Goal: Task Accomplishment & Management: Manage account settings

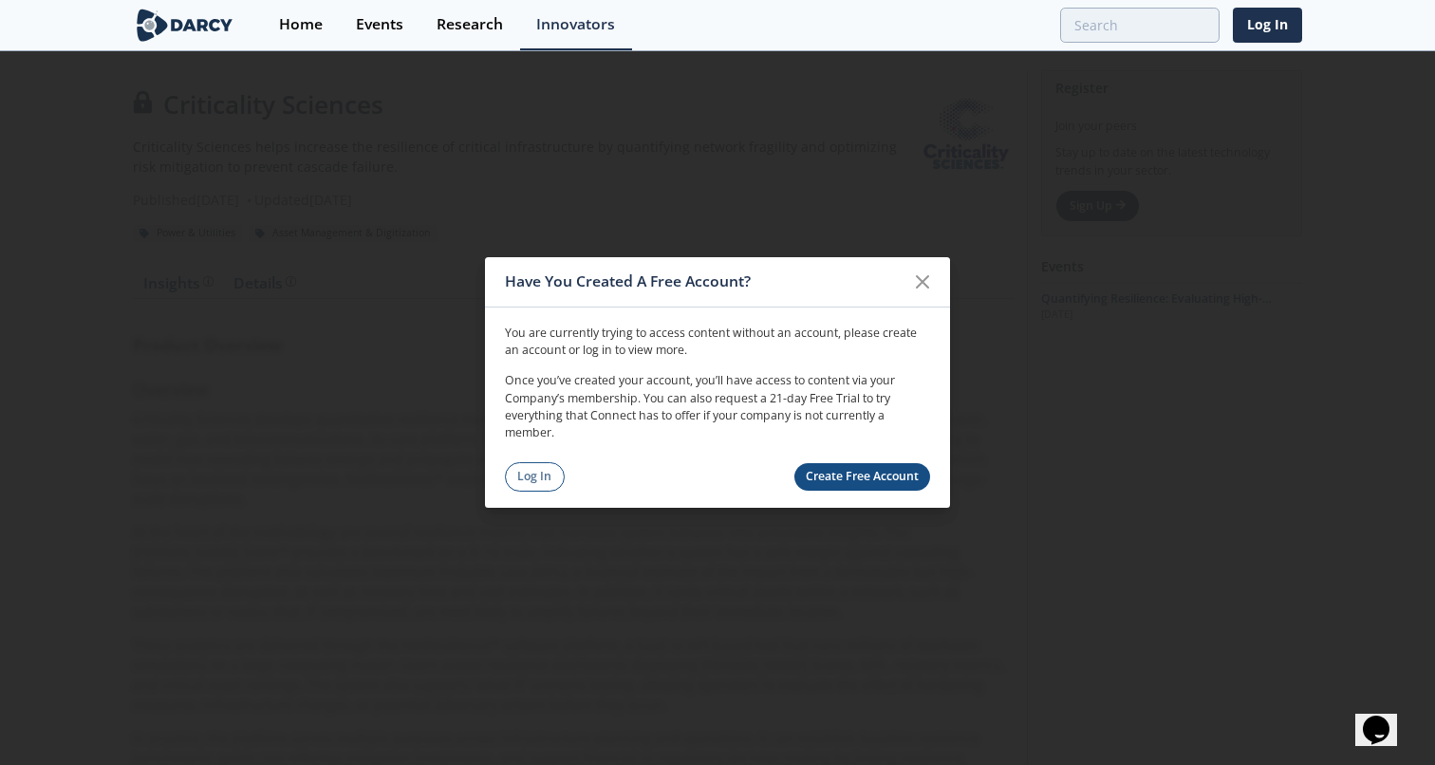
click at [852, 468] on link "Create Free Account" at bounding box center [862, 477] width 137 height 28
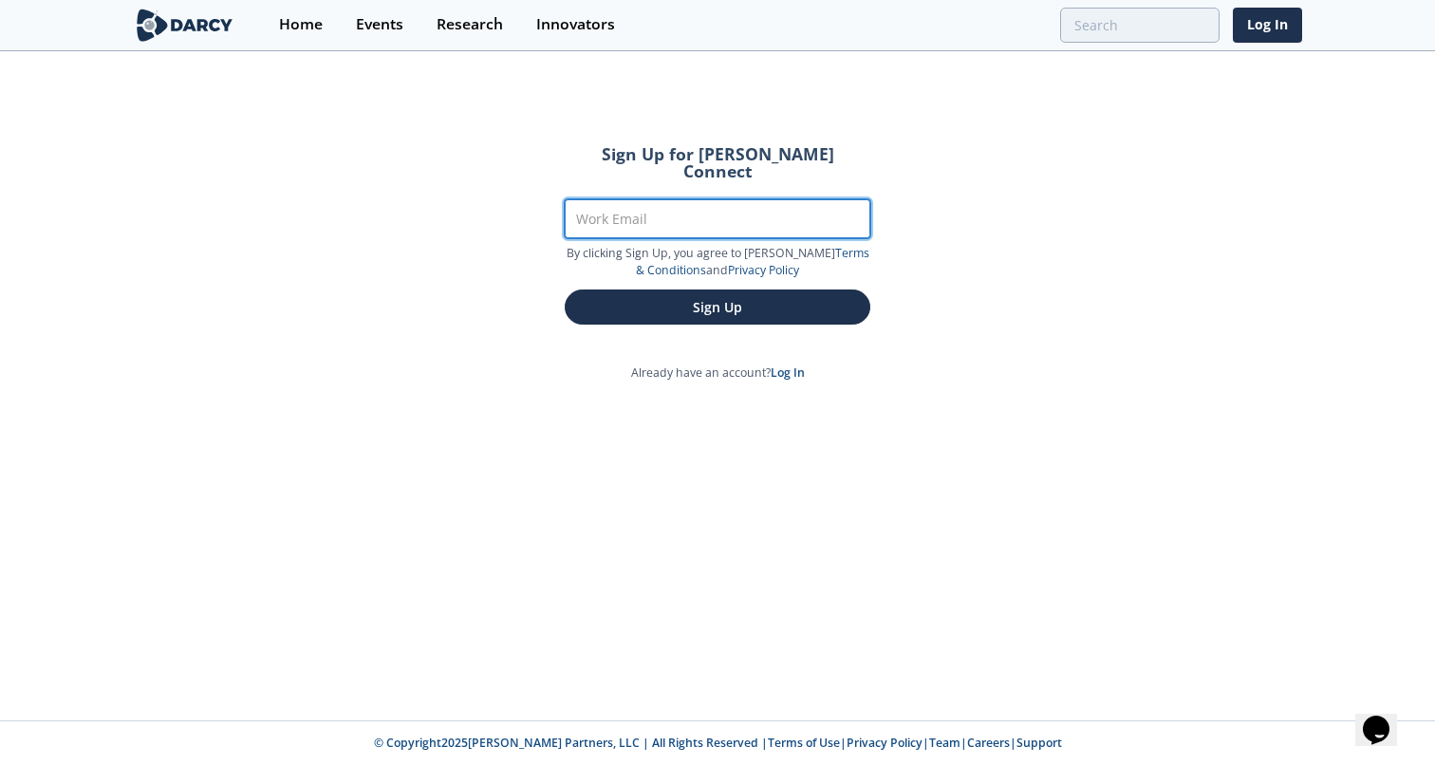
click at [749, 199] on input "Work Email" at bounding box center [718, 218] width 306 height 39
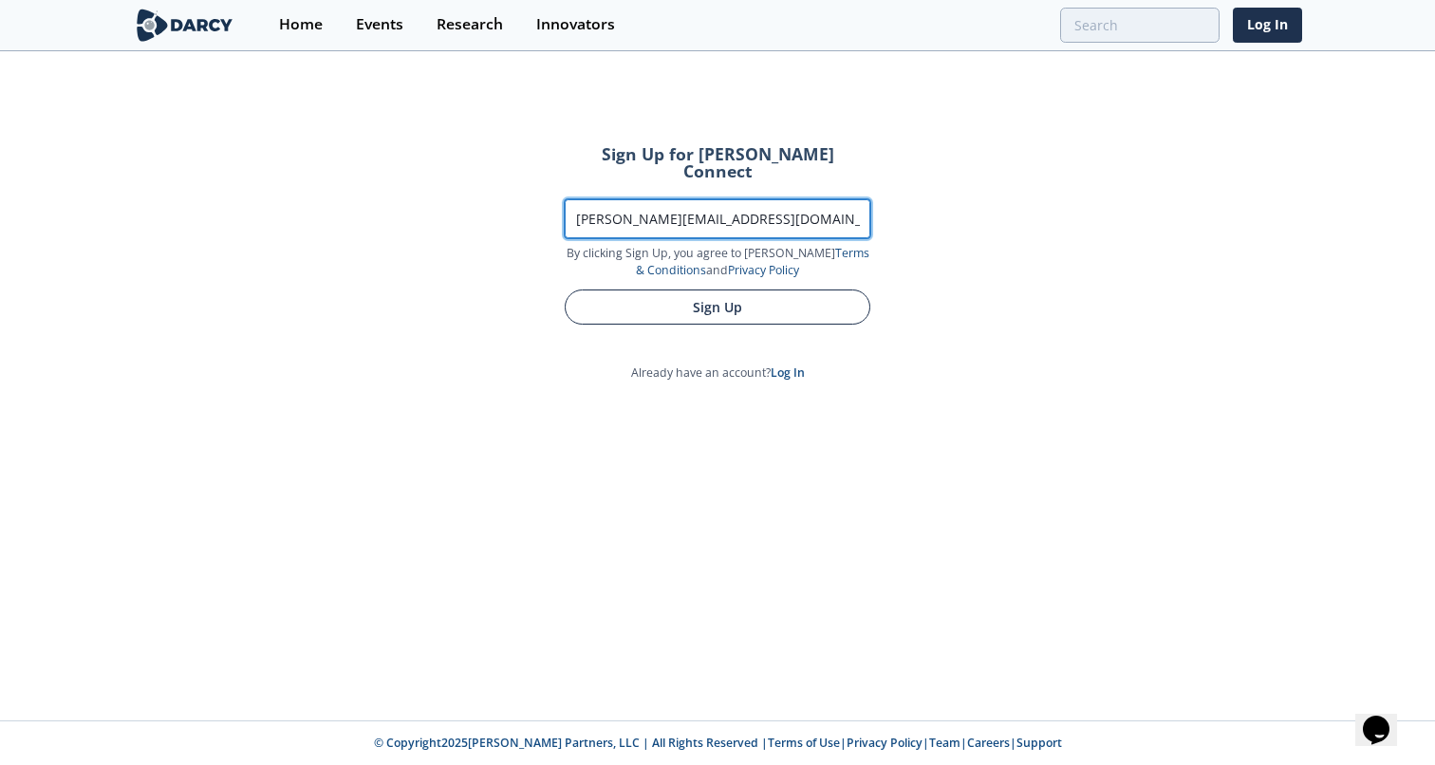
type input "[PERSON_NAME][EMAIL_ADDRESS][DOMAIN_NAME]"
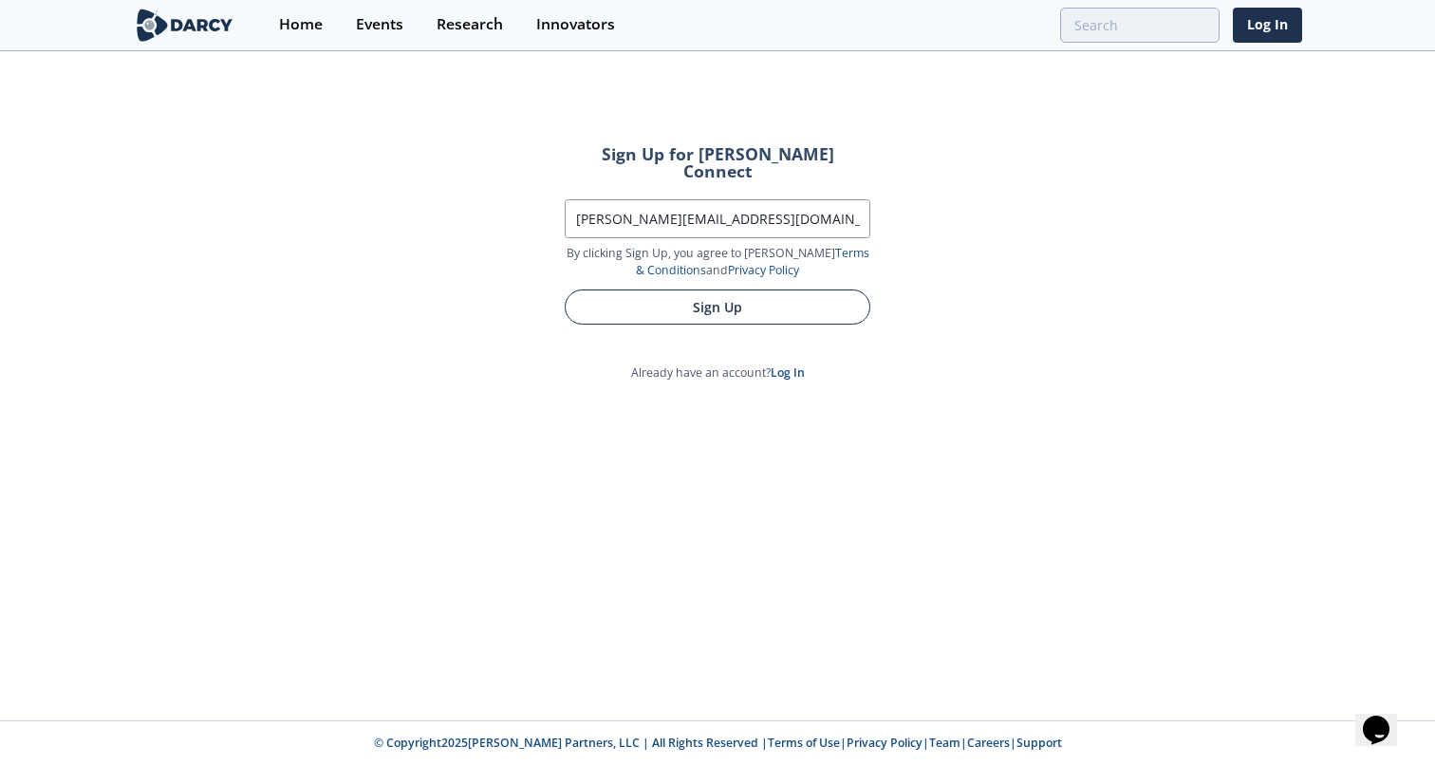
click at [774, 289] on button "Sign Up" at bounding box center [718, 306] width 306 height 35
click at [816, 289] on button "Sign Up" at bounding box center [718, 306] width 306 height 35
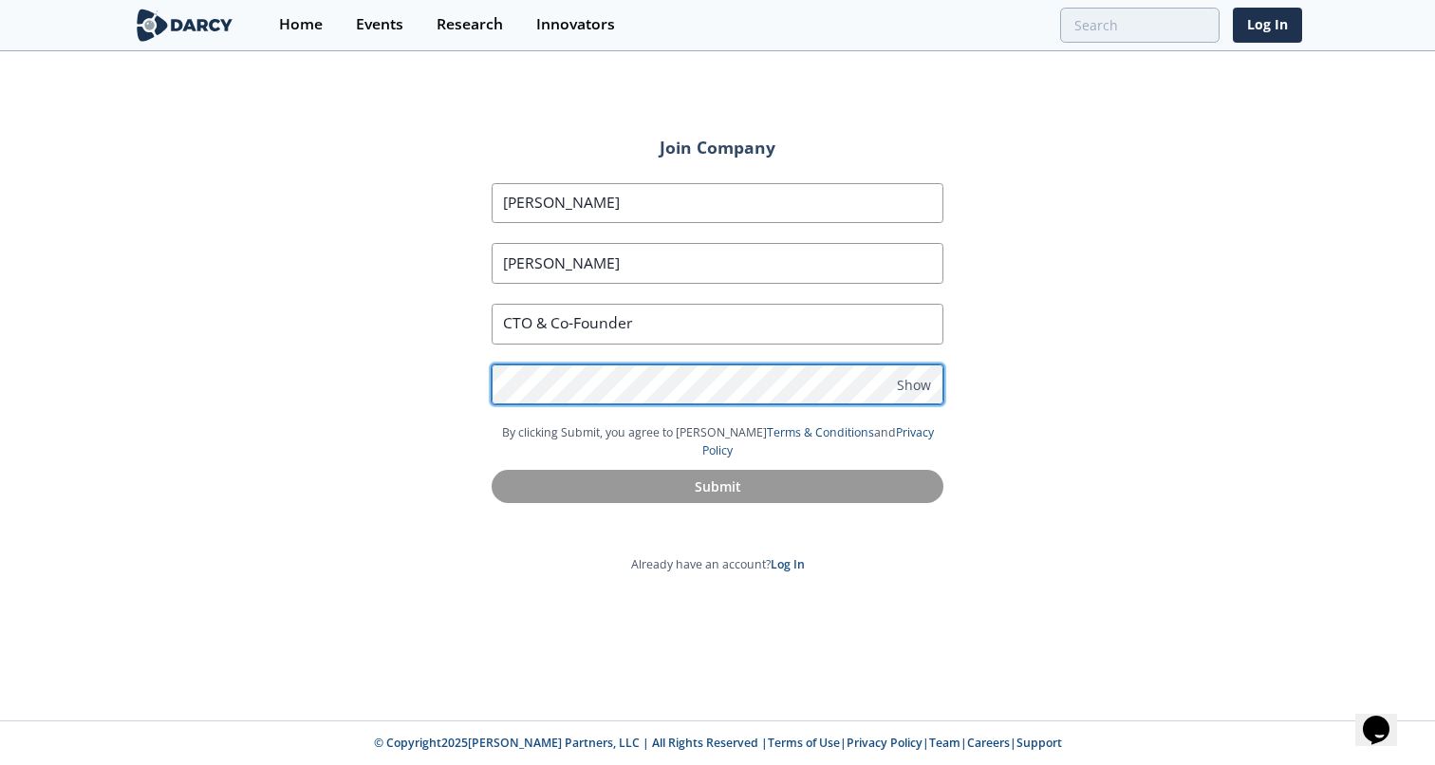
click at [918, 764] on com-1password-button at bounding box center [717, 765] width 1435 height 0
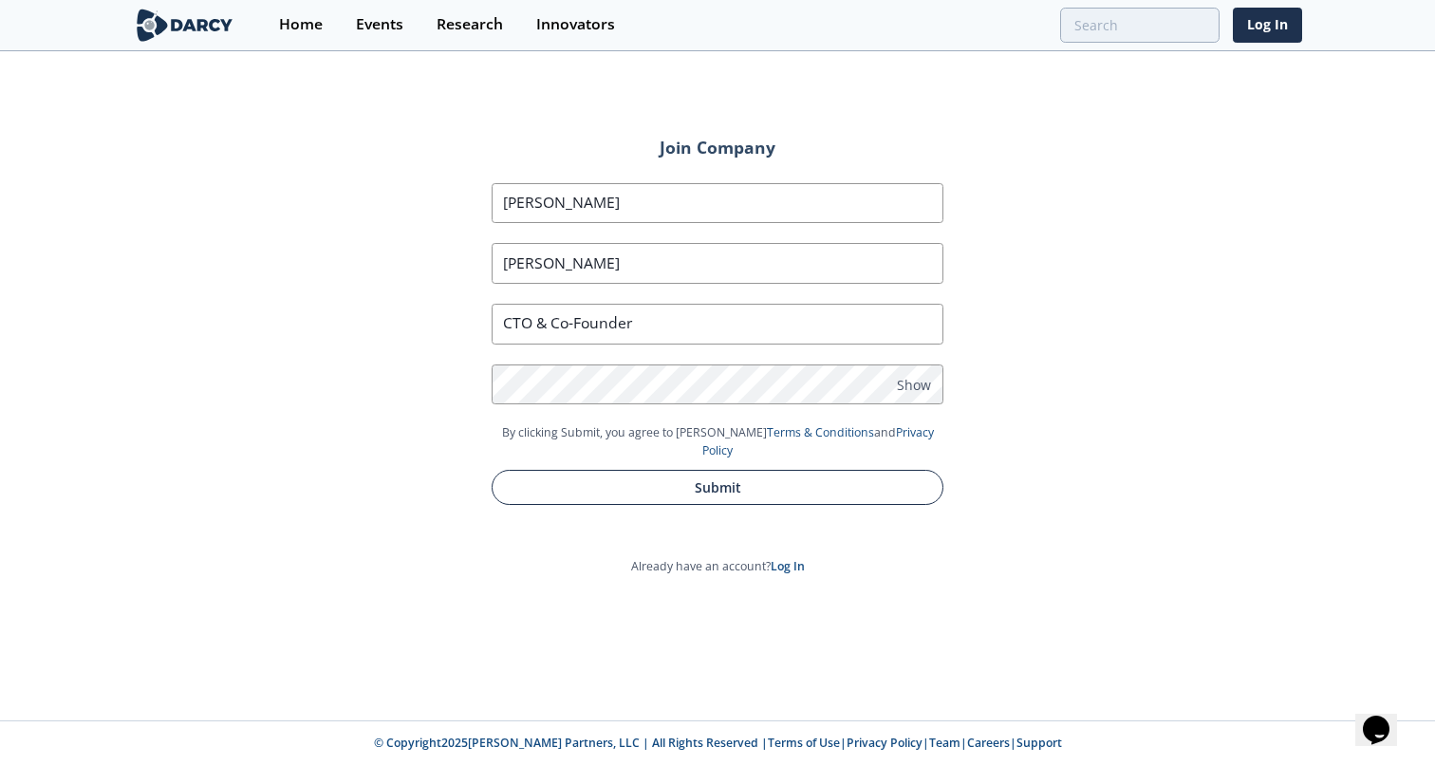
click at [809, 470] on button "Submit" at bounding box center [718, 487] width 452 height 35
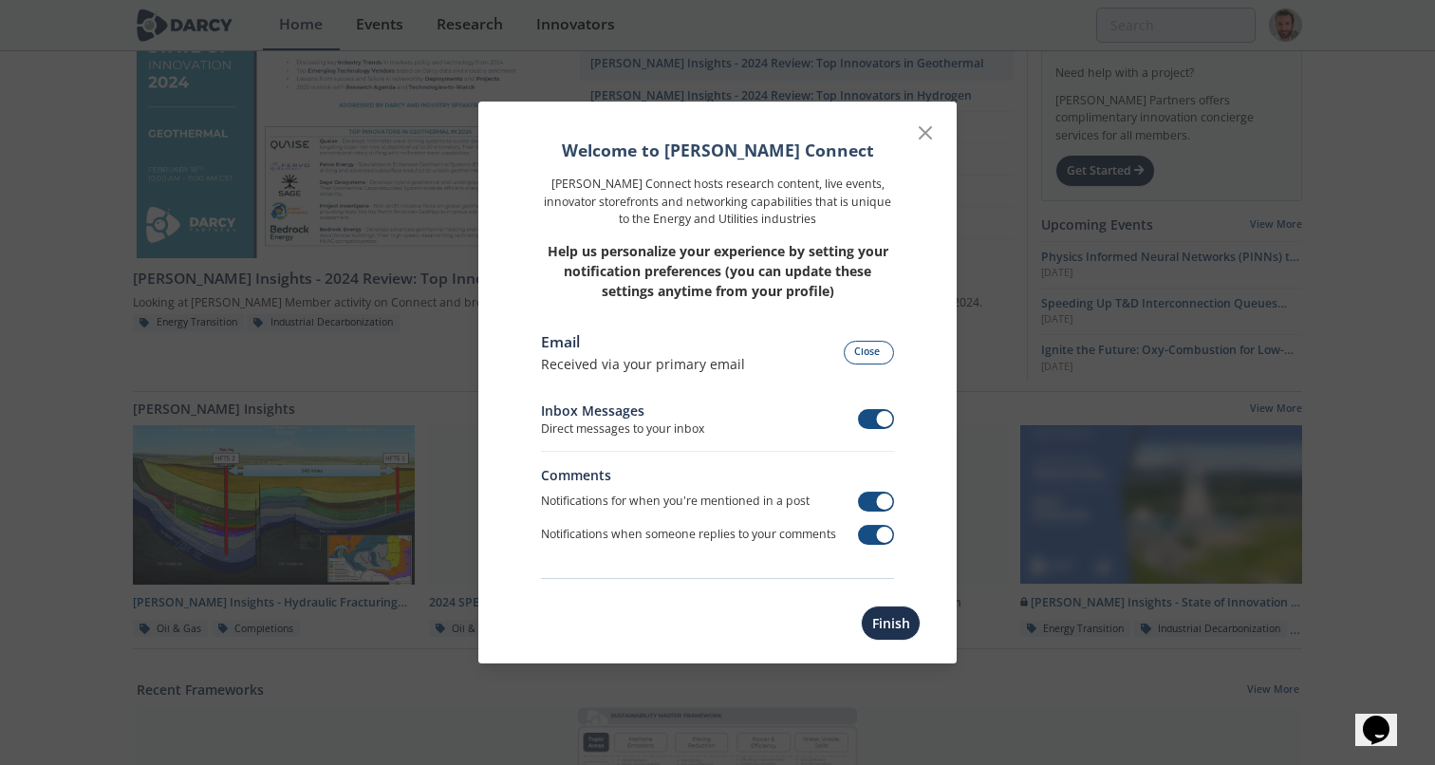
scroll to position [75, 0]
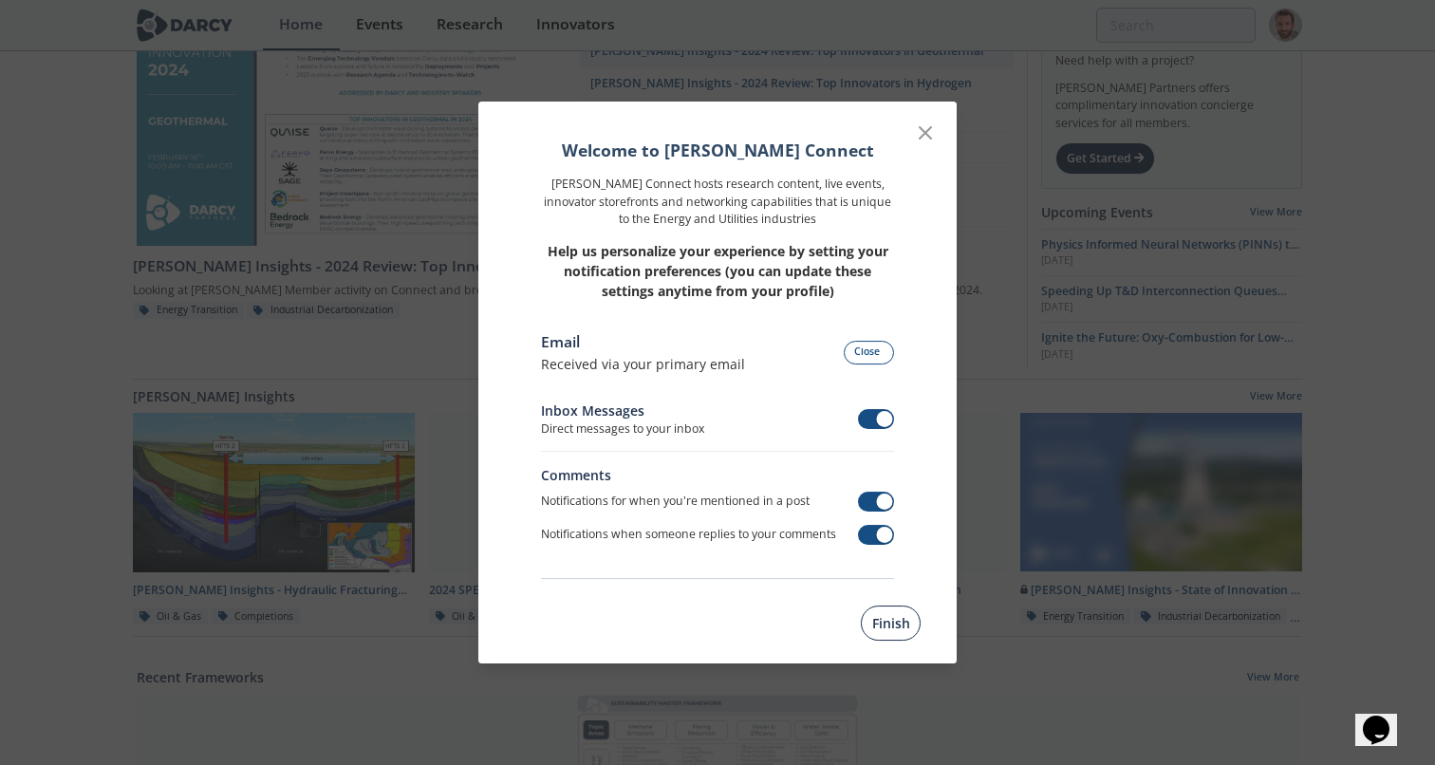
click at [901, 628] on button "Finish" at bounding box center [891, 622] width 60 height 35
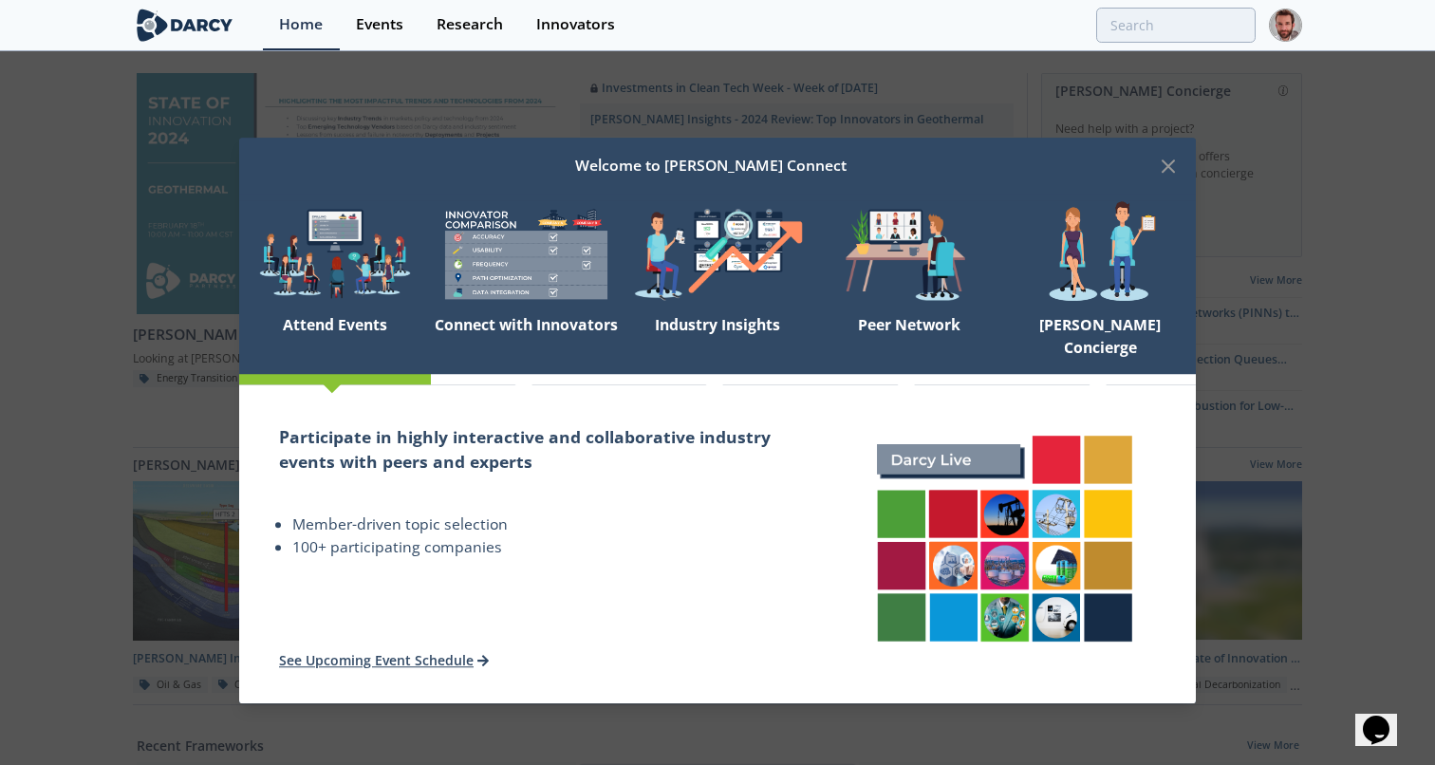
scroll to position [0, 0]
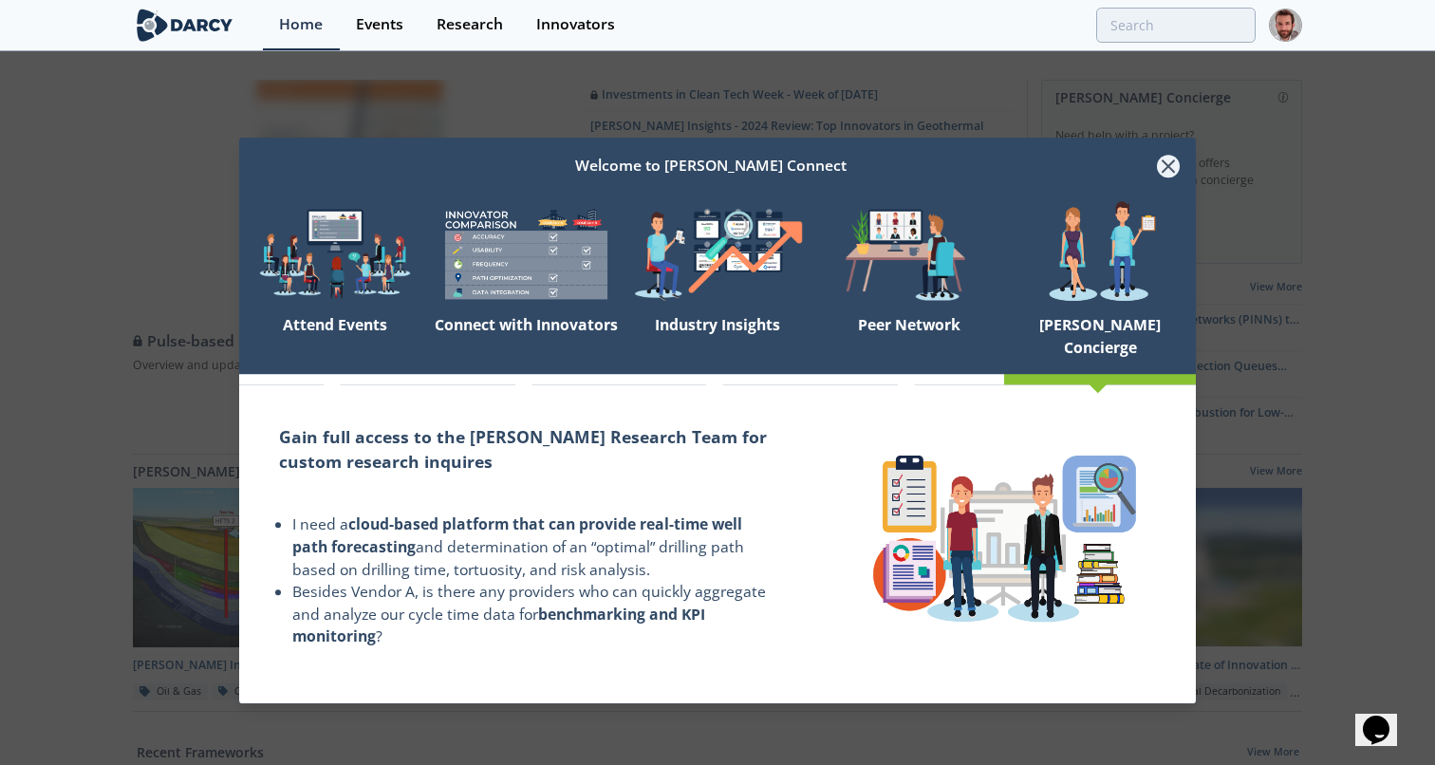
click at [1163, 171] on icon at bounding box center [1168, 166] width 23 height 23
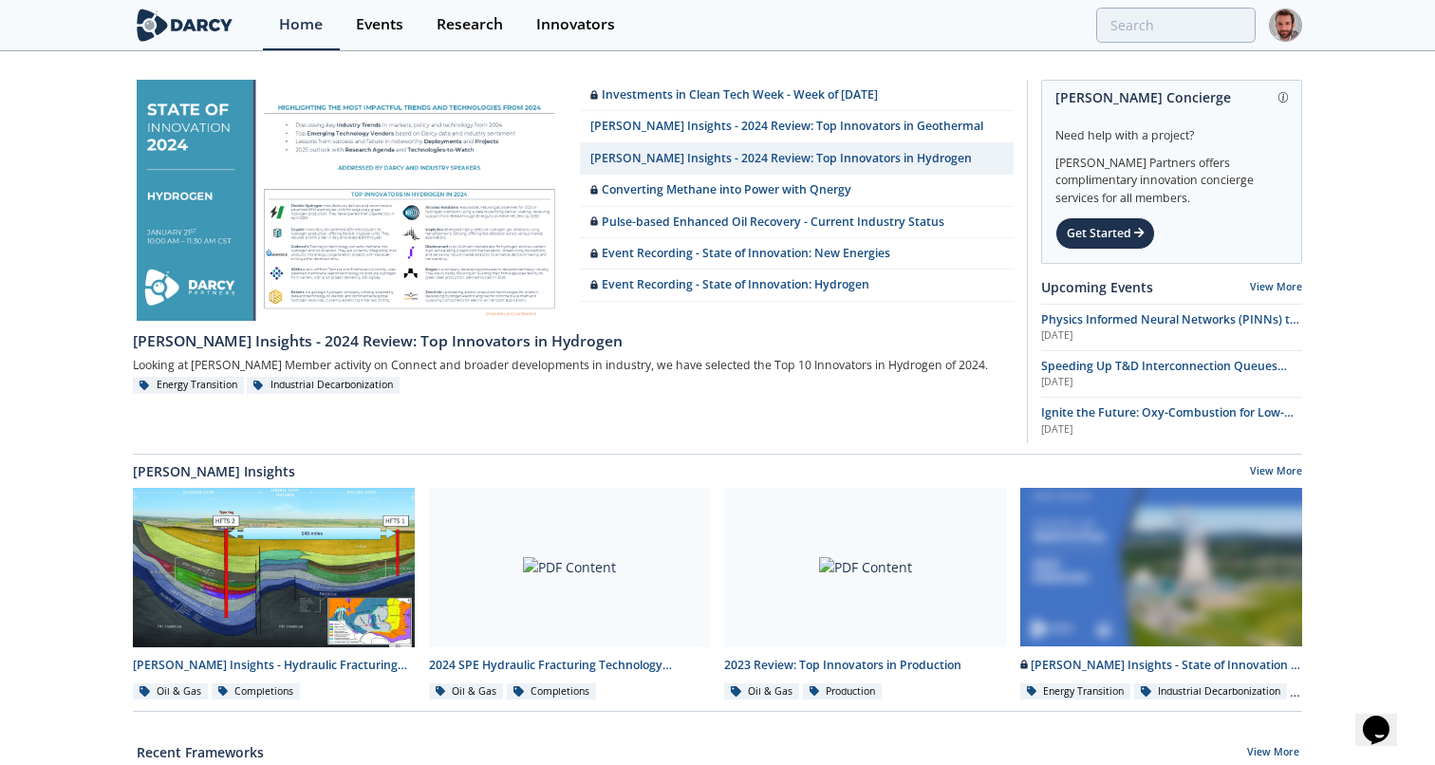
click at [1280, 32] on img at bounding box center [1285, 25] width 33 height 33
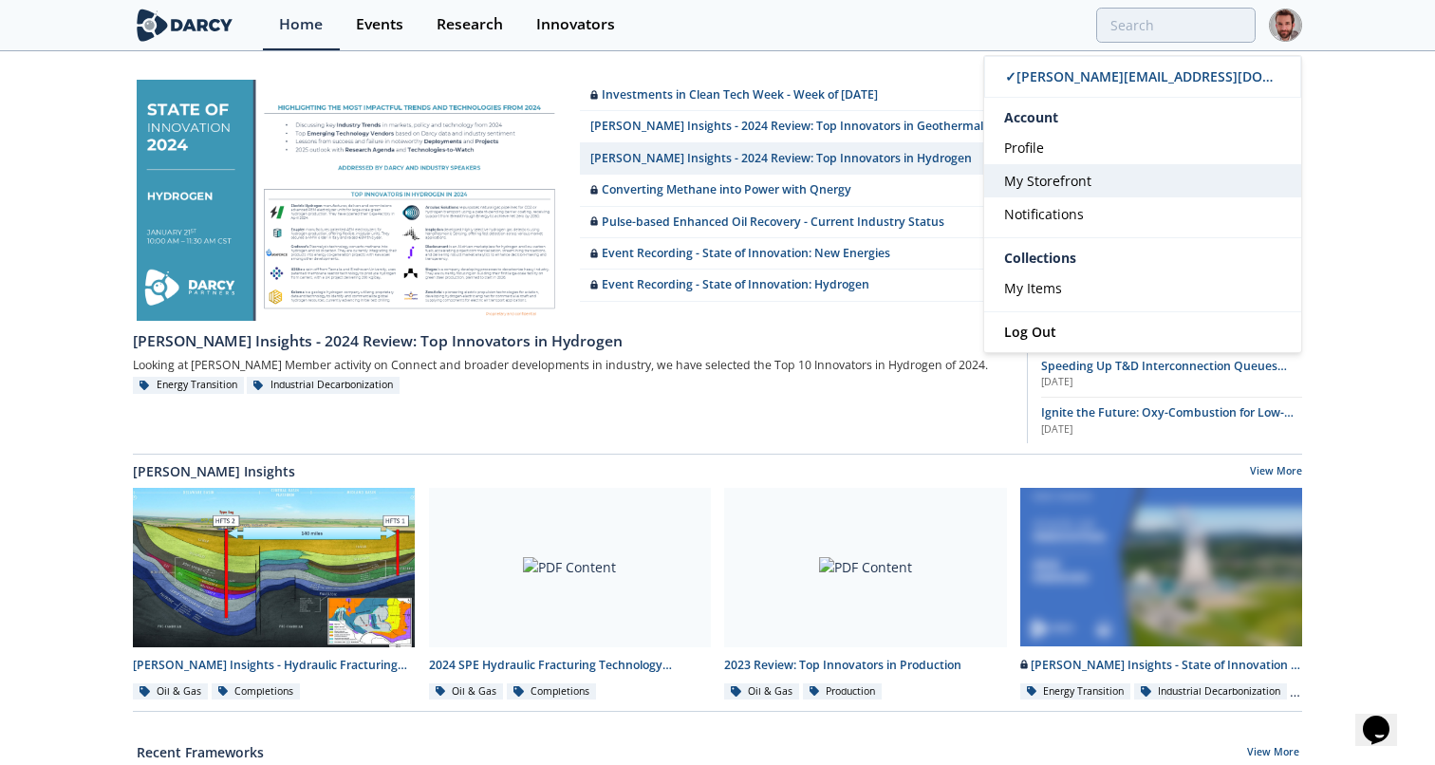
click at [1065, 177] on span "My Storefront" at bounding box center [1047, 181] width 87 height 18
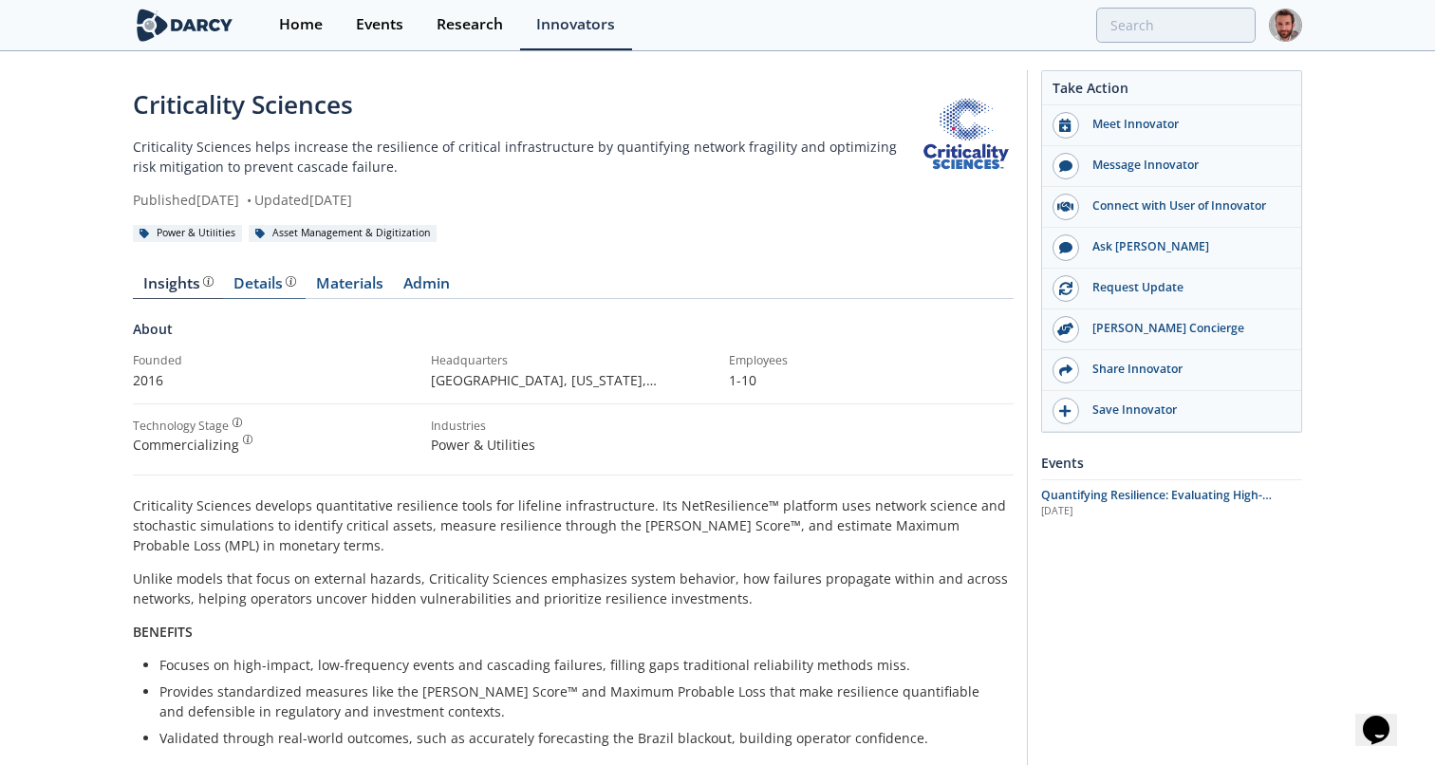
click at [251, 284] on div "Details Product overview, business model, technology and applications as added …" at bounding box center [264, 283] width 63 height 15
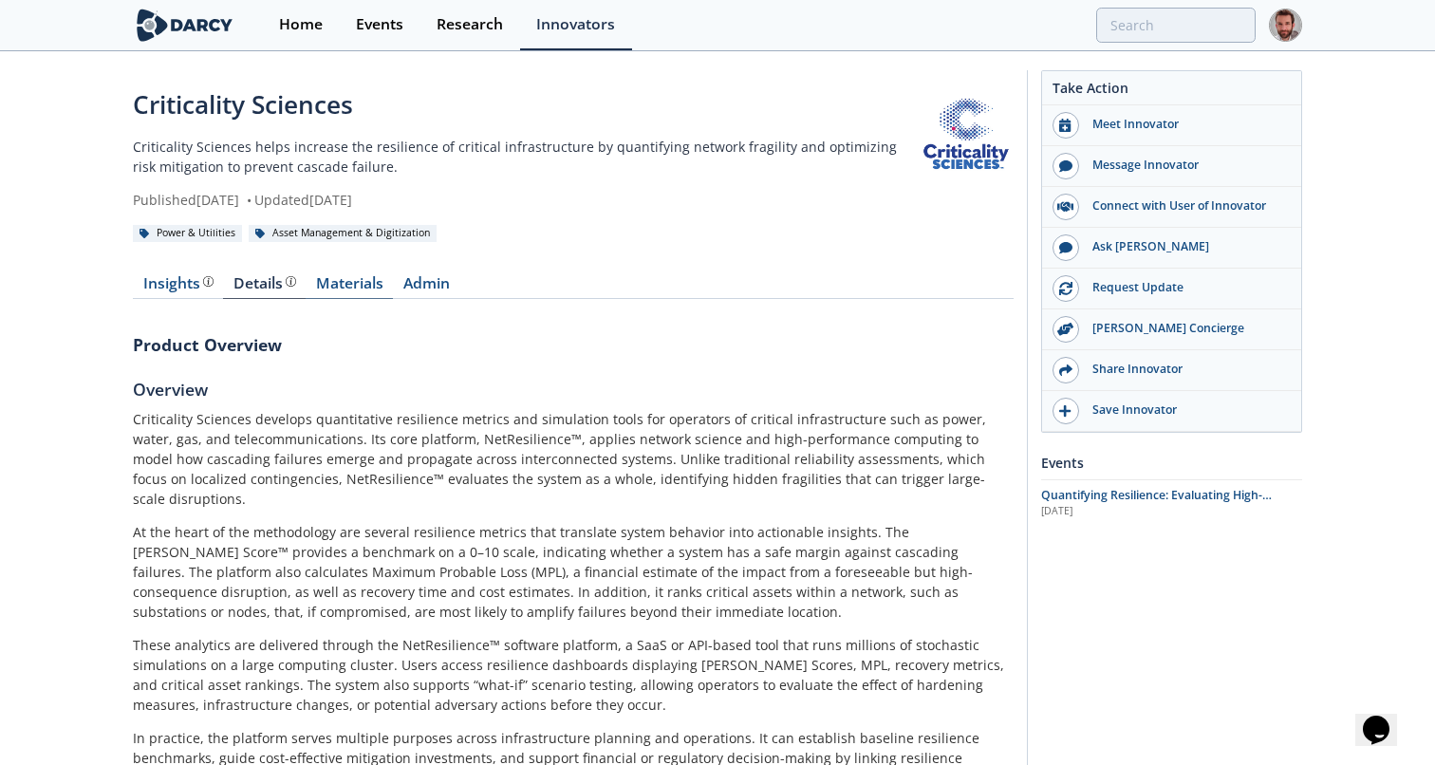
click at [347, 286] on link "Materials" at bounding box center [349, 287] width 87 height 23
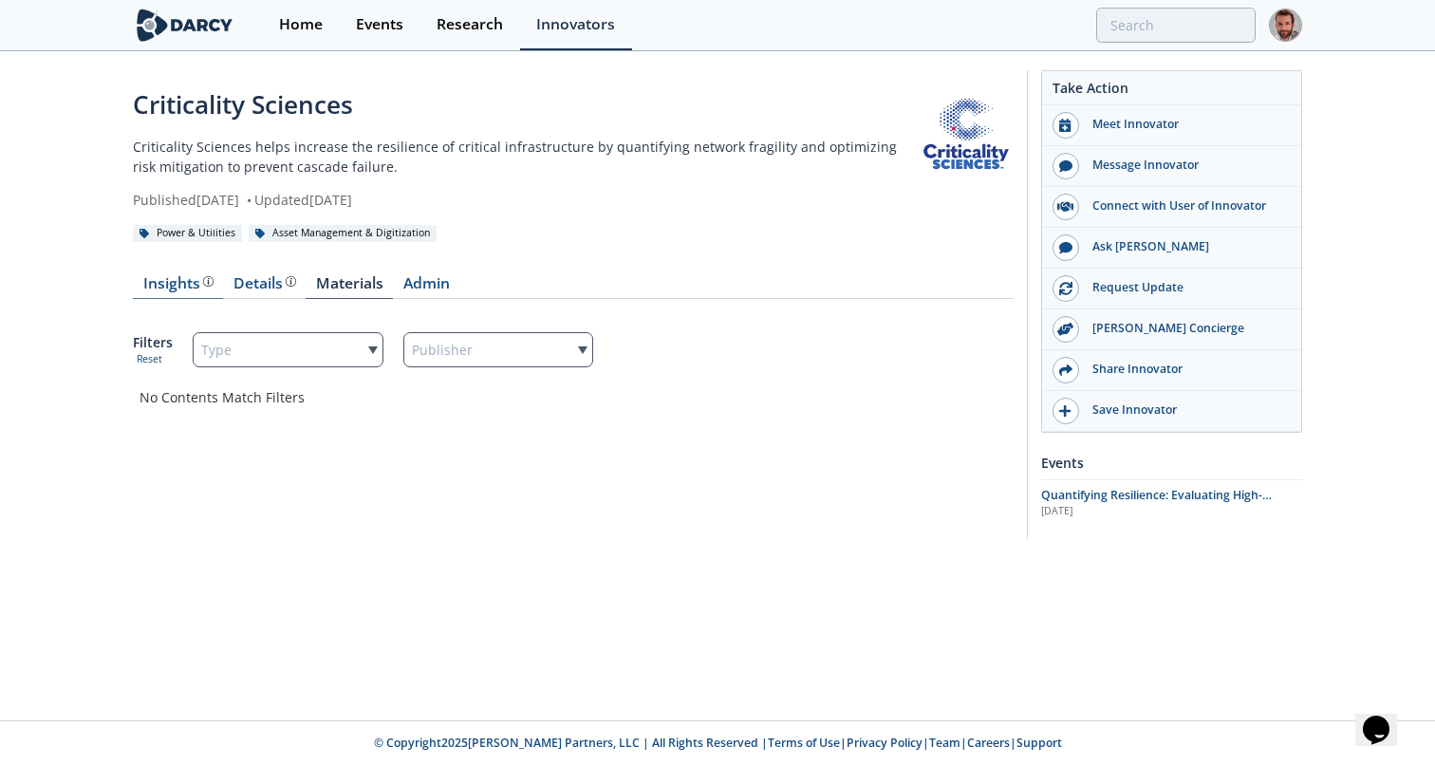
click at [177, 280] on div "Insights The Darcy Research team’s summarized opinion of the innovator, the com…" at bounding box center [178, 283] width 70 height 15
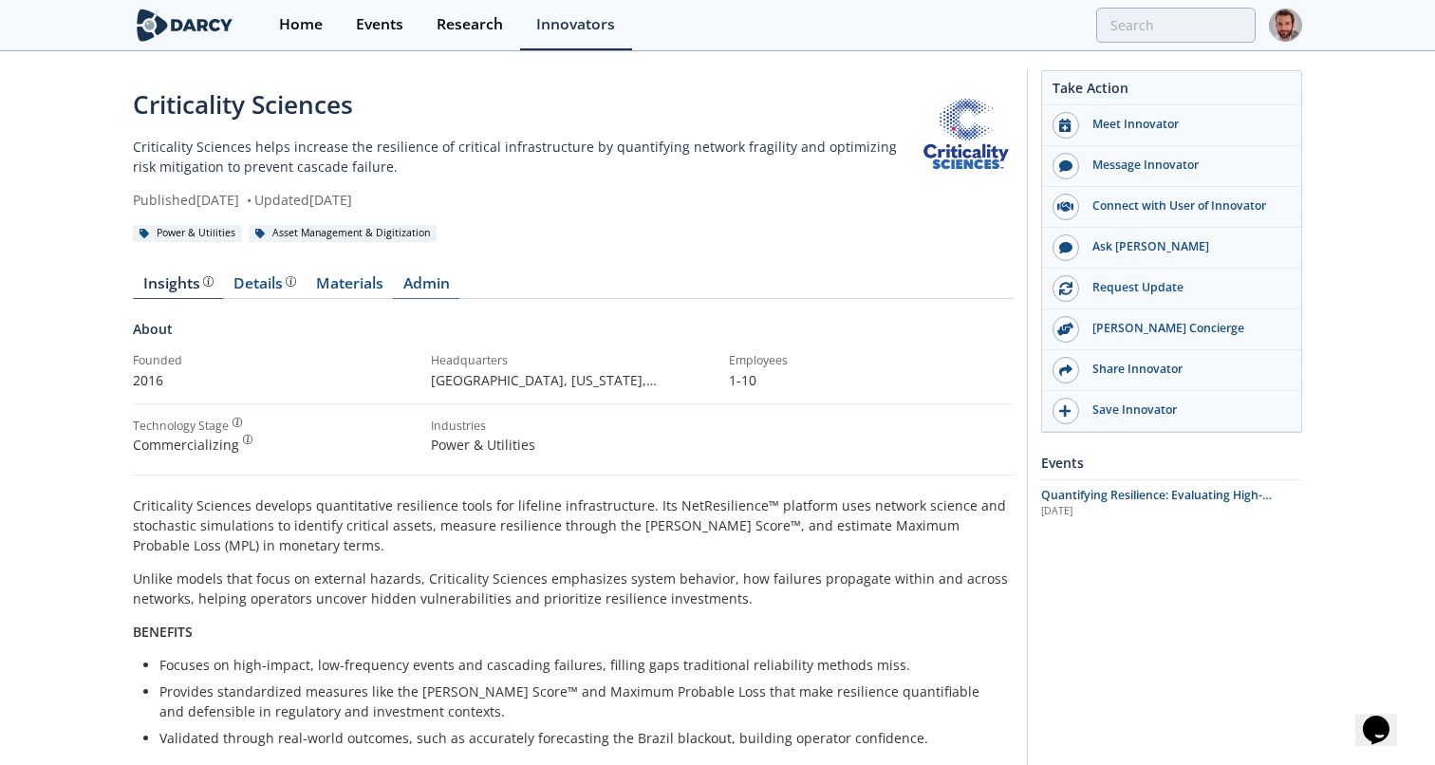
click at [425, 289] on link "Admin" at bounding box center [426, 287] width 66 height 23
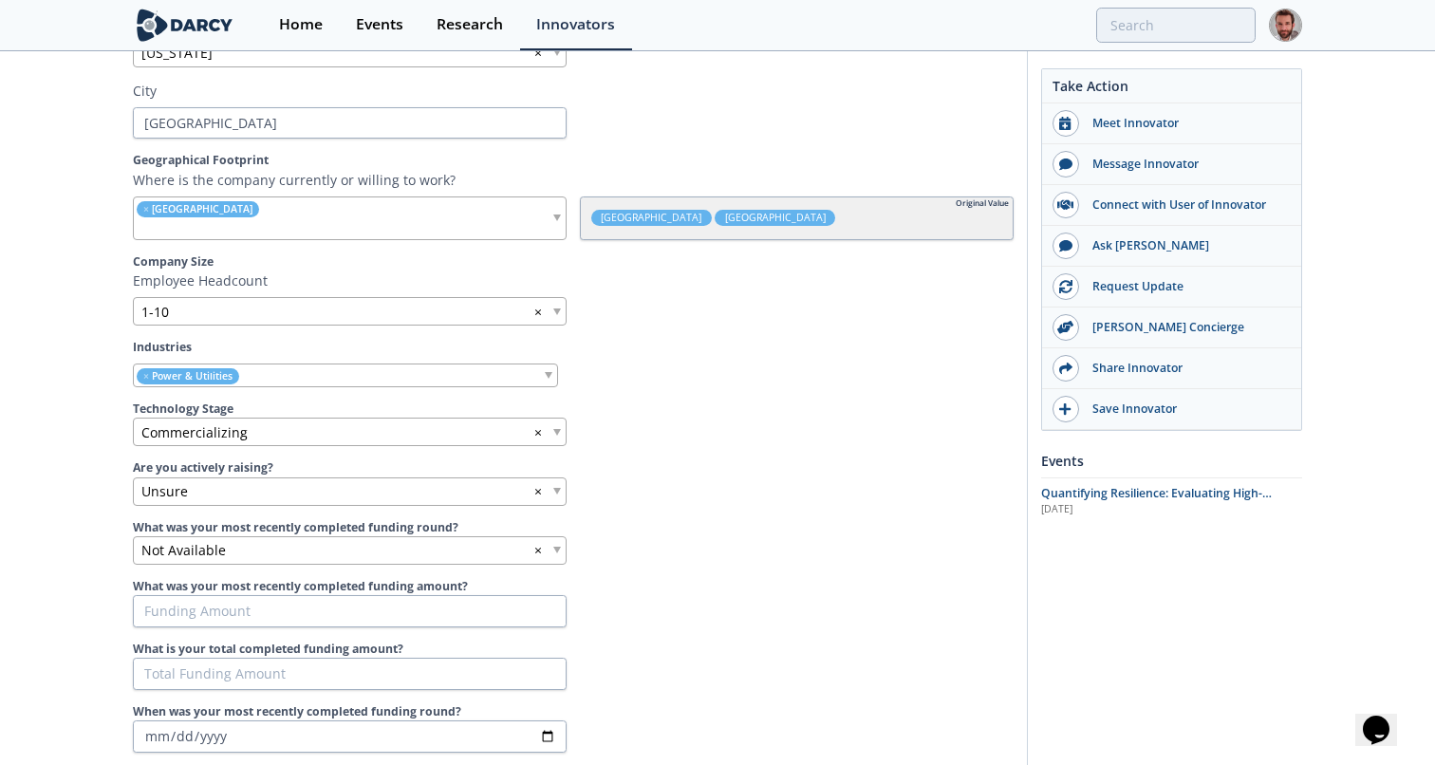
scroll to position [791, 0]
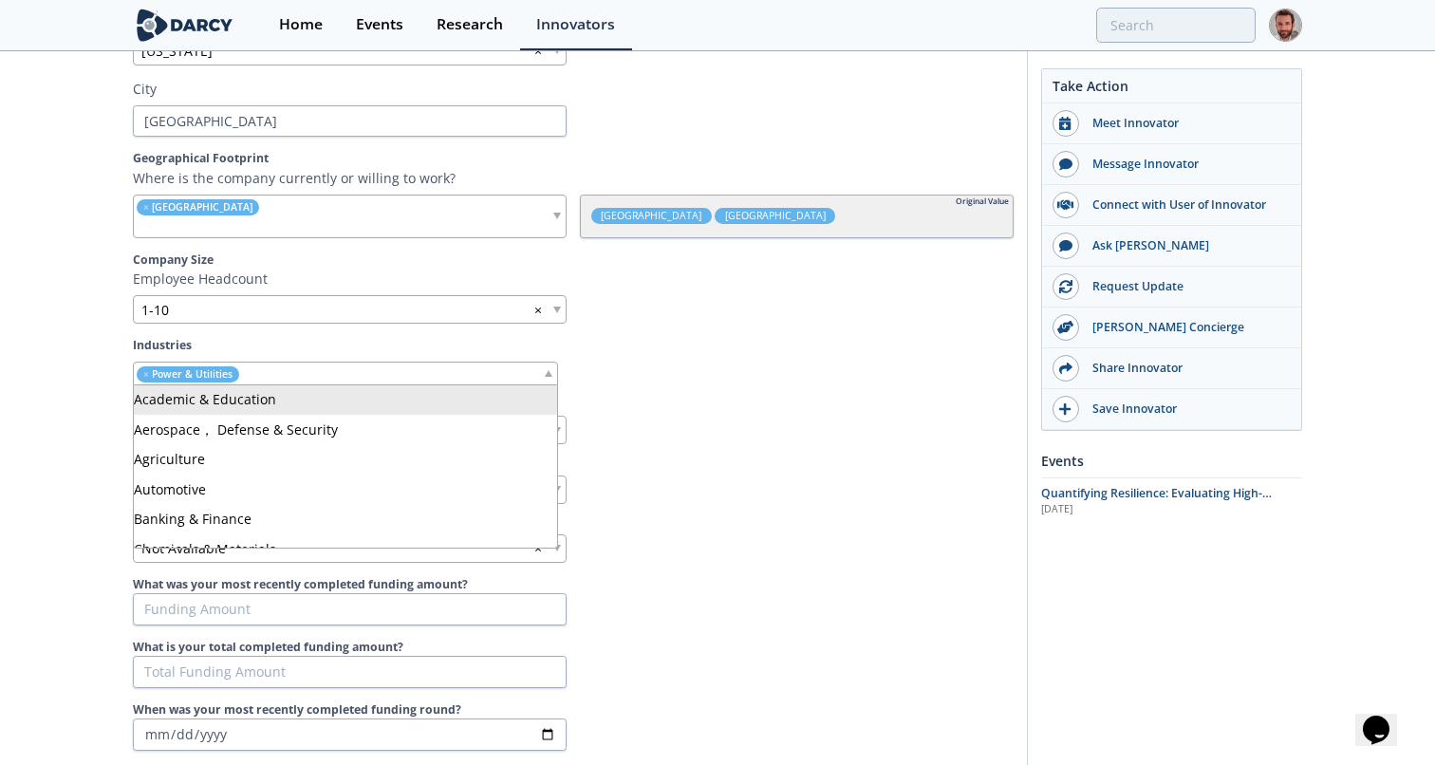
click at [546, 372] on span at bounding box center [549, 373] width 8 height 7
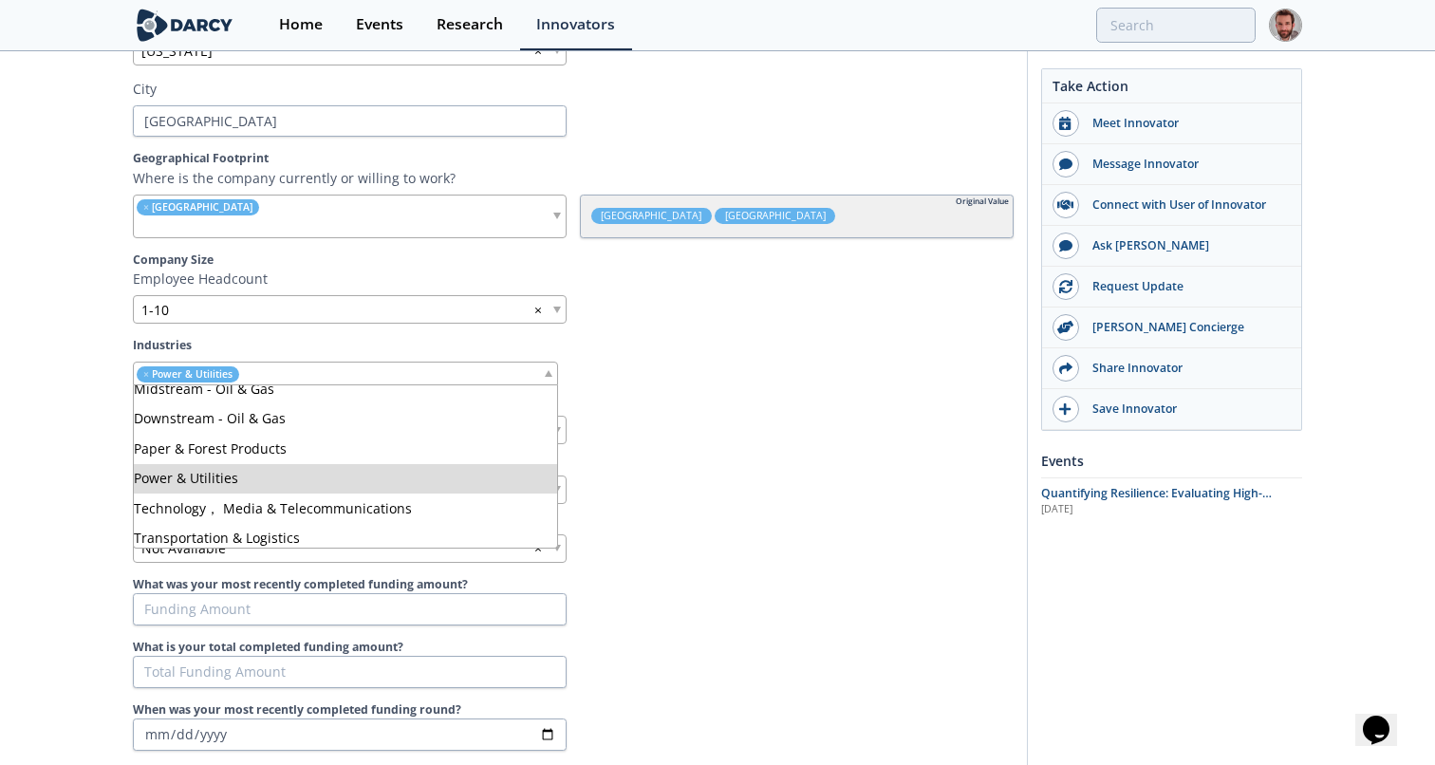
scroll to position [465, 0]
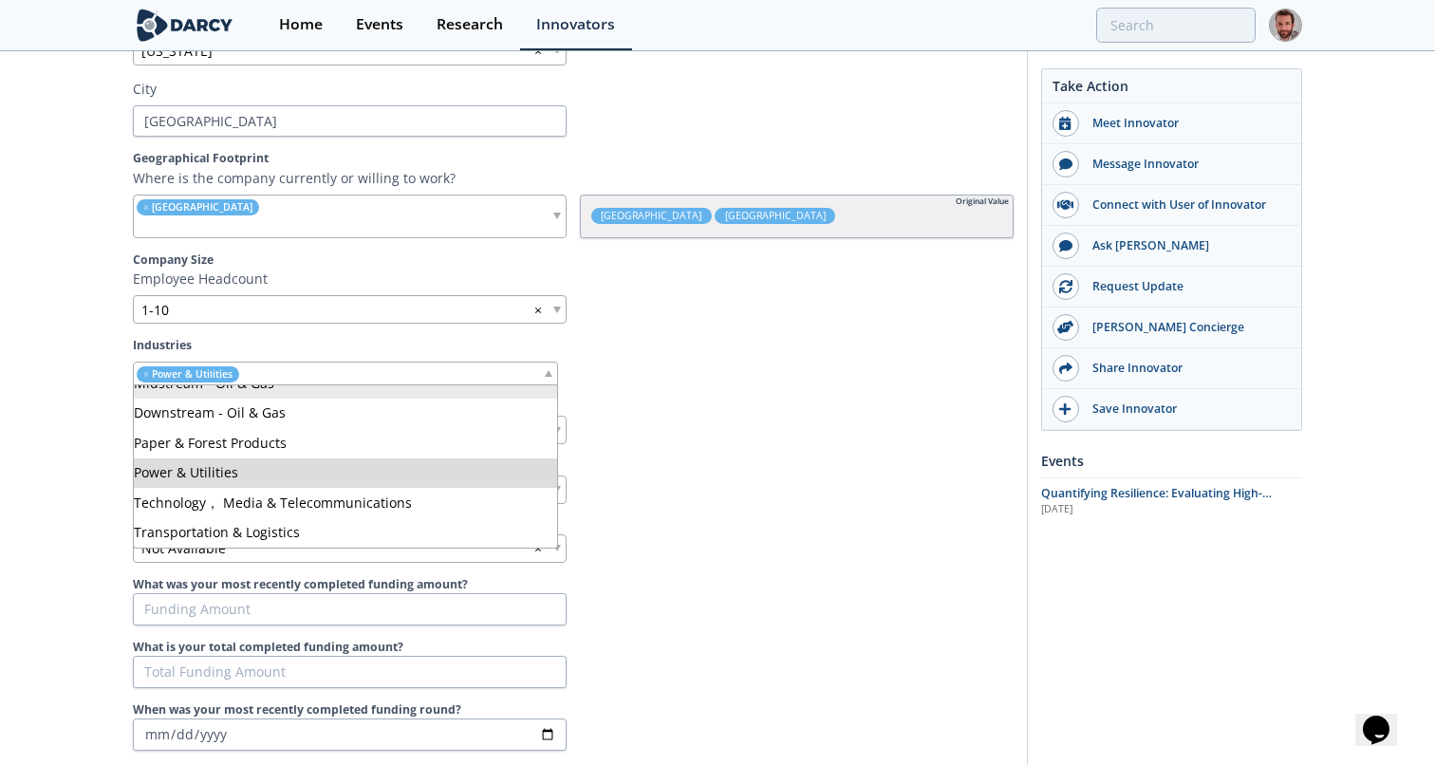
click at [653, 367] on section "Company Info Introductory Video Please provide an intro video to your company t…" at bounding box center [573, 224] width 881 height 1173
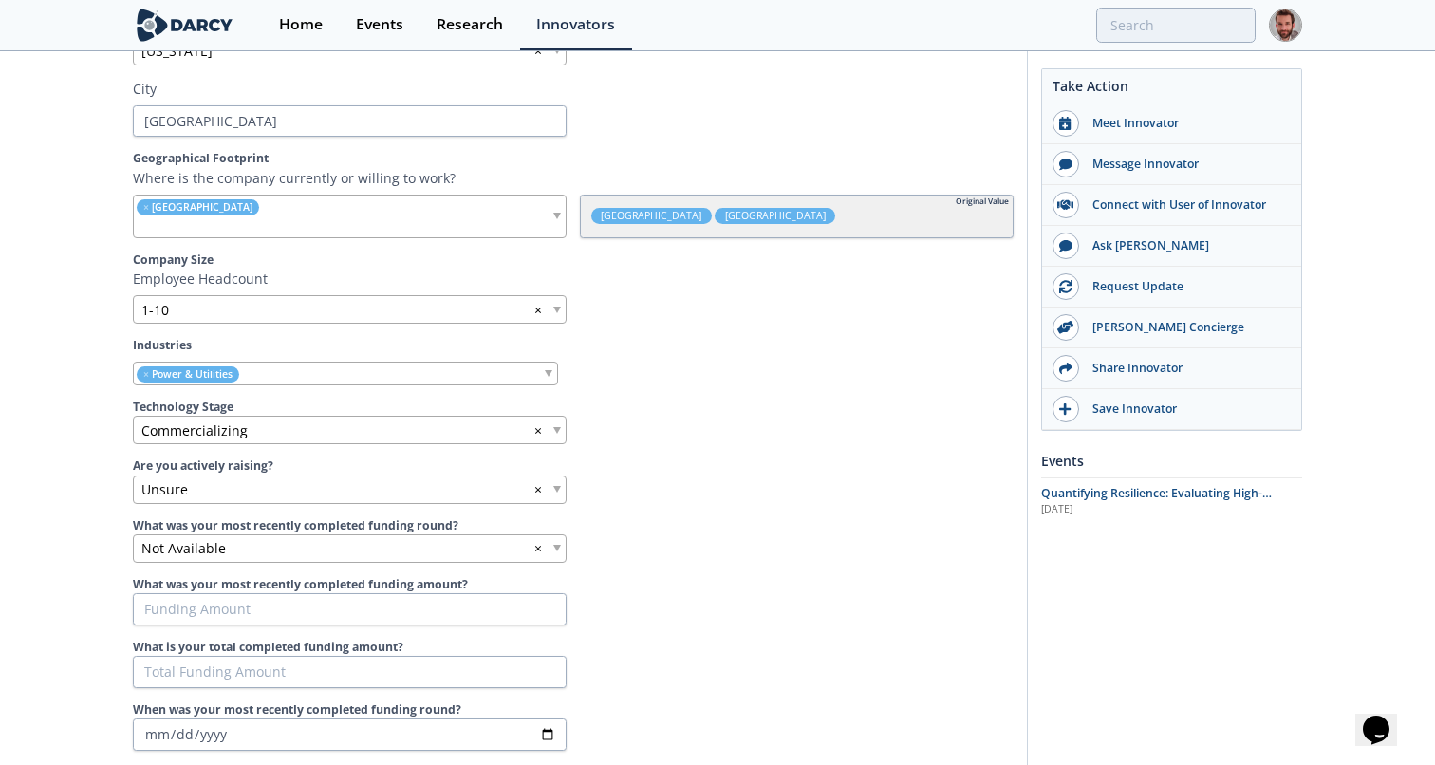
click at [558, 429] on span at bounding box center [557, 430] width 8 height 7
click at [616, 420] on div at bounding box center [797, 430] width 434 height 28
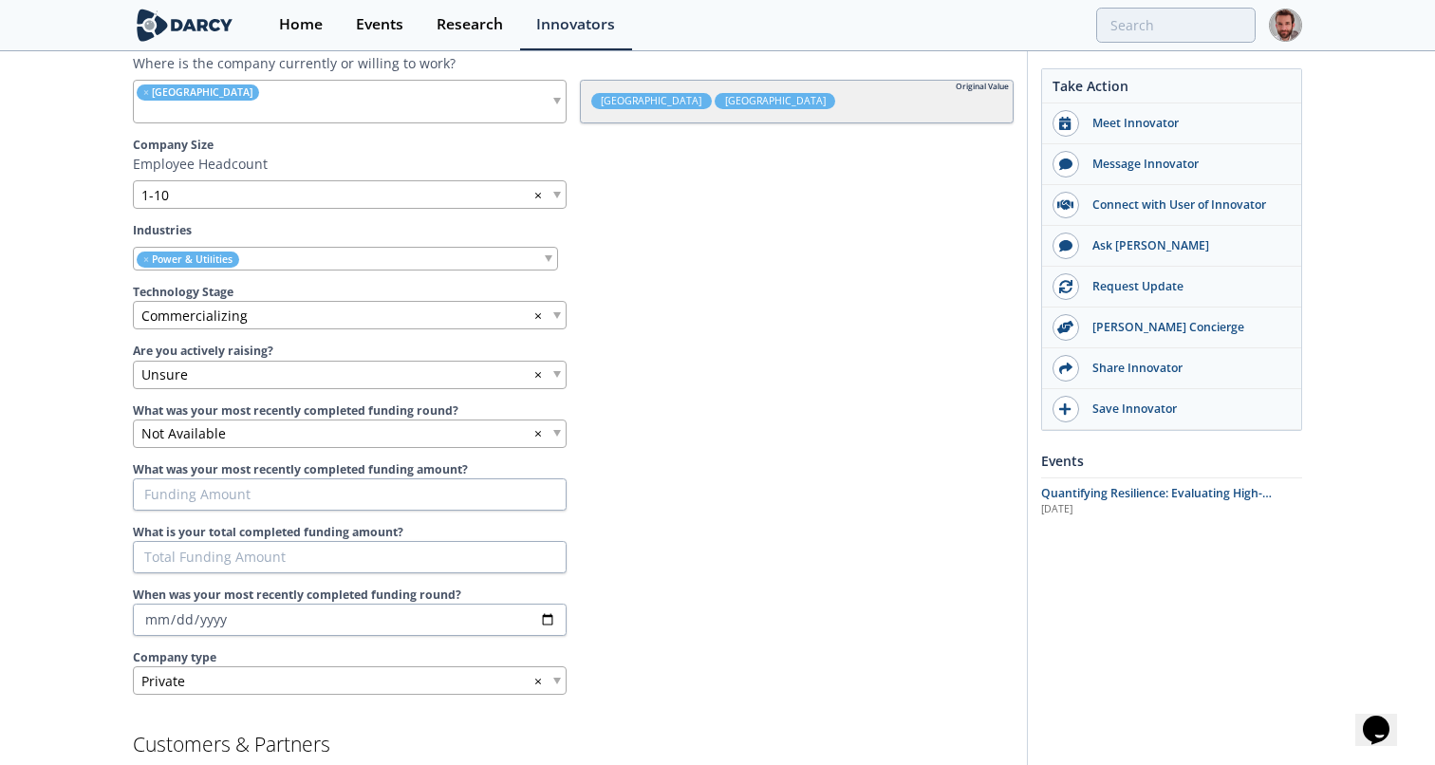
scroll to position [908, 0]
click at [558, 369] on span at bounding box center [557, 372] width 8 height 7
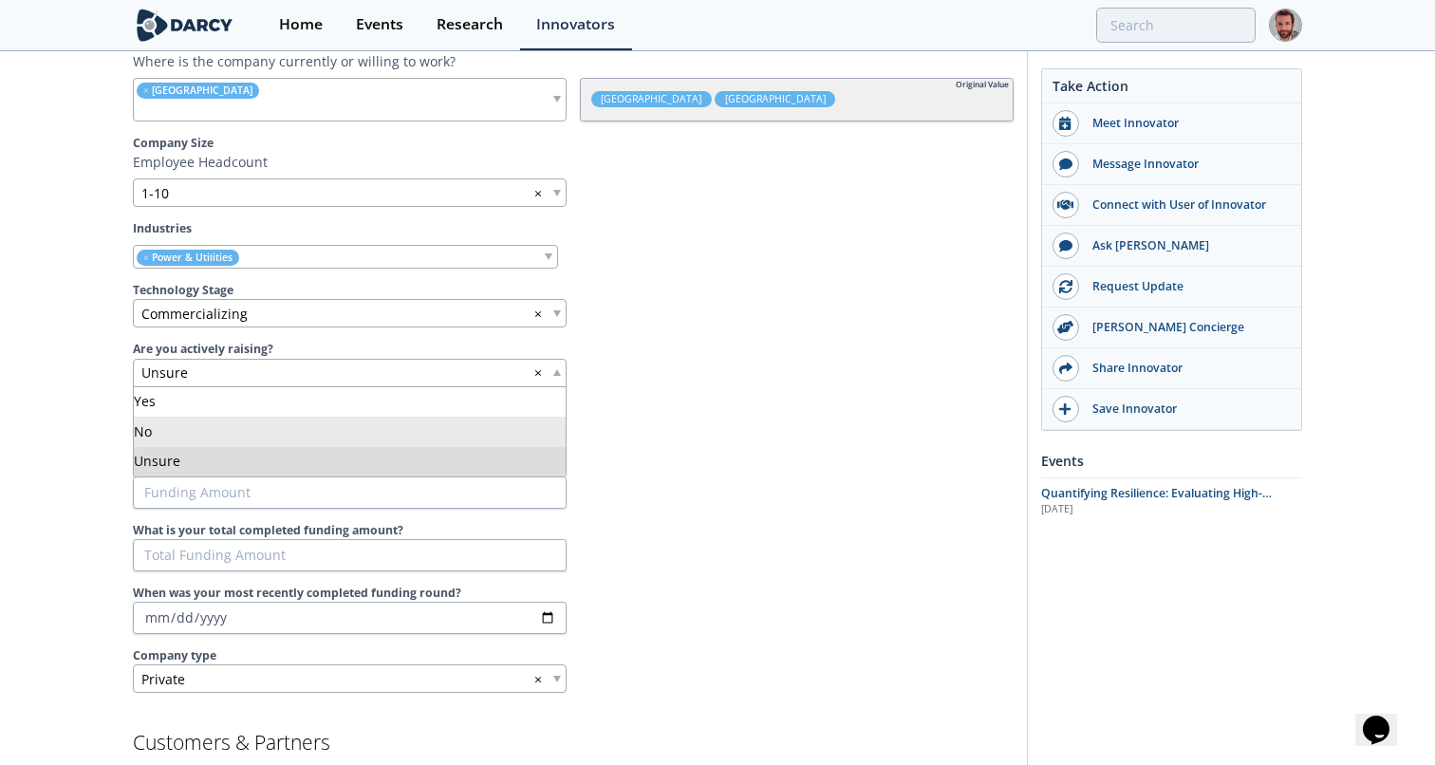
click at [603, 399] on section "Company Info Introductory Video Please provide an intro video to your company t…" at bounding box center [573, 107] width 881 height 1173
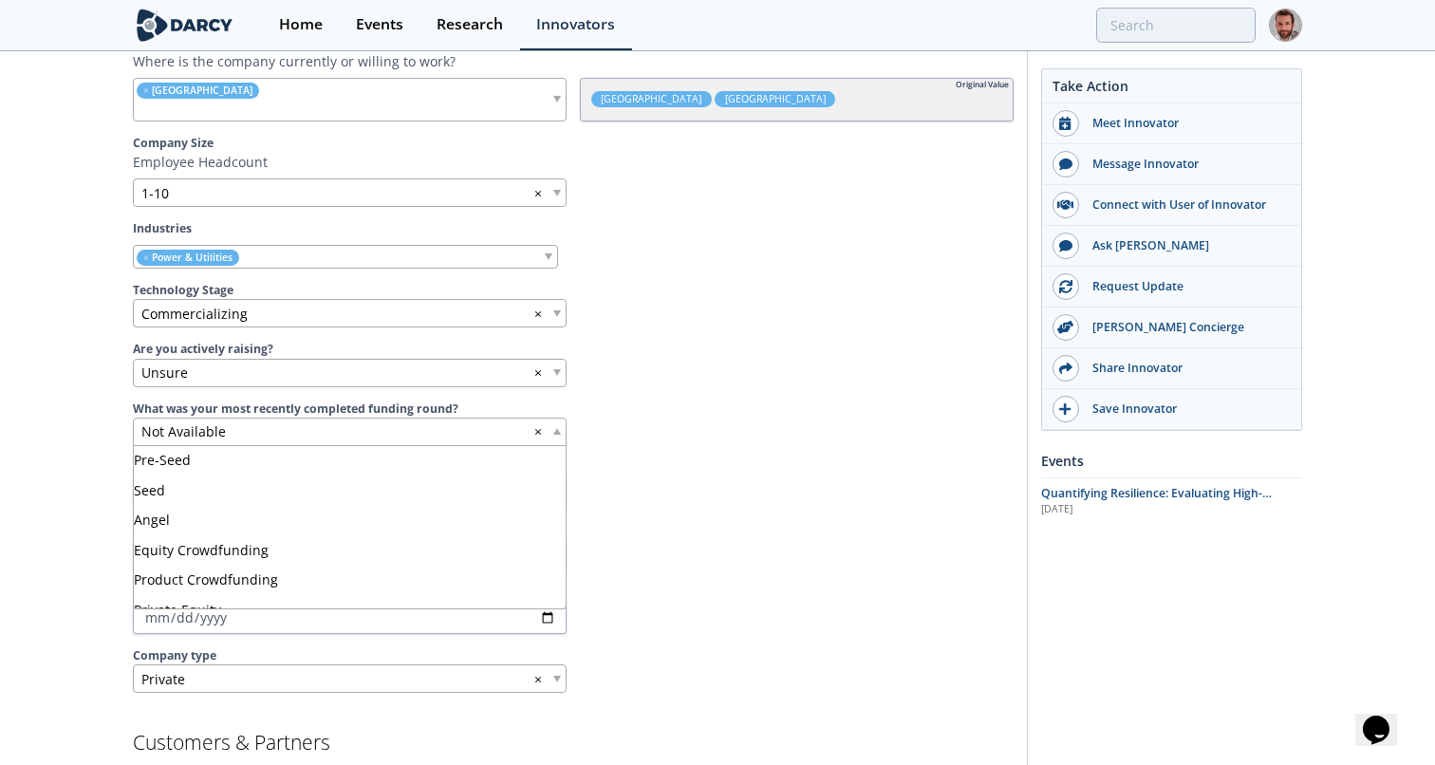
click at [557, 428] on span at bounding box center [557, 431] width 8 height 7
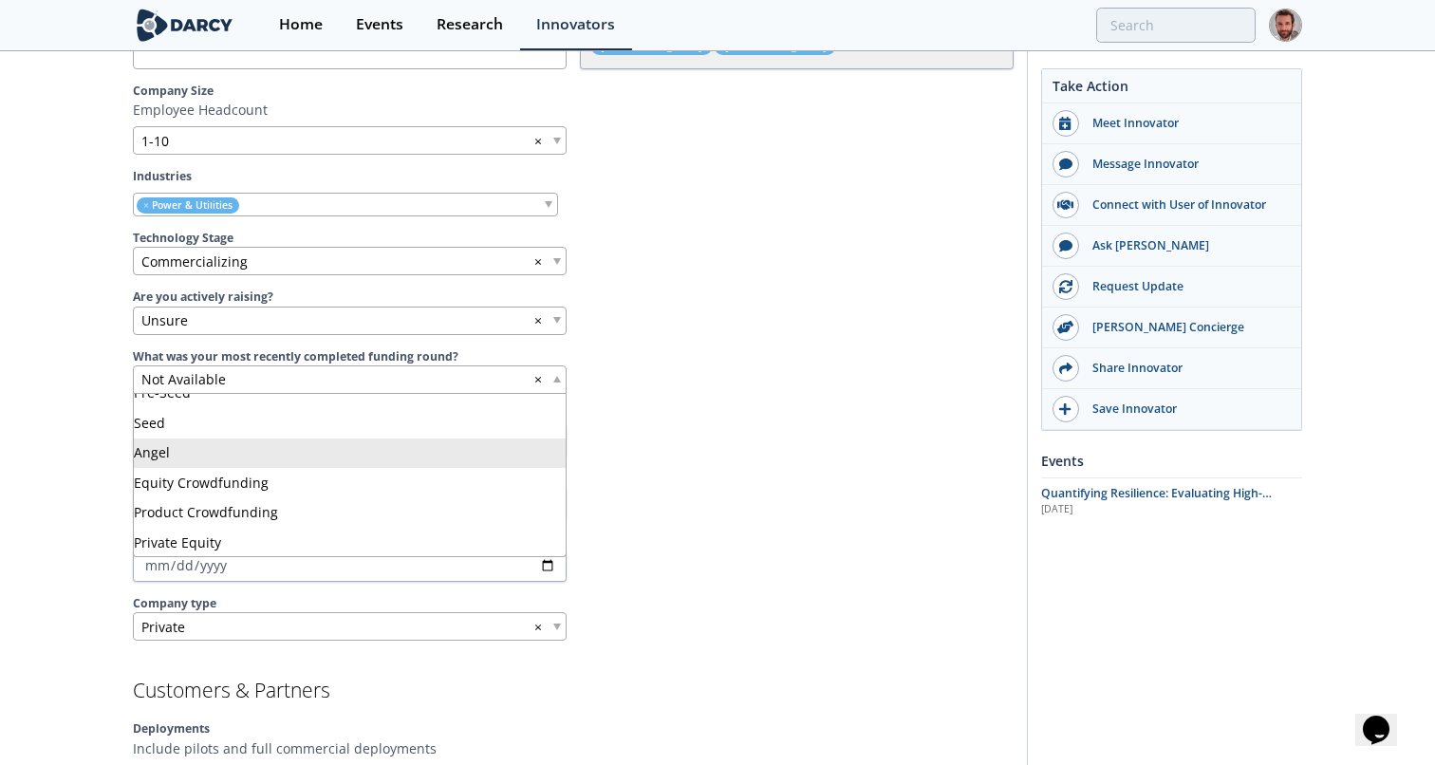
scroll to position [0, 0]
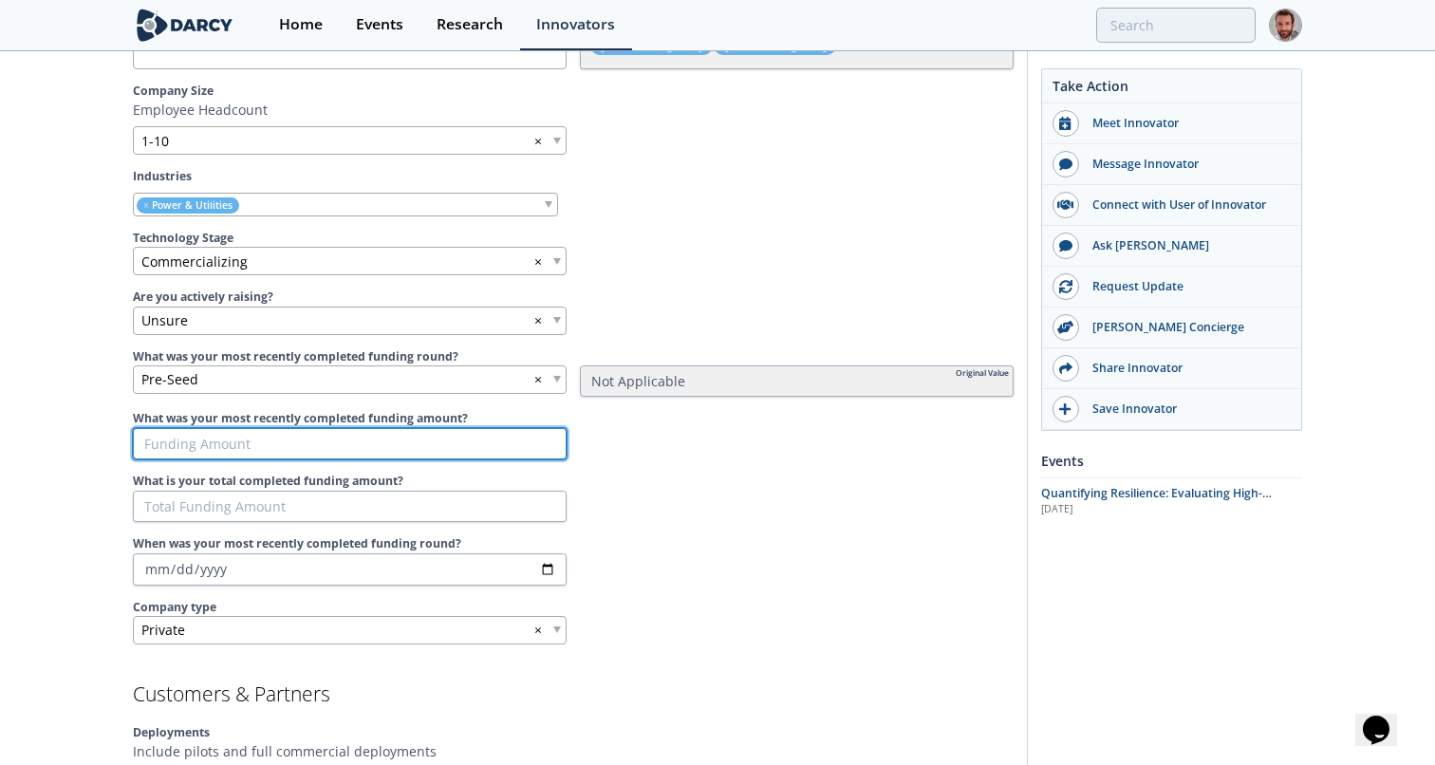
click at [507, 444] on input "What was your most recently completed funding amount?" at bounding box center [350, 444] width 434 height 32
type input "5"
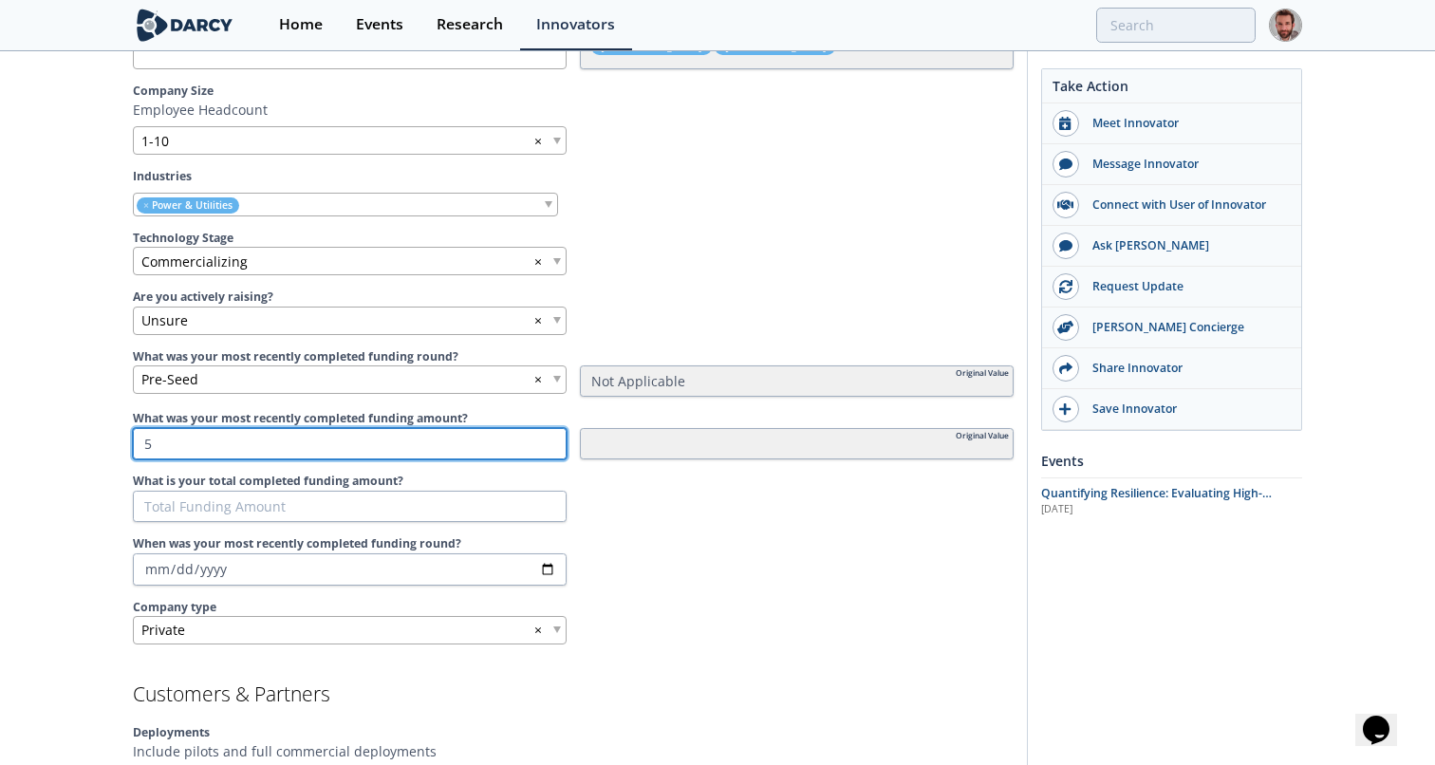
type input "50"
type input "500"
type input "5000"
type input "50000"
type input "500000"
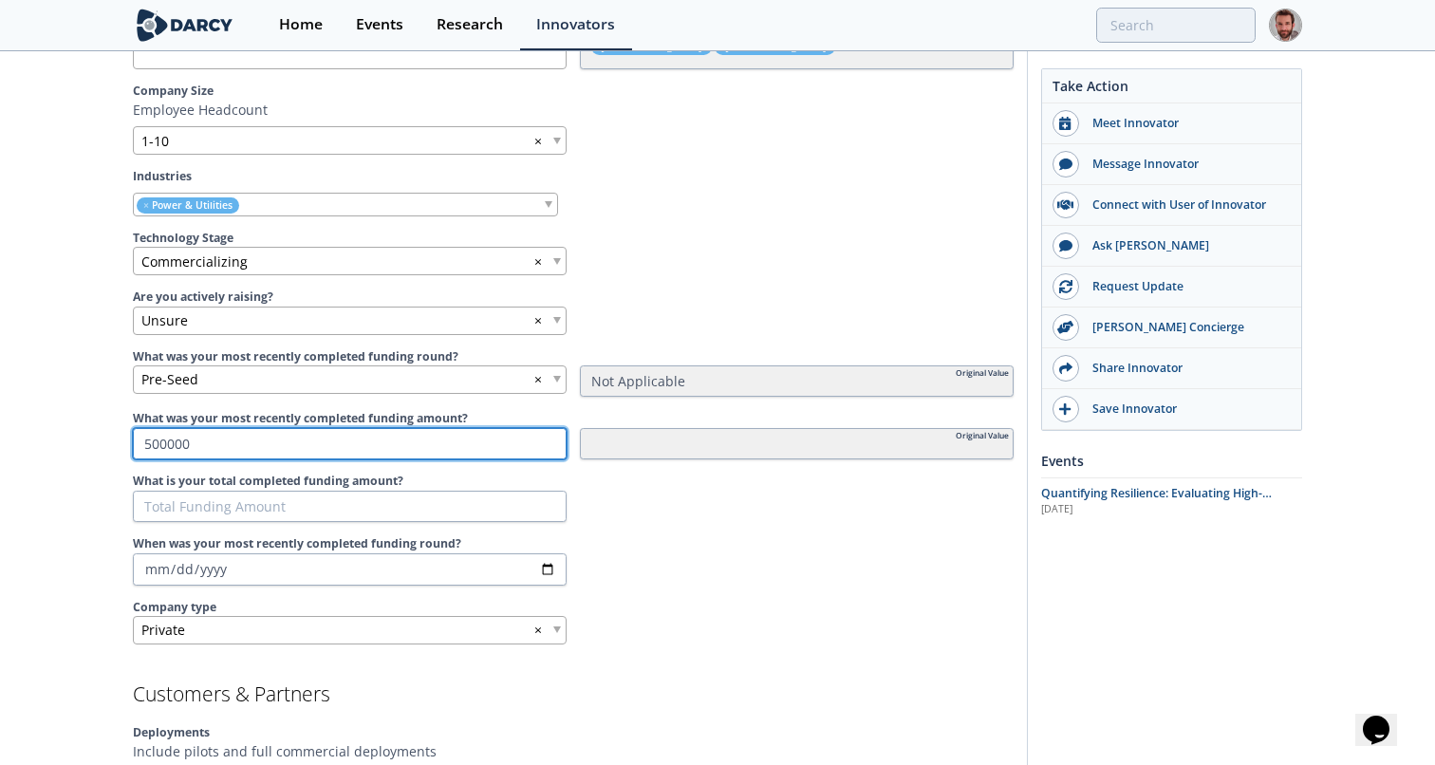
type input "500000"
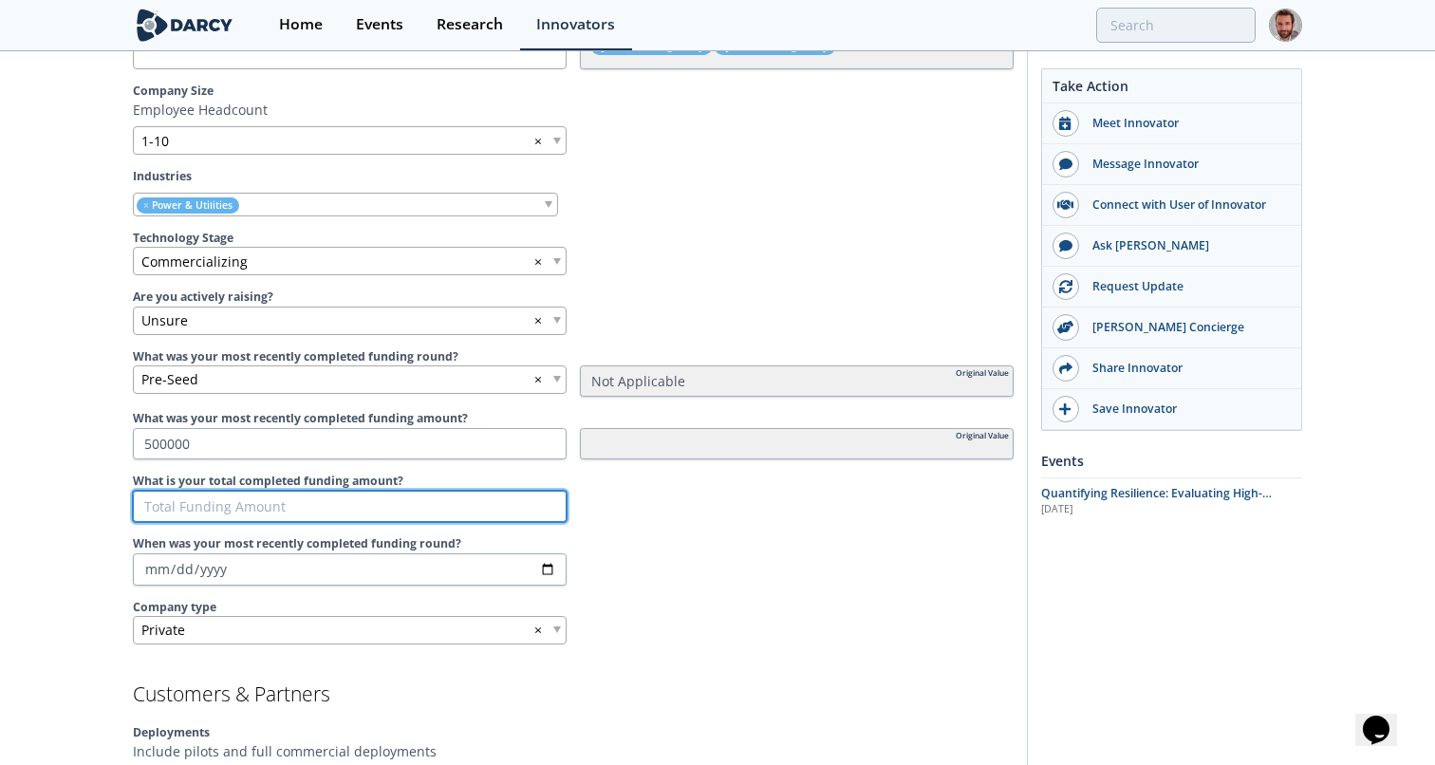
type input "1"
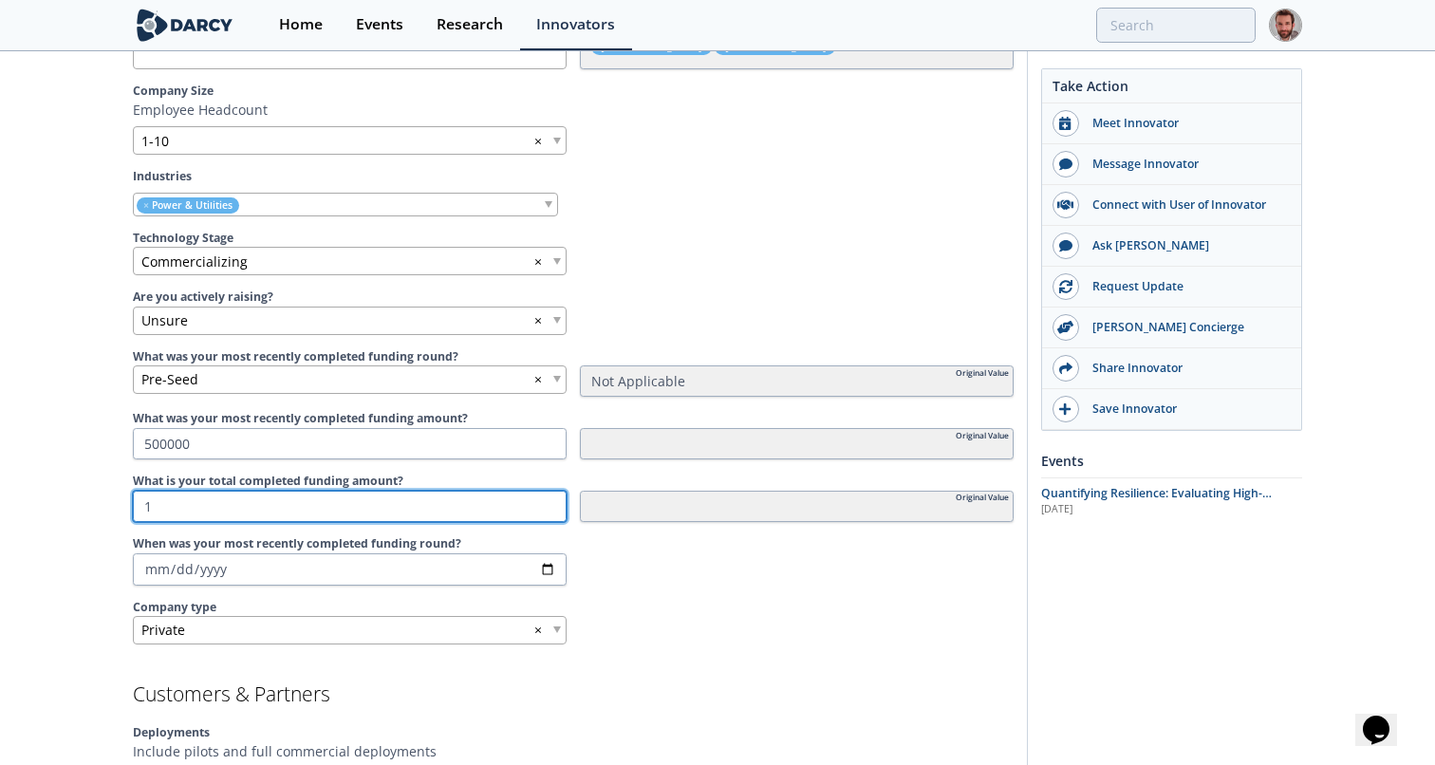
type input "10"
type input "100"
type input "1000"
type input "10000"
type input "100000"
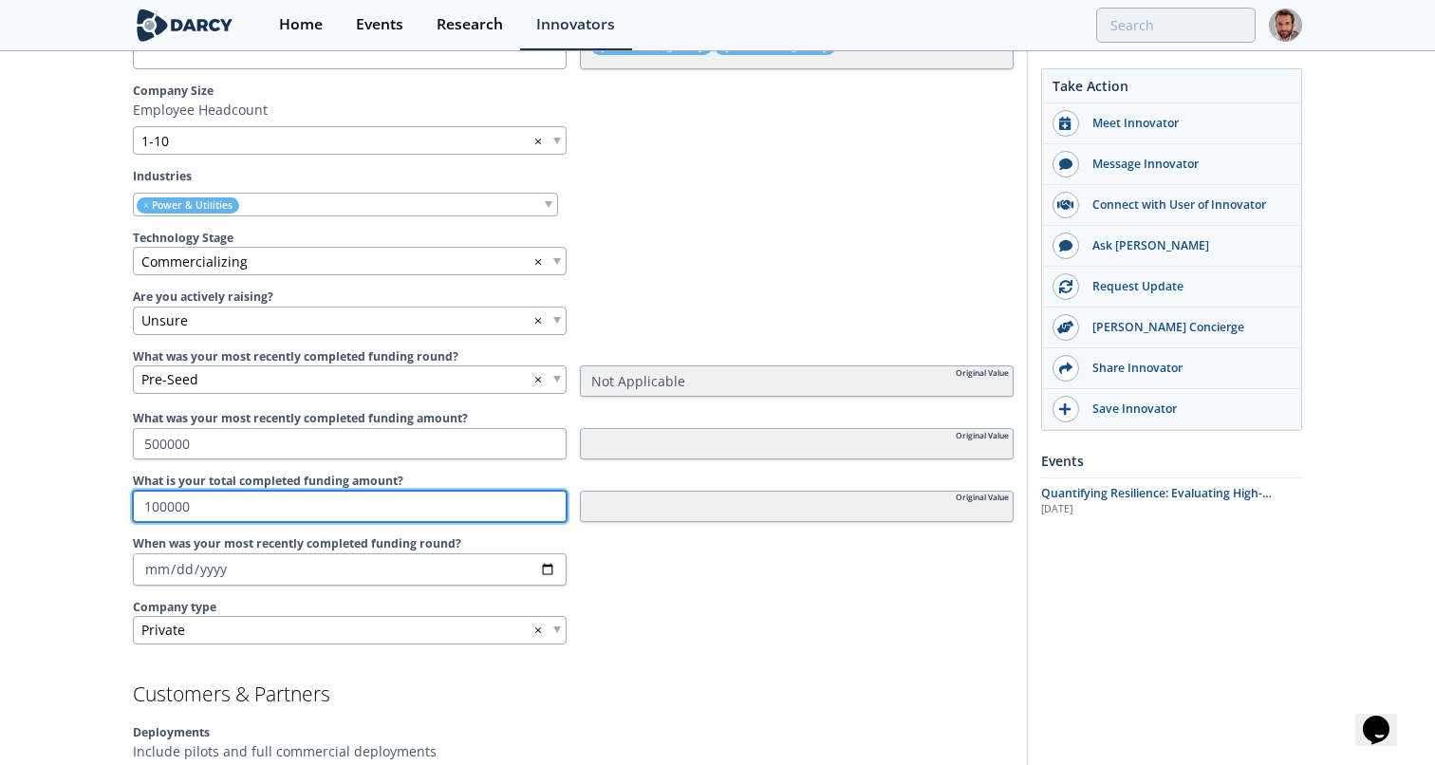
type input "1000000"
click at [627, 599] on label "Company type" at bounding box center [573, 607] width 881 height 17
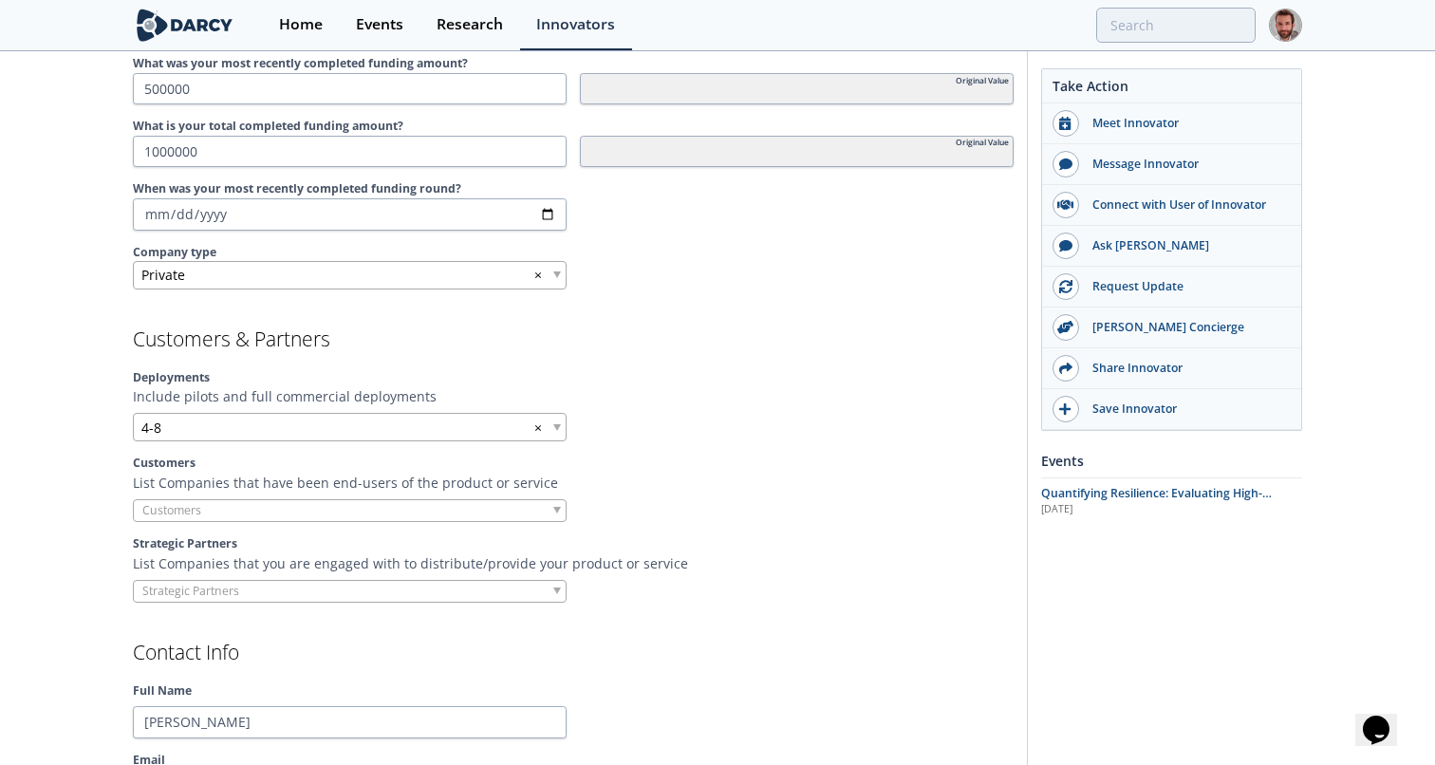
scroll to position [1316, 0]
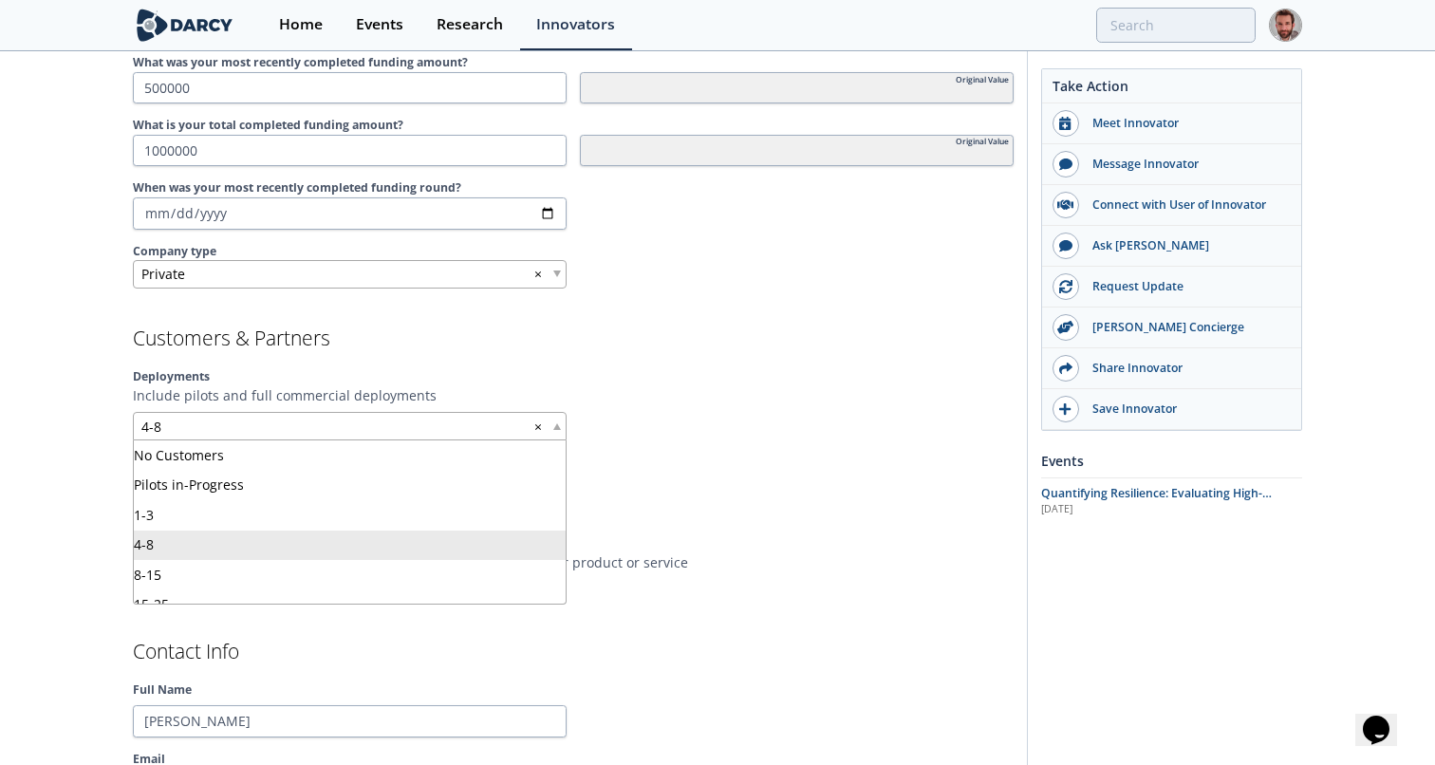
click at [556, 427] on span at bounding box center [557, 426] width 8 height 7
click at [669, 428] on div at bounding box center [797, 426] width 434 height 28
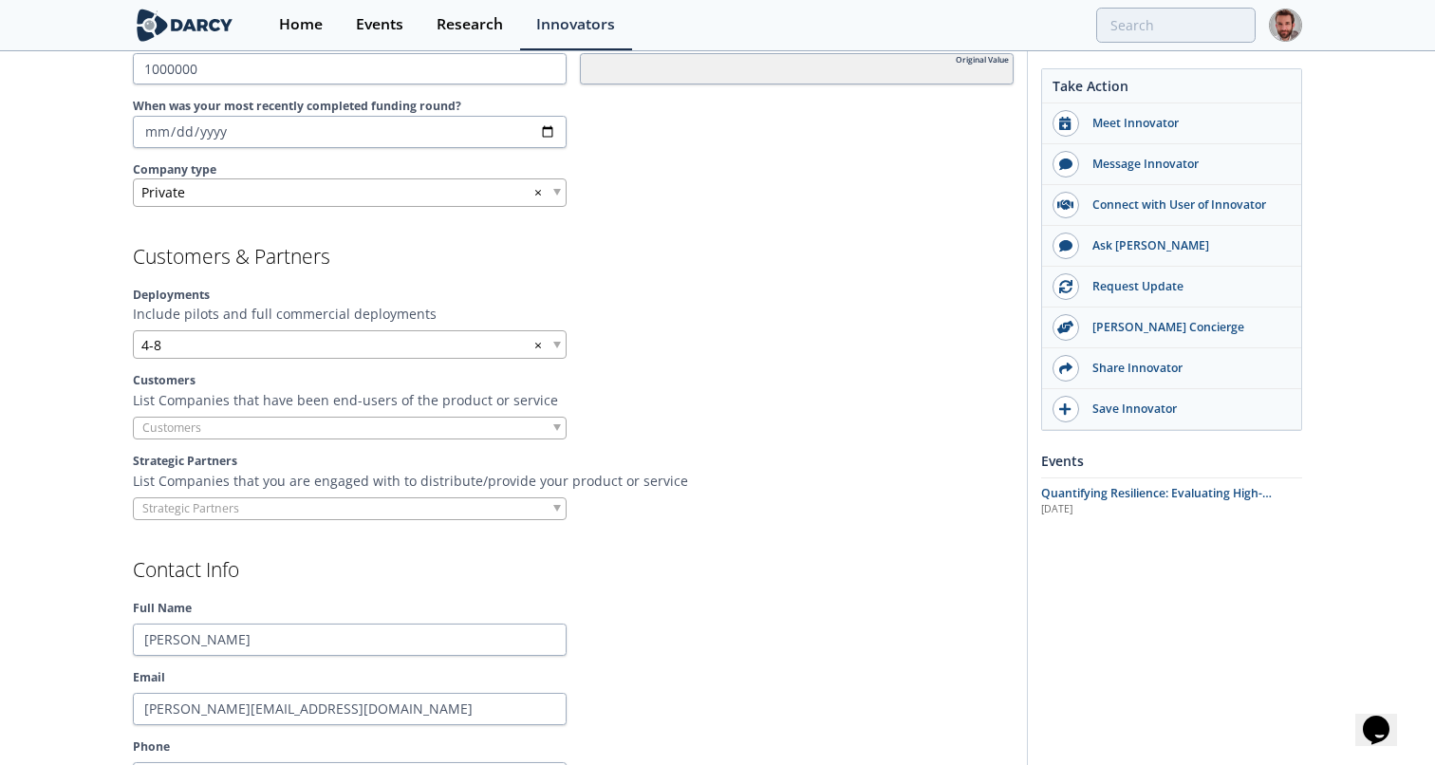
scroll to position [1419, 0]
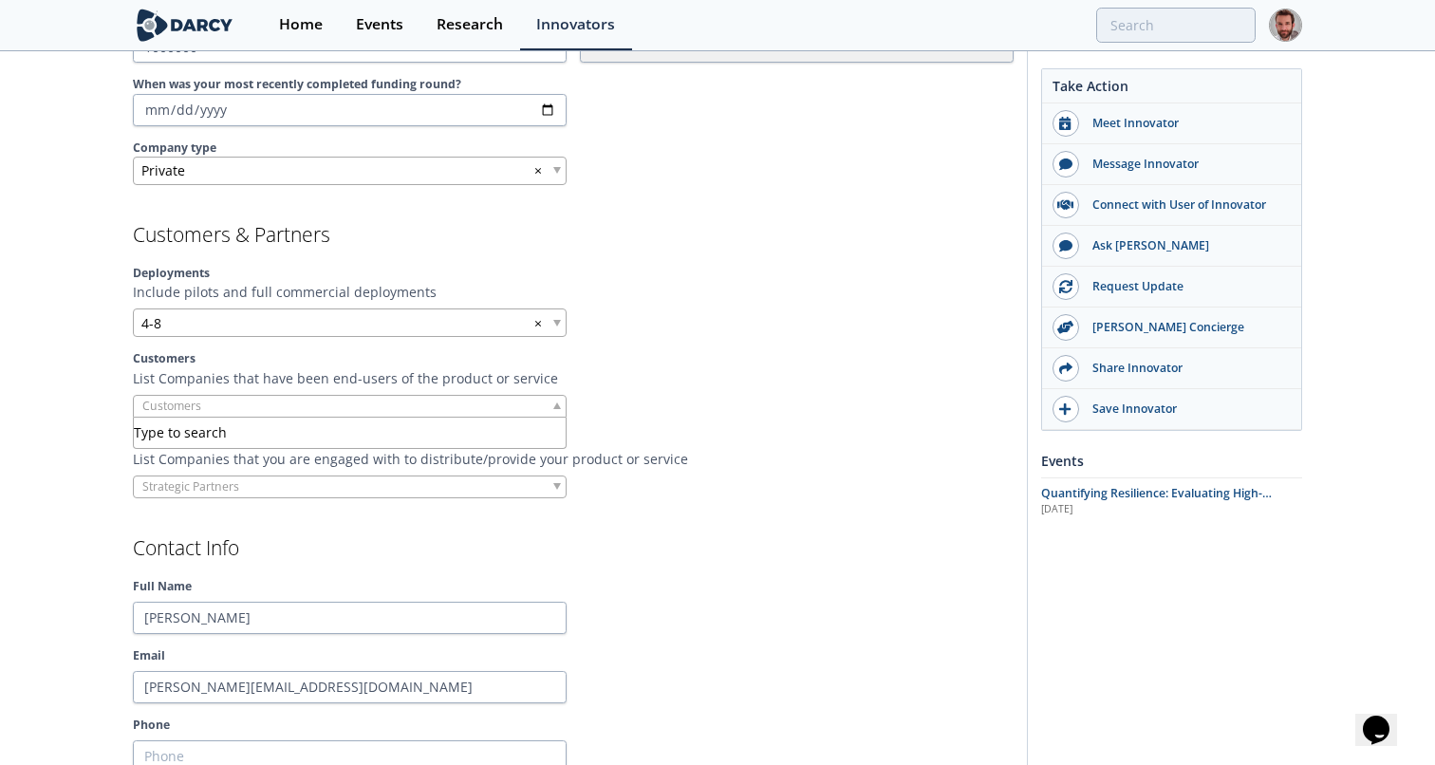
click at [556, 403] on span at bounding box center [557, 405] width 8 height 7
click at [629, 394] on div "Customers List Companies that have been end-users of the product or service" at bounding box center [573, 383] width 881 height 67
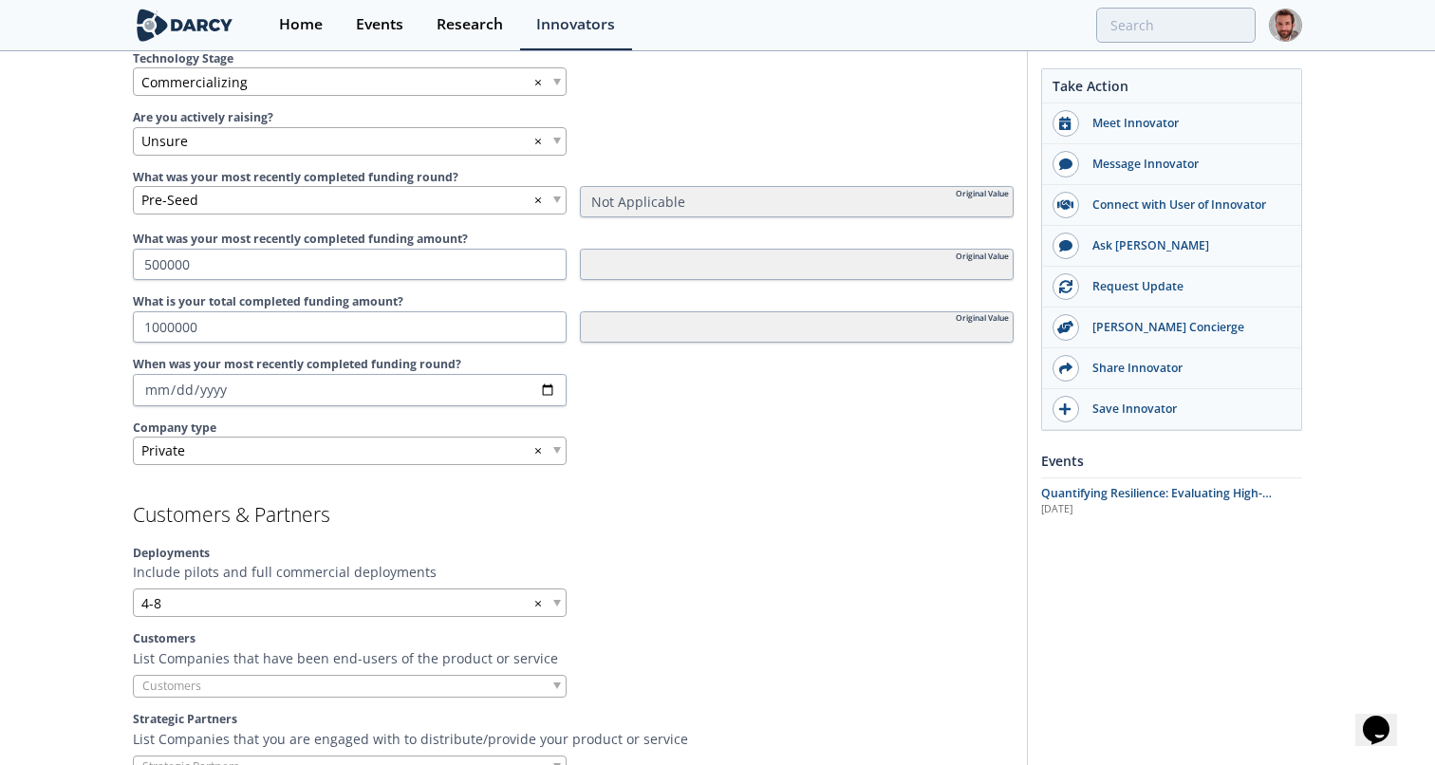
scroll to position [1761, 0]
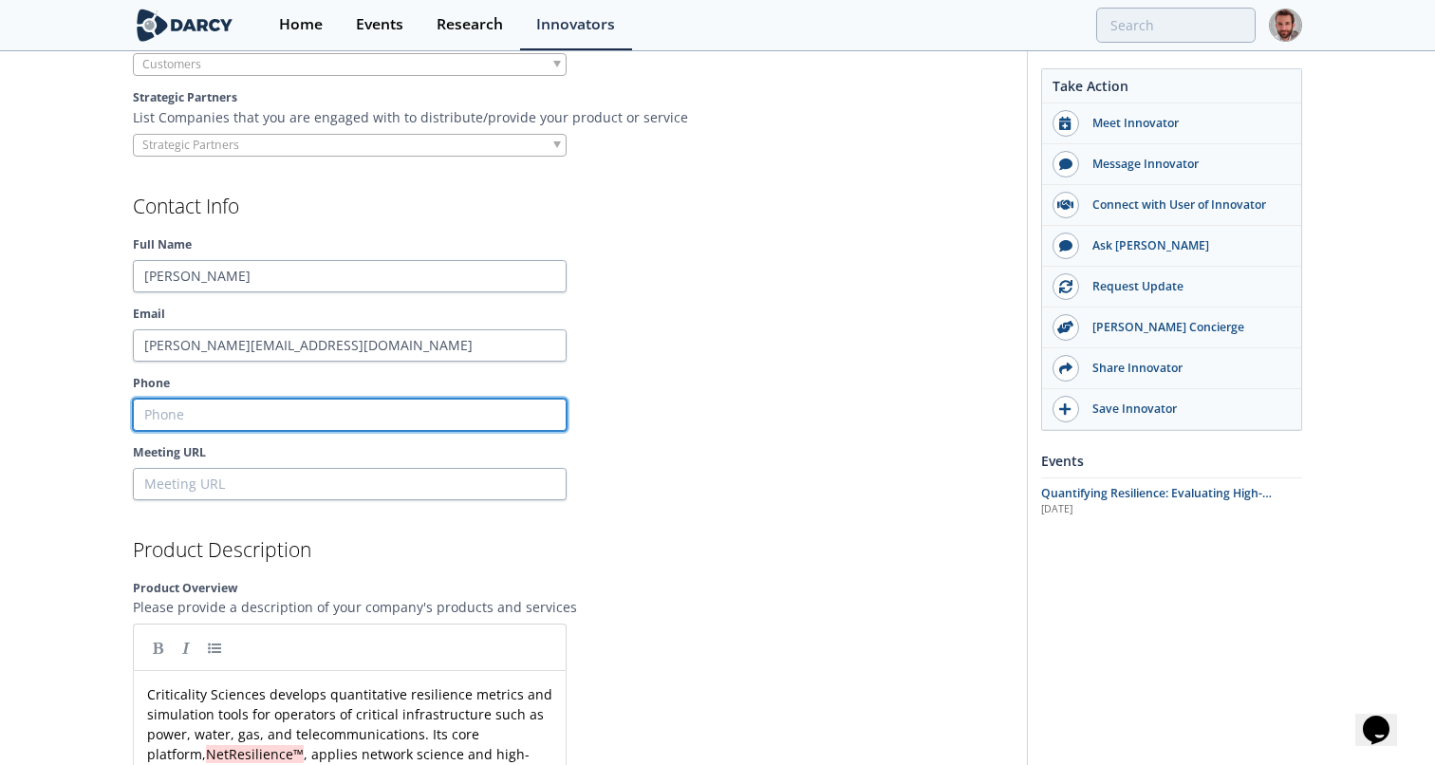
click at [439, 421] on input "Phone" at bounding box center [350, 415] width 434 height 32
paste input "(434) 602-2314"
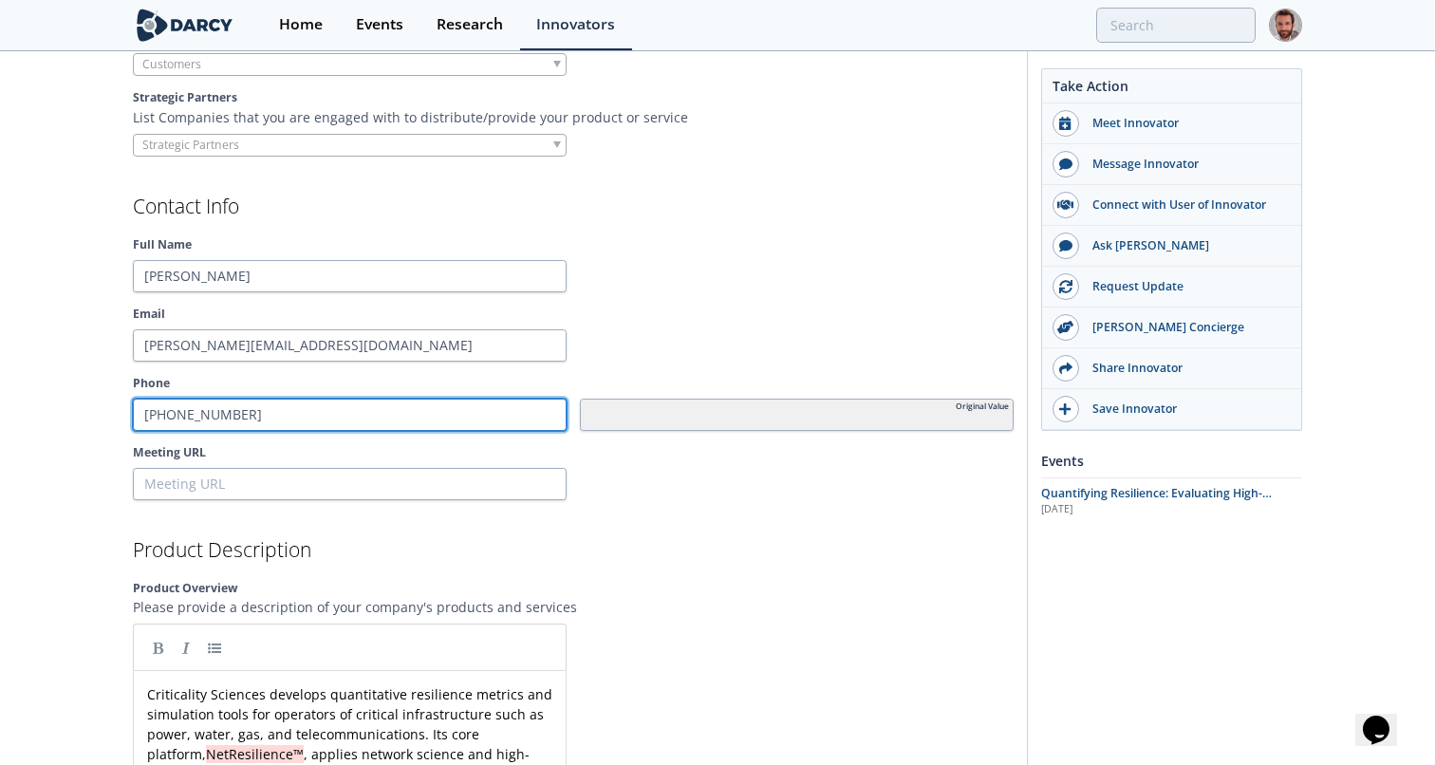
type input "(434) 602-2314"
click at [613, 476] on div at bounding box center [797, 484] width 434 height 32
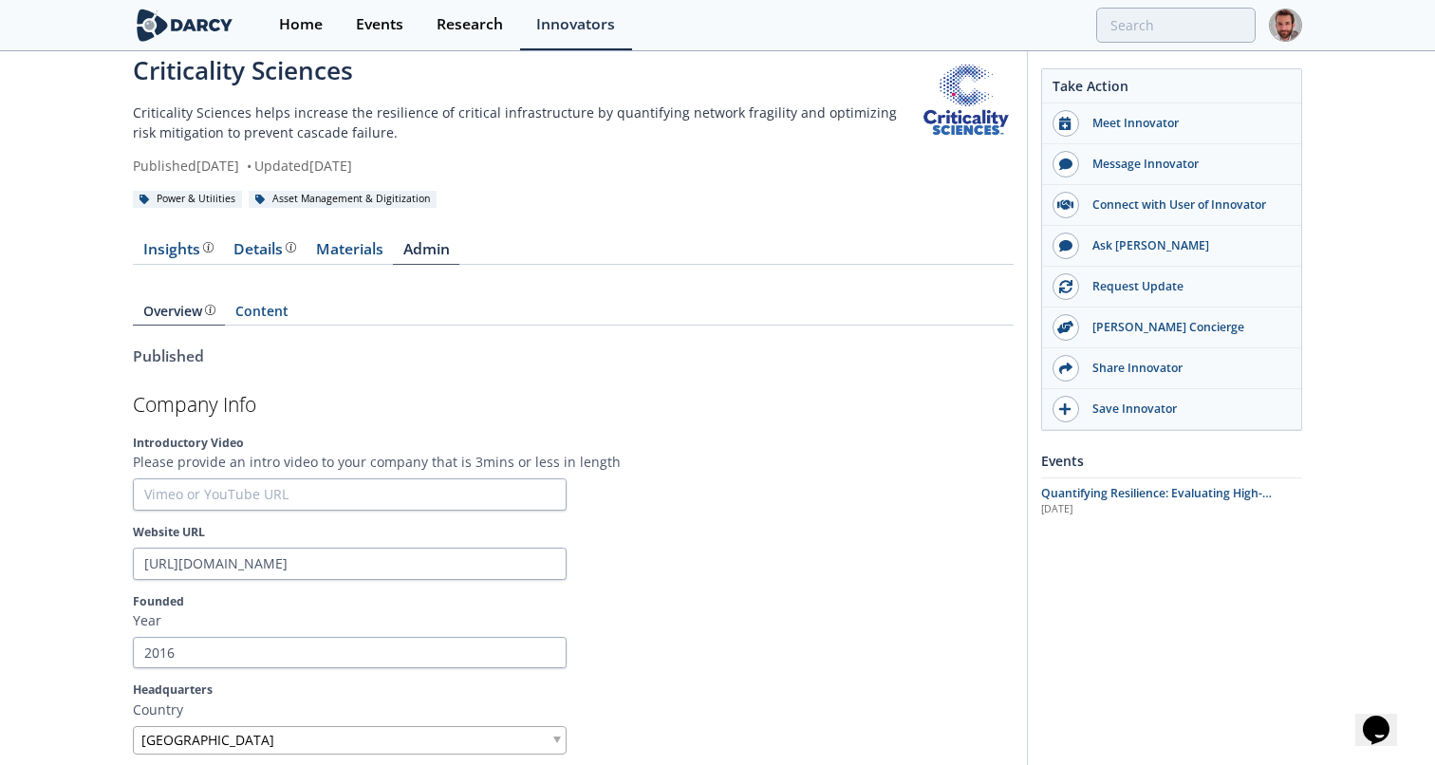
scroll to position [0, 0]
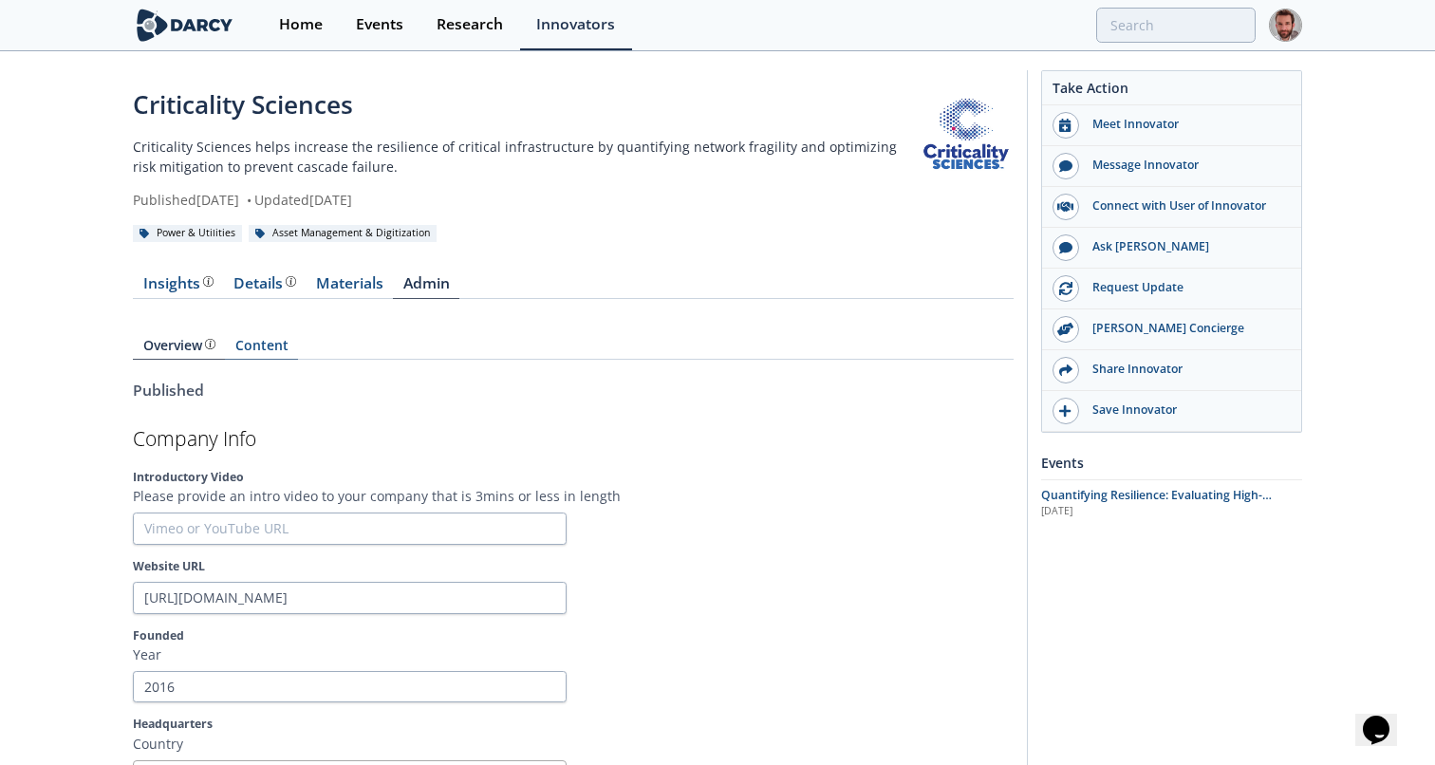
click at [255, 344] on link "Content" at bounding box center [261, 349] width 73 height 21
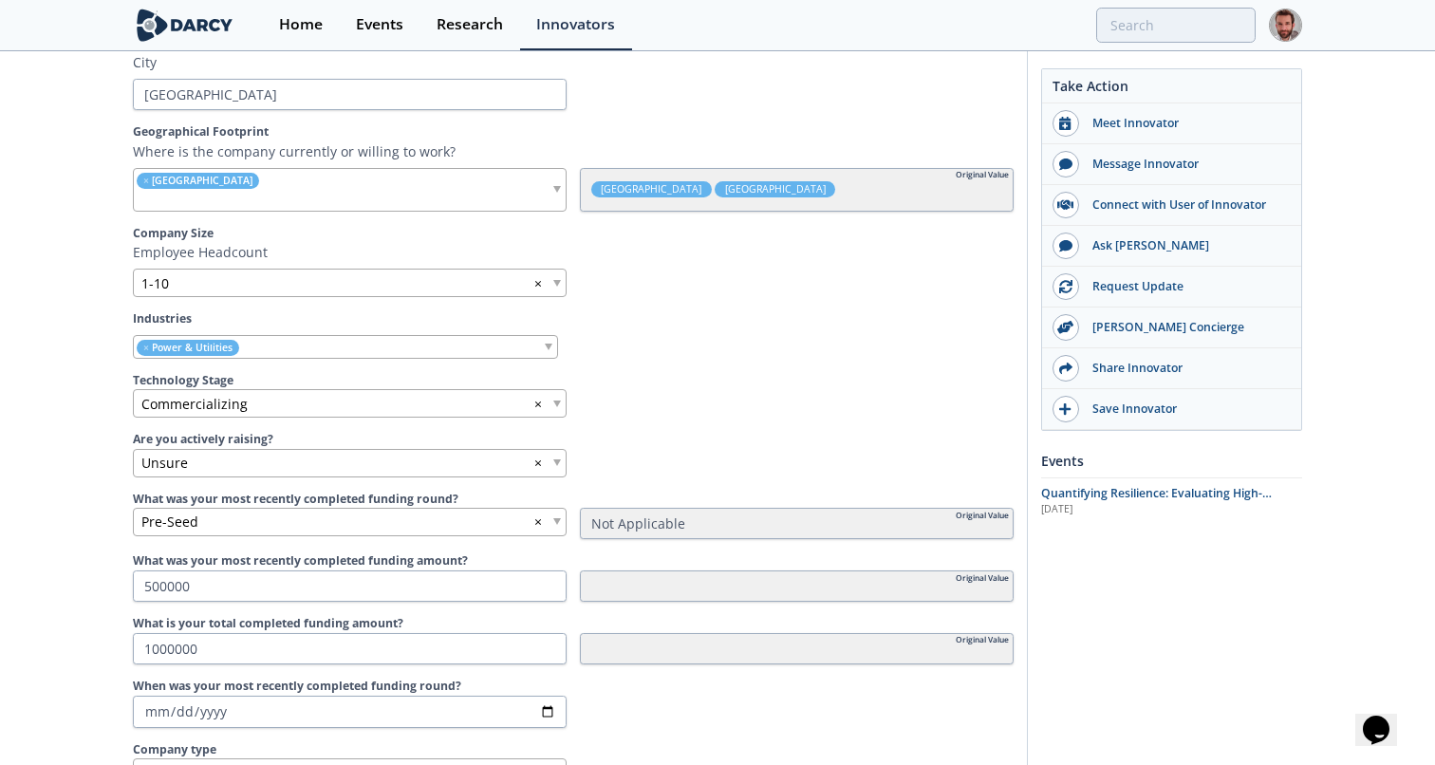
scroll to position [816, 0]
click at [521, 186] on div "× United States" at bounding box center [350, 192] width 434 height 44
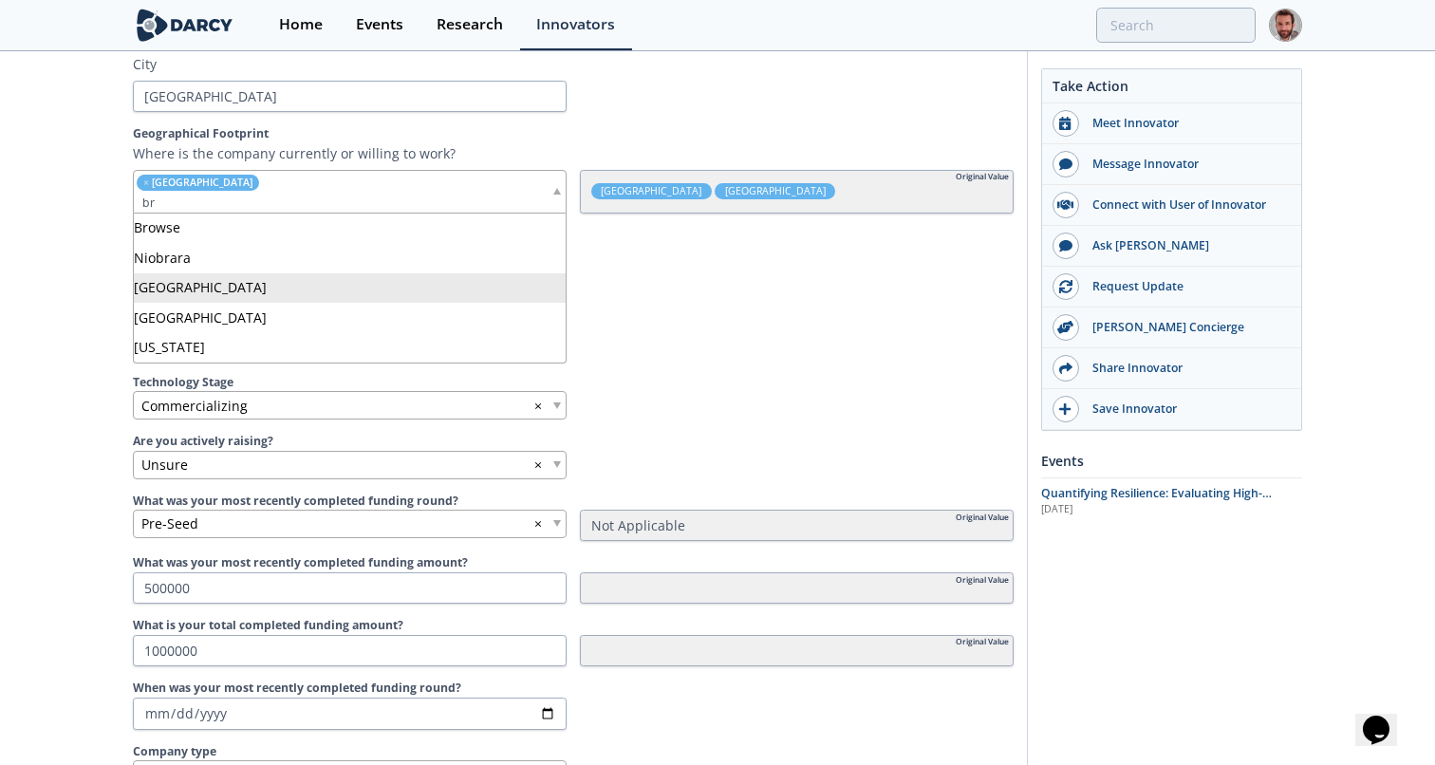
type input "br"
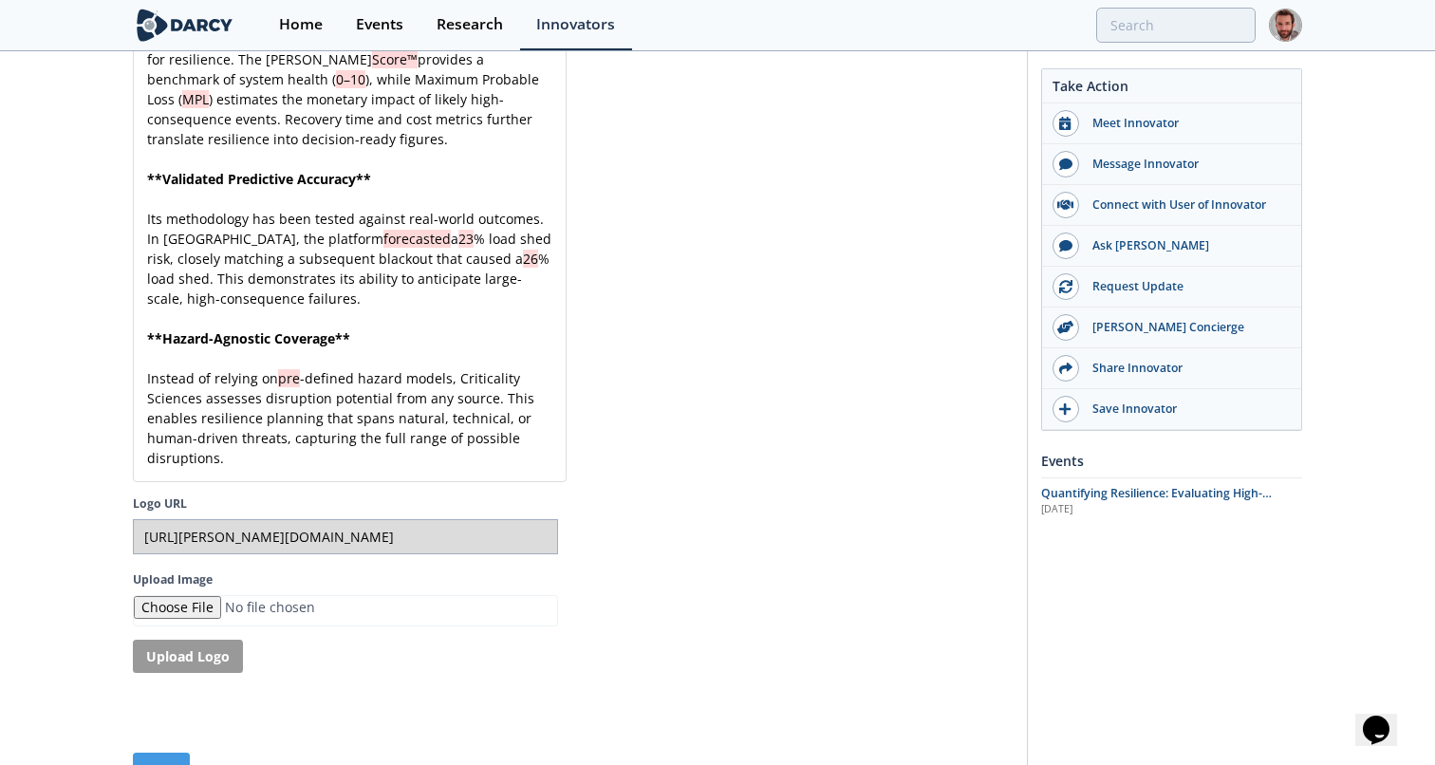
scroll to position [5334, 0]
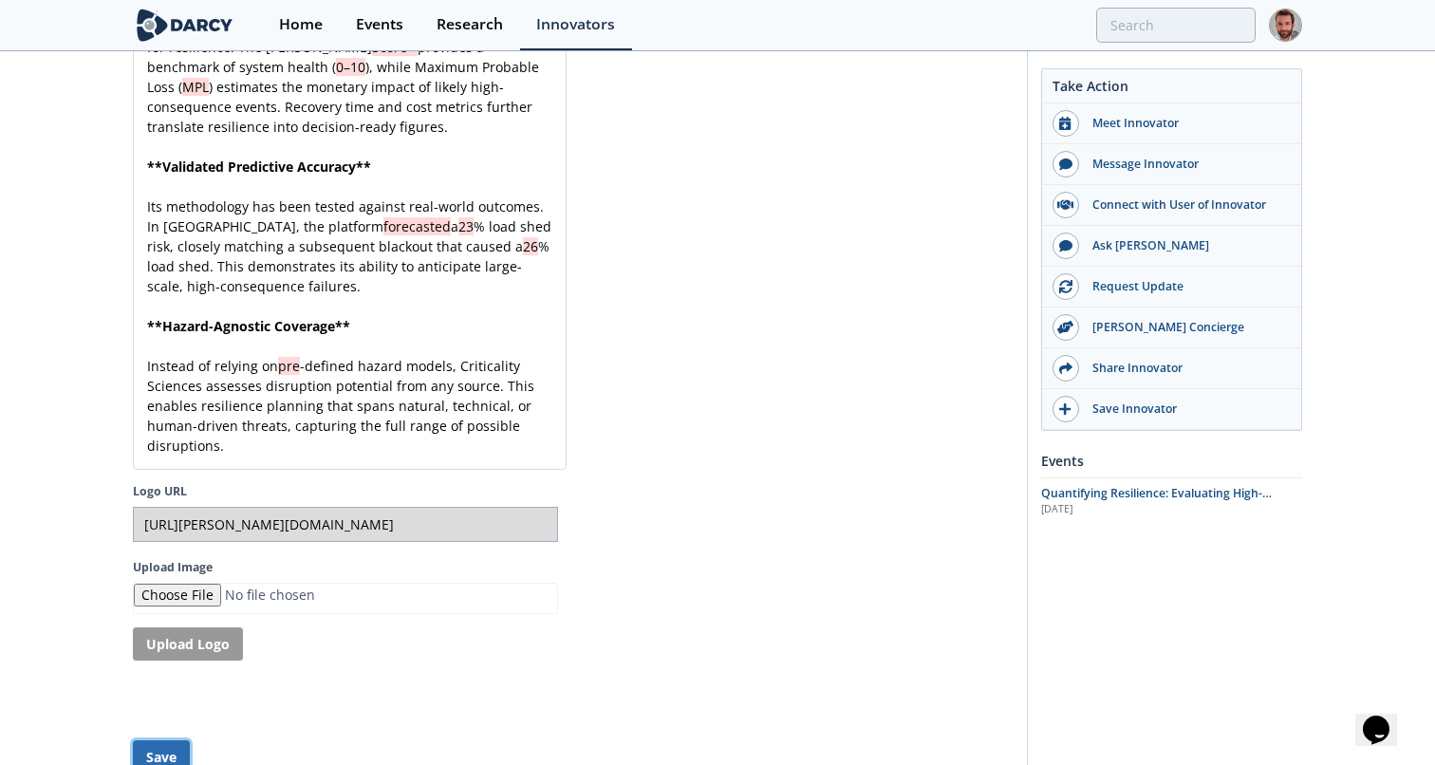
click at [162, 740] on button "Save" at bounding box center [161, 756] width 57 height 33
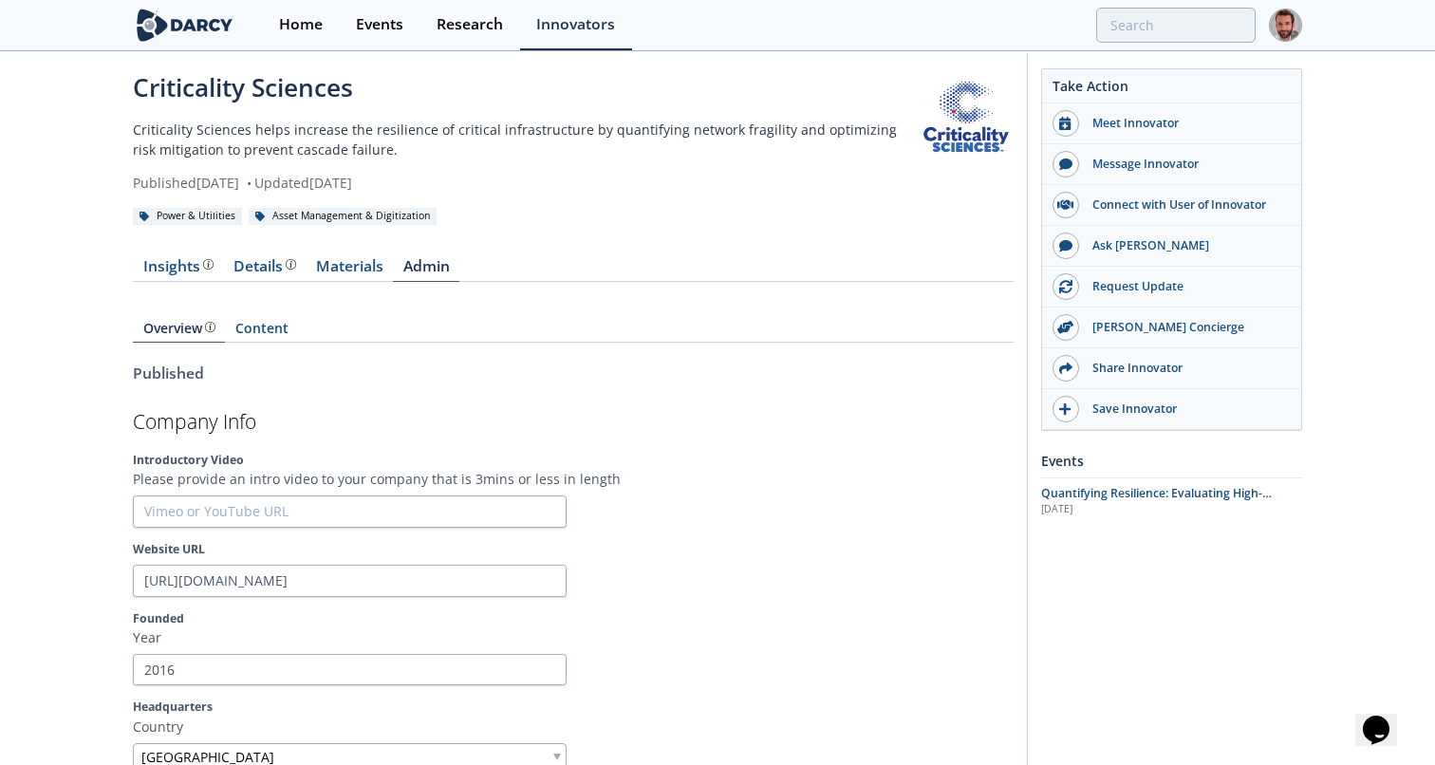
scroll to position [0, 0]
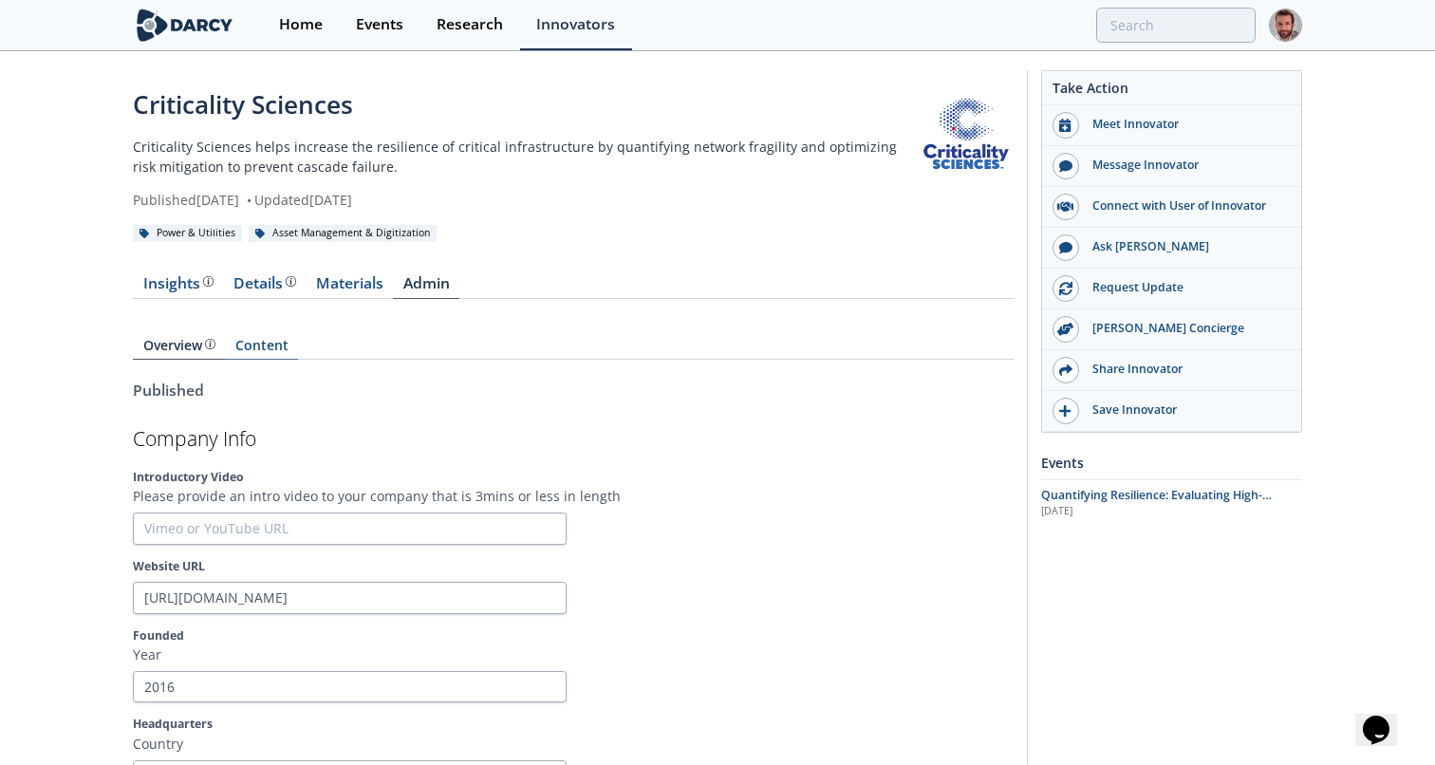
click at [272, 339] on link "Content" at bounding box center [261, 349] width 73 height 21
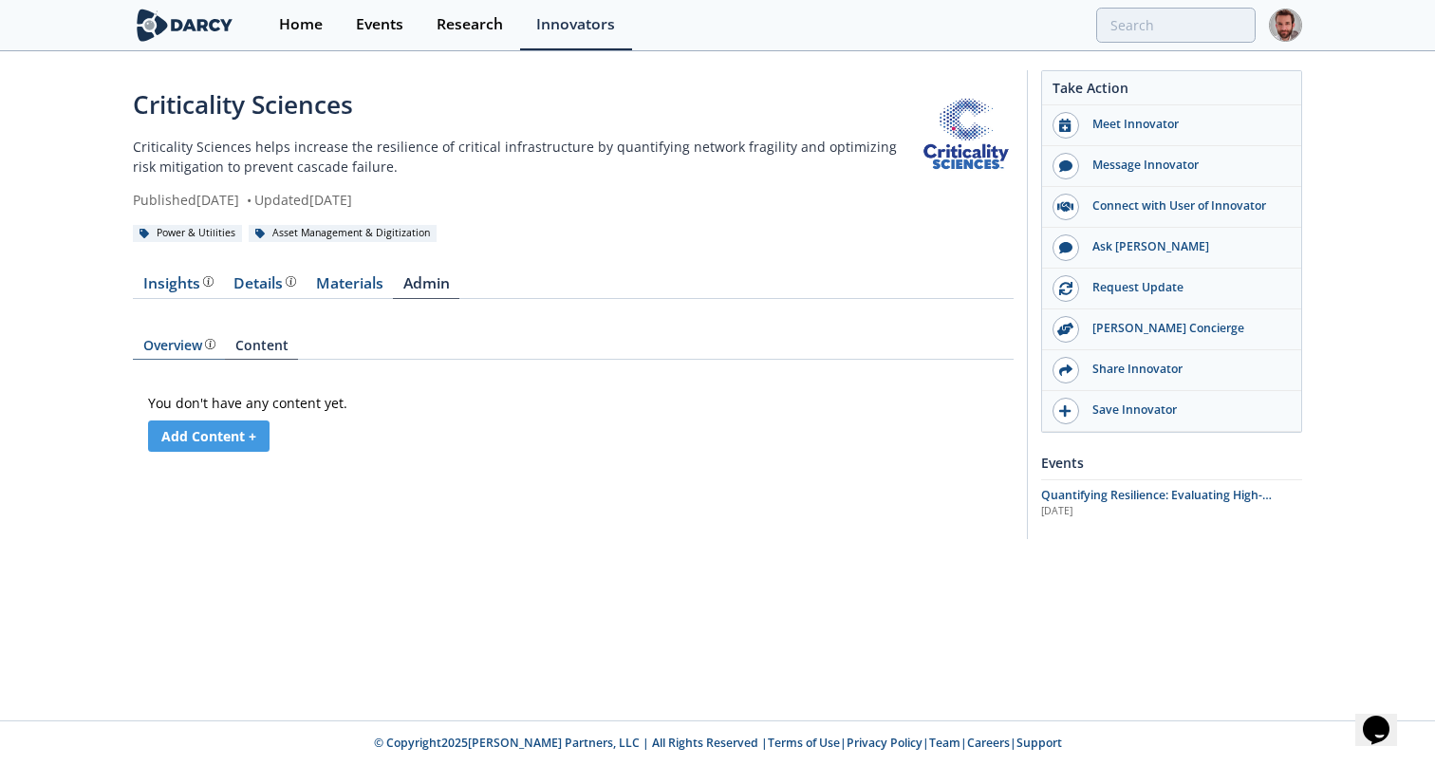
click at [153, 342] on div "Overview" at bounding box center [179, 345] width 72 height 13
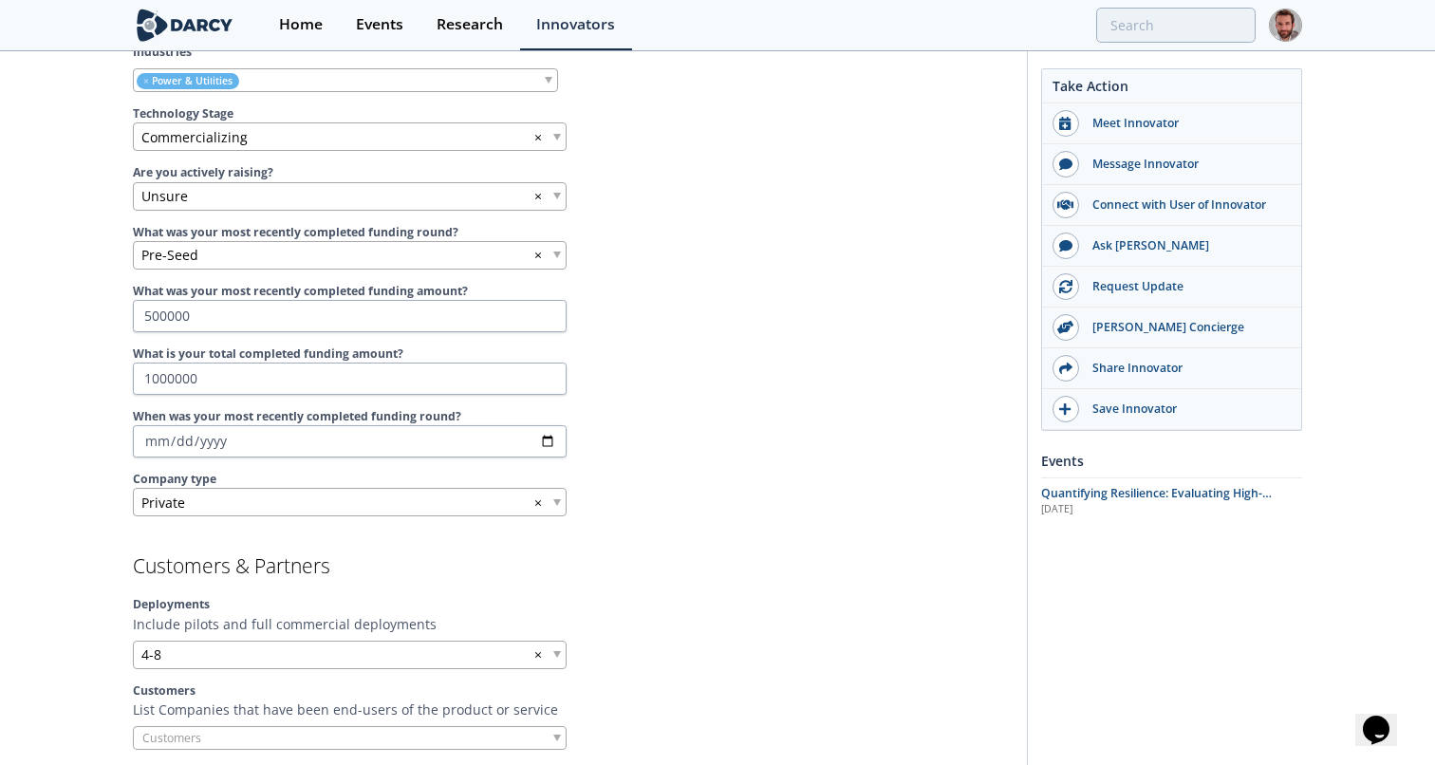
scroll to position [1057, 0]
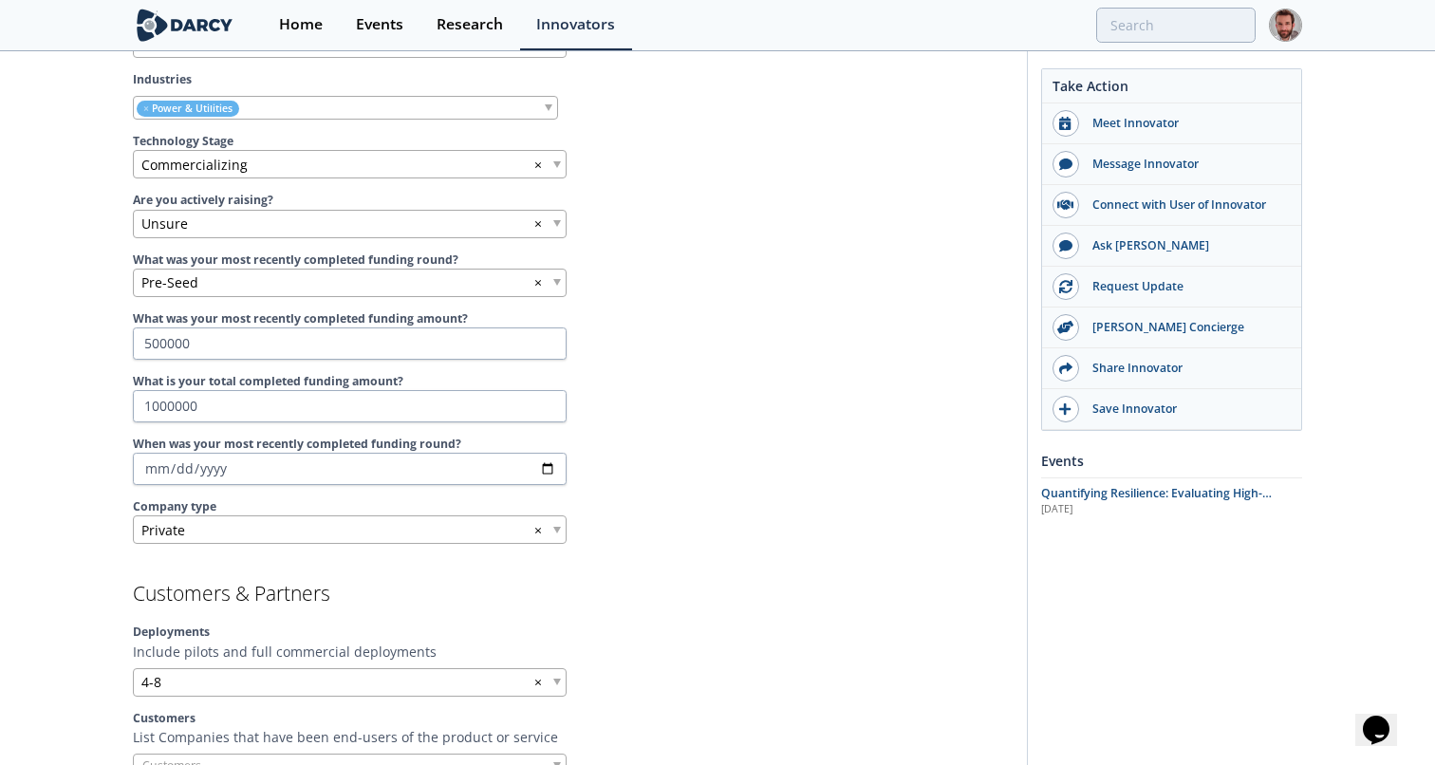
click at [557, 216] on div "Unsure ×" at bounding box center [350, 224] width 434 height 28
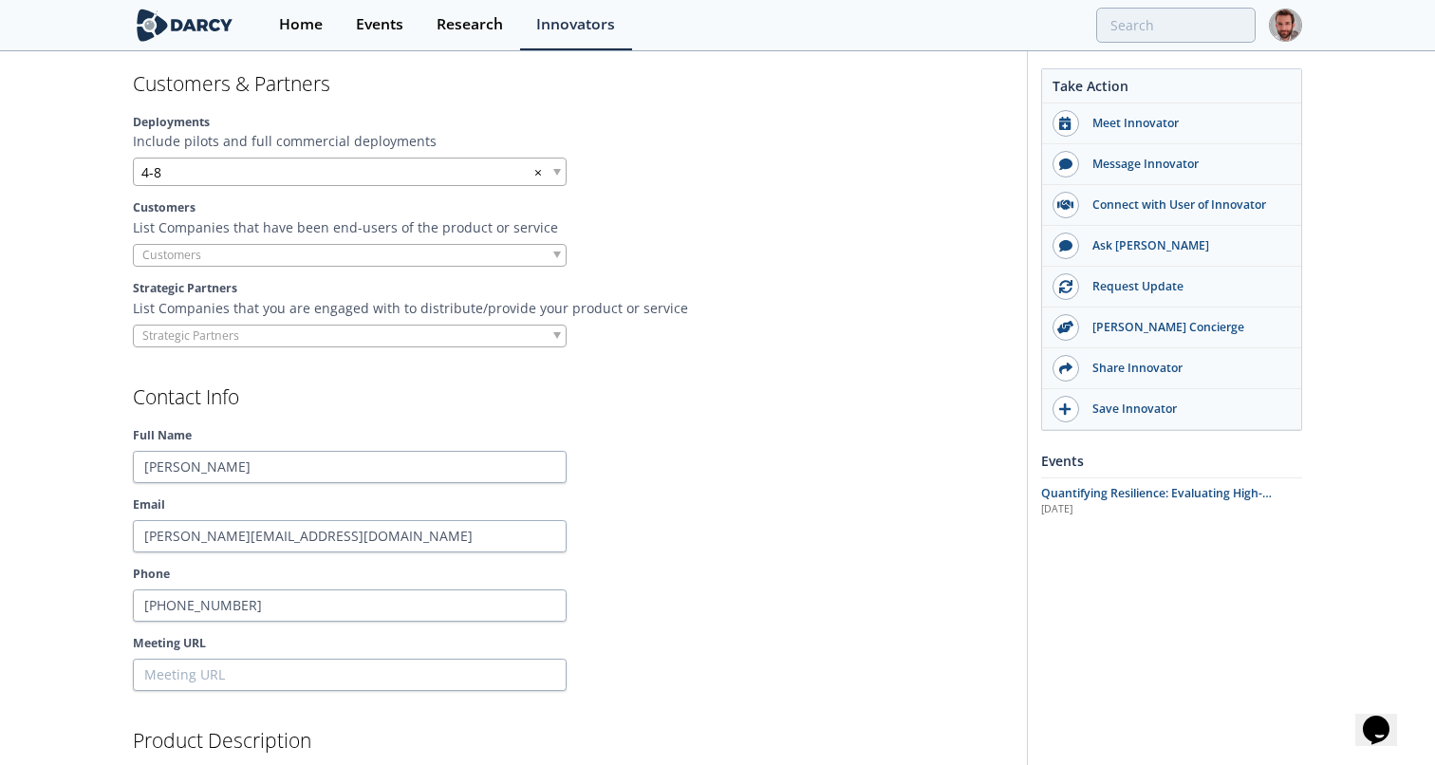
scroll to position [1575, 0]
click at [559, 167] on span at bounding box center [557, 167] width 8 height 7
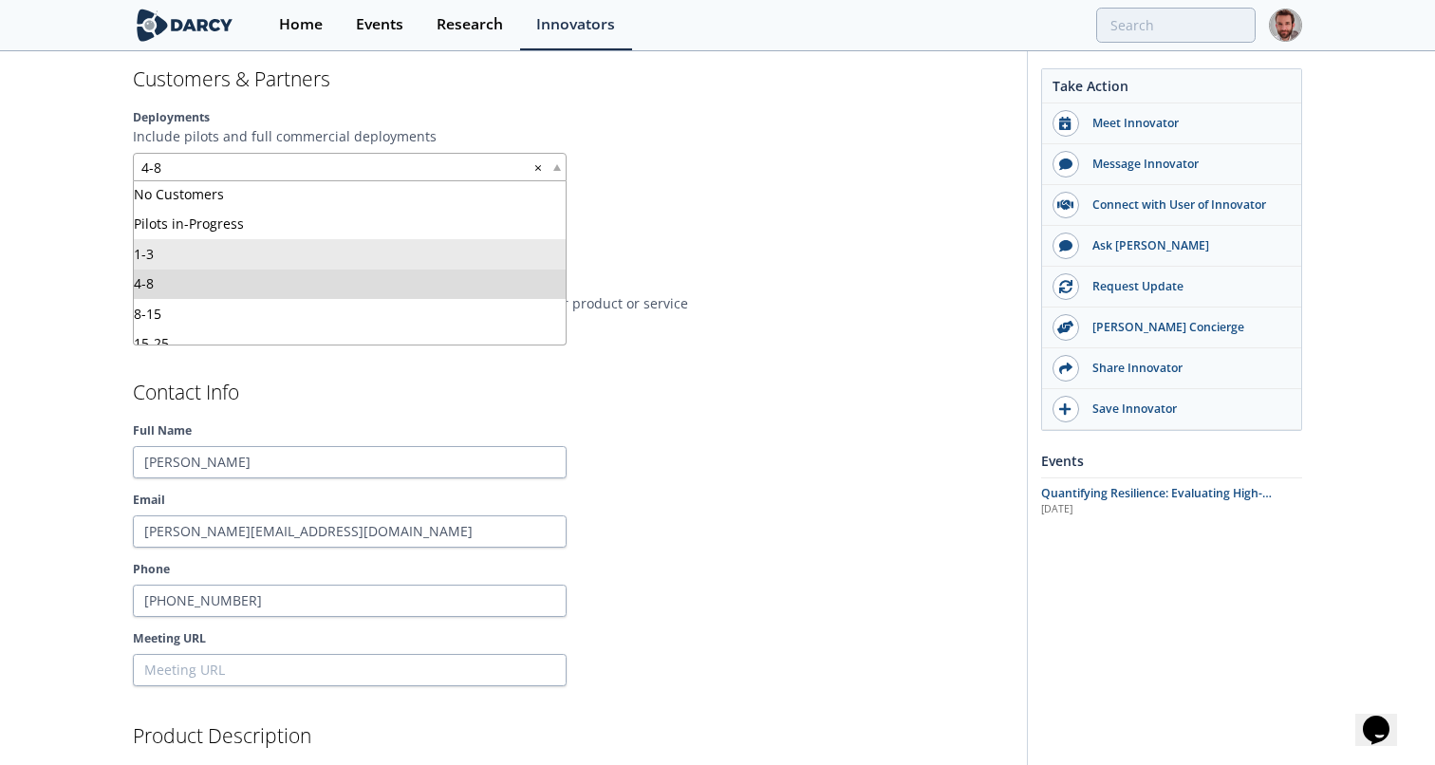
scroll to position [0, 0]
click at [681, 236] on div "Customers List Companies that have been end-users of the product or service" at bounding box center [573, 228] width 881 height 67
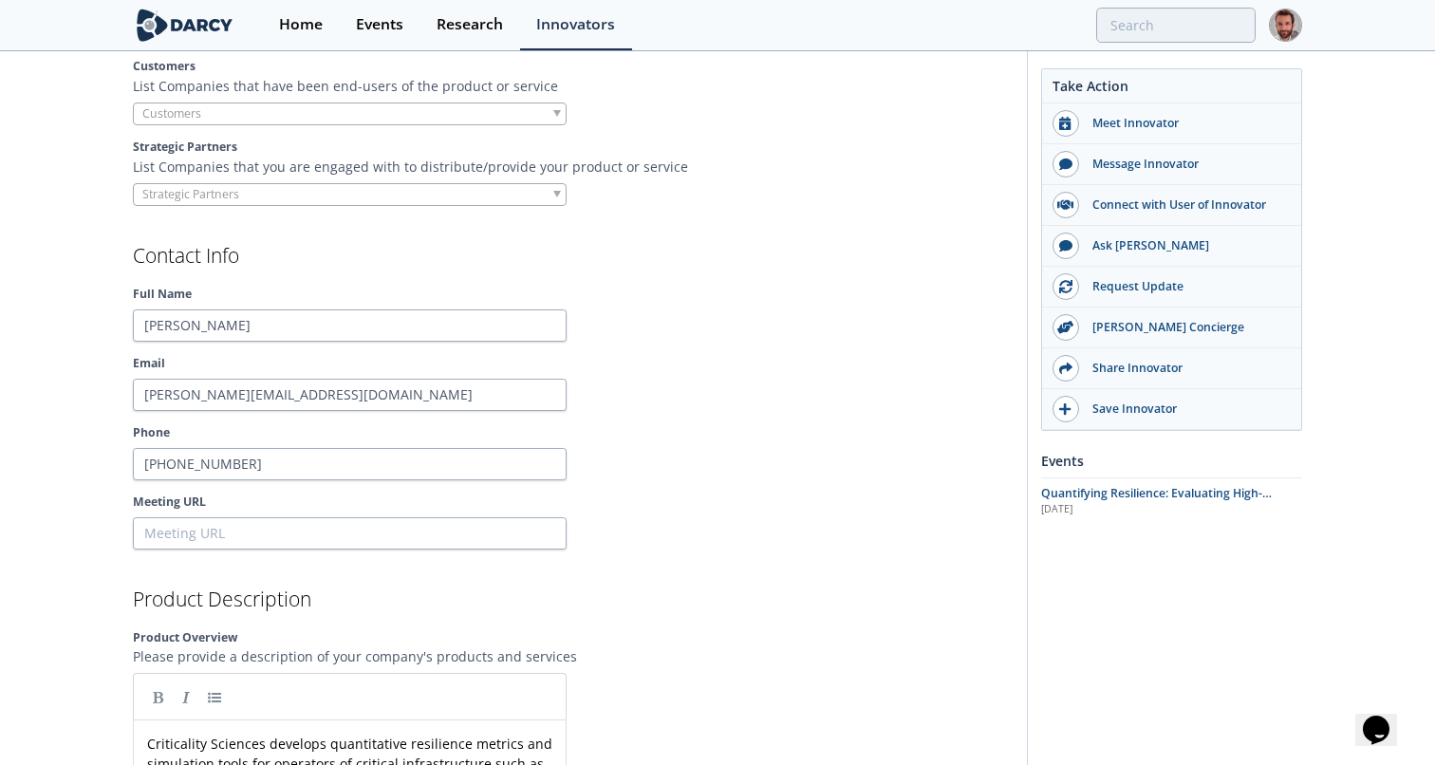
scroll to position [1710, 0]
click at [512, 112] on div at bounding box center [350, 116] width 434 height 24
type input "newport news"
type input "dominion"
click at [668, 146] on label "Strategic Partners" at bounding box center [573, 148] width 881 height 17
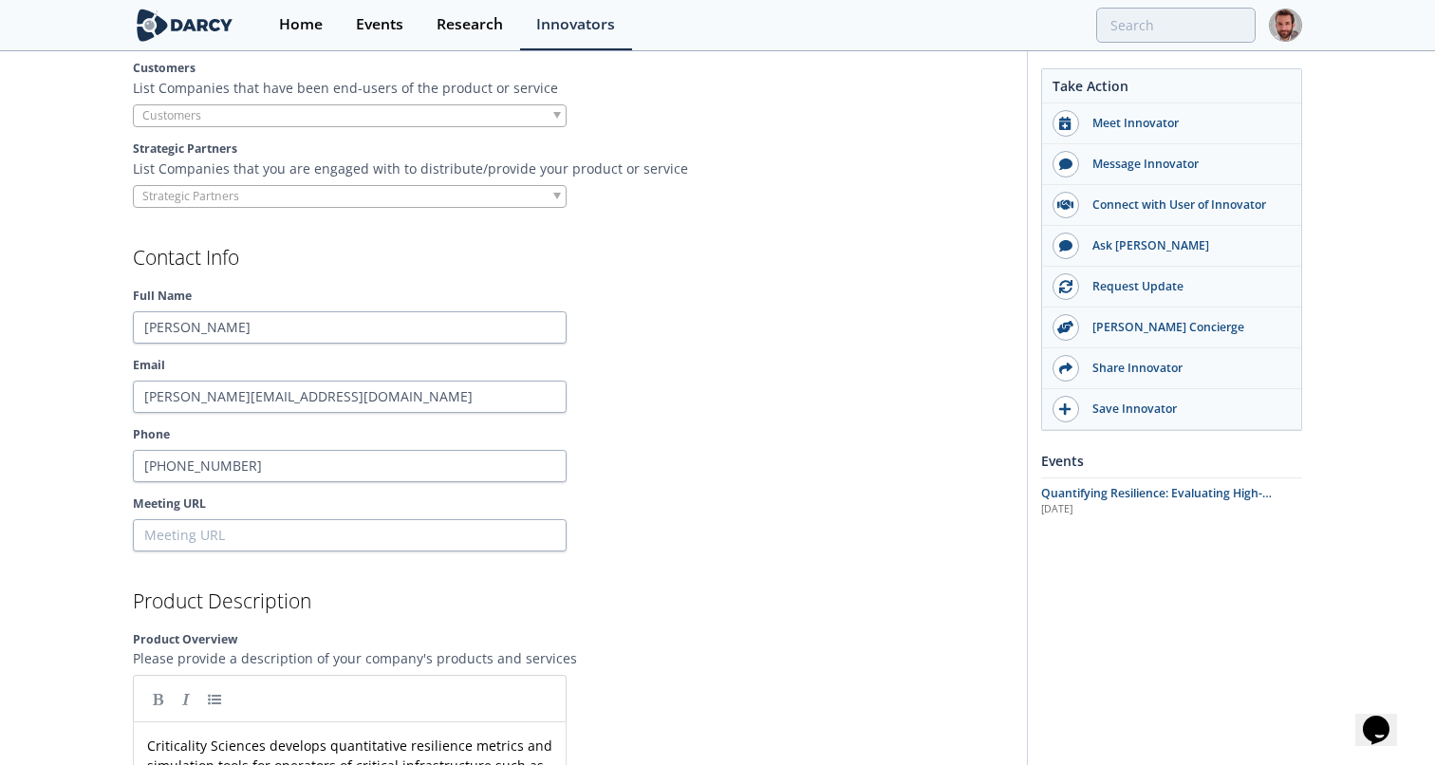
click at [553, 114] on span at bounding box center [557, 115] width 8 height 7
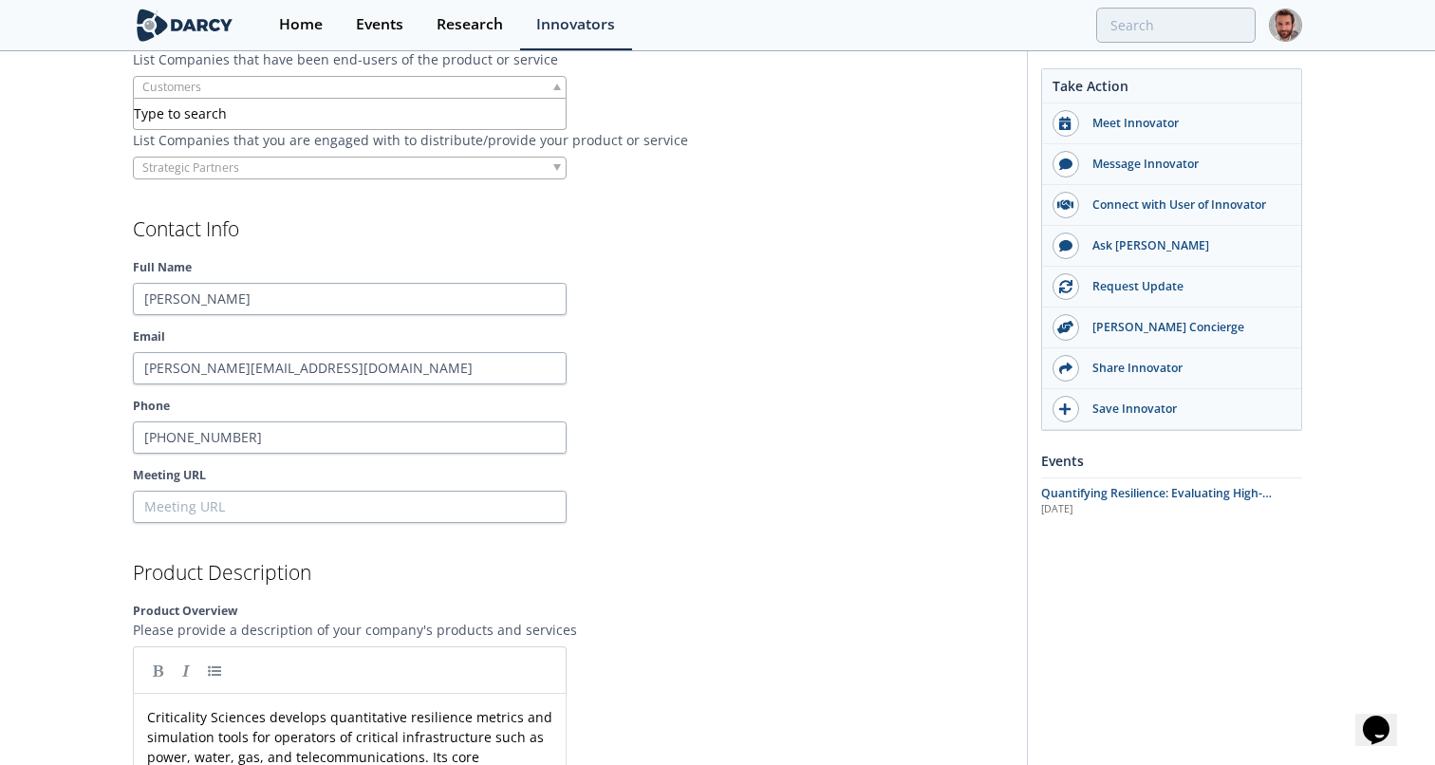
scroll to position [1715, 0]
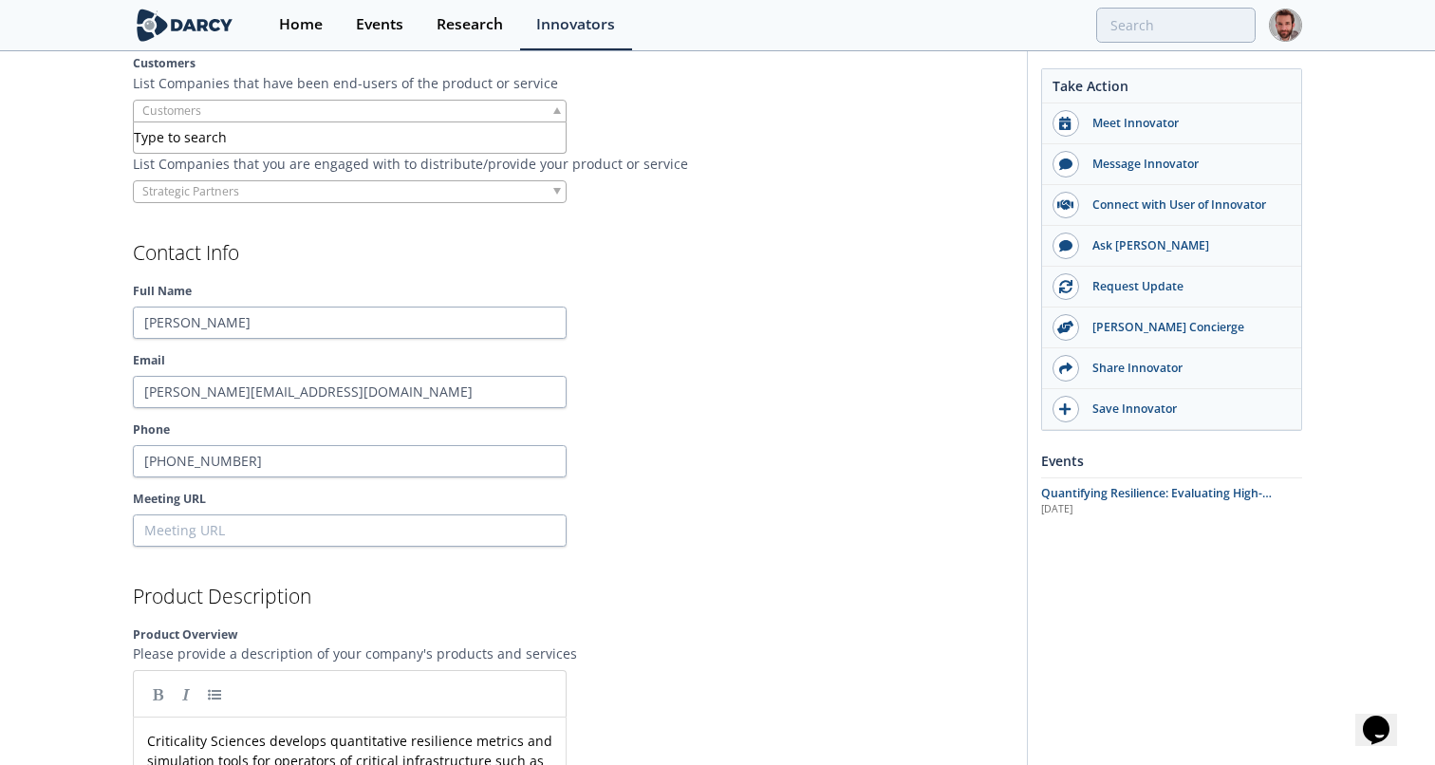
click at [613, 124] on section "Customers & Partners Deployments Include pilots and full commercial deployments…" at bounding box center [573, 66] width 881 height 273
click at [503, 193] on div at bounding box center [350, 192] width 434 height 24
type input "launch"
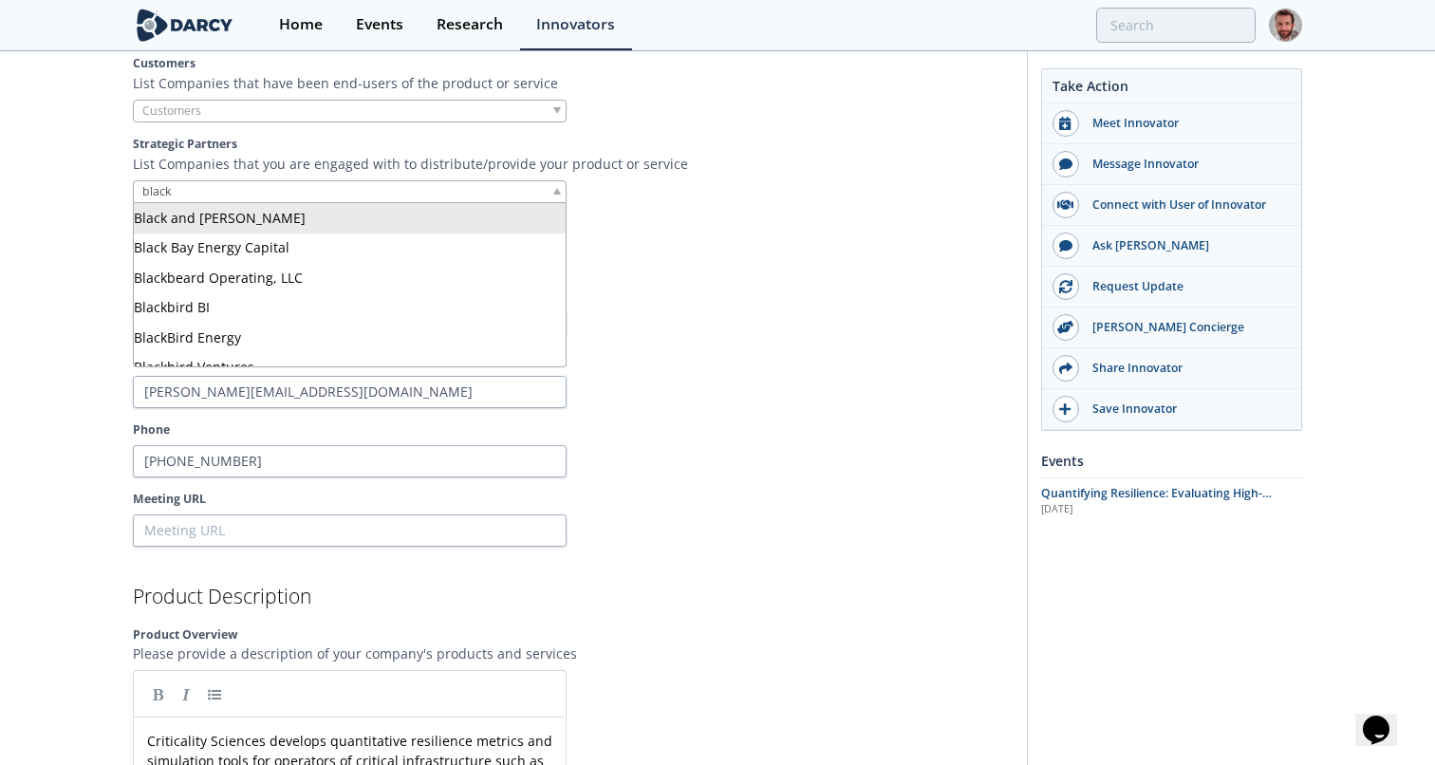
type input "black"
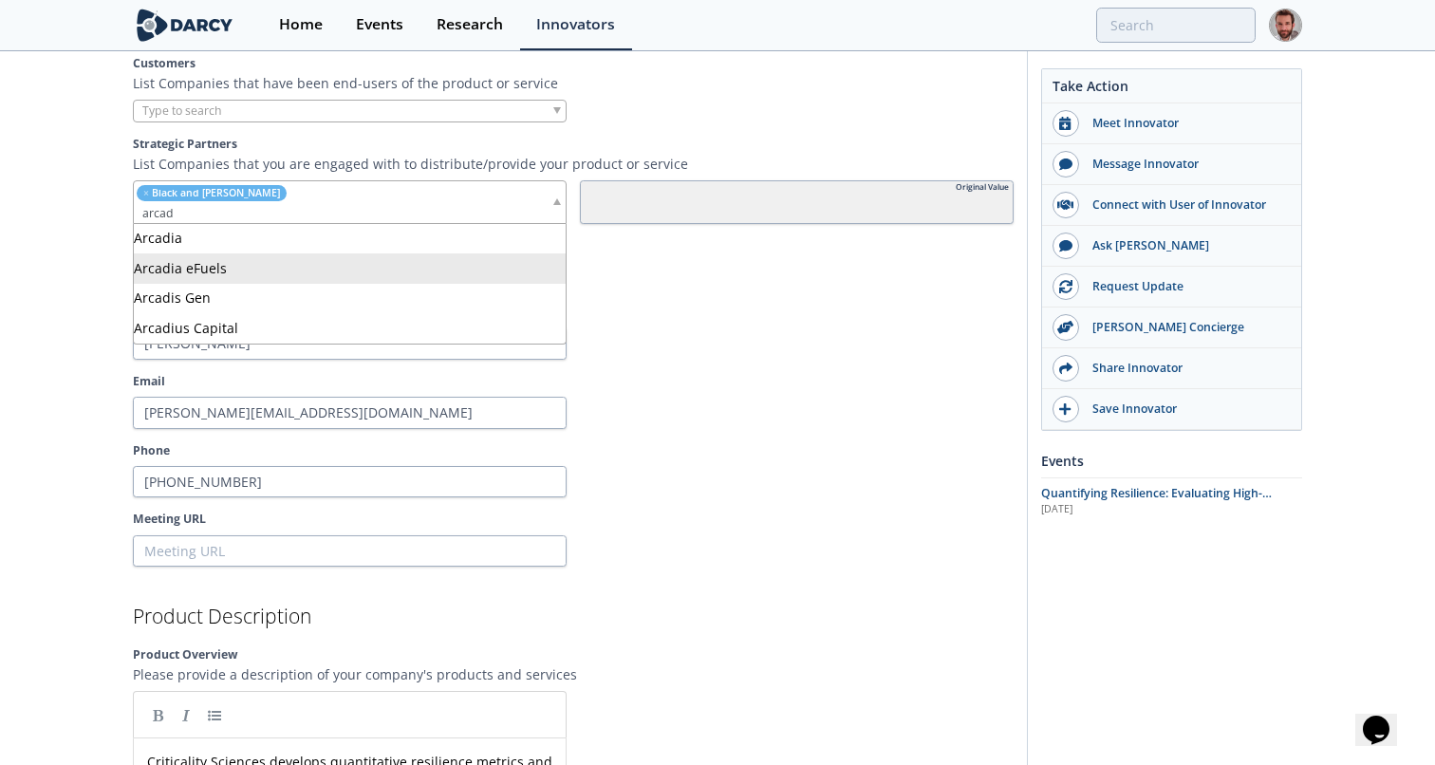
scroll to position [1720, 0]
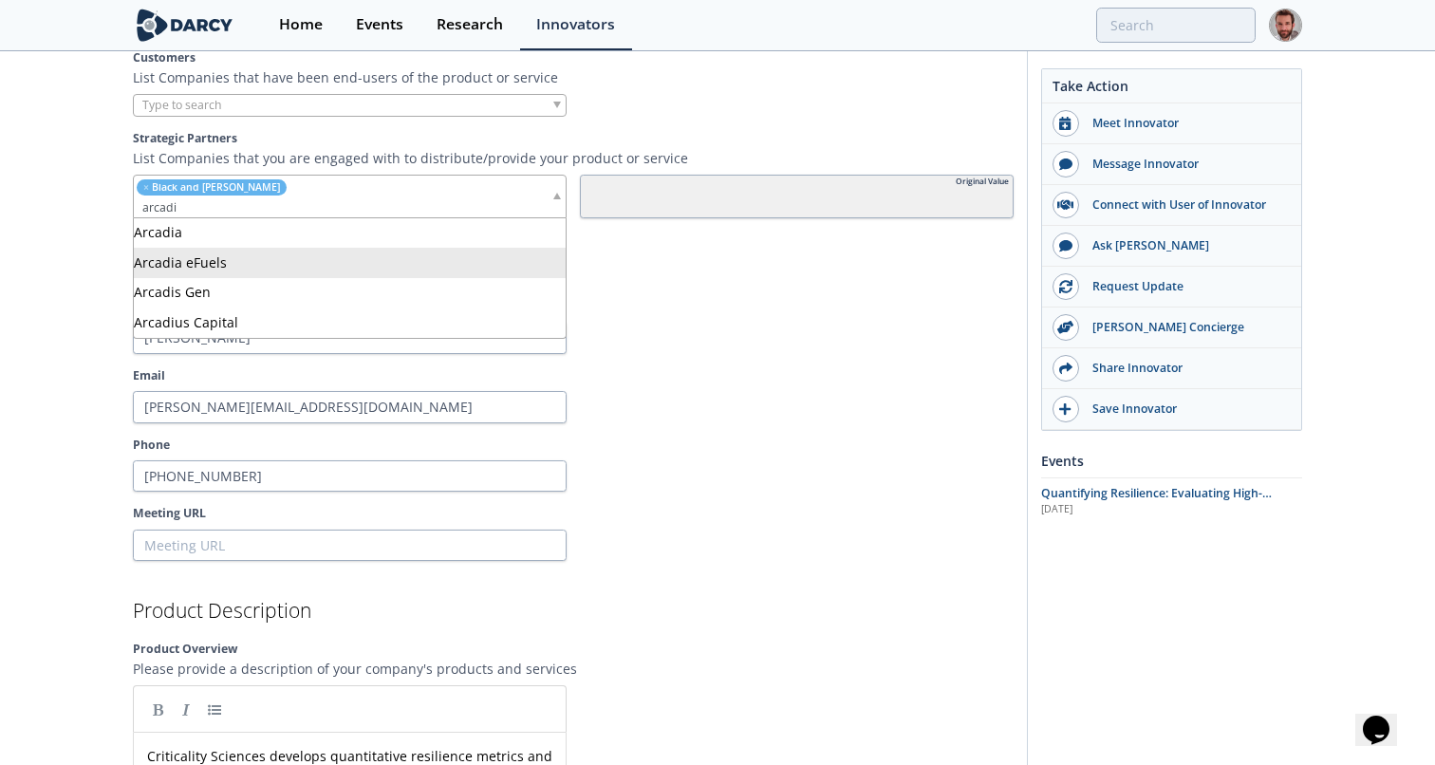
type input "arcadis"
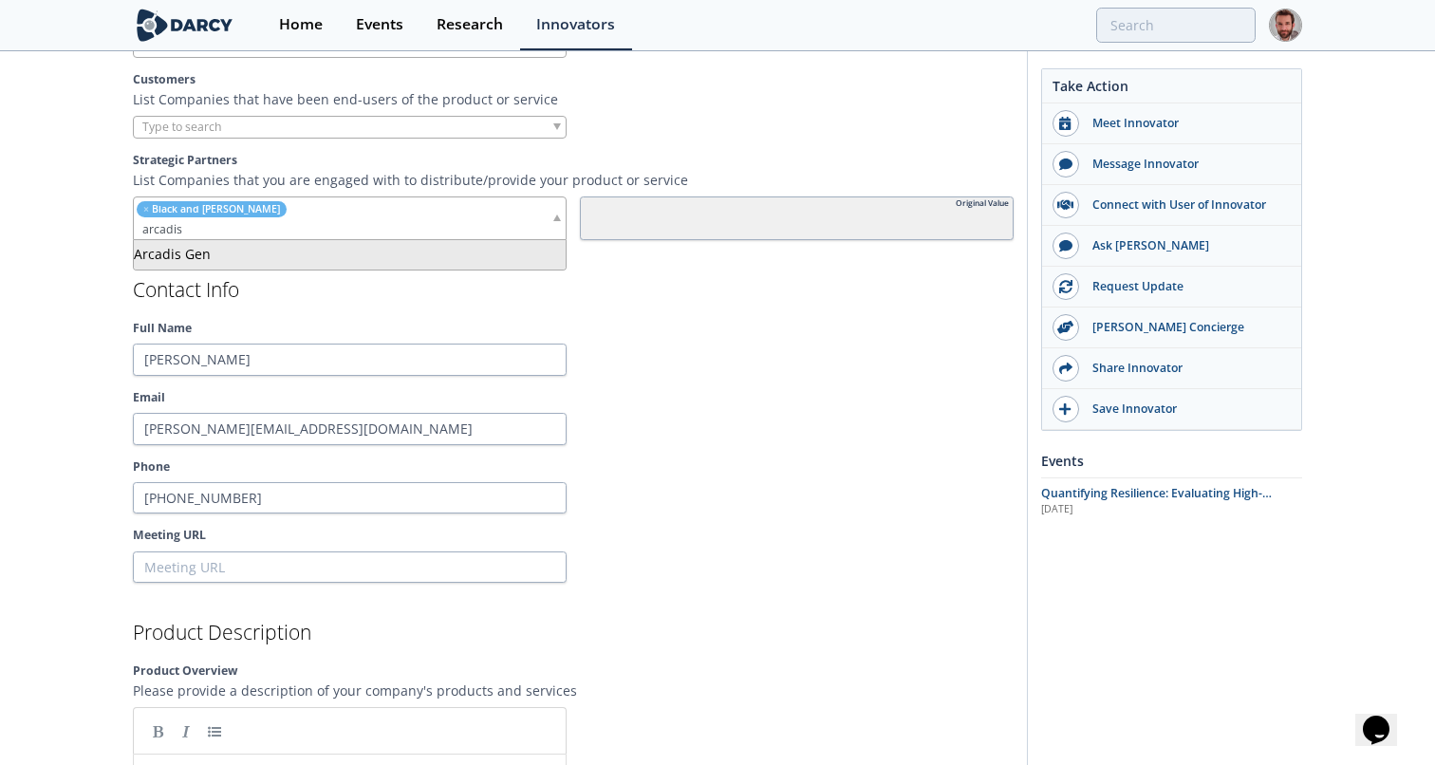
scroll to position [1700, 0]
click at [369, 228] on input "search" at bounding box center [283, 227] width 299 height 20
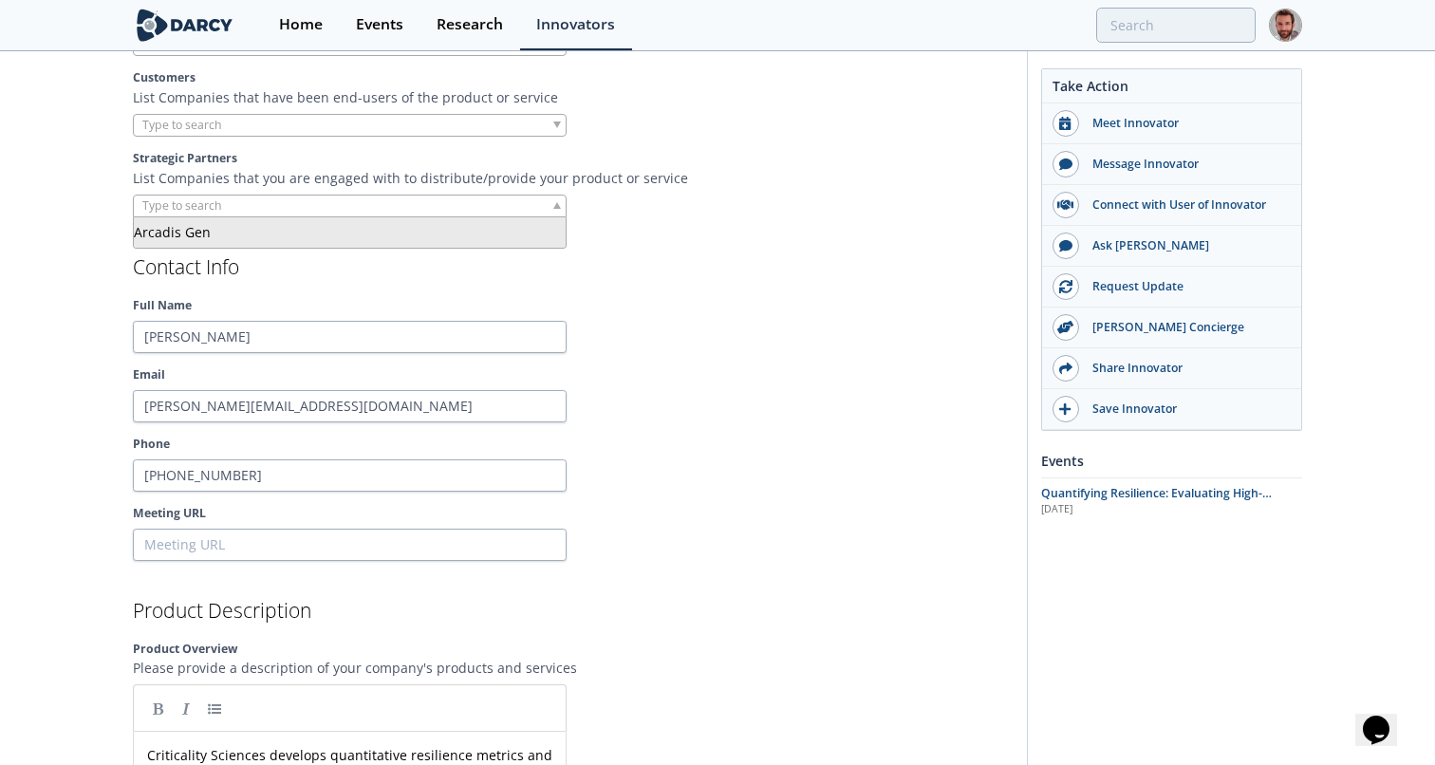
click at [659, 212] on div at bounding box center [797, 207] width 434 height 24
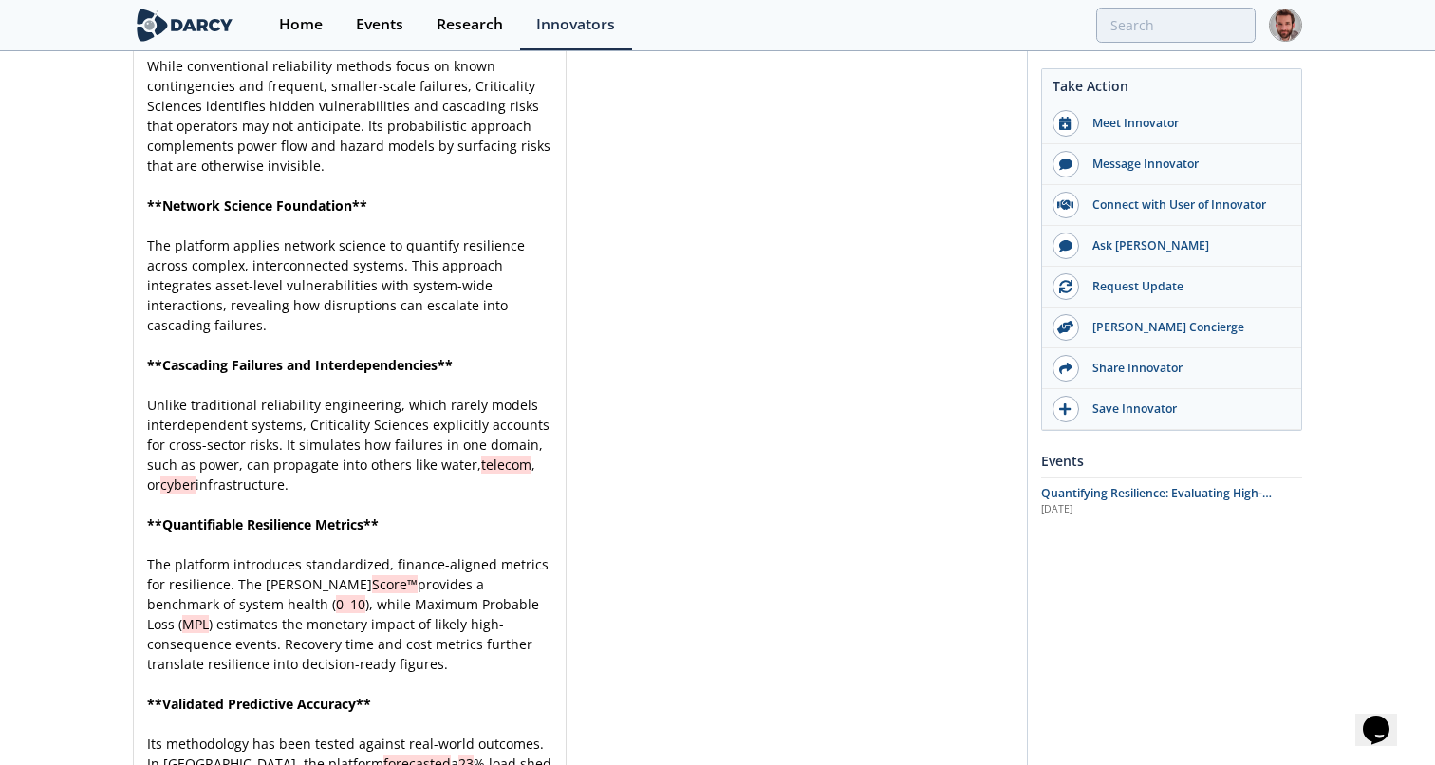
scroll to position [5334, 0]
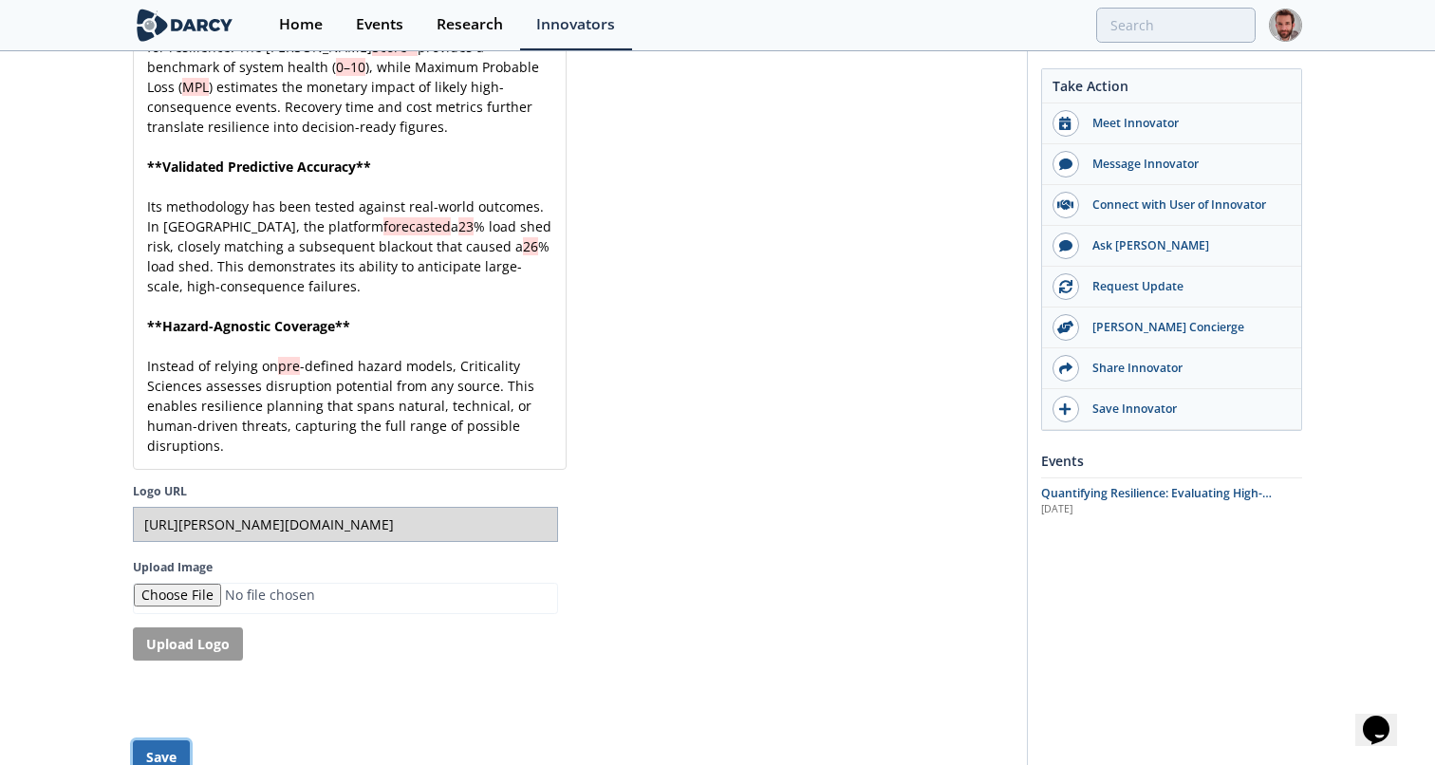
click at [135, 740] on button "Save" at bounding box center [161, 756] width 57 height 33
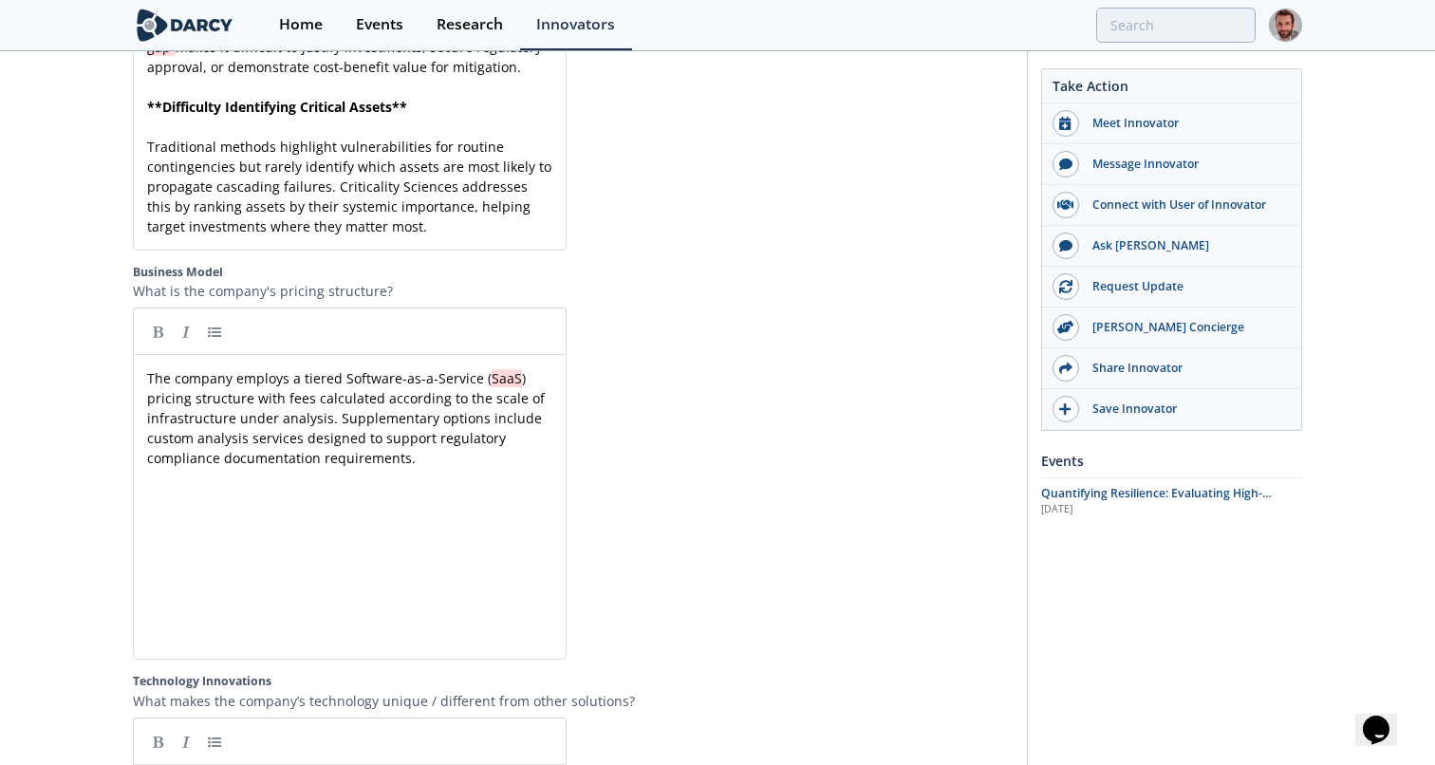
scroll to position [3993, 0]
click at [472, 420] on div "xxxxxxxxxx The company employs a tiered Software-as-a-Service ( SaaS ) pricing …" at bounding box center [363, 519] width 441 height 313
click at [454, 367] on div "xxxxxxxxxx The company employs a tiered Software-as-a-Service ( SaaS ) pricing …" at bounding box center [349, 416] width 413 height 107
type textarea "Software-as-a-Service (SaaS)"
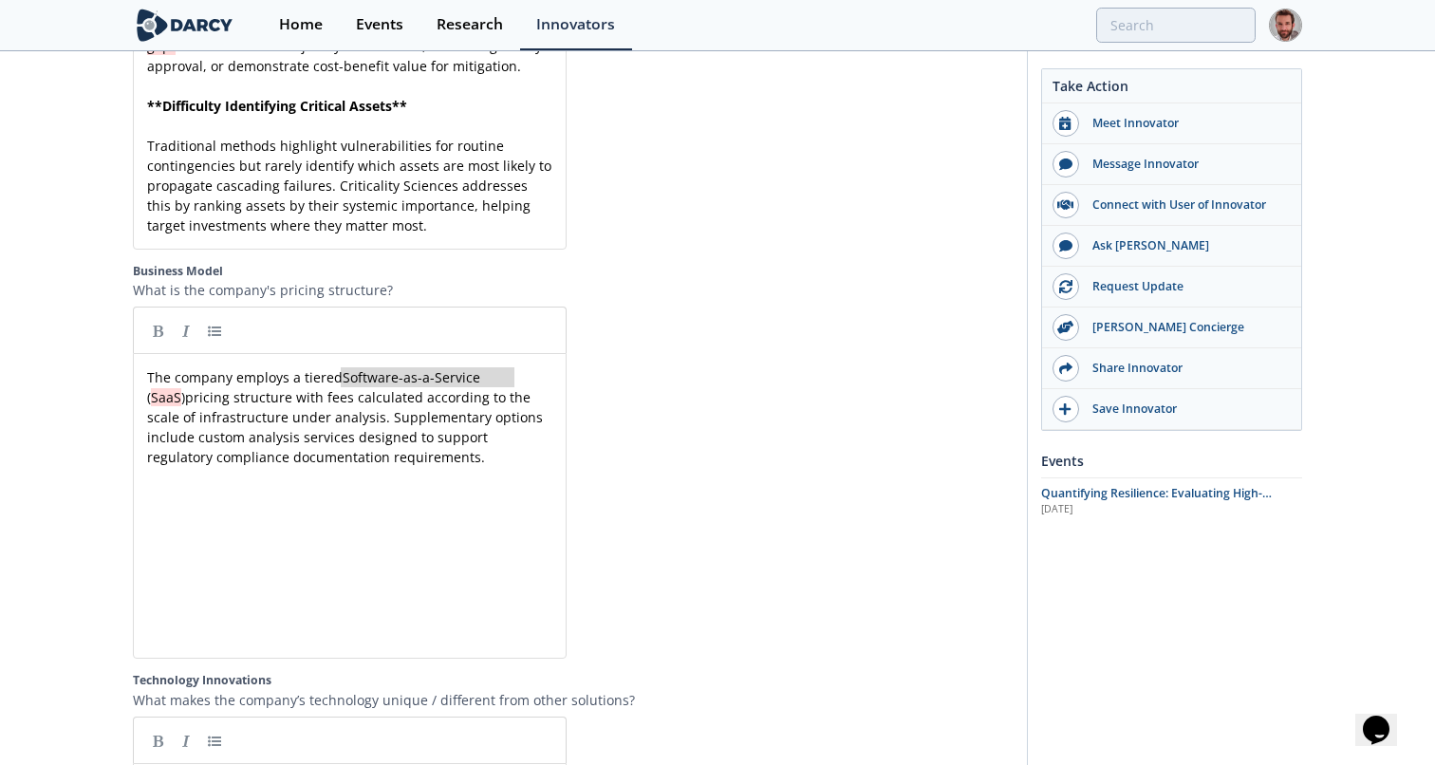
drag, startPoint x: 341, startPoint y: 278, endPoint x: 517, endPoint y: 270, distance: 176.7
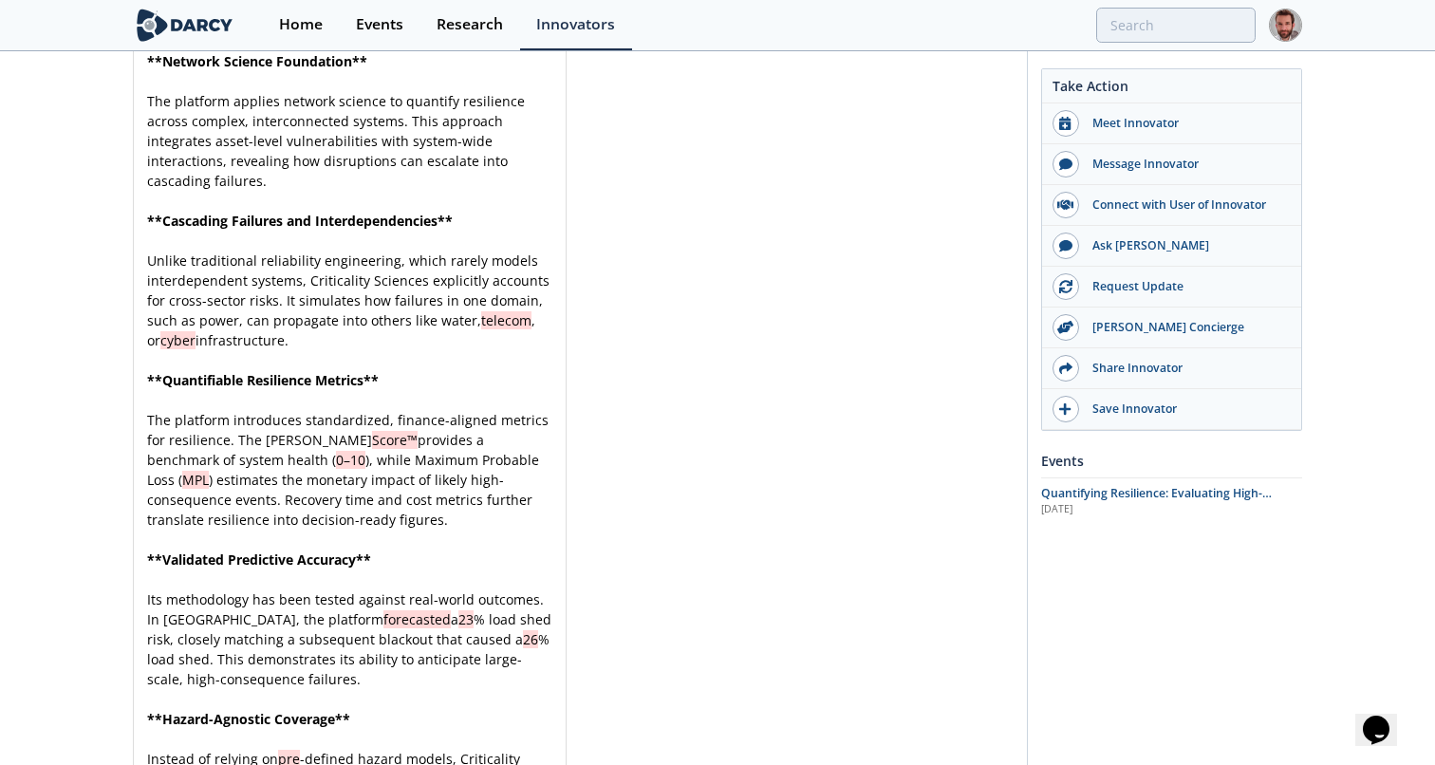
scroll to position [5330, 0]
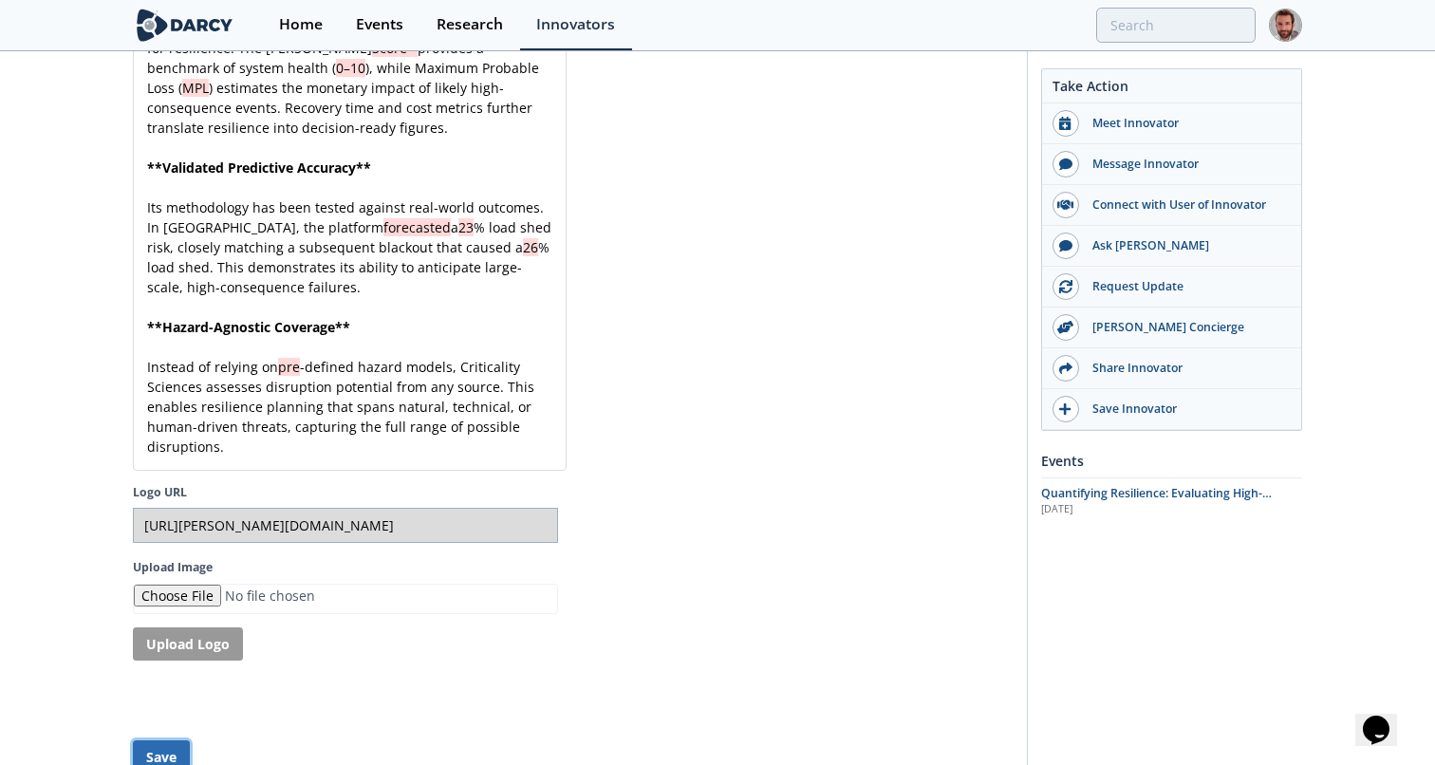
click at [147, 740] on button "Save" at bounding box center [161, 756] width 57 height 33
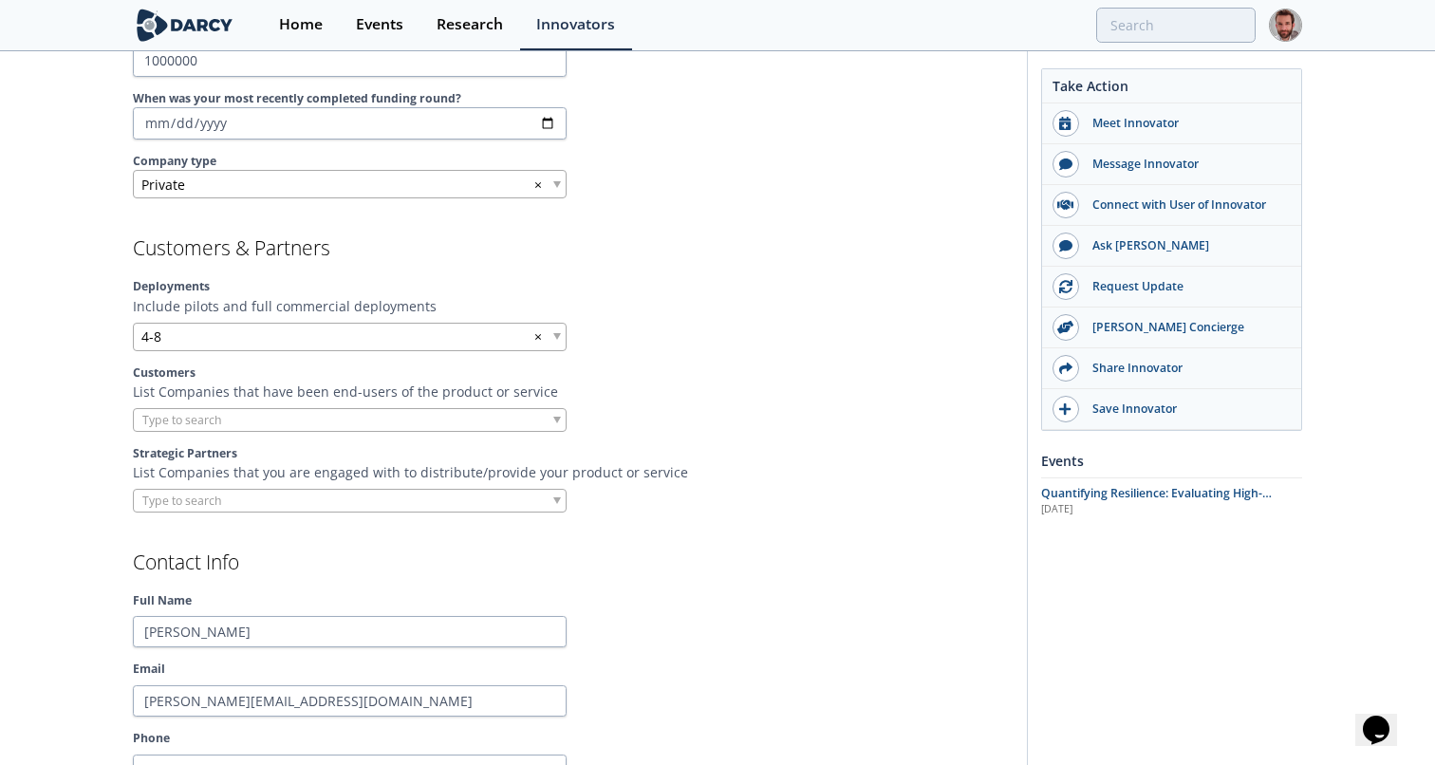
scroll to position [1353, 0]
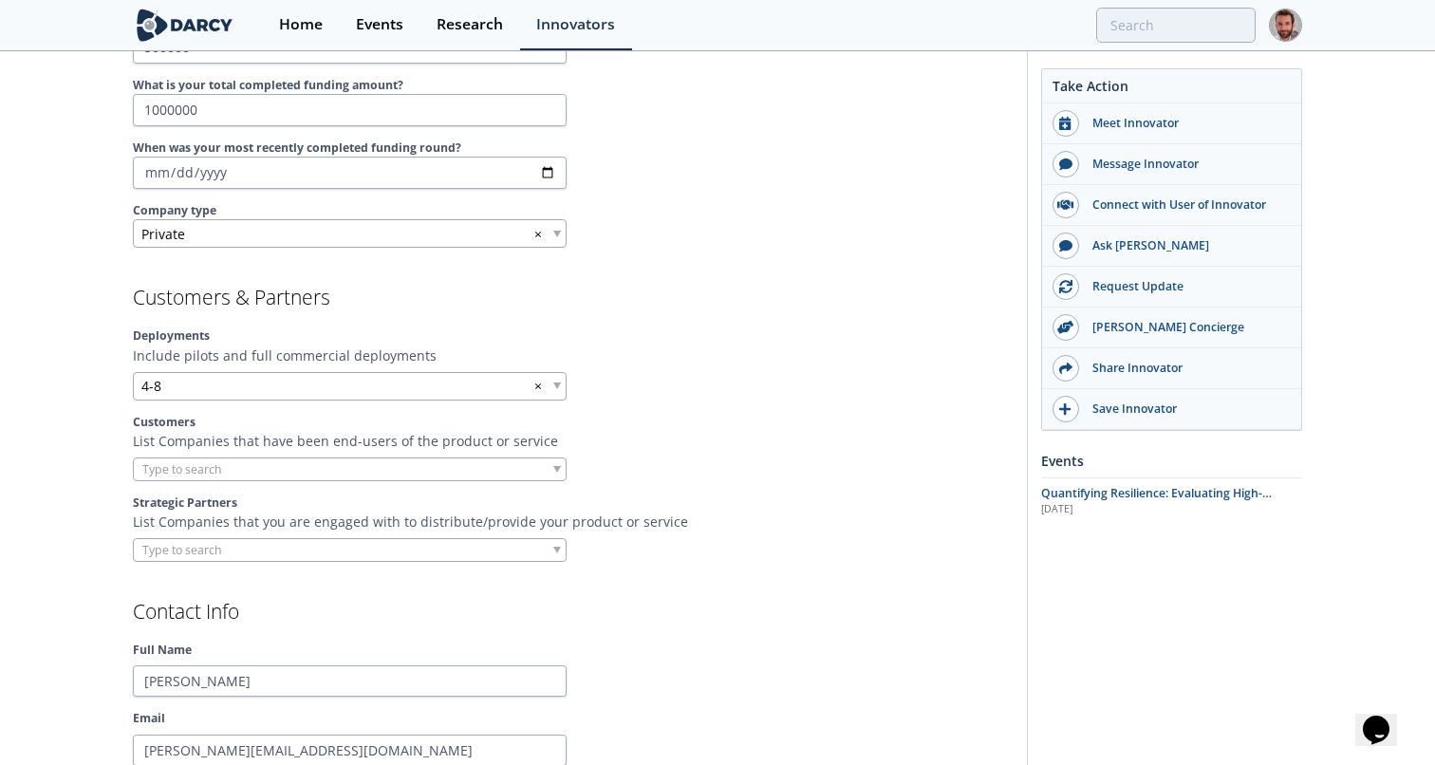
click at [403, 551] on div at bounding box center [350, 550] width 434 height 24
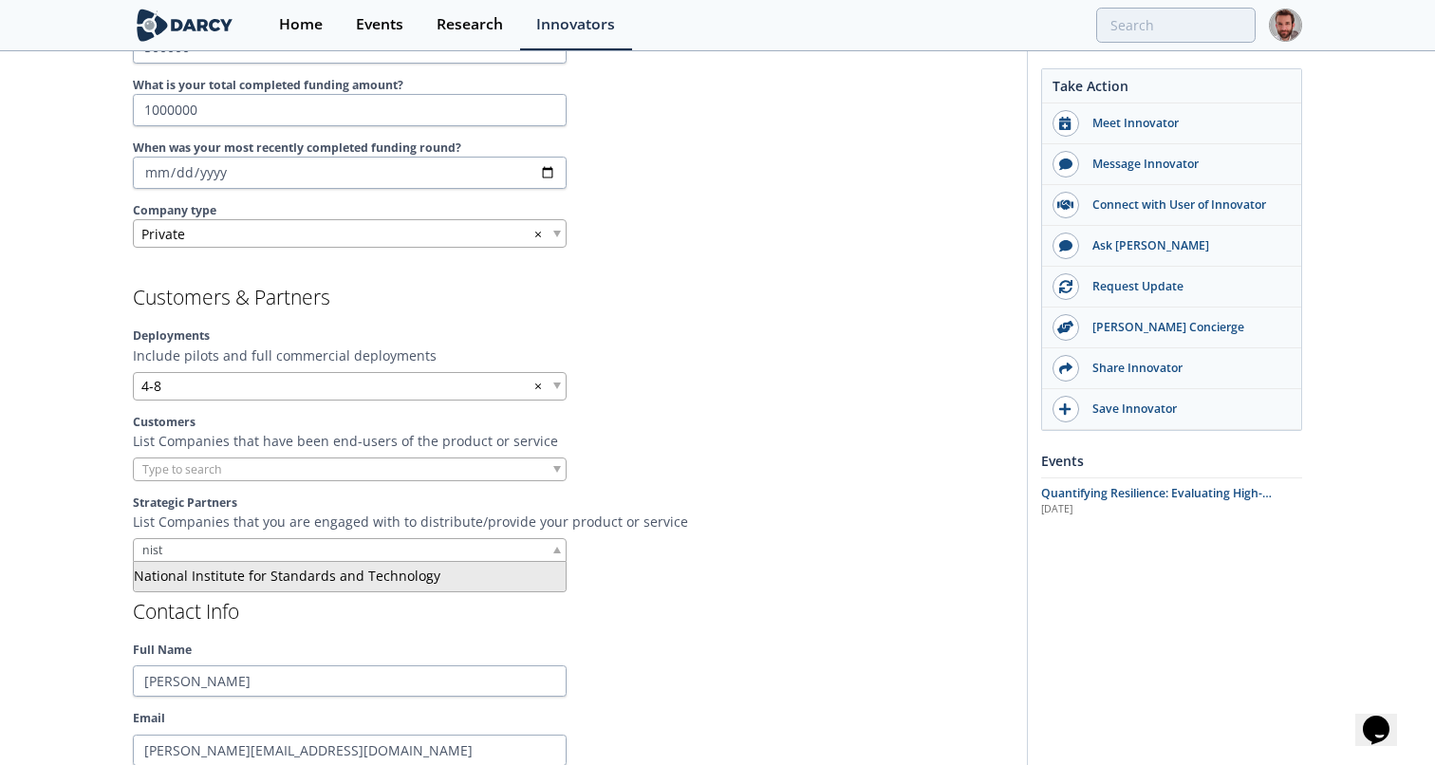
type input "nist"
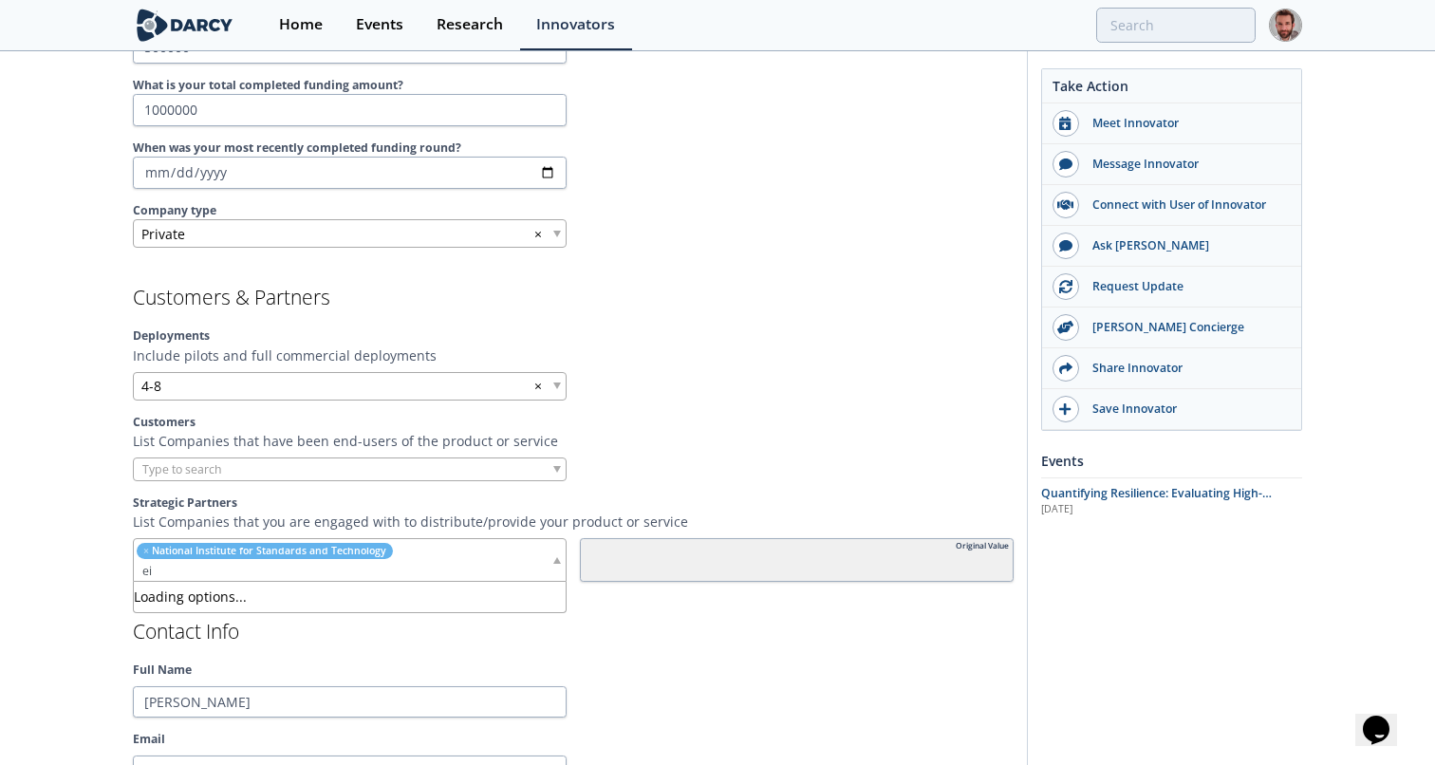
type input "e"
type input "incubate"
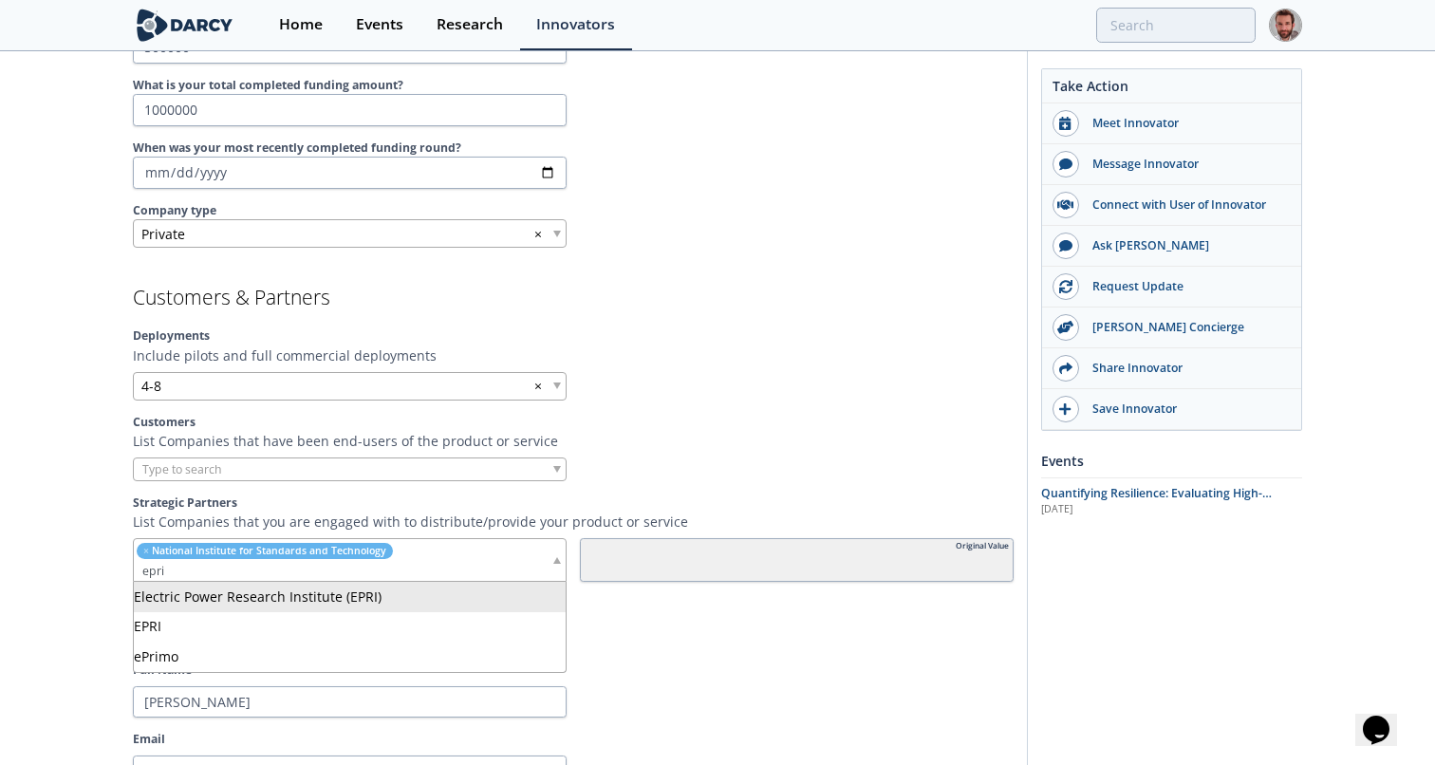
type input "epri"
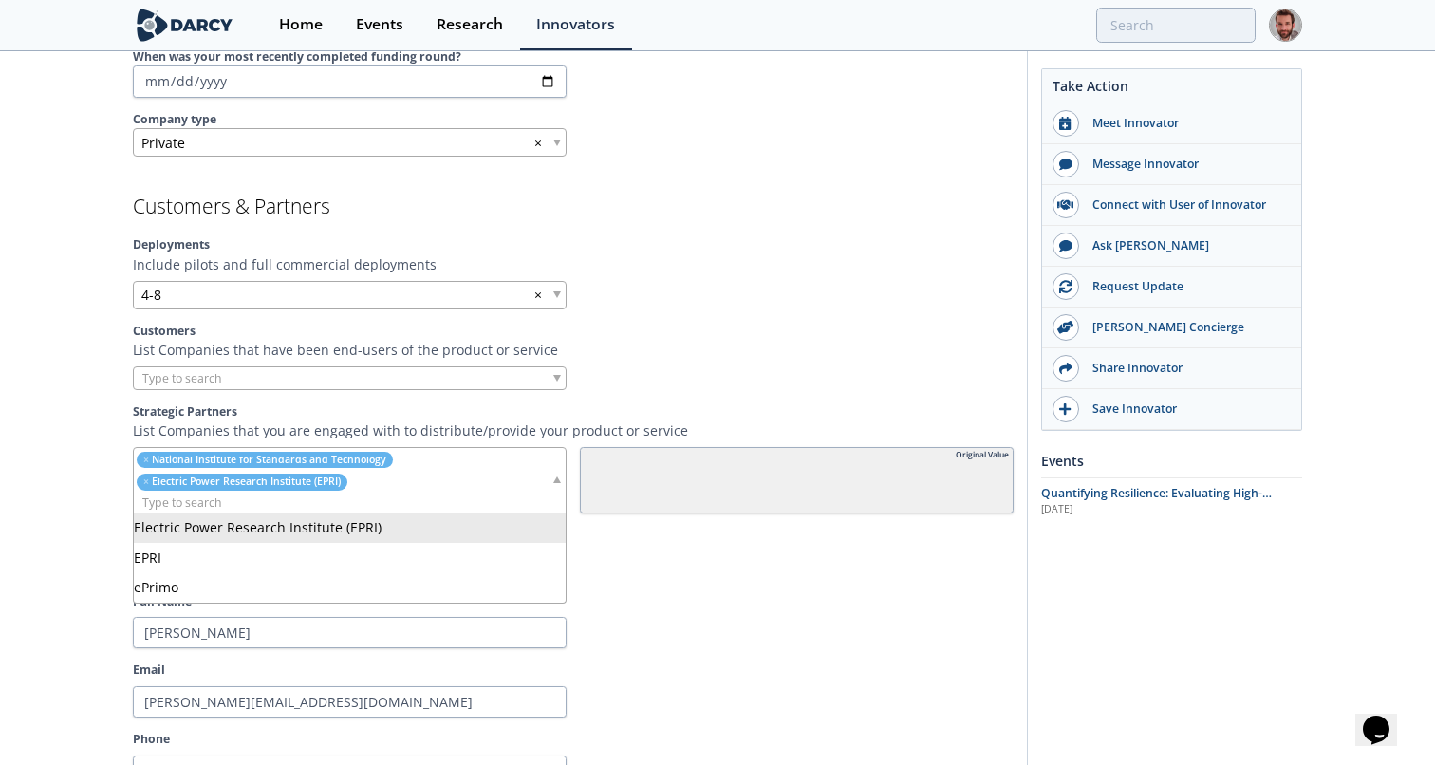
scroll to position [1449, 0]
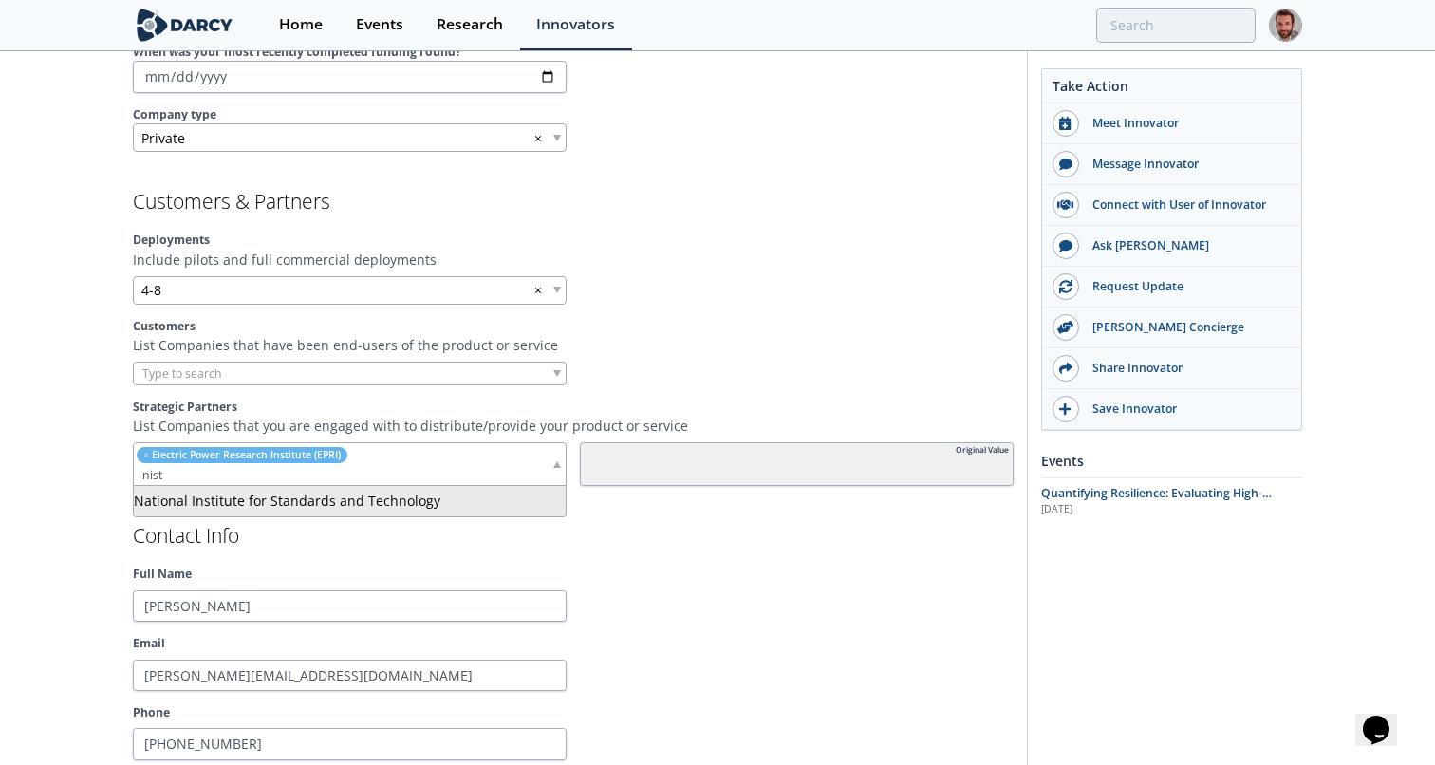
type input "nist"
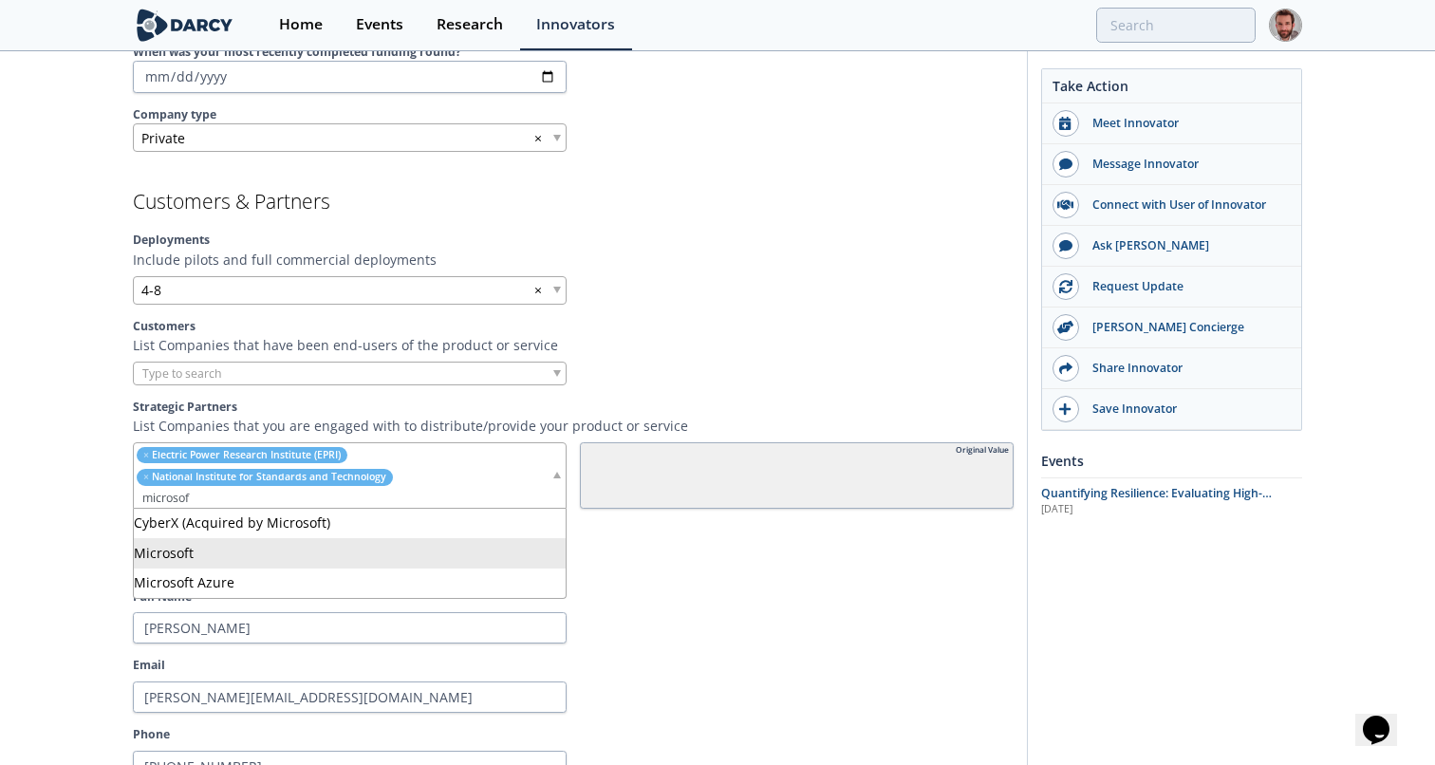
type input "microsof"
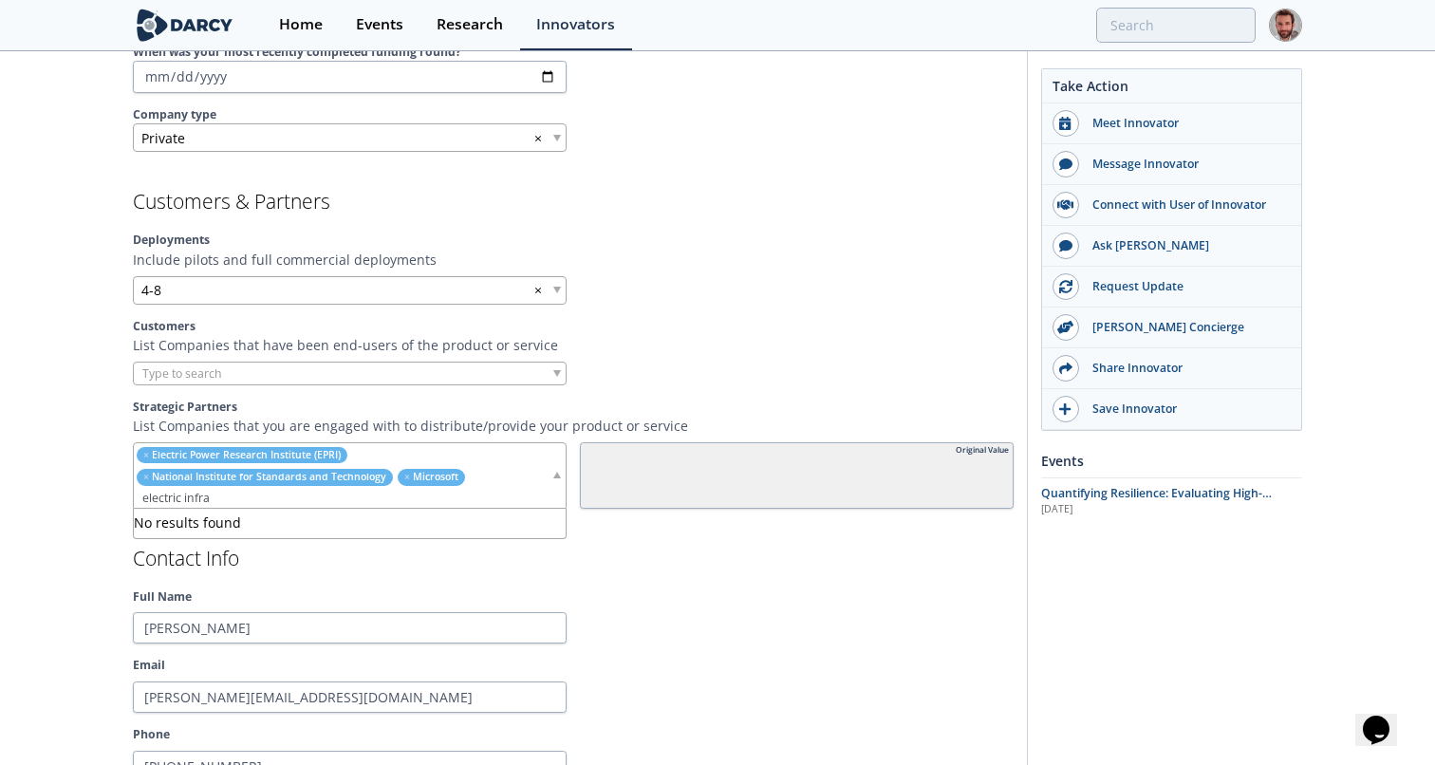
type input "electric"
type input "Electric Infrastructure Security Council"
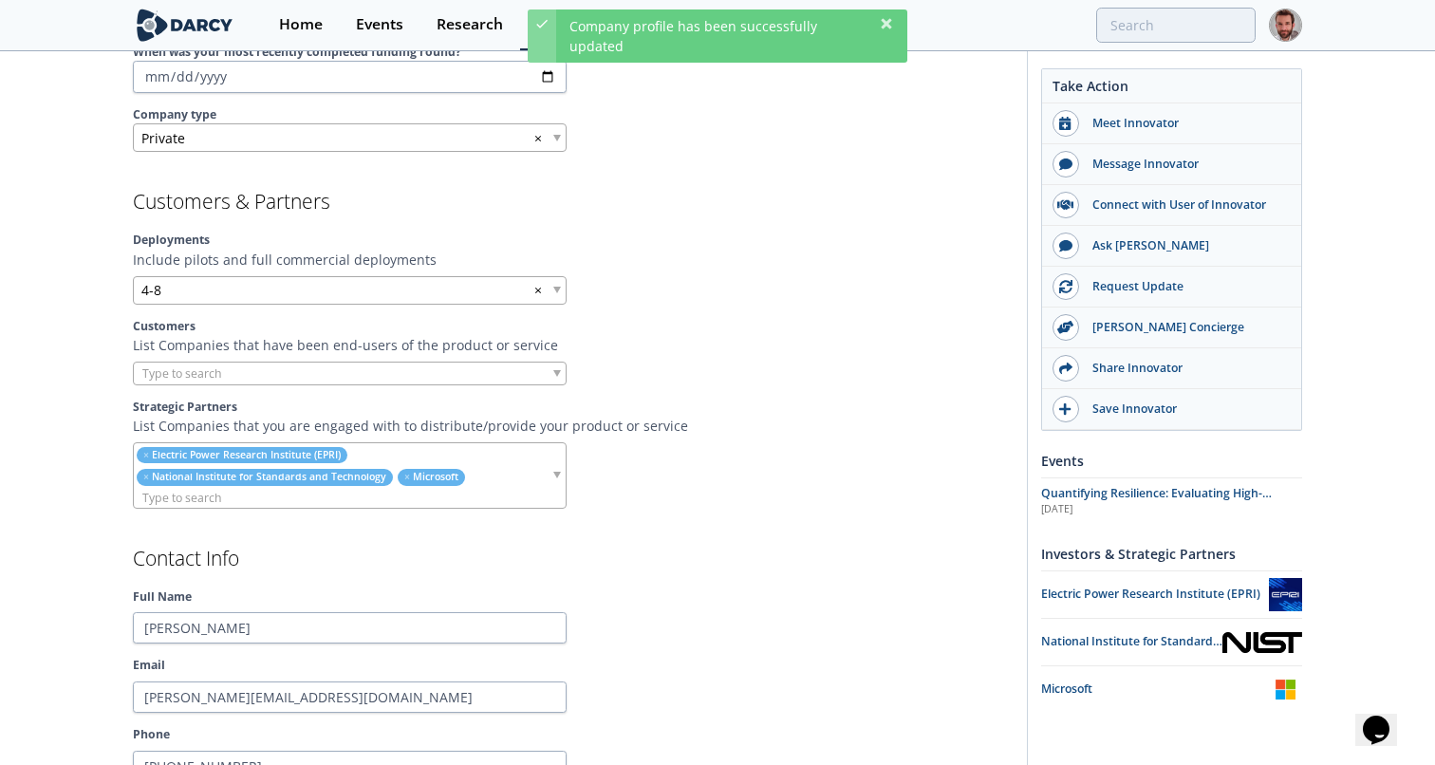
click at [505, 492] on input "search" at bounding box center [342, 498] width 417 height 20
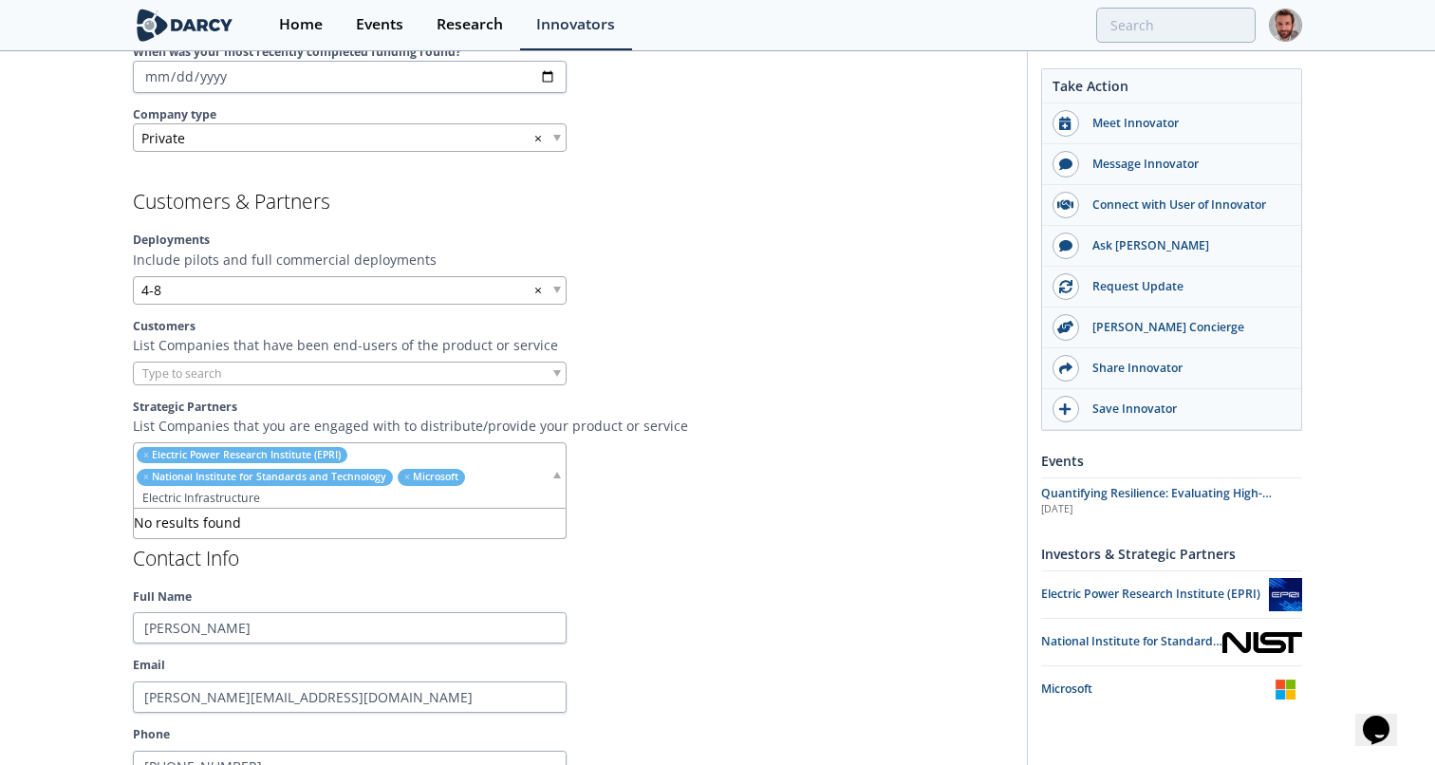
type input "Electric"
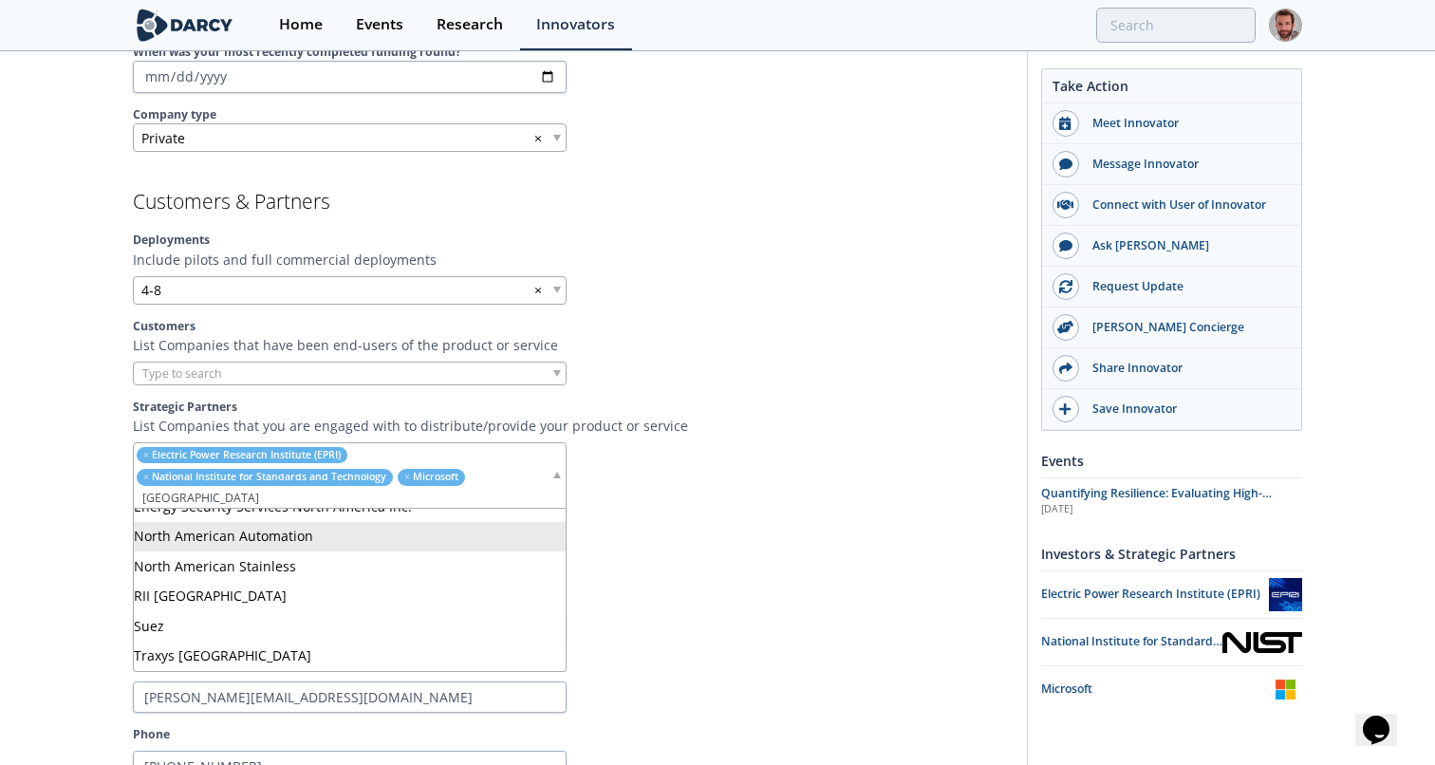
scroll to position [0, 0]
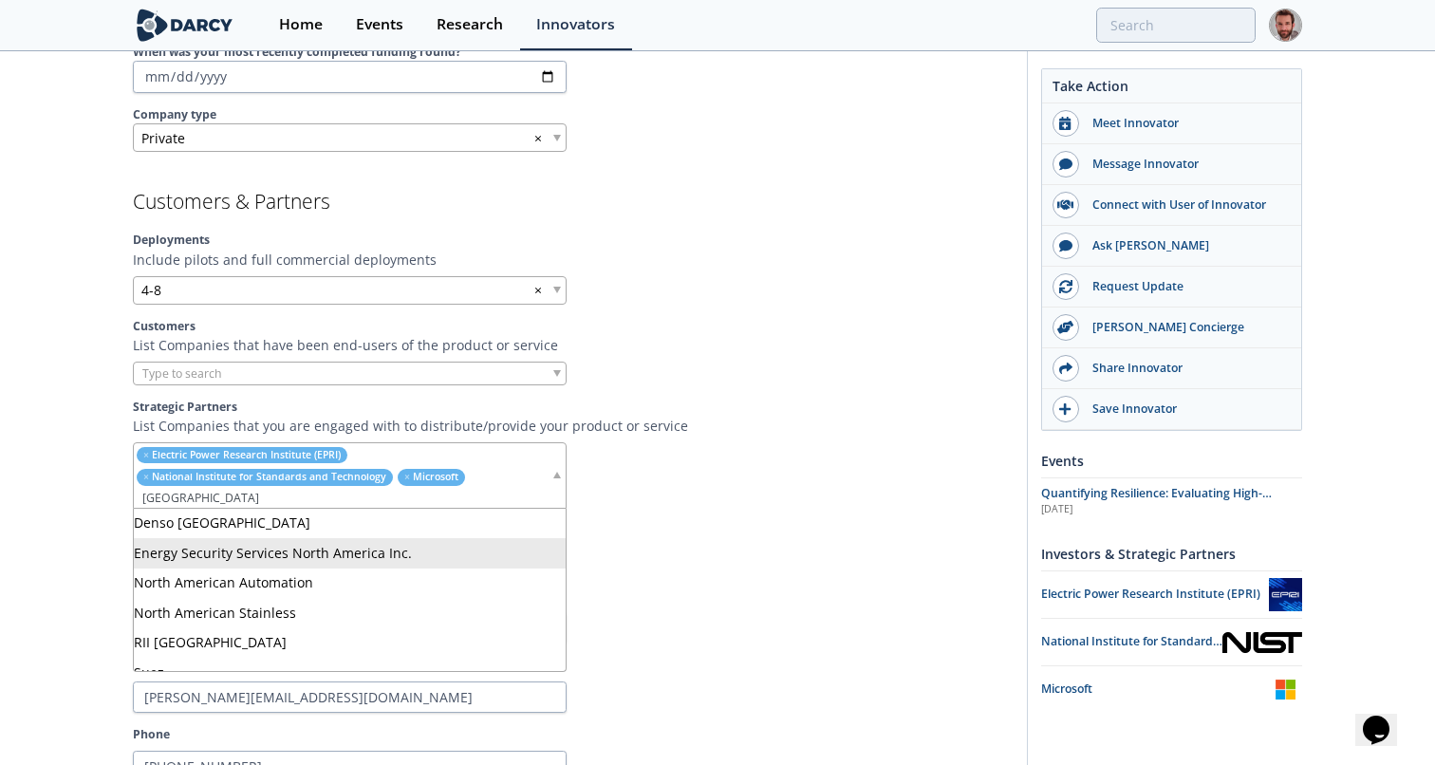
type input "north"
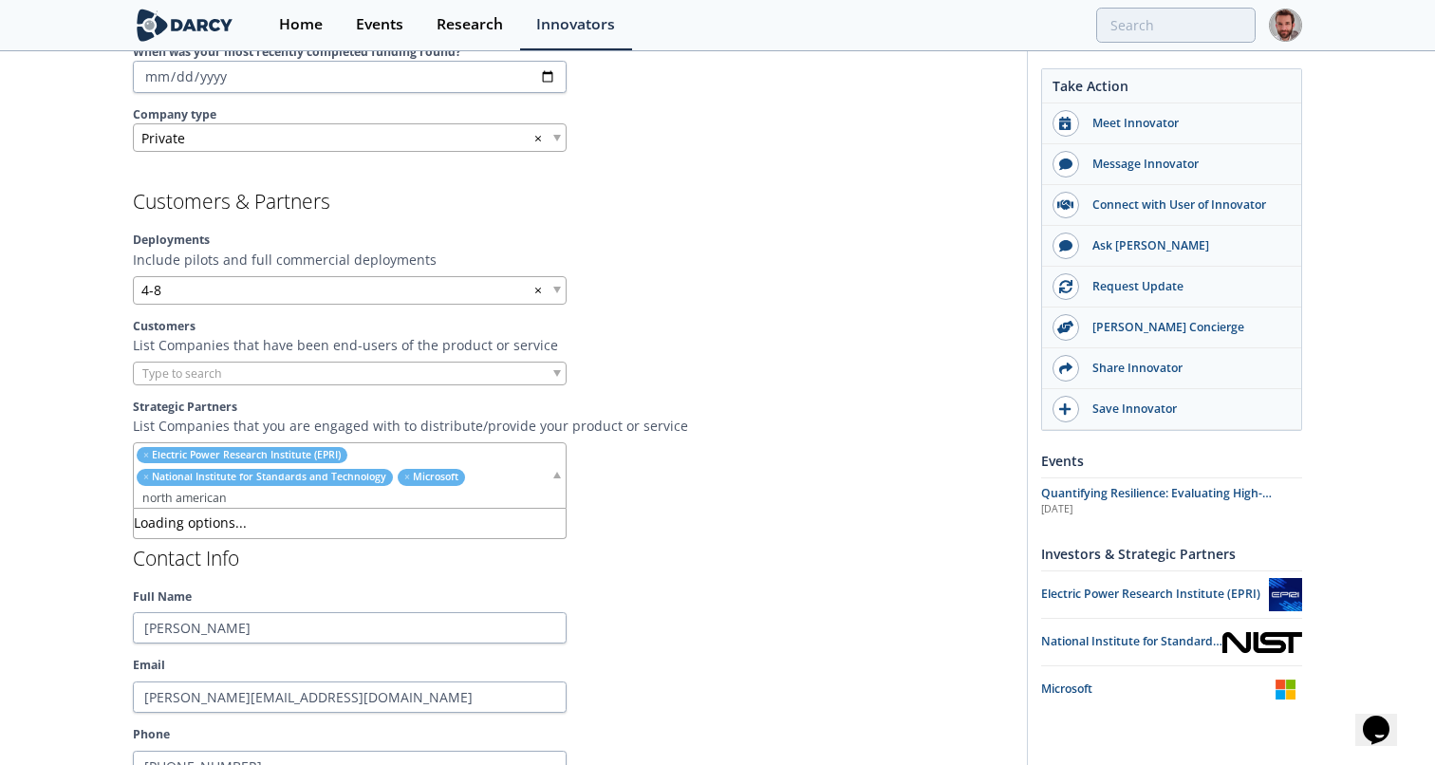
type input "north"
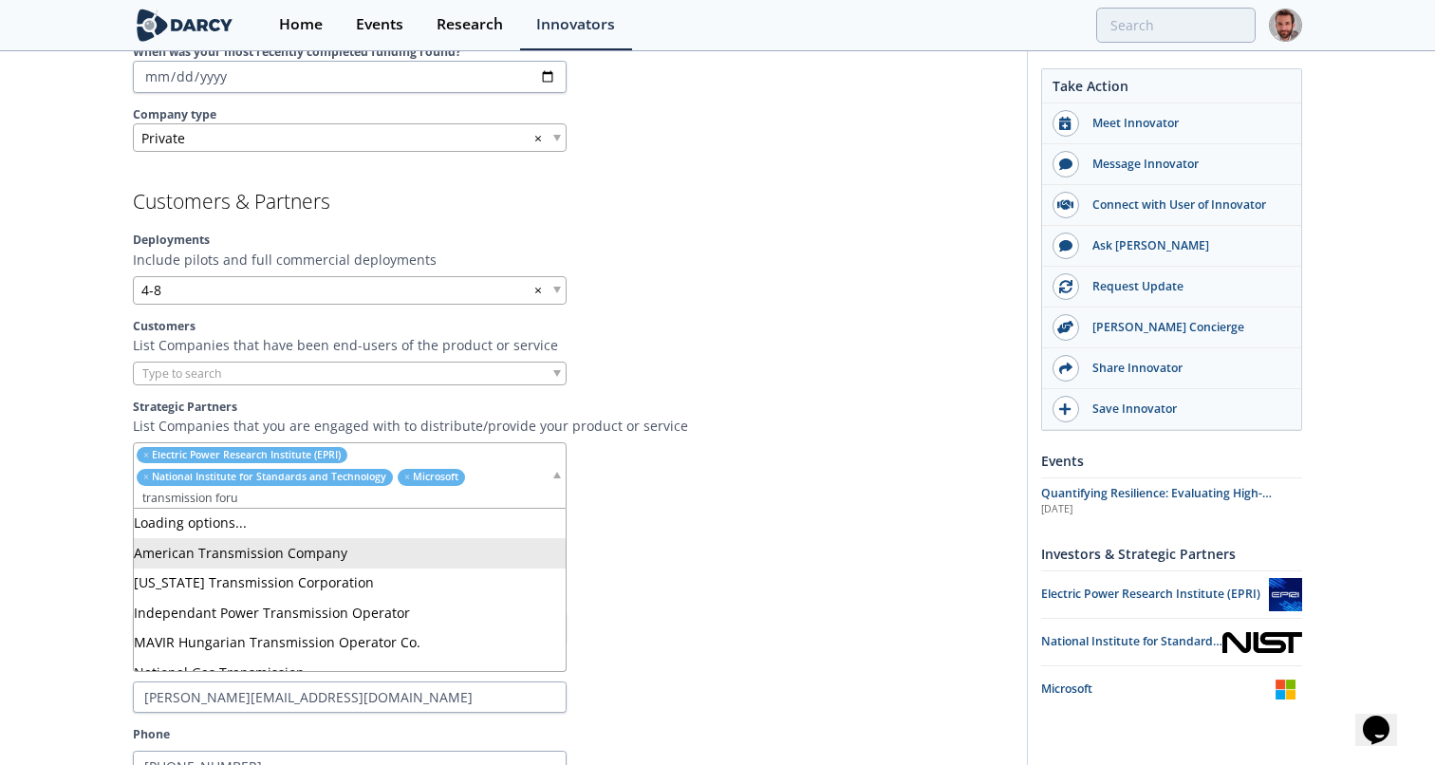
type input "transmission forum"
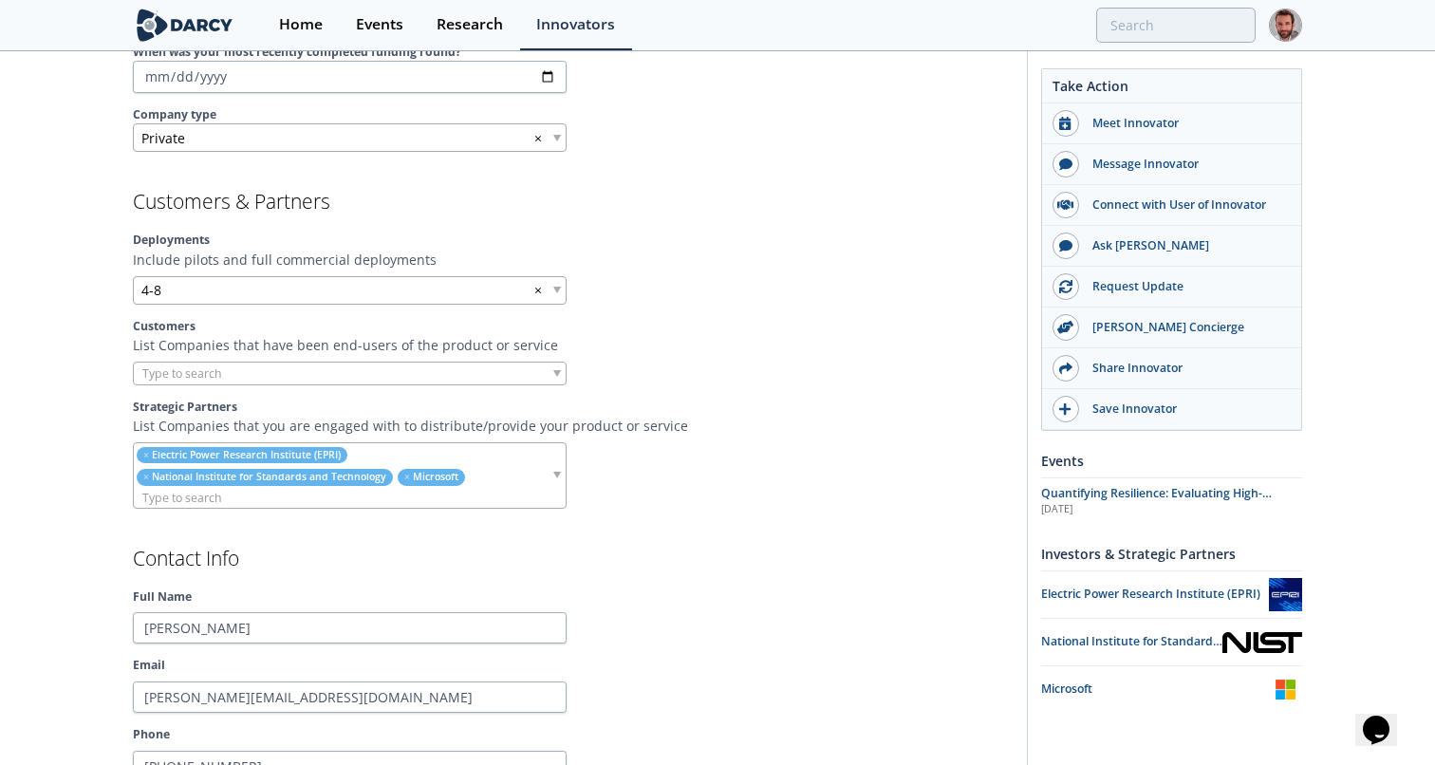
click at [712, 571] on section "Contact Info Full Name Susan Ginsburg Email susan@critsci.com Phone (434) 602-2…" at bounding box center [573, 700] width 881 height 304
click at [500, 498] on input "search" at bounding box center [342, 498] width 417 height 20
type input "cigre"
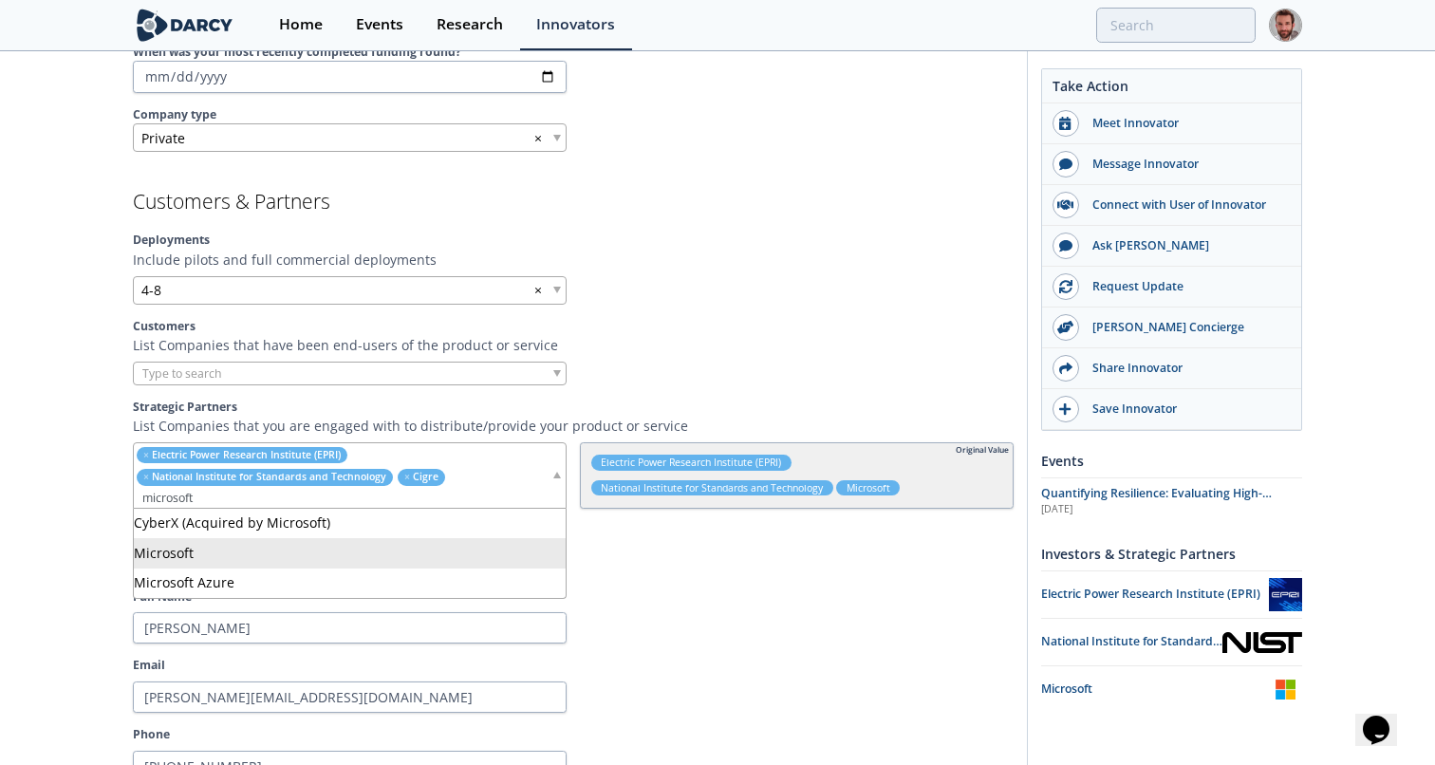
type input "microsoft"
click at [689, 568] on section "Contact Info Full Name Susan Ginsburg Email susan@critsci.com Phone (434) 602-2…" at bounding box center [573, 700] width 881 height 304
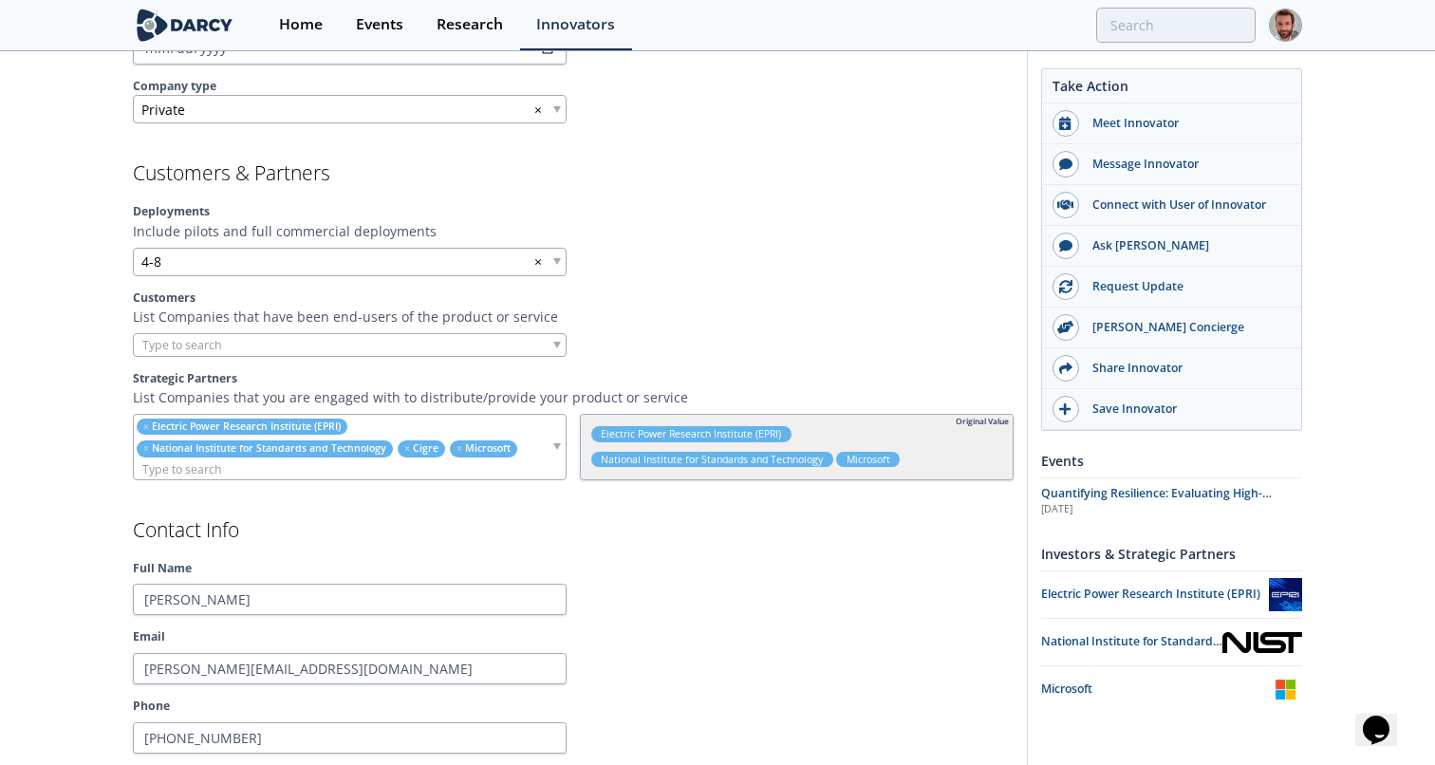
scroll to position [1486, 0]
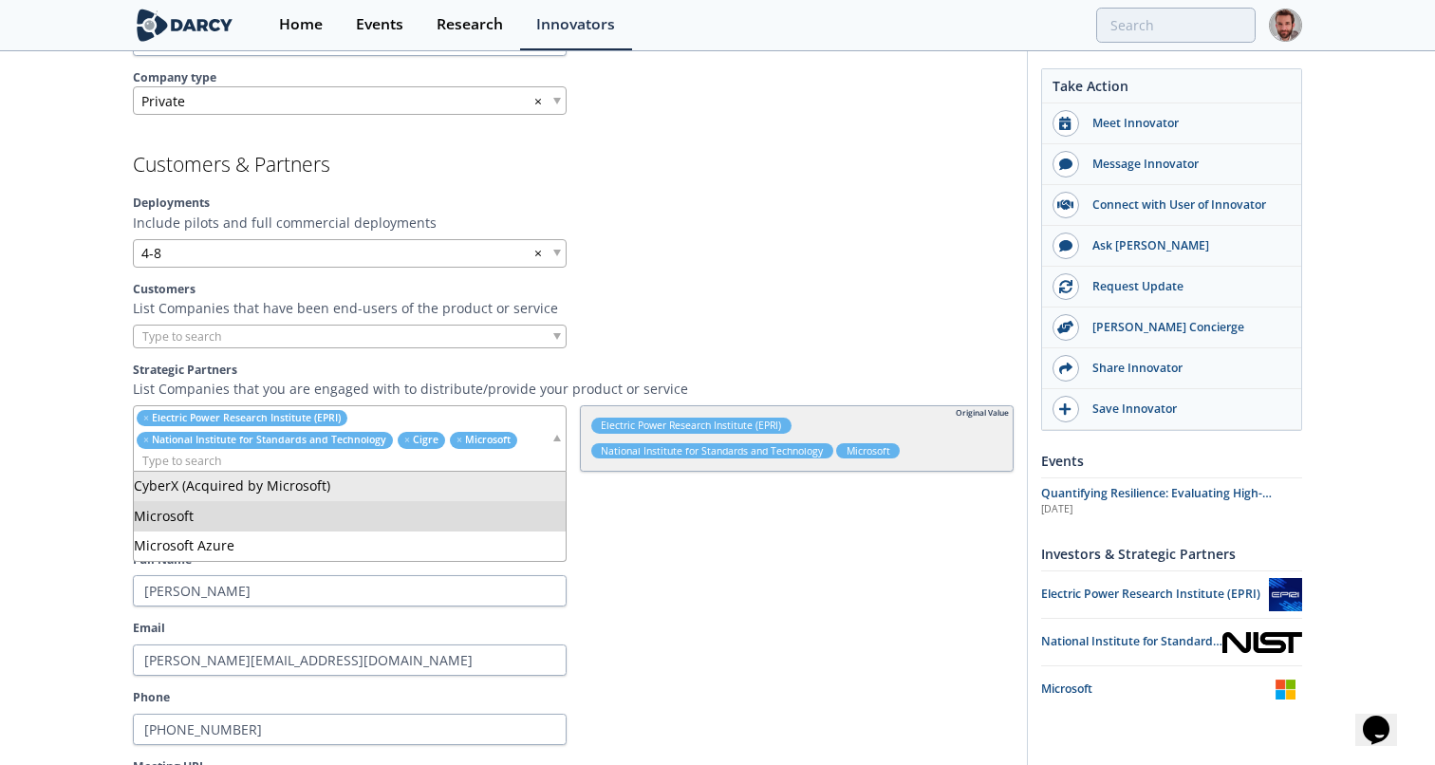
drag, startPoint x: 415, startPoint y: 437, endPoint x: 371, endPoint y: 416, distance: 48.8
click at [371, 416] on ul "× Electric Power Research Institute (EPRI) × National Institute for Standards a…" at bounding box center [342, 438] width 417 height 64
click at [670, 516] on h2 "Contact Info" at bounding box center [573, 521] width 881 height 20
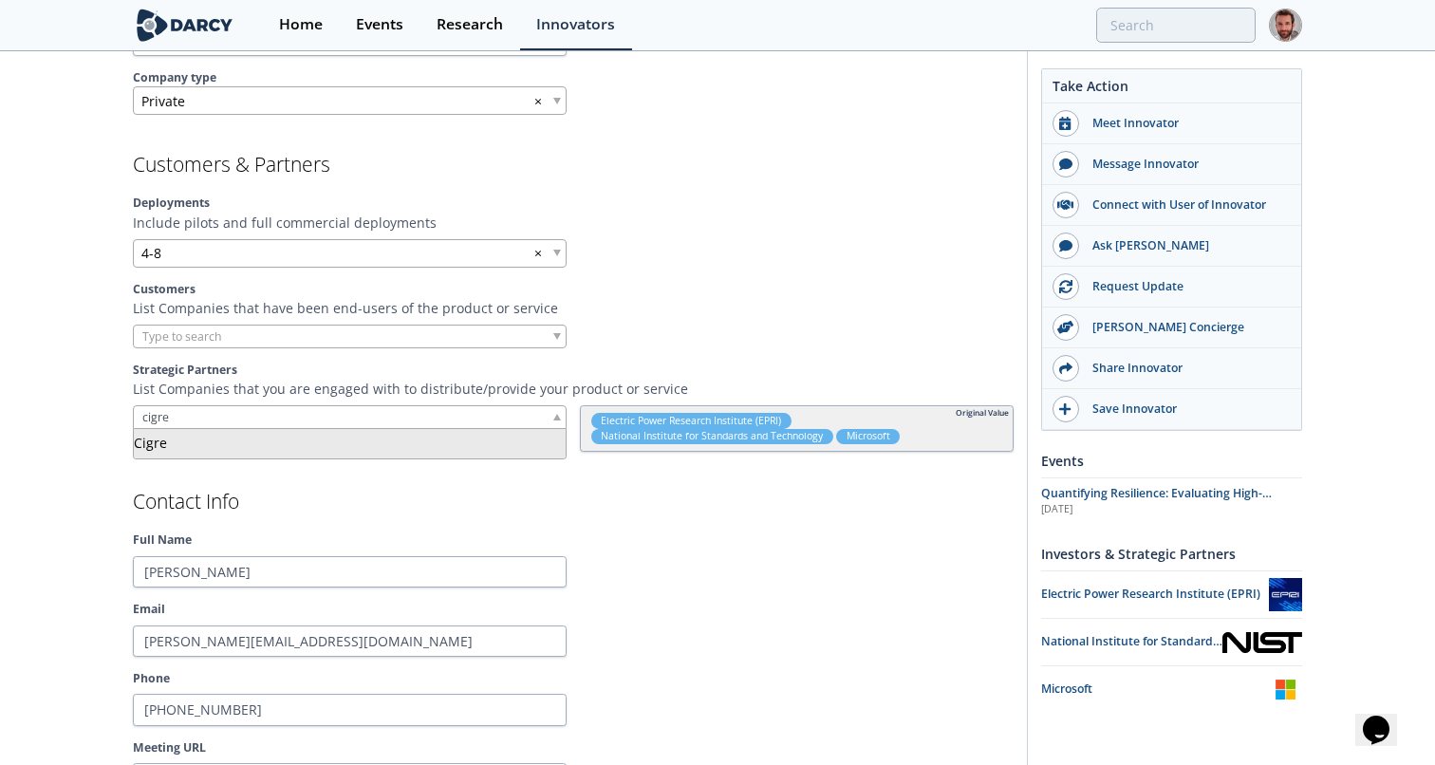
type input "cigre"
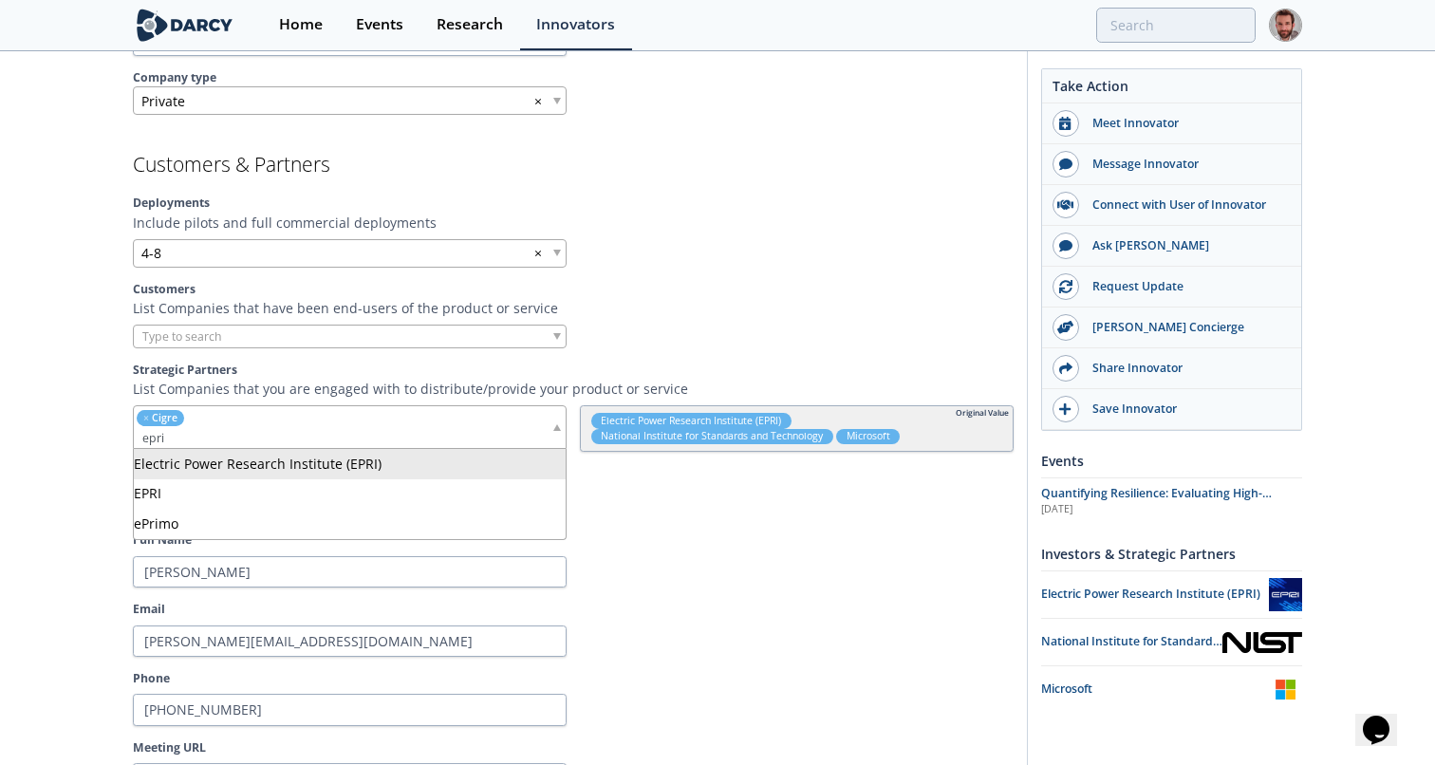
type input "epri"
type input "nist"
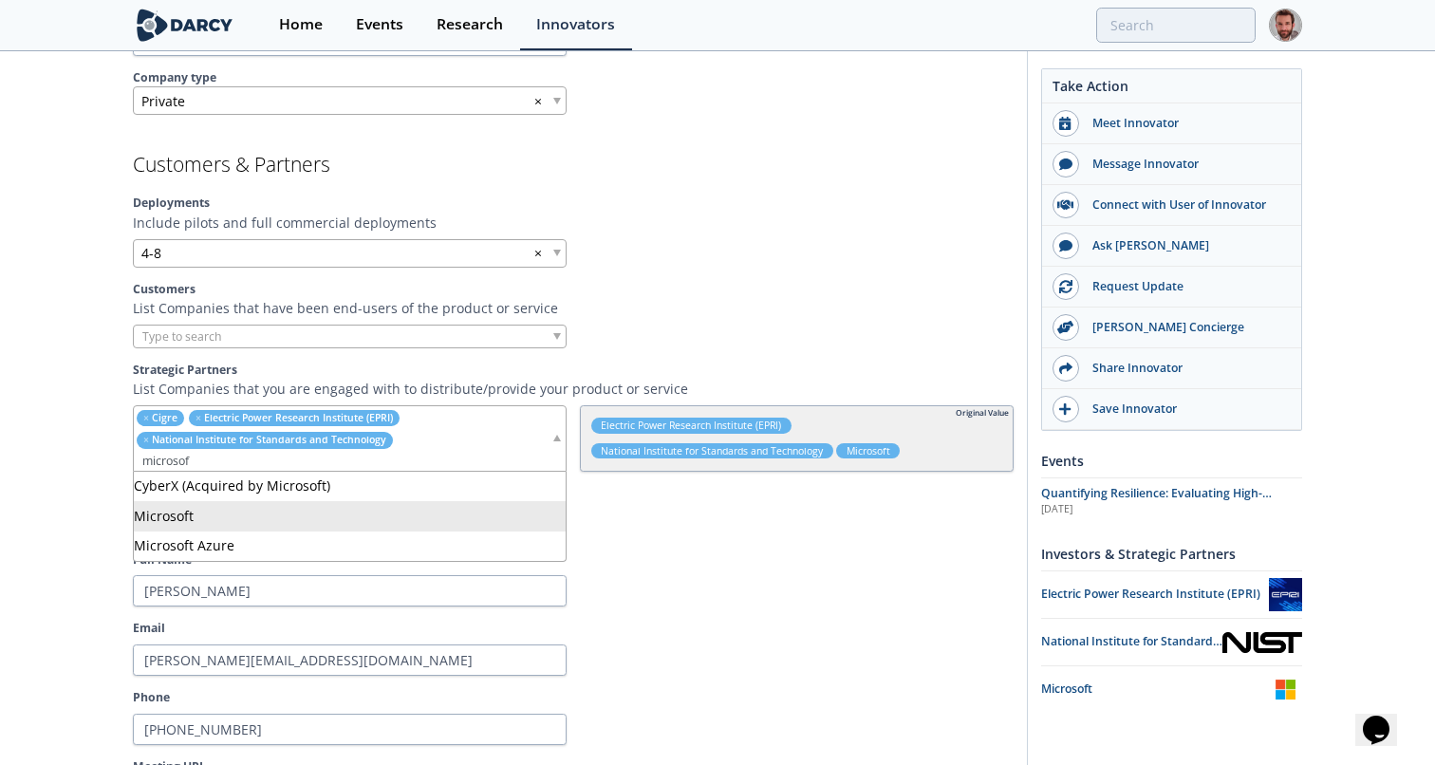
type input "microsof"
click at [806, 595] on div at bounding box center [797, 591] width 434 height 32
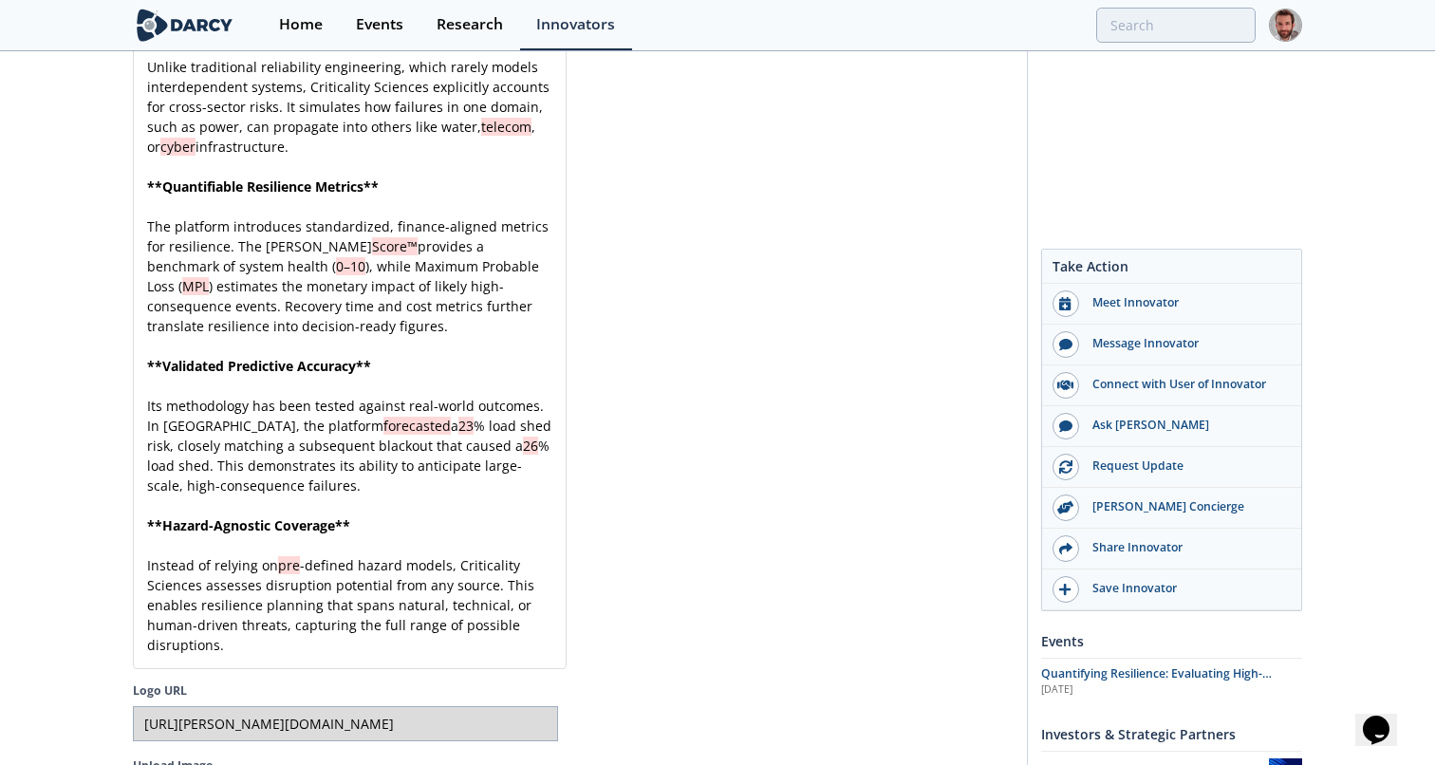
scroll to position [5372, 0]
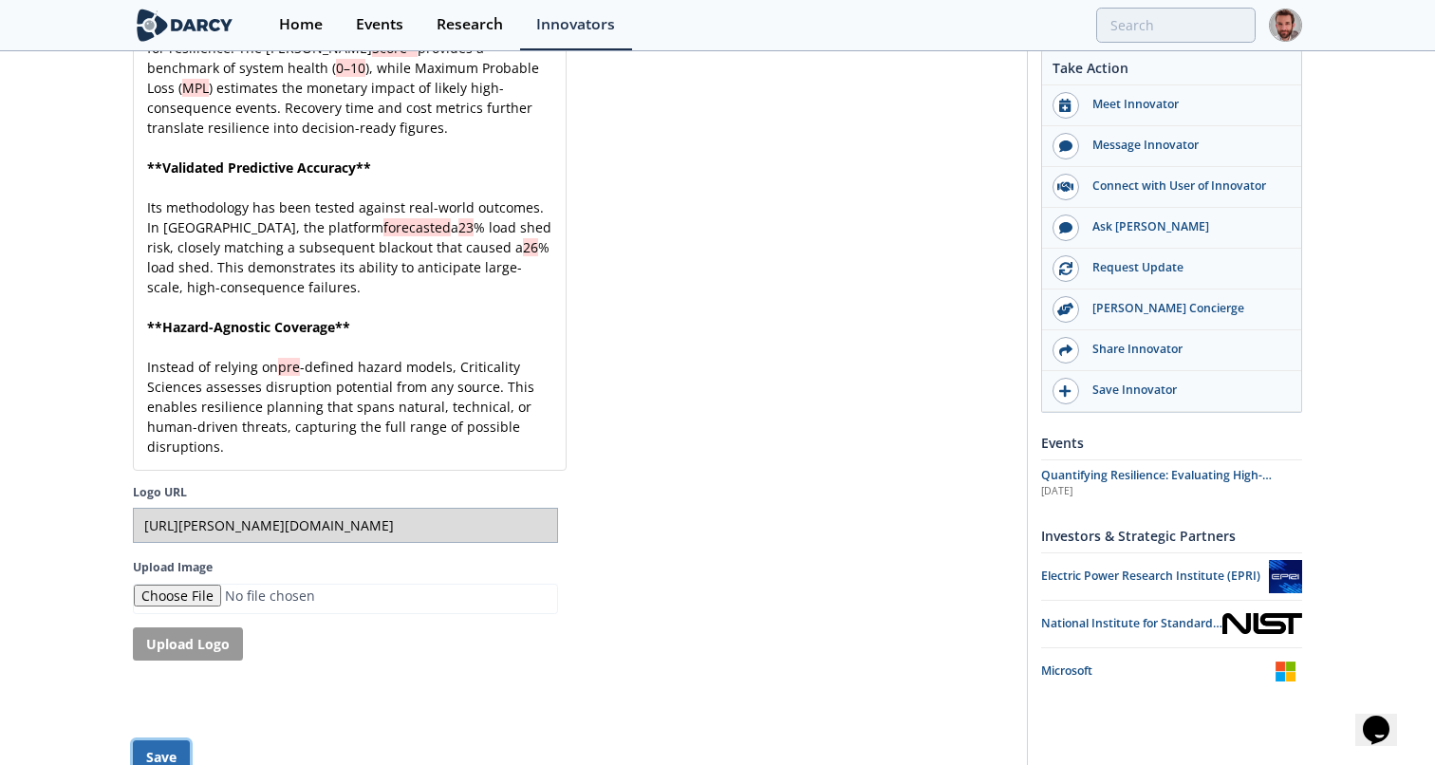
click at [155, 740] on button "Save" at bounding box center [161, 756] width 57 height 33
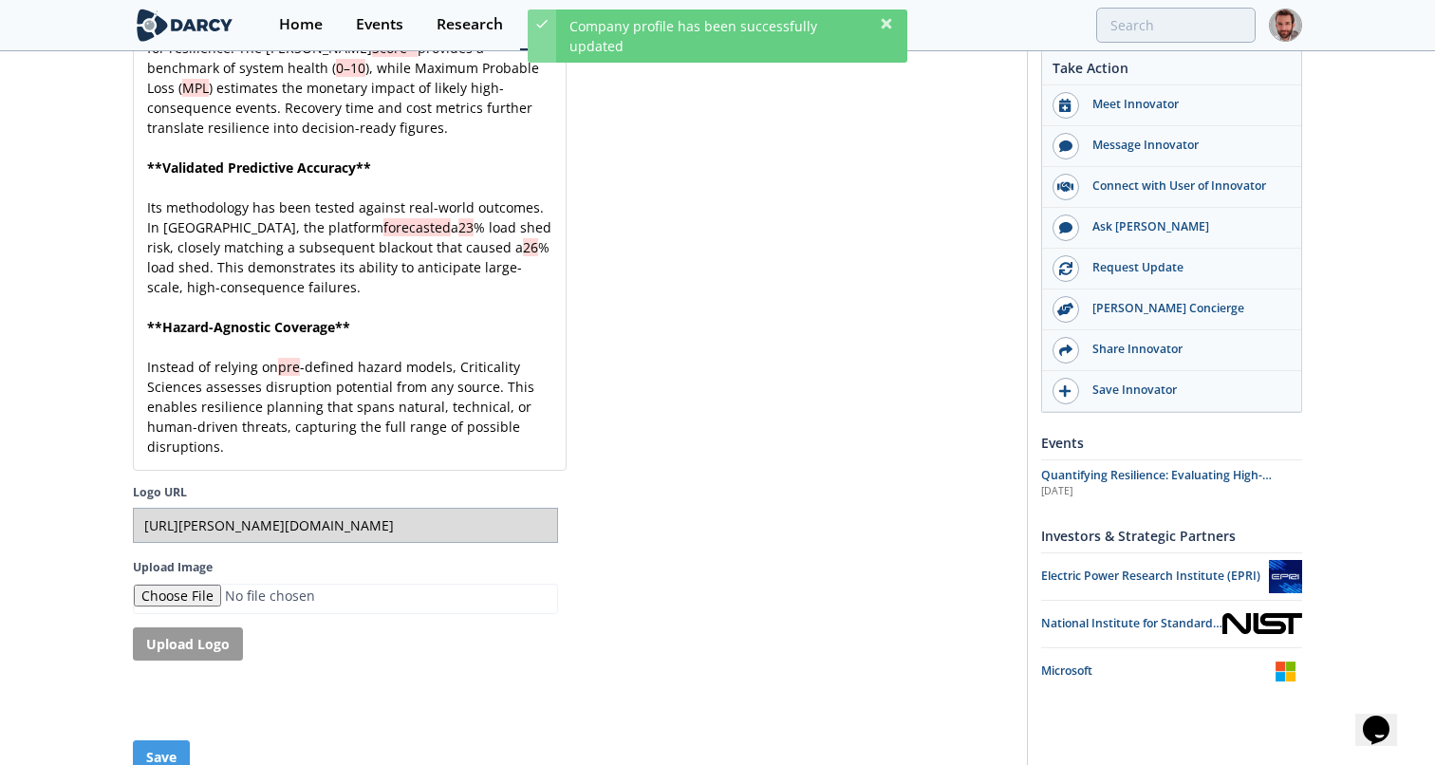
scroll to position [1801, 0]
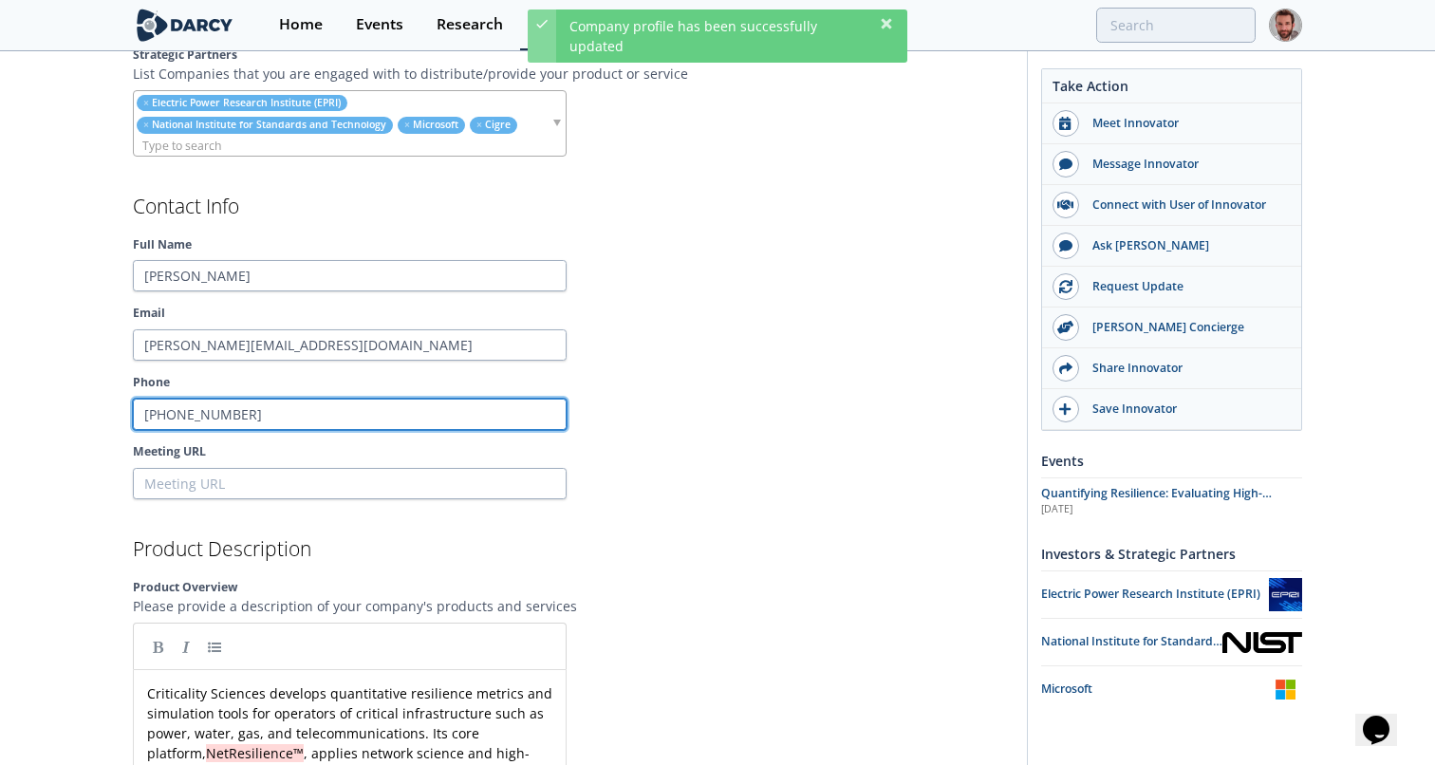
click at [510, 415] on input "(434) 602-2314" at bounding box center [350, 415] width 434 height 32
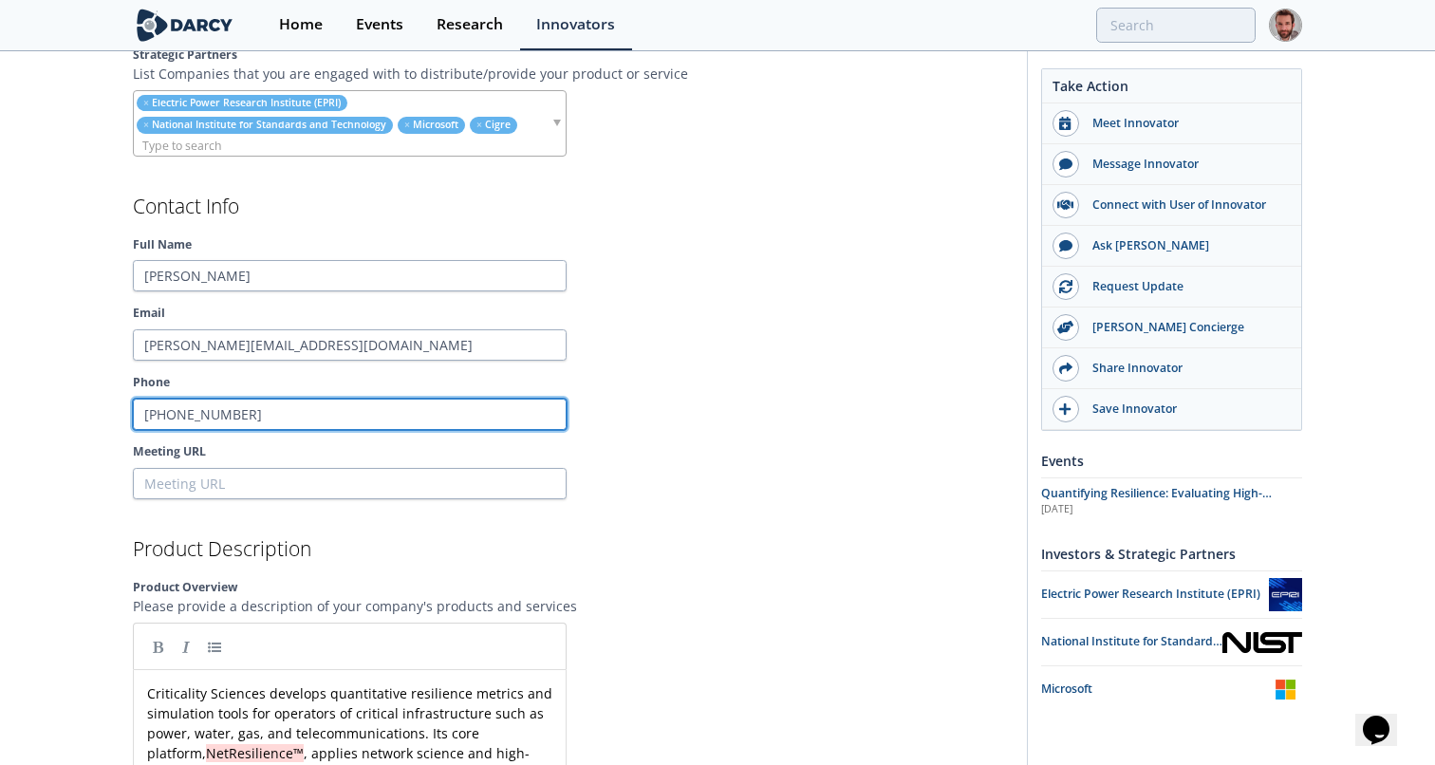
type input "("
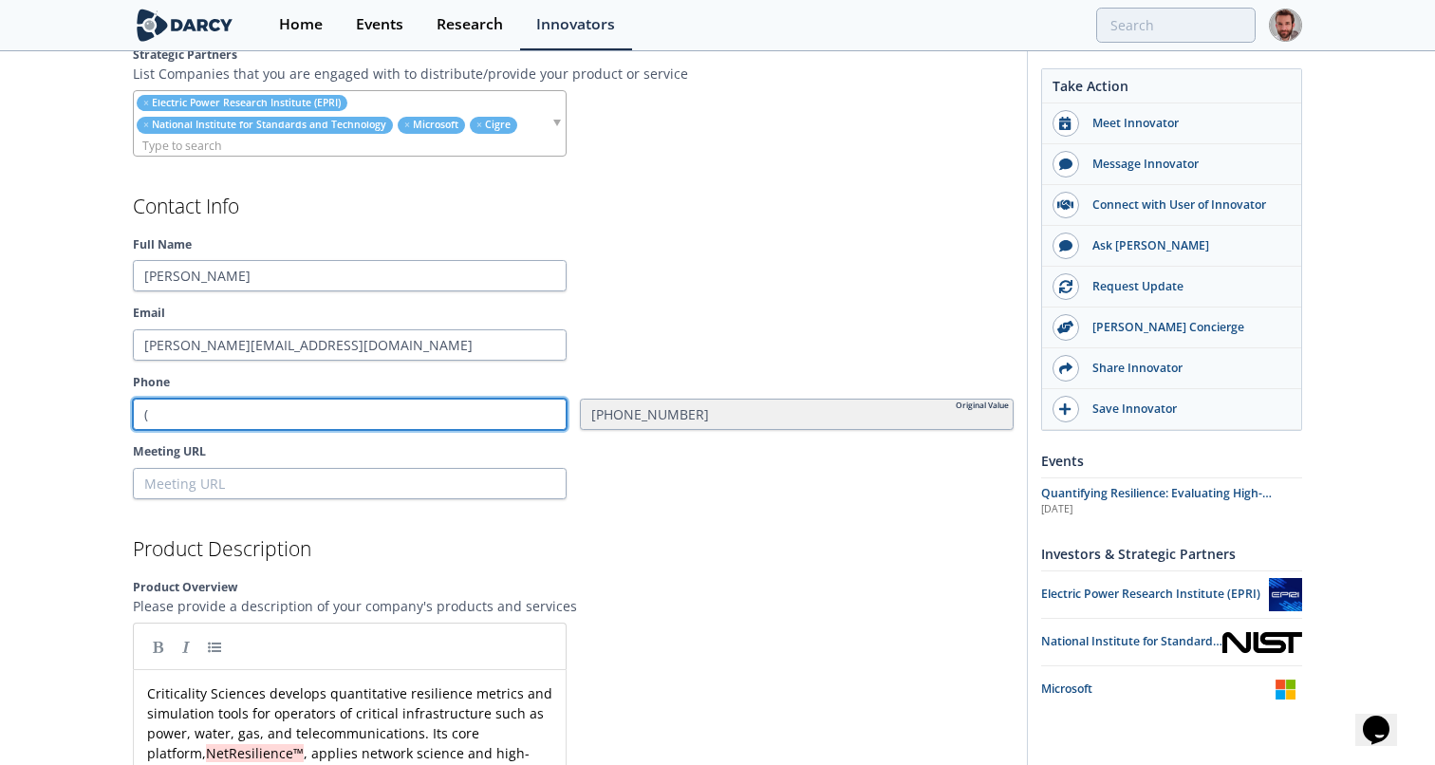
type input "(2"
type input "(202"
type input "(202)"
type input "(202) 5"
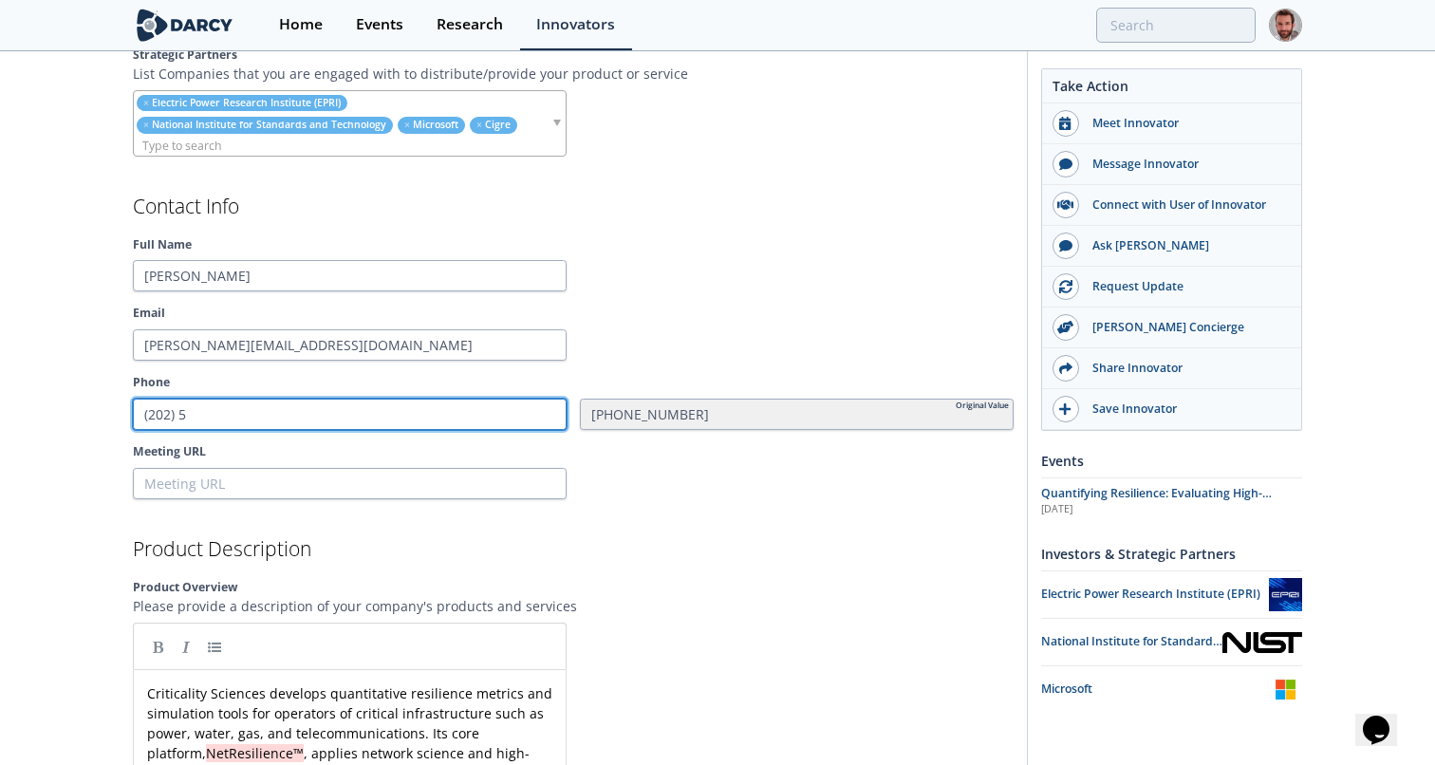
type input "(202) 55"
type input "(202) 550"
type input "(202) 550-"
type input "(202) 550-0"
type input "(202) 550-00"
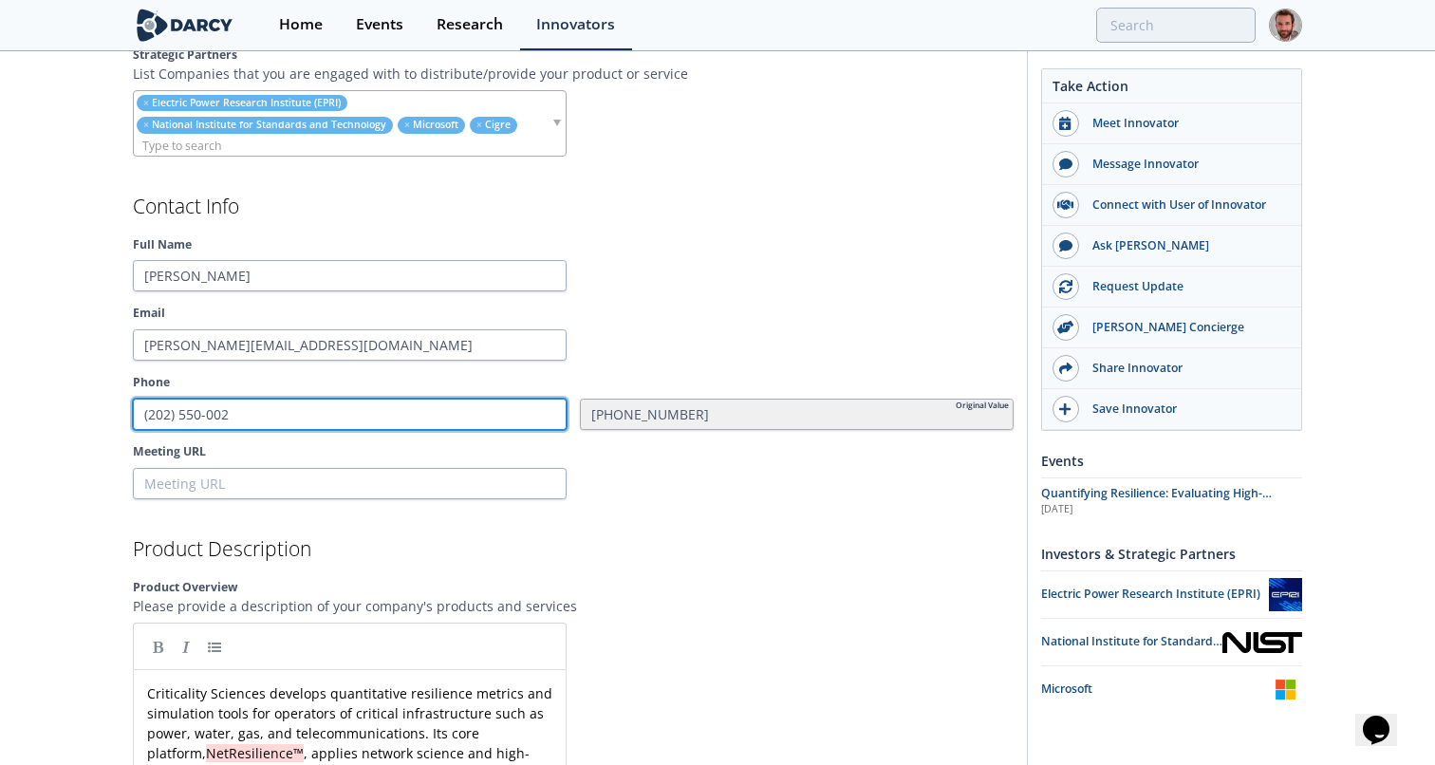
type input "(202) 550-0025"
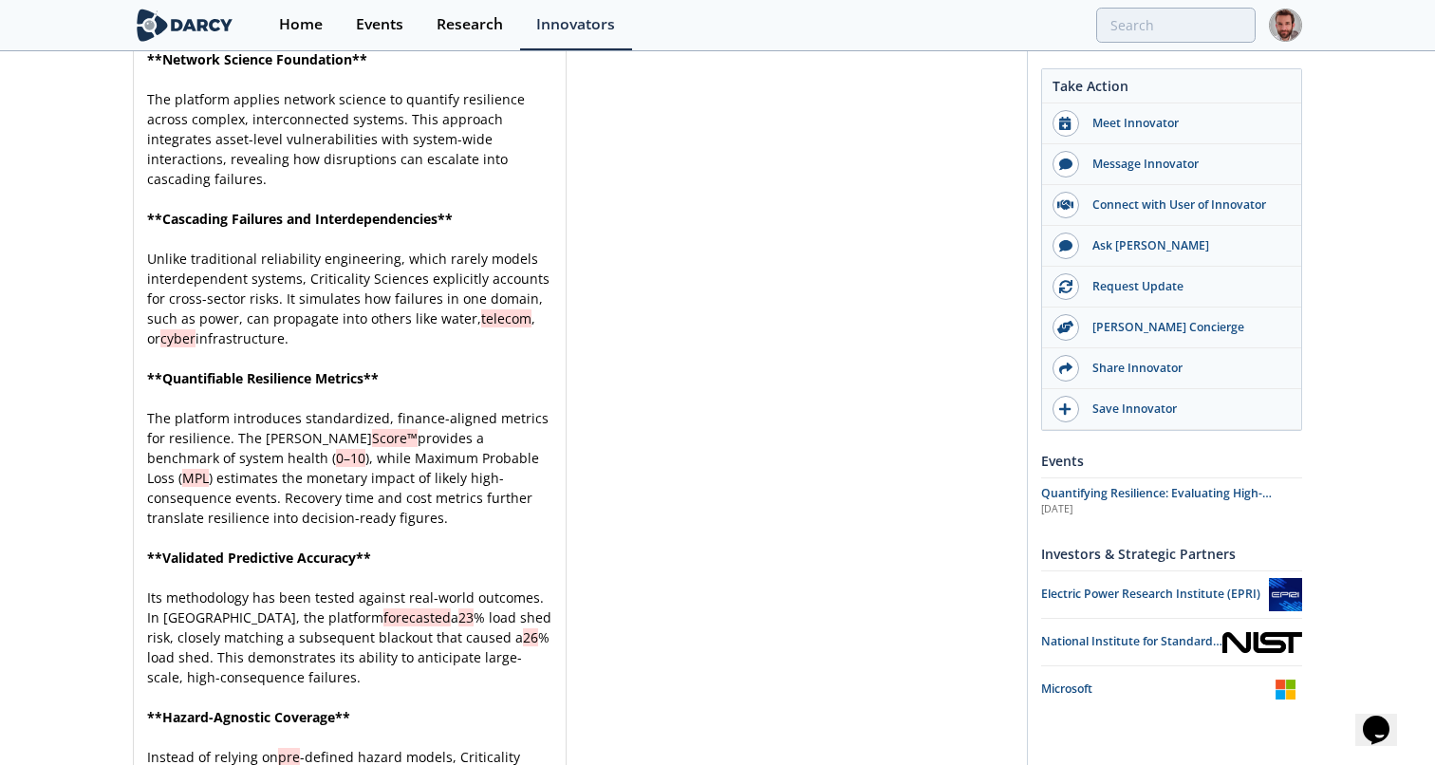
scroll to position [5372, 0]
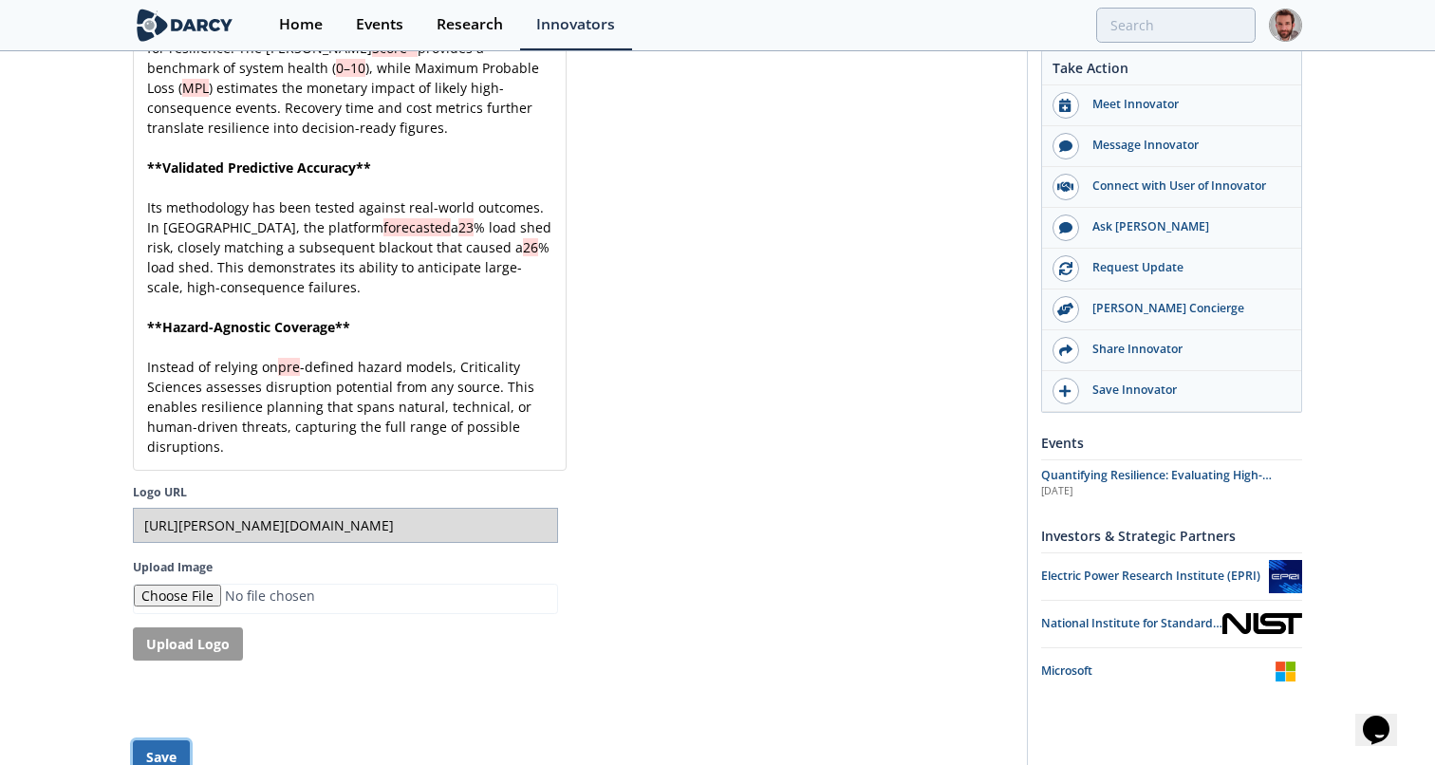
click at [156, 740] on button "Save" at bounding box center [161, 756] width 57 height 33
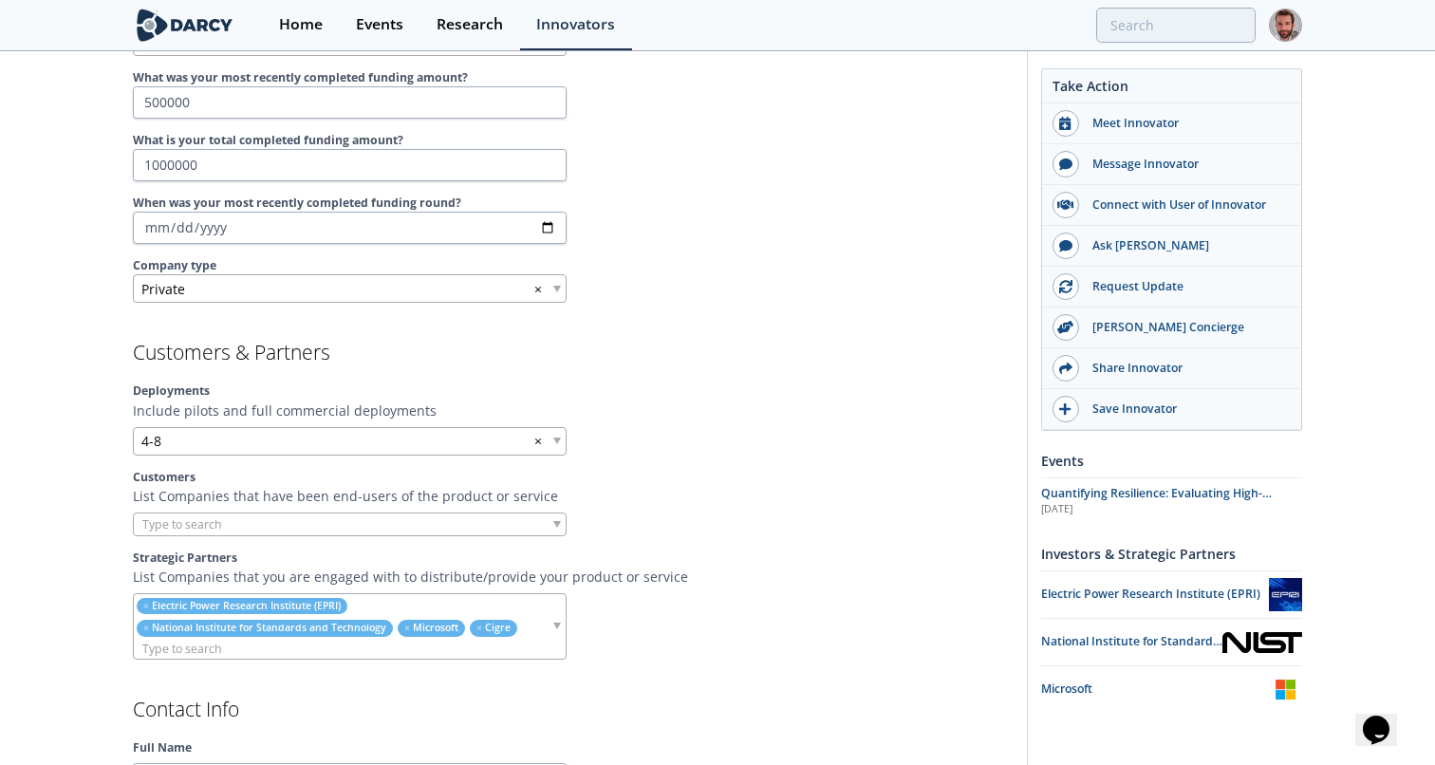
scroll to position [1308, 0]
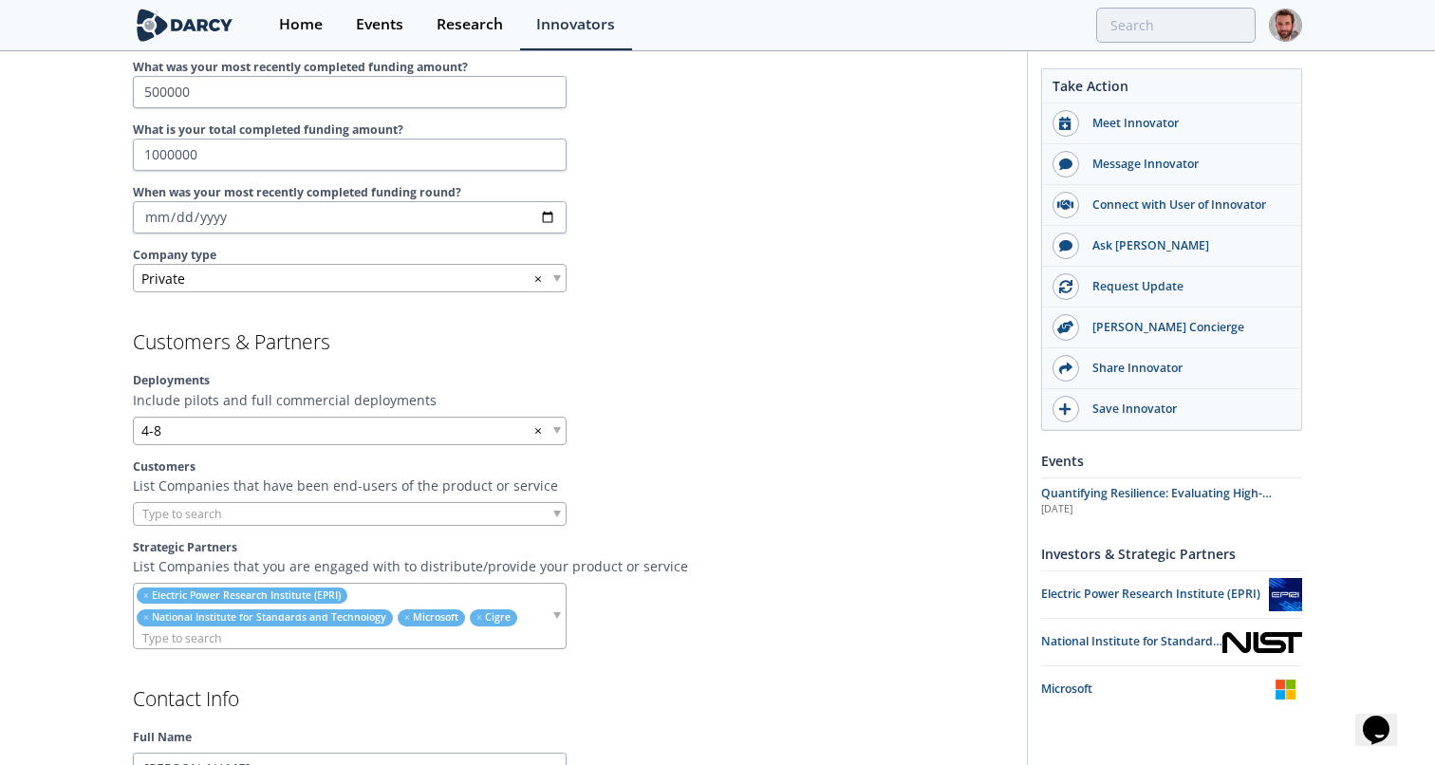
click at [409, 639] on input "search" at bounding box center [342, 638] width 417 height 20
type input "d"
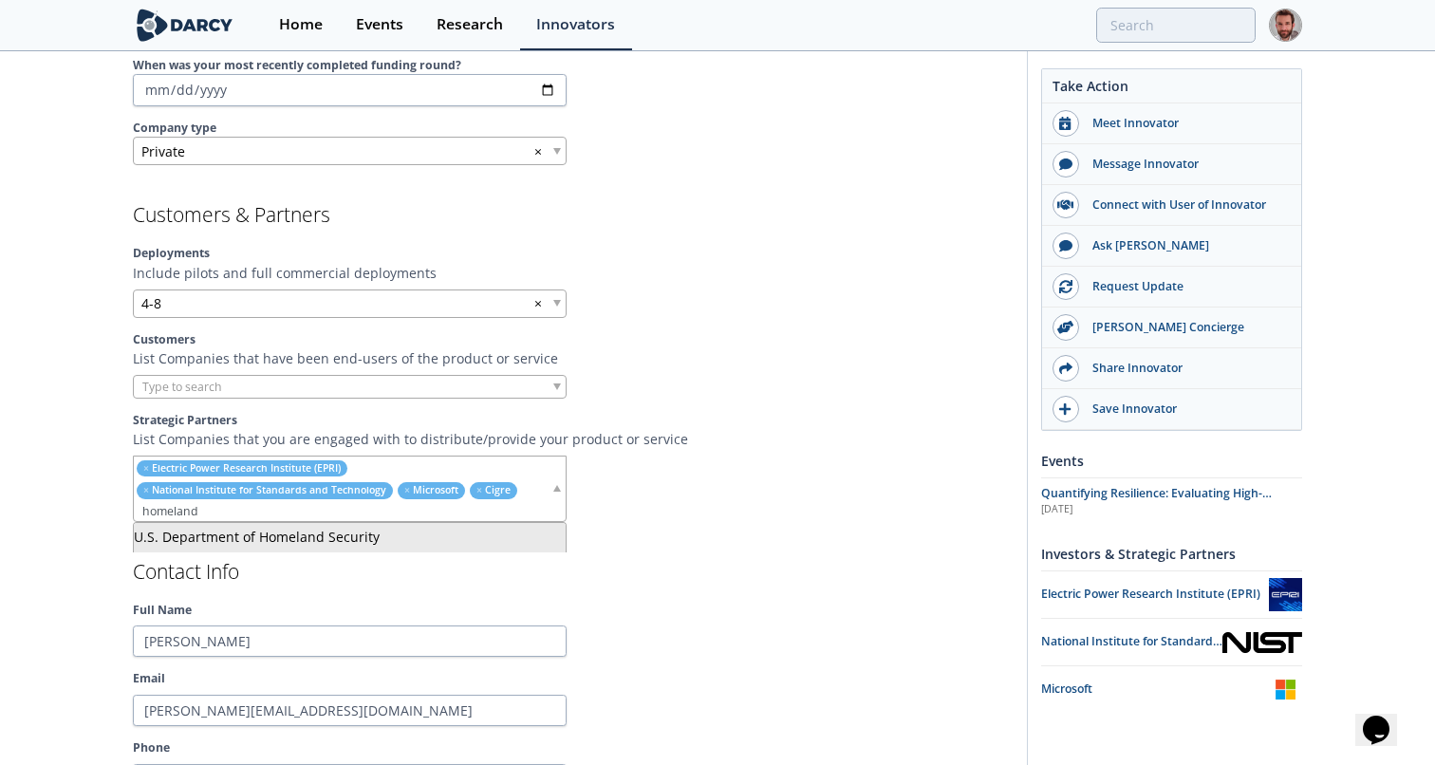
scroll to position [1438, 0]
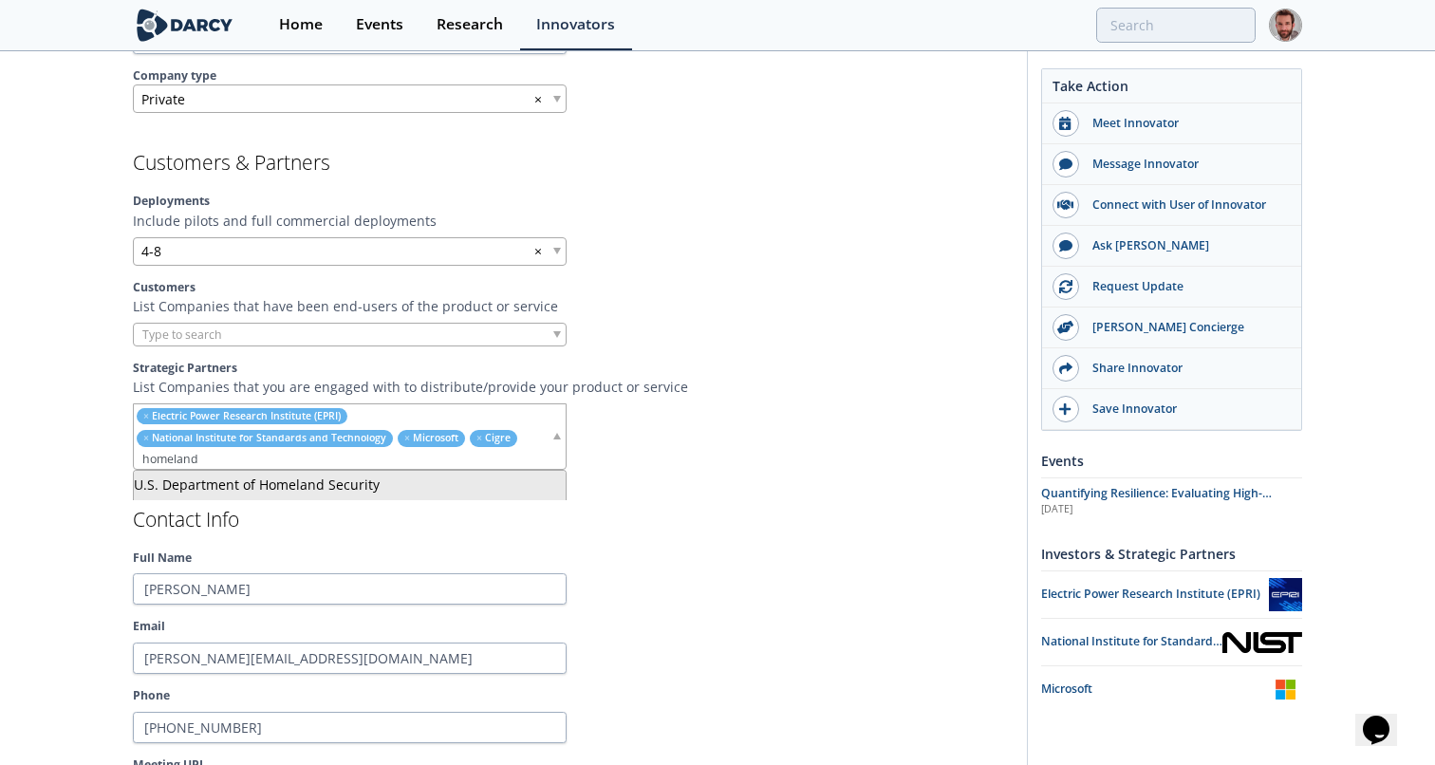
type input "homeland"
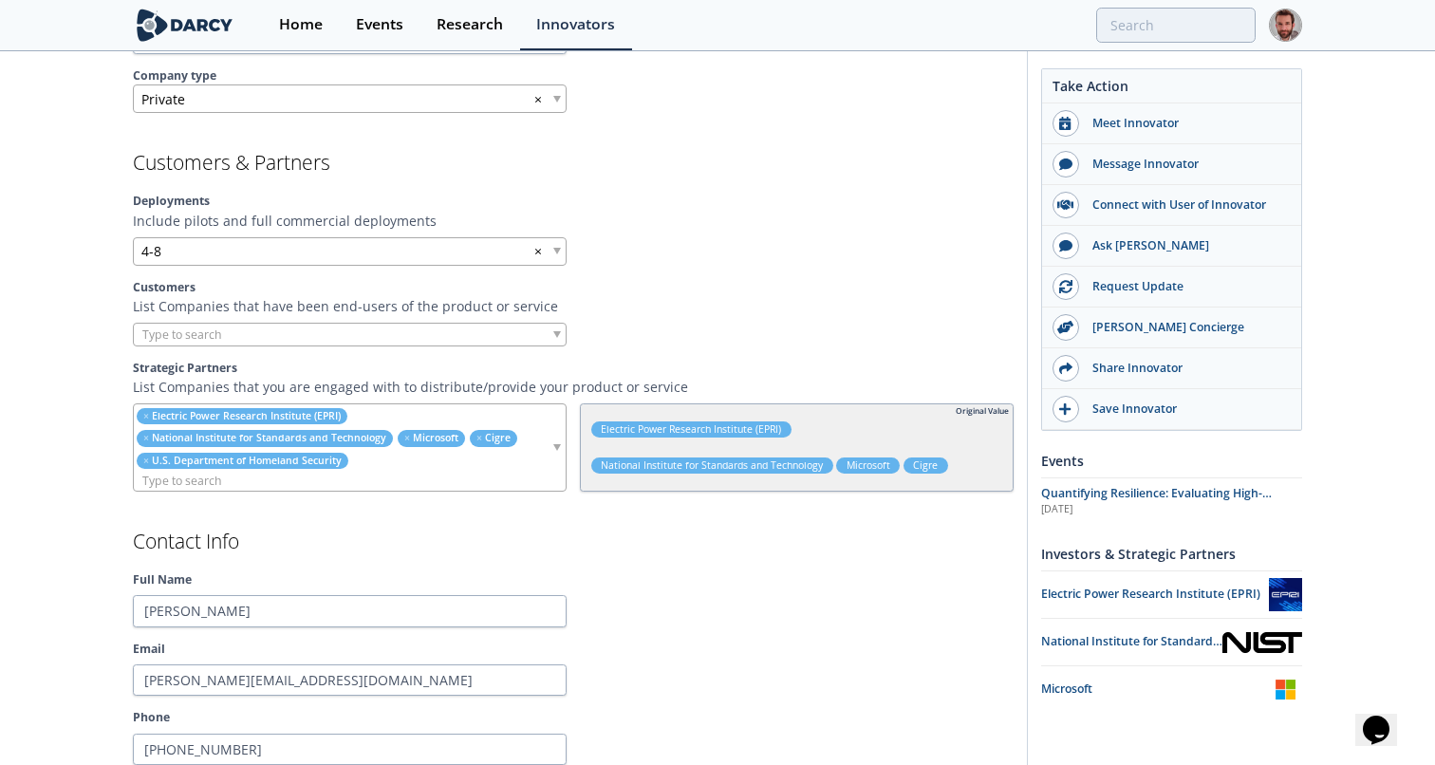
scroll to position [1510, 0]
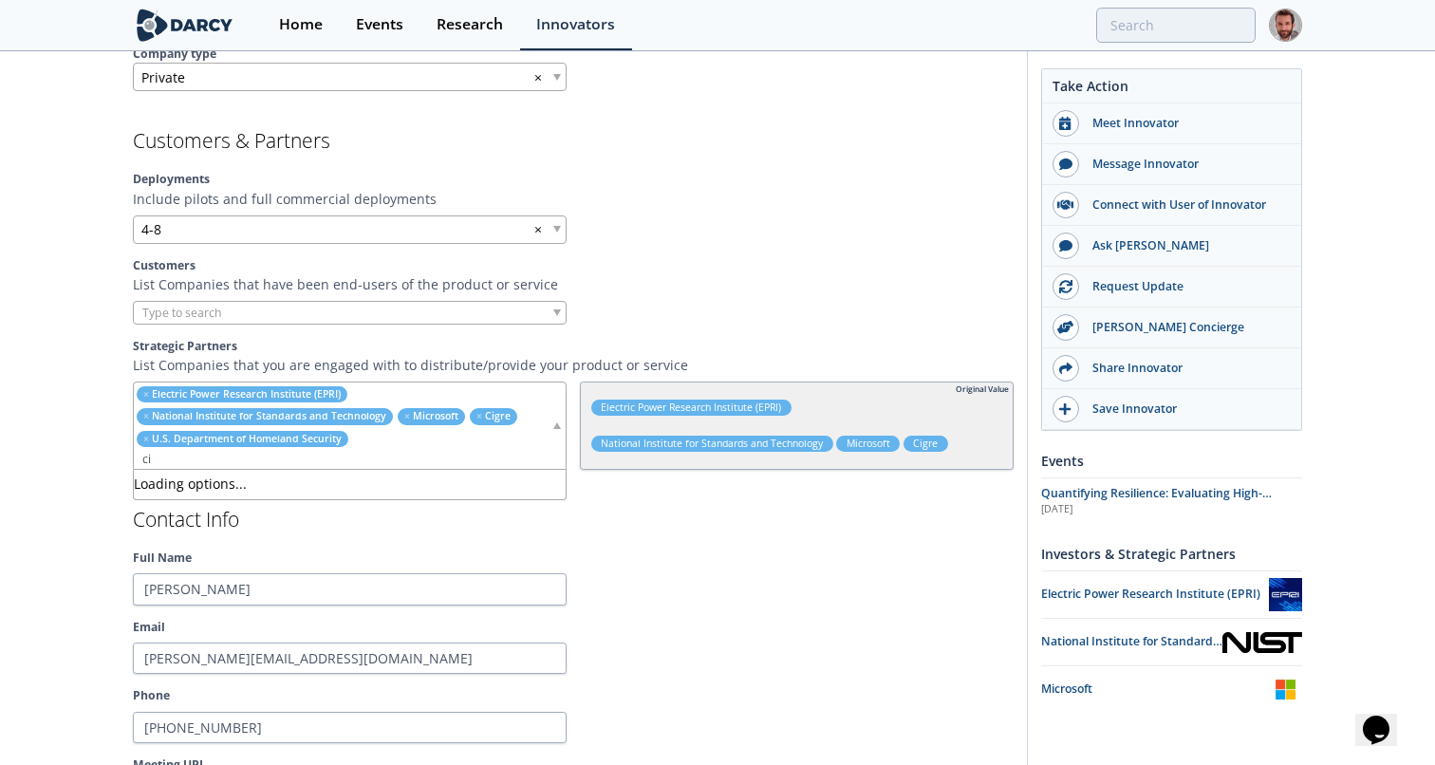
type input "c"
click at [593, 521] on h2 "Contact Info" at bounding box center [573, 520] width 881 height 20
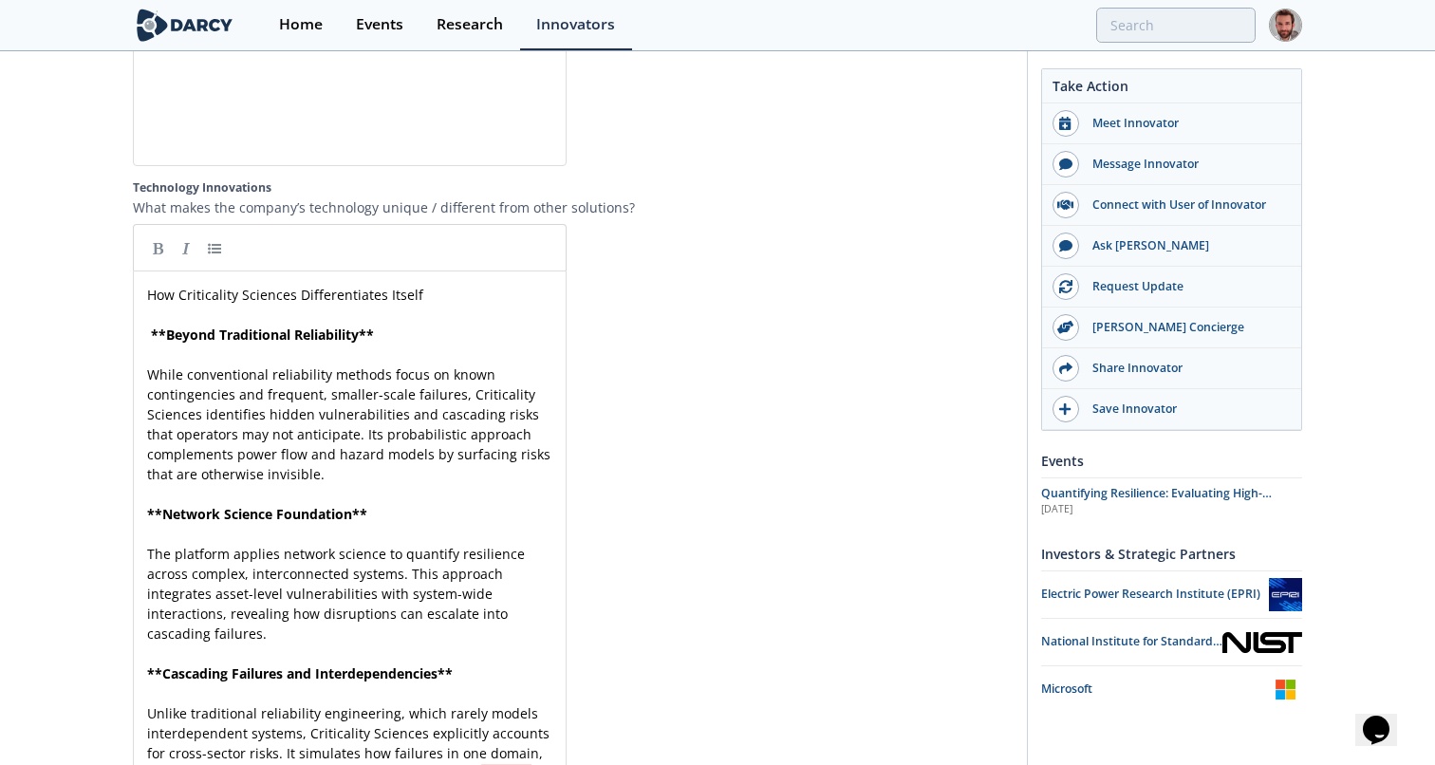
scroll to position [5395, 0]
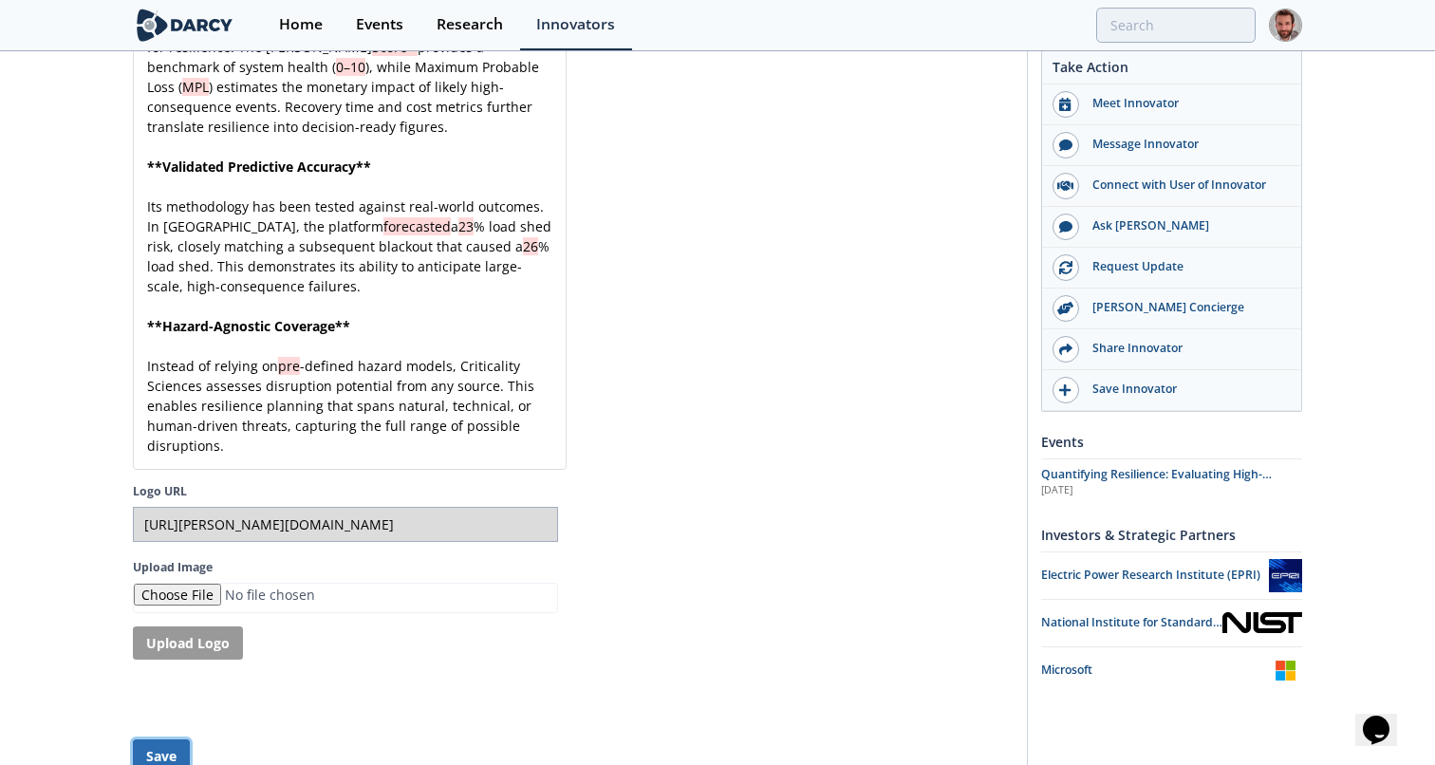
click at [173, 739] on button "Save" at bounding box center [161, 755] width 57 height 33
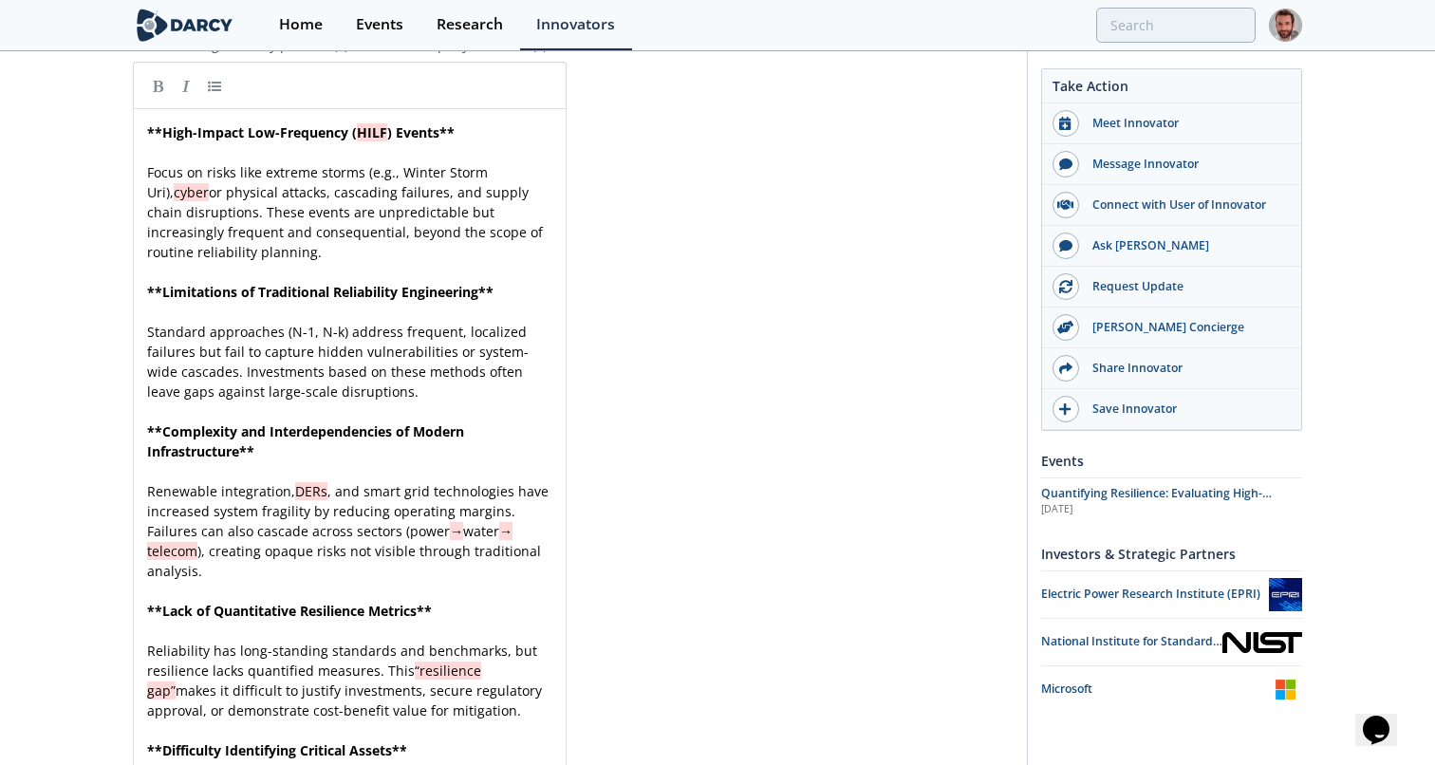
scroll to position [1544, 0]
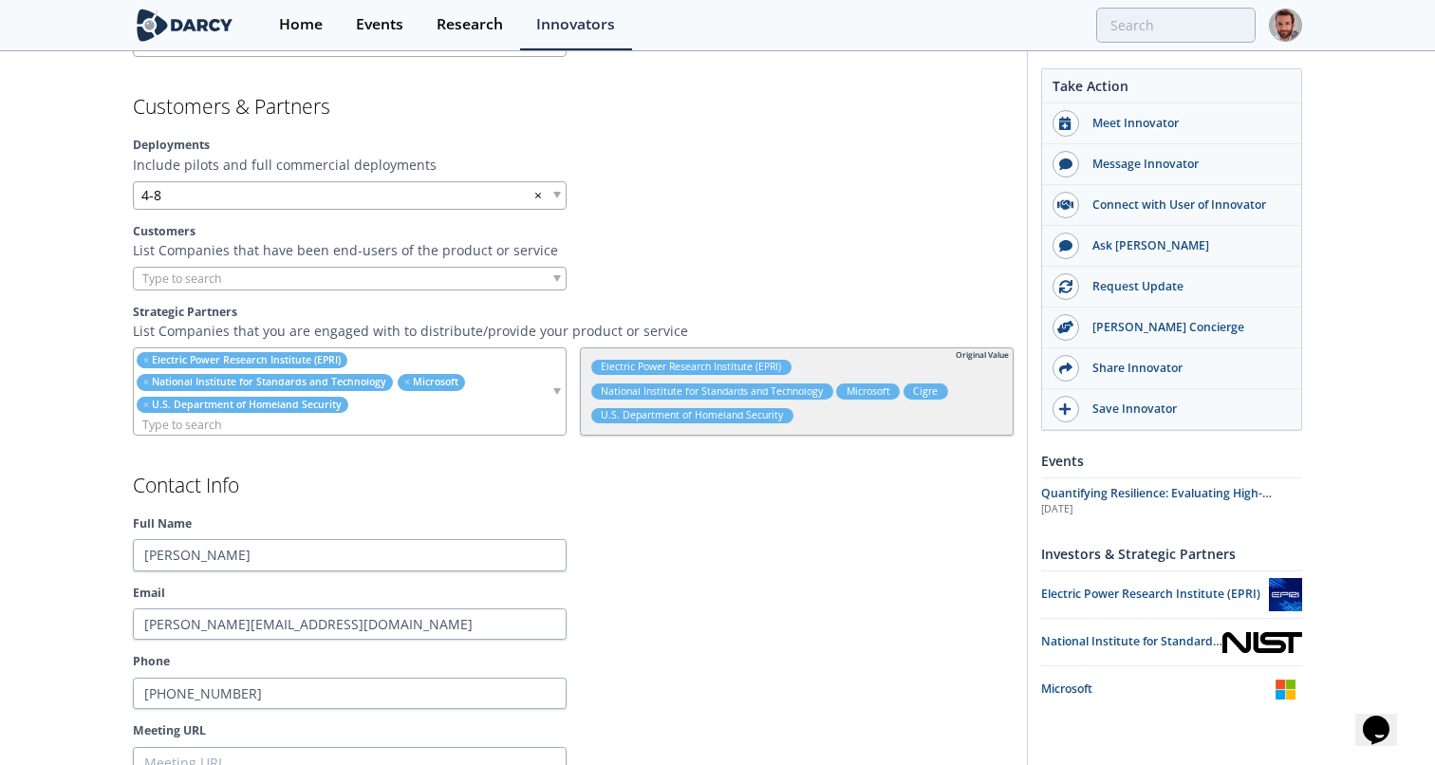
click at [405, 424] on input "search" at bounding box center [342, 425] width 417 height 20
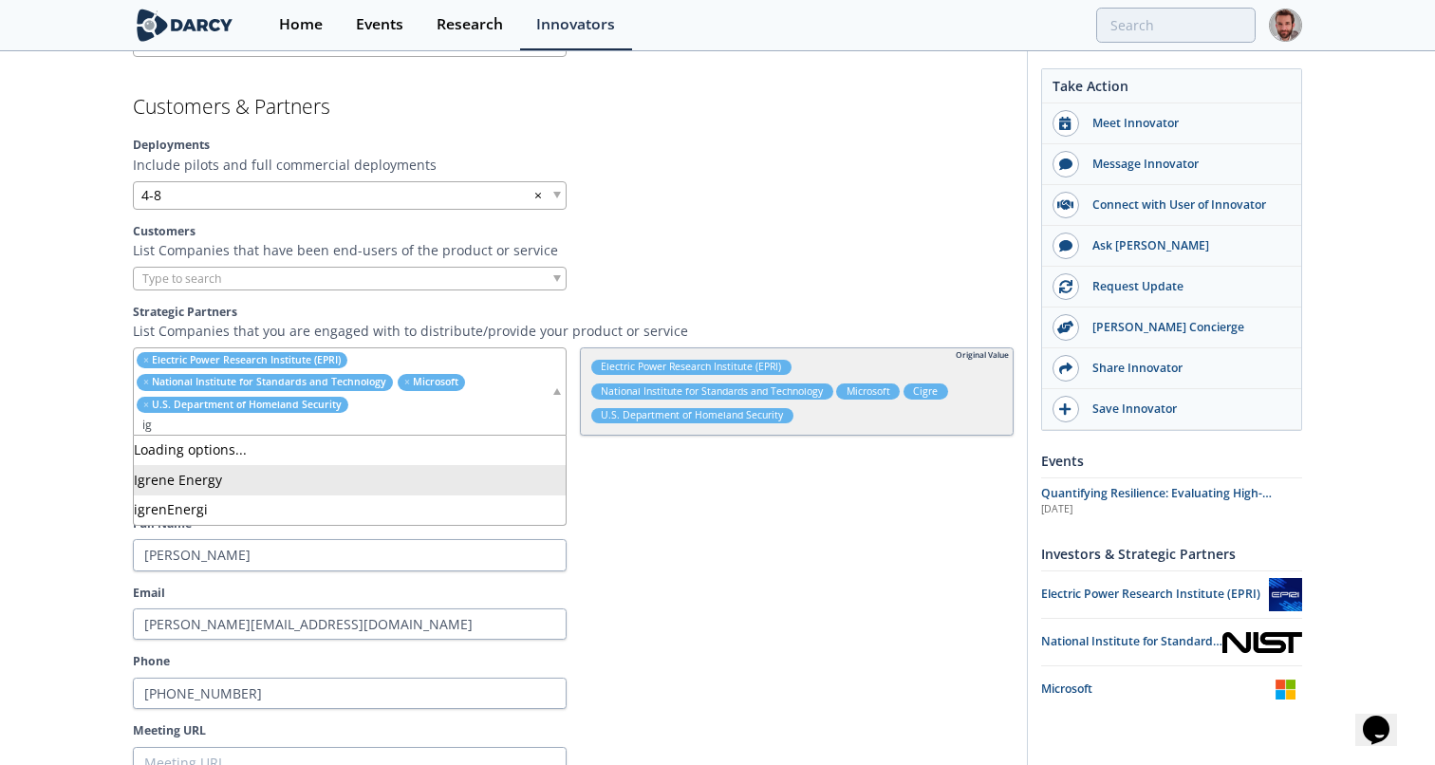
type input "i"
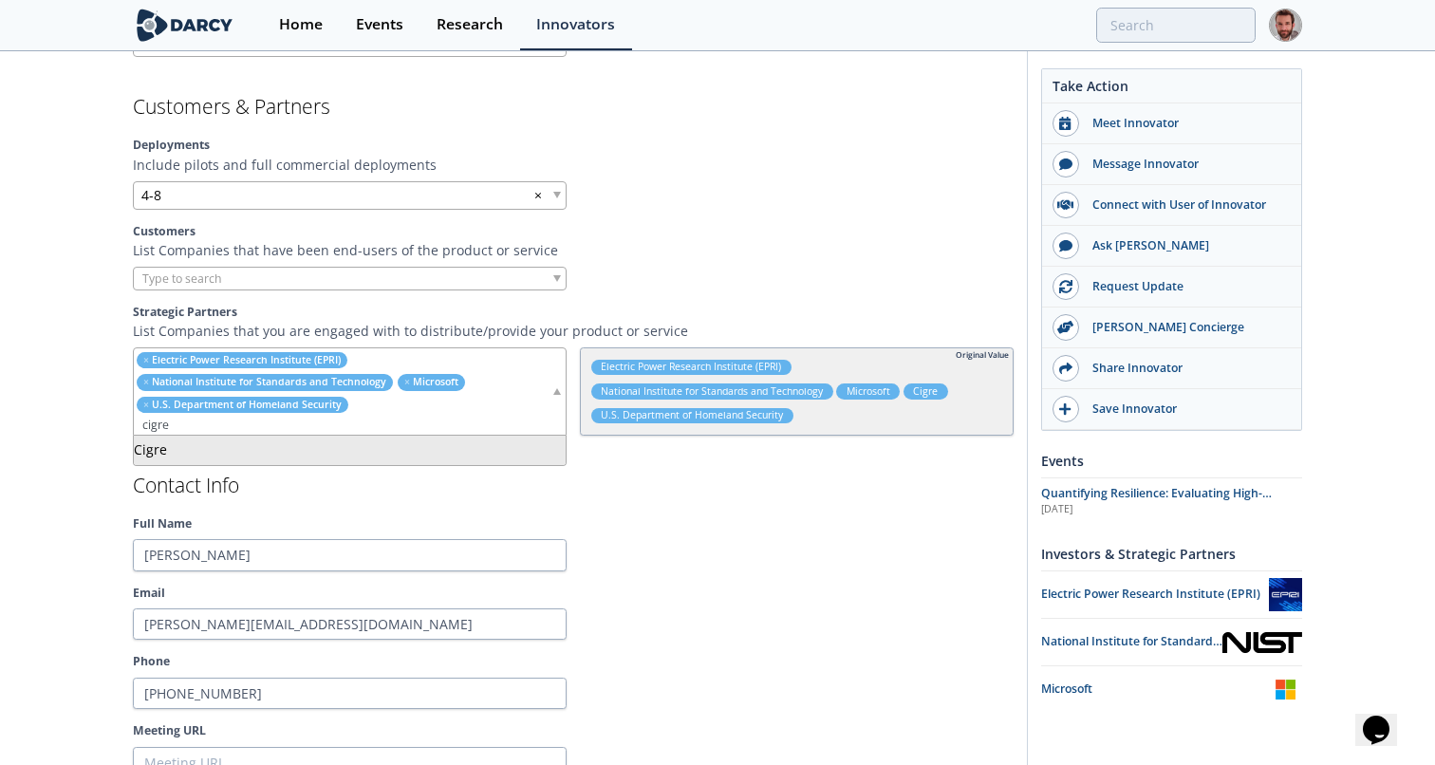
type input "cigre"
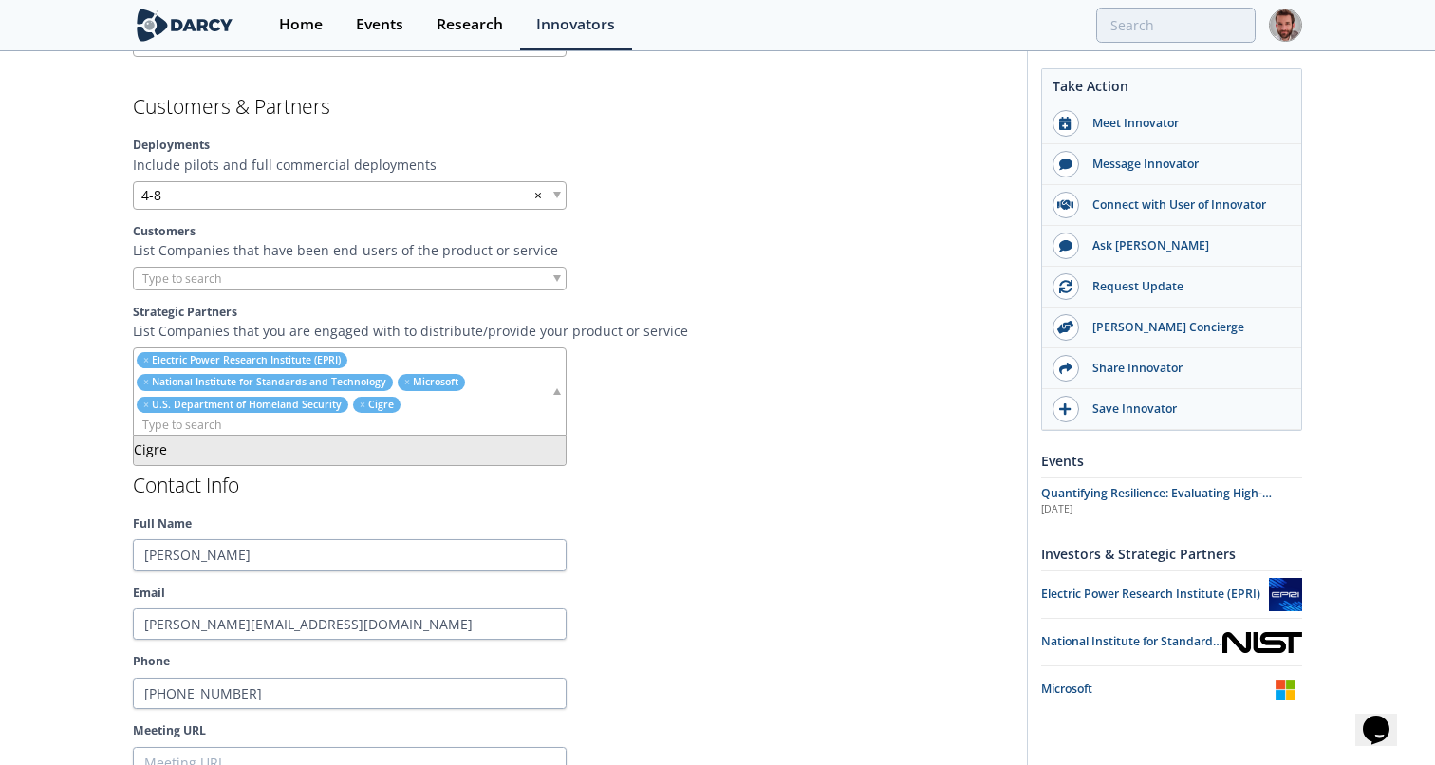
click at [679, 554] on div at bounding box center [797, 555] width 434 height 32
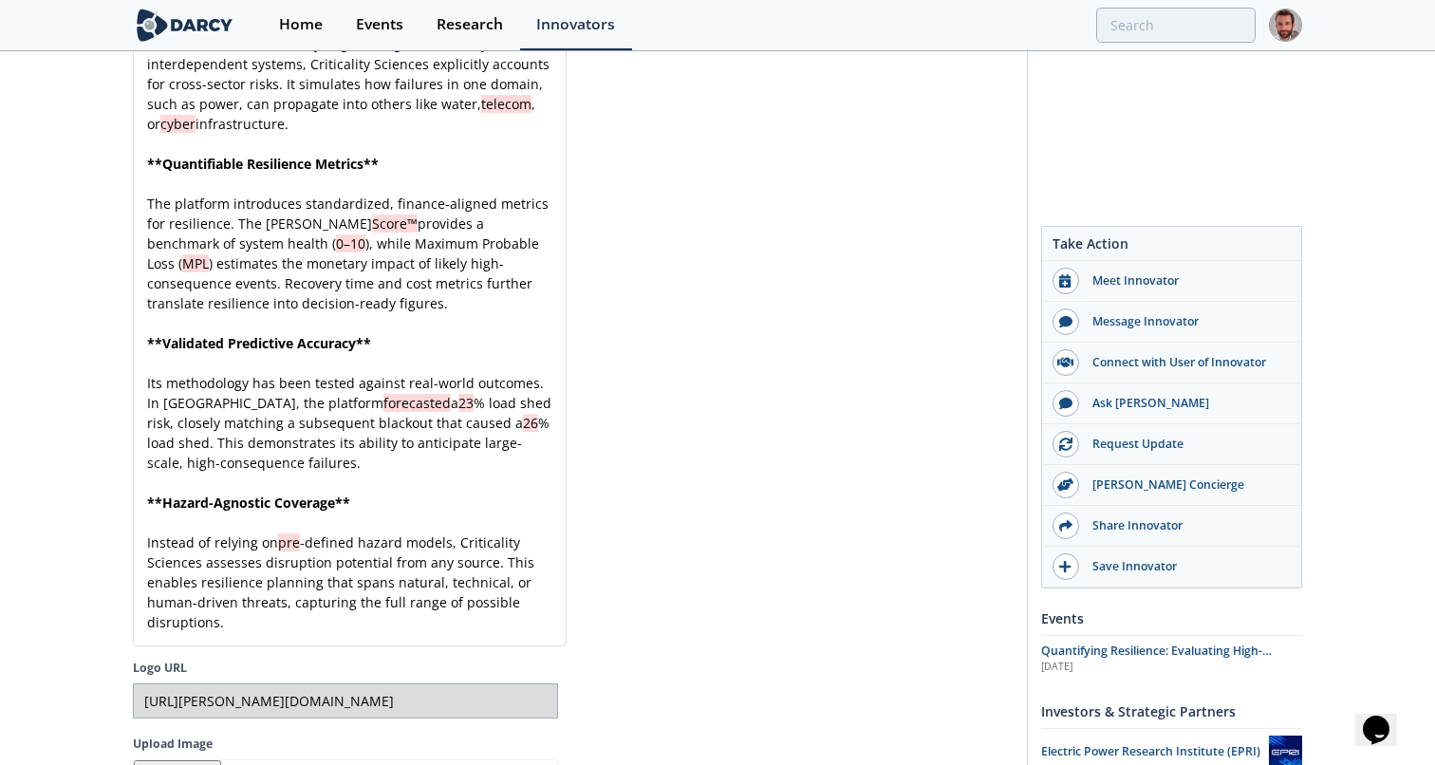
scroll to position [5395, 0]
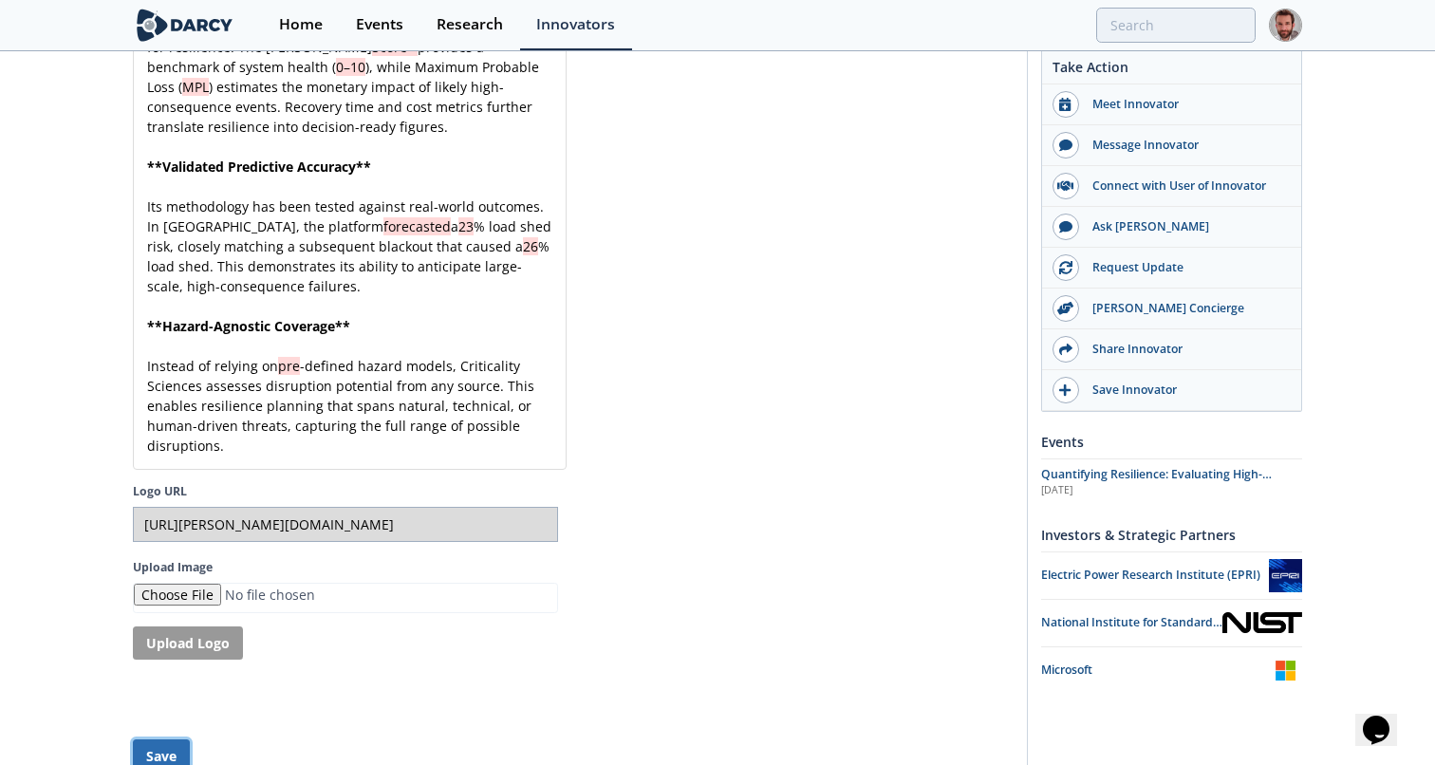
click at [171, 739] on button "Save" at bounding box center [161, 755] width 57 height 33
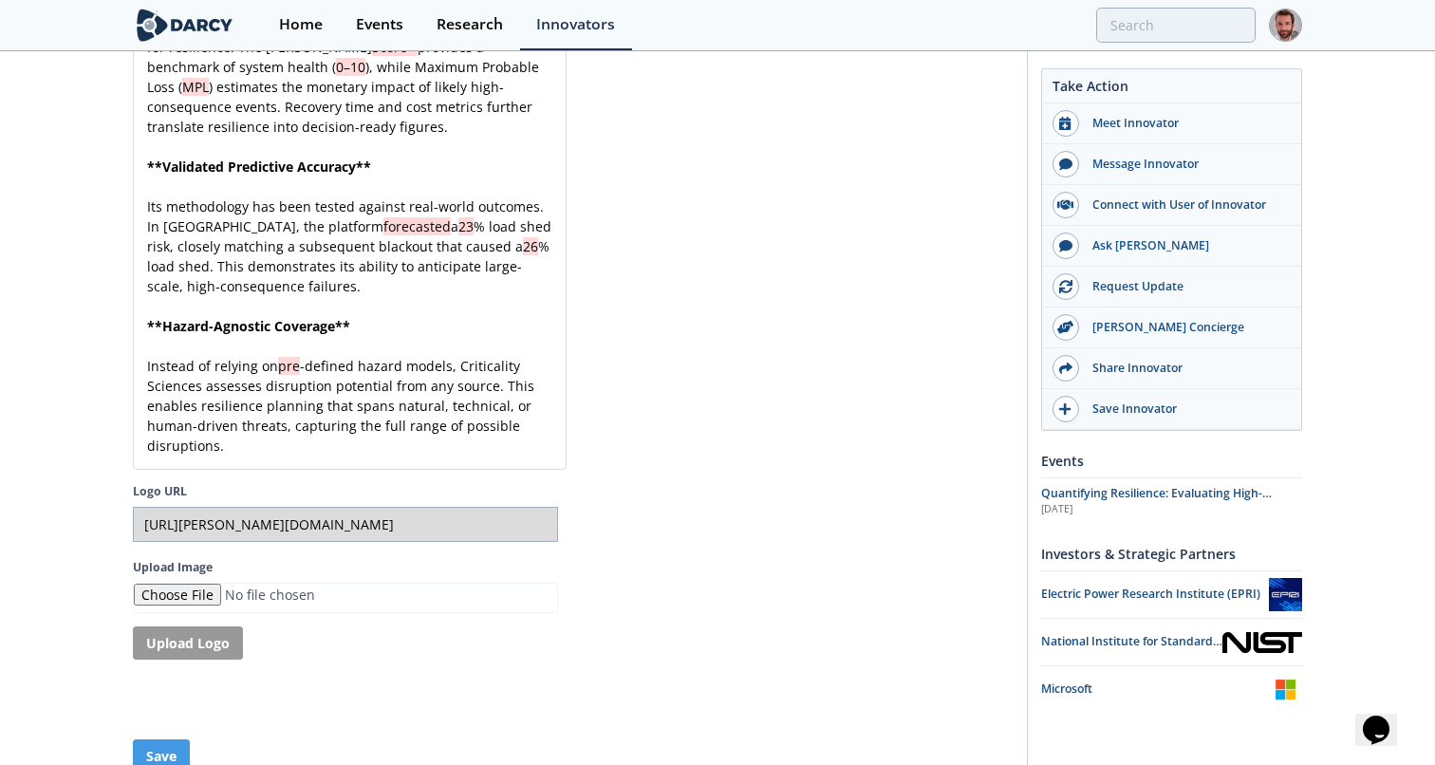
scroll to position [1544, 0]
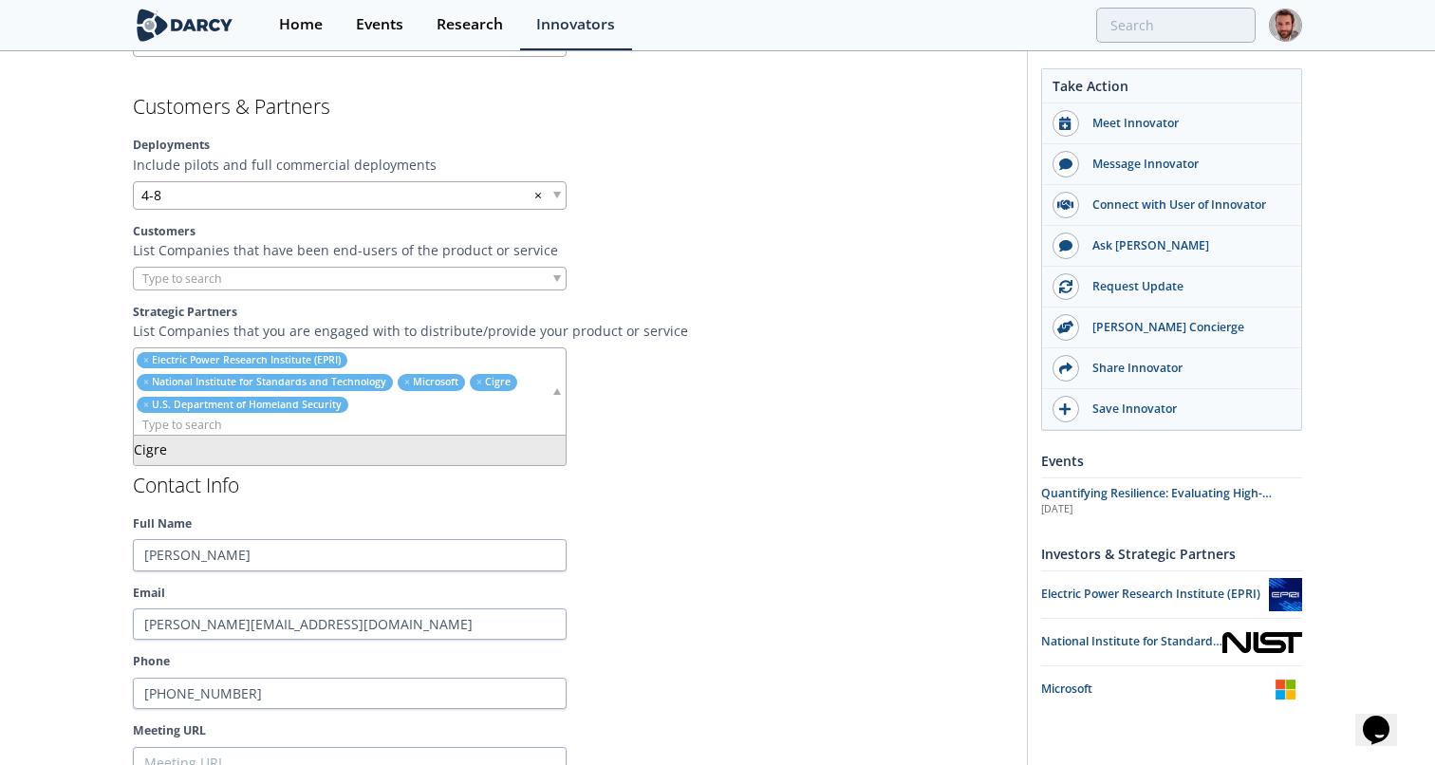
click at [235, 424] on input "search" at bounding box center [342, 425] width 417 height 20
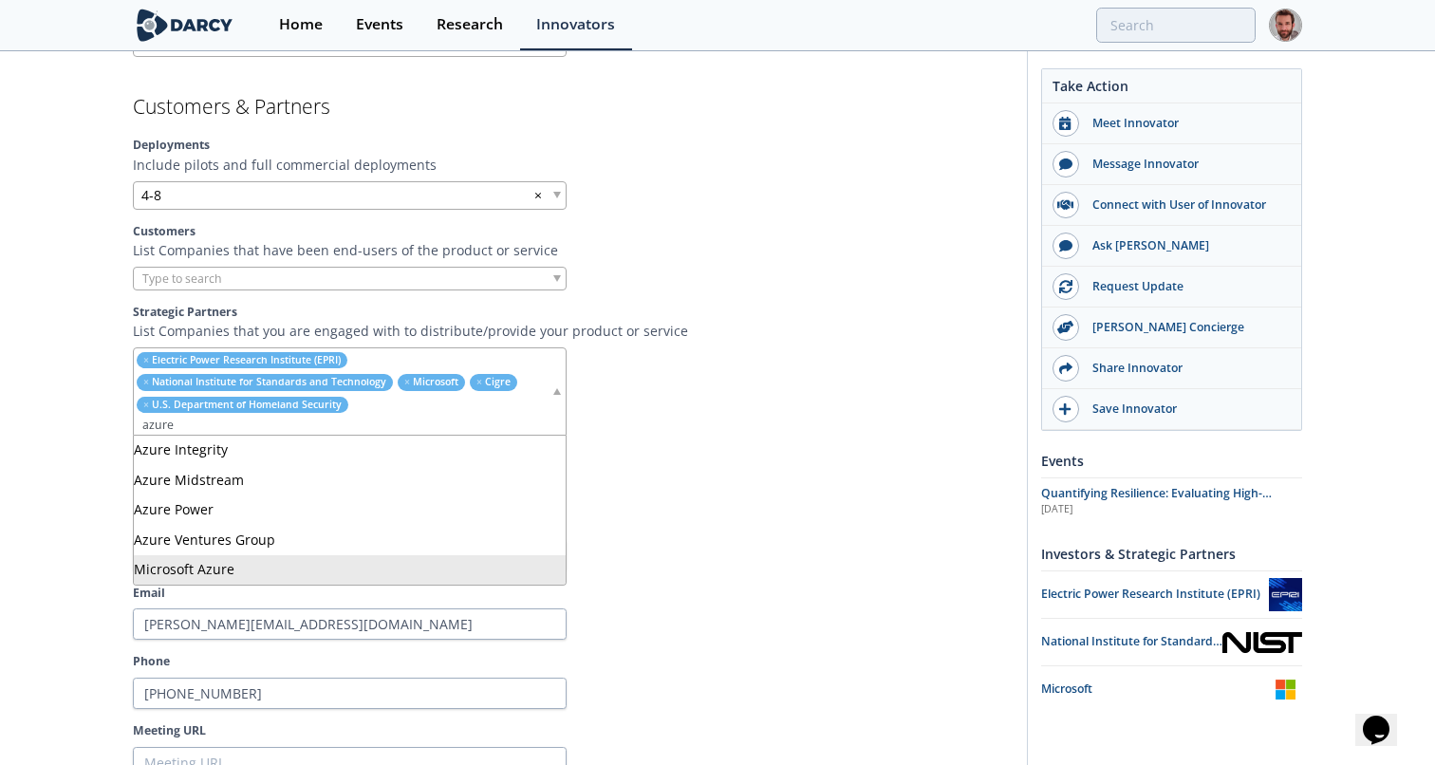
type input "azure"
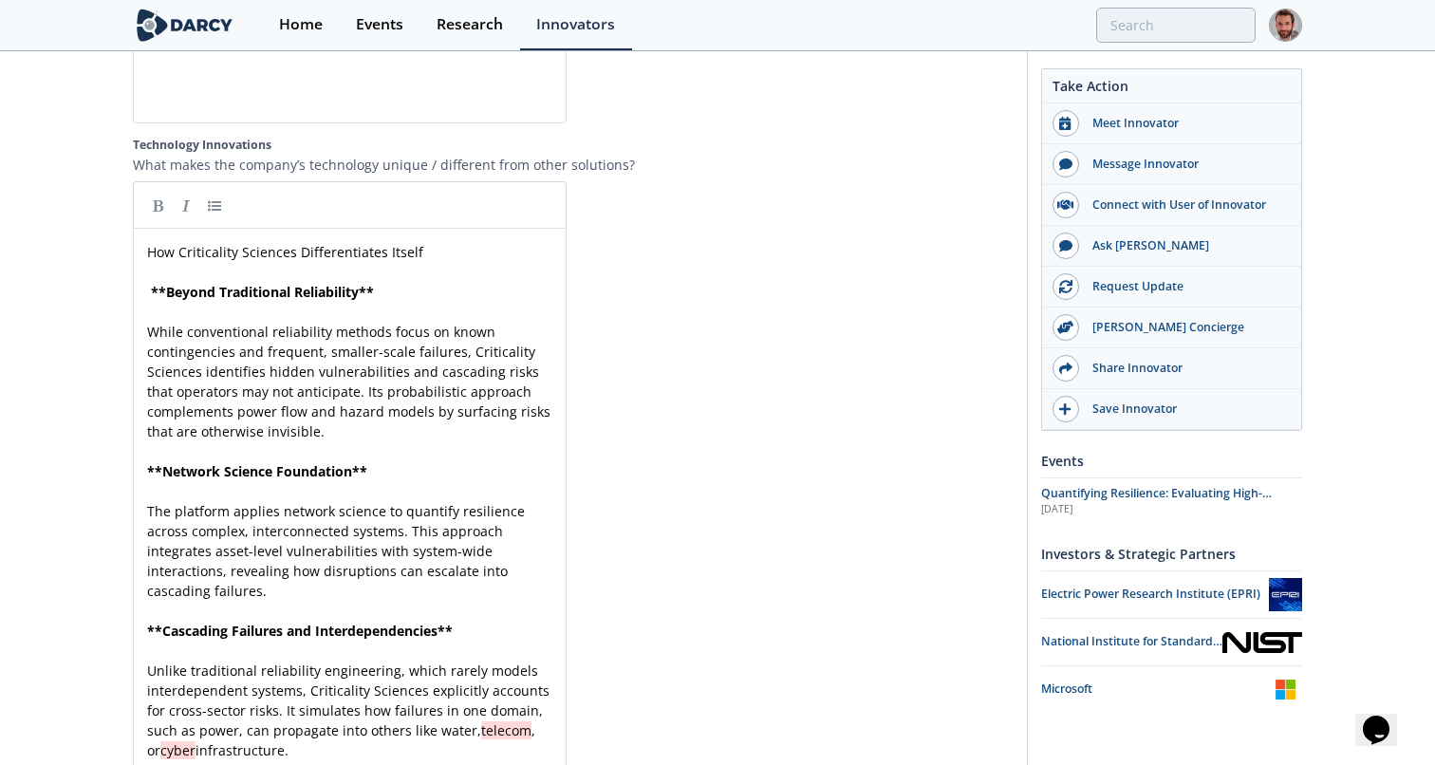
scroll to position [5395, 0]
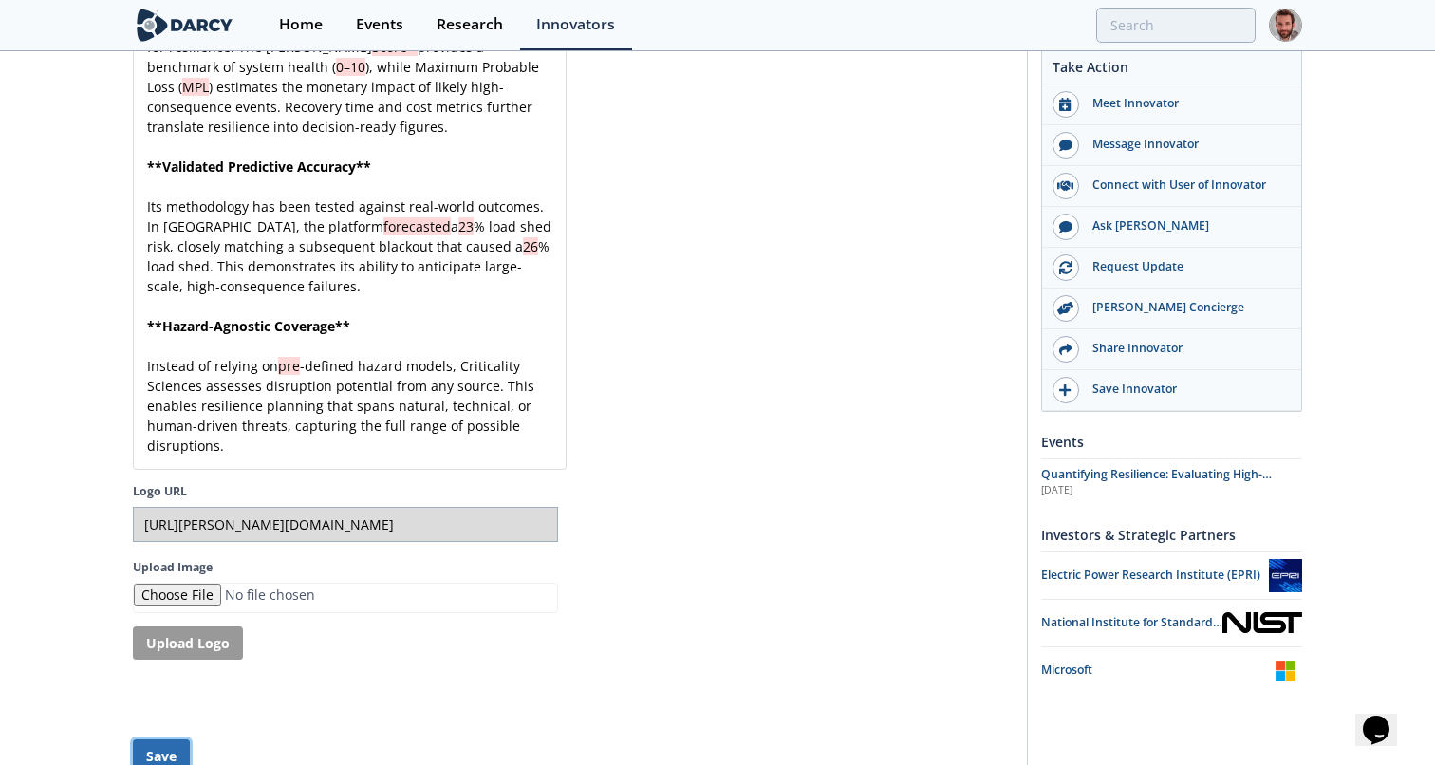
click at [149, 739] on button "Save" at bounding box center [161, 755] width 57 height 33
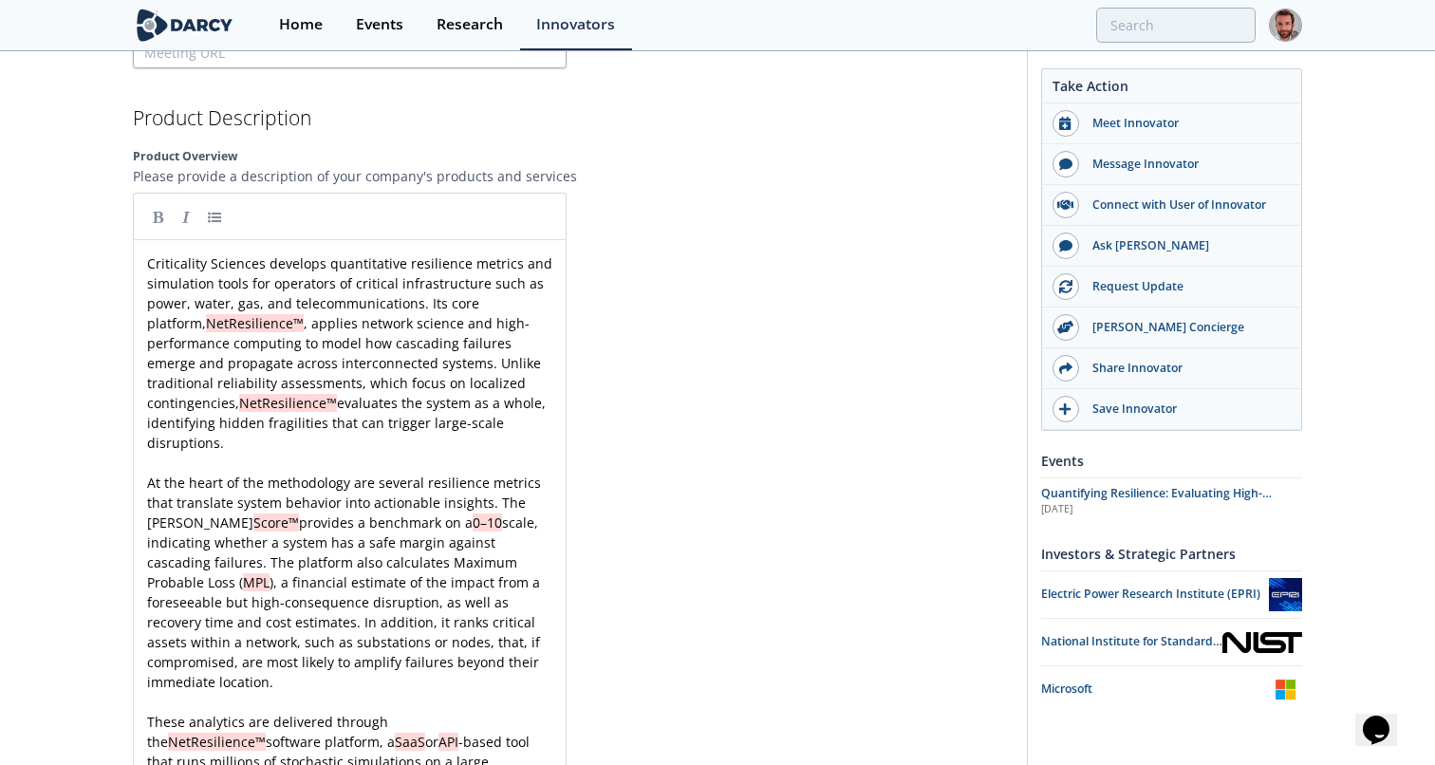
scroll to position [1566, 0]
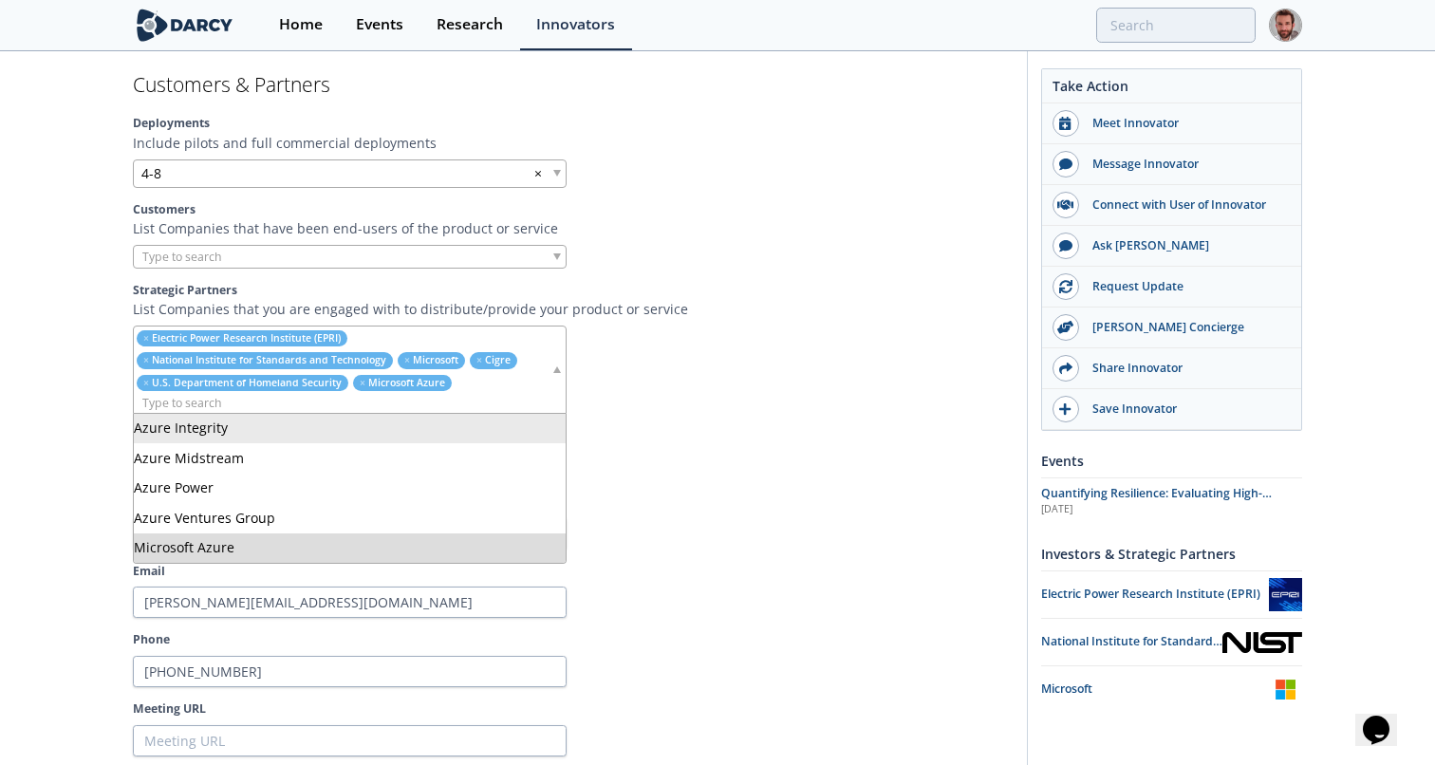
click at [294, 400] on input "search" at bounding box center [342, 403] width 417 height 20
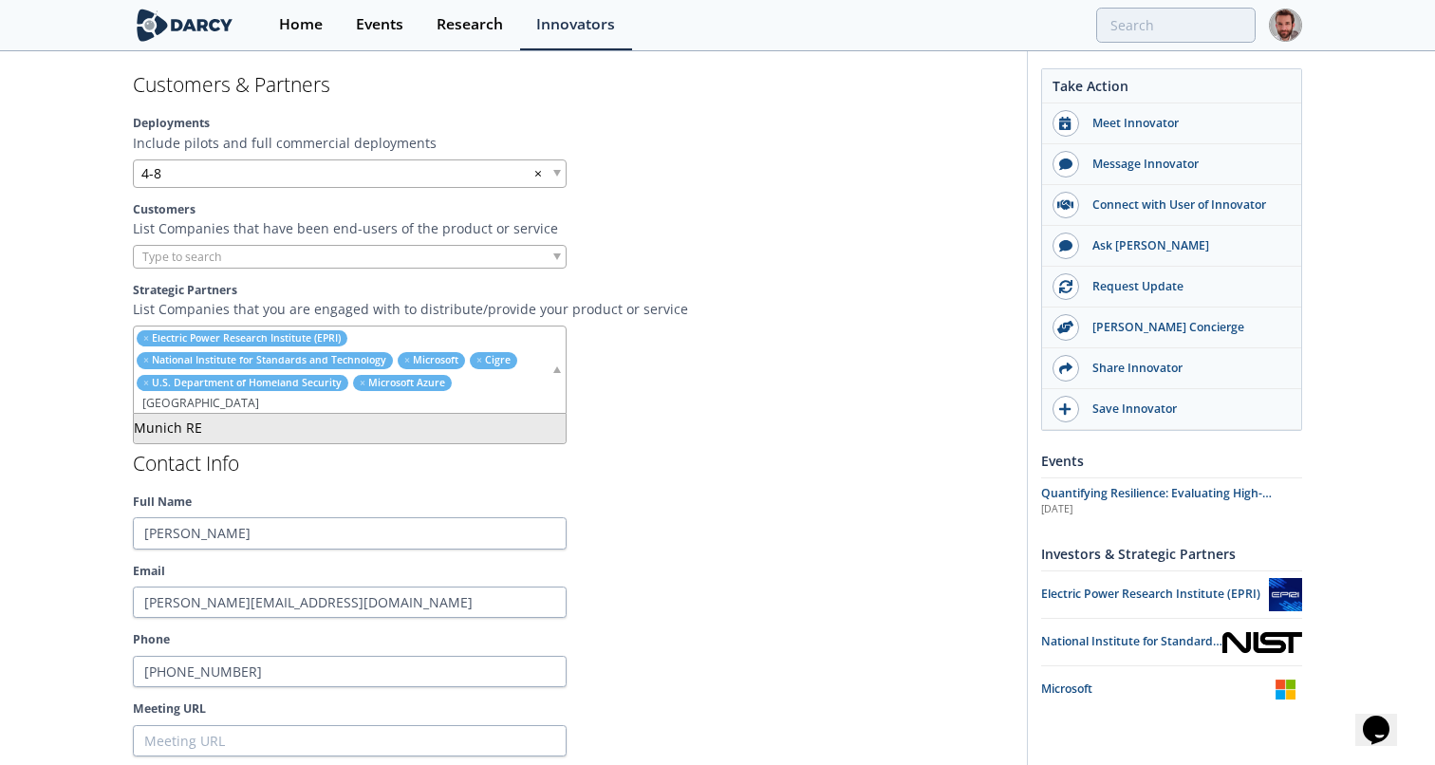
type input "munich"
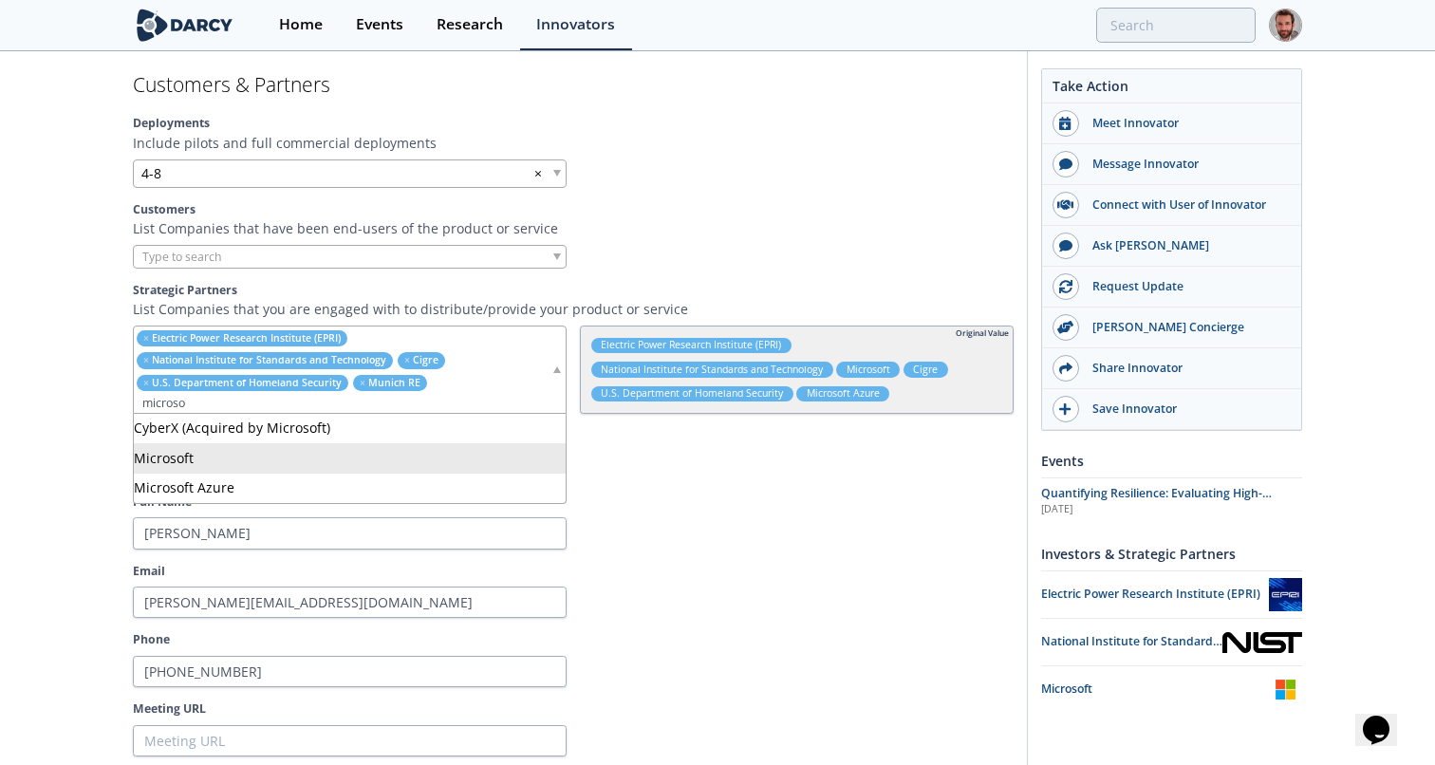
type input "microso"
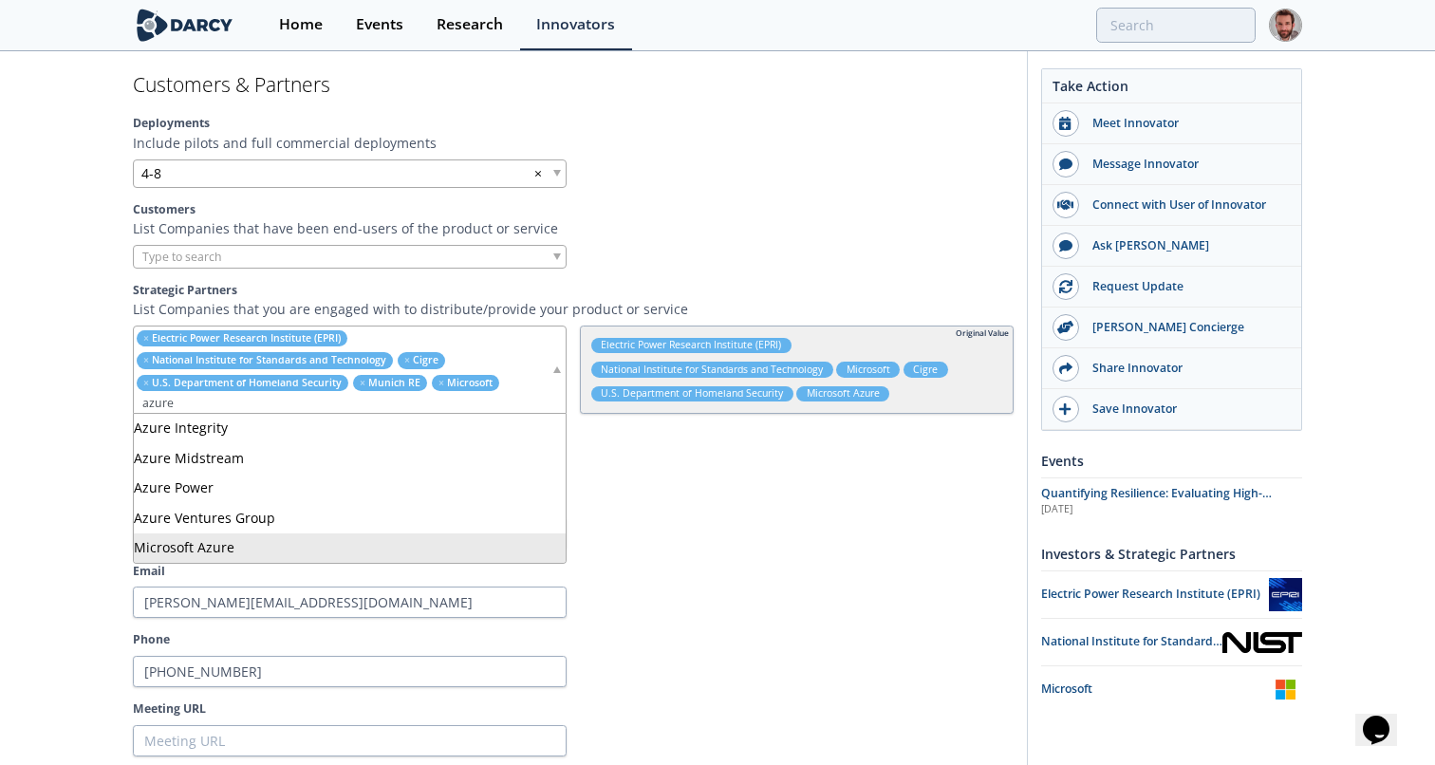
type input "azure"
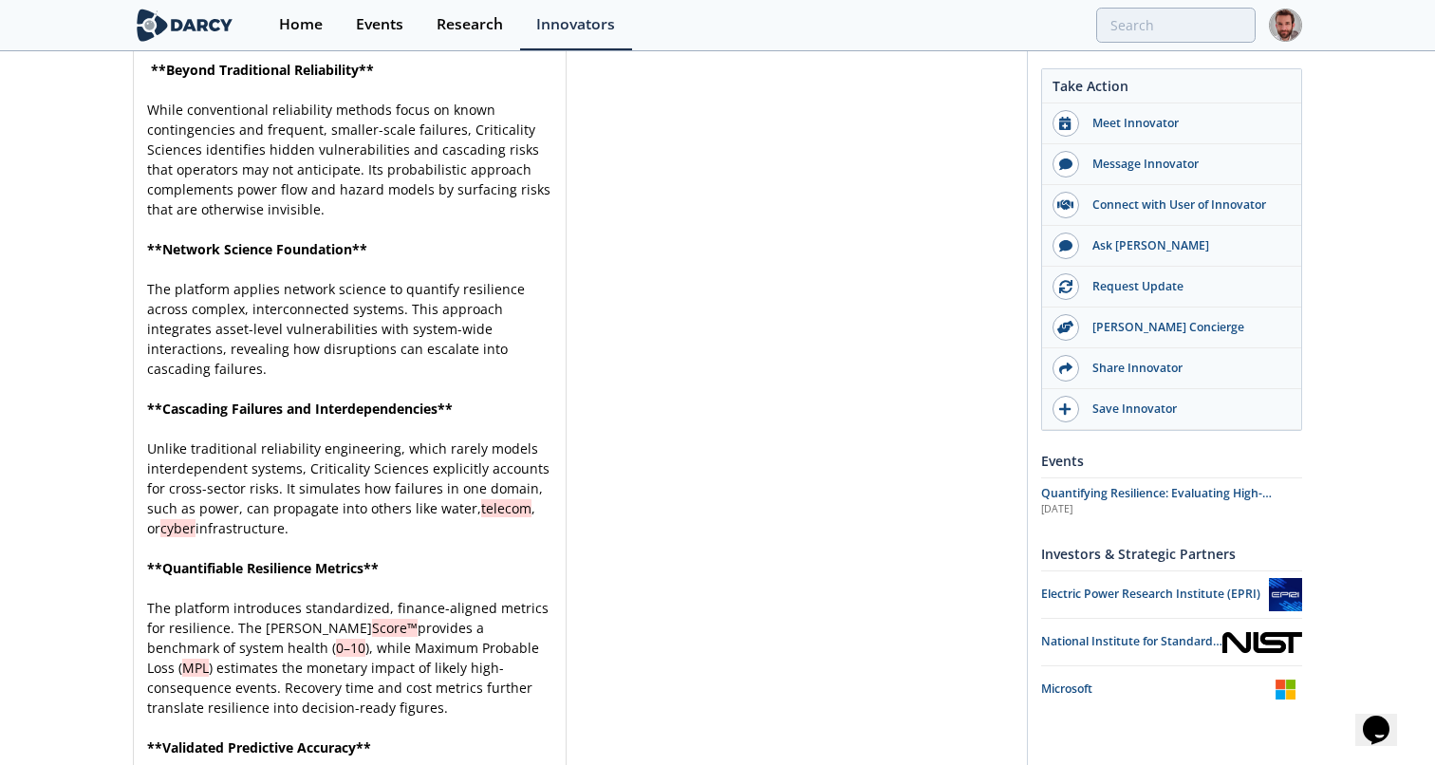
scroll to position [5417, 0]
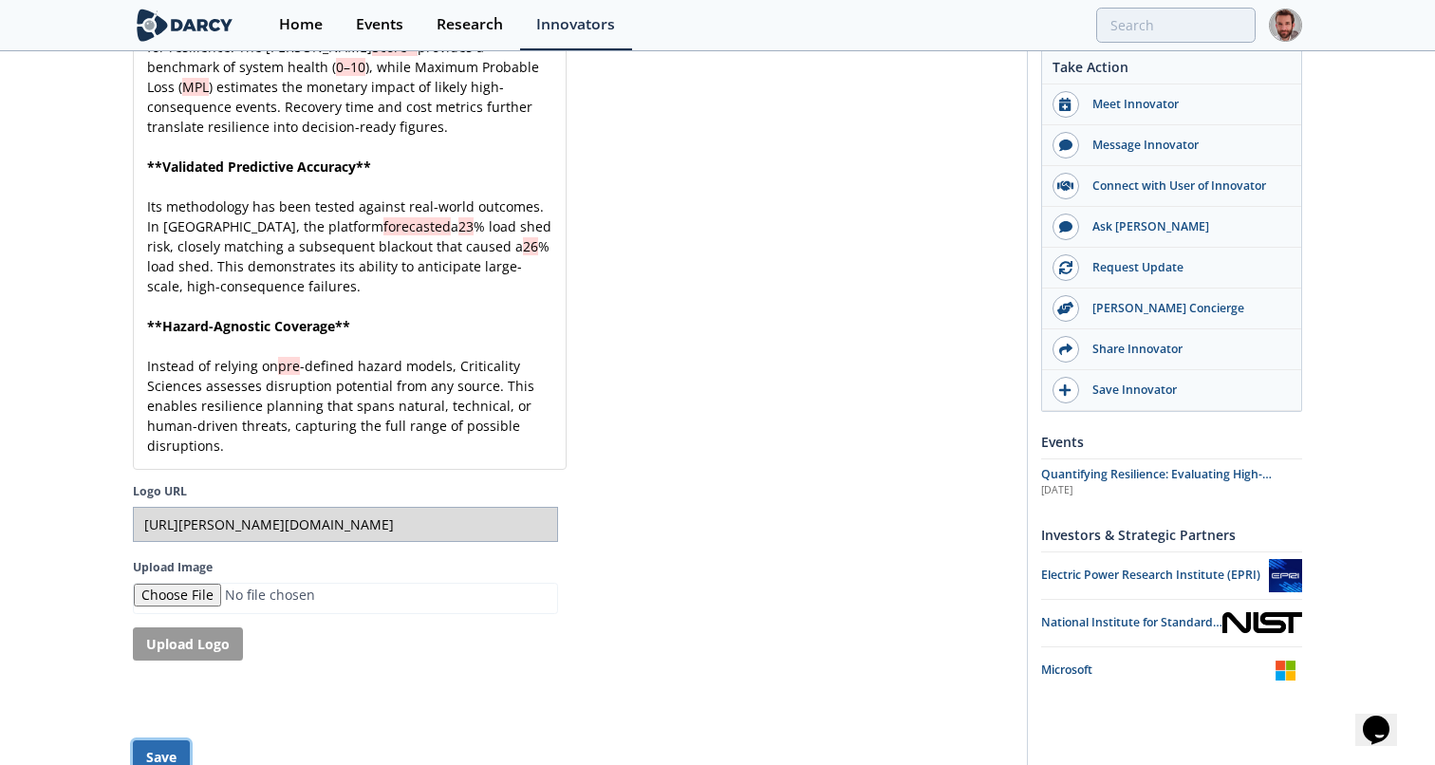
click at [166, 740] on button "Save" at bounding box center [161, 756] width 57 height 33
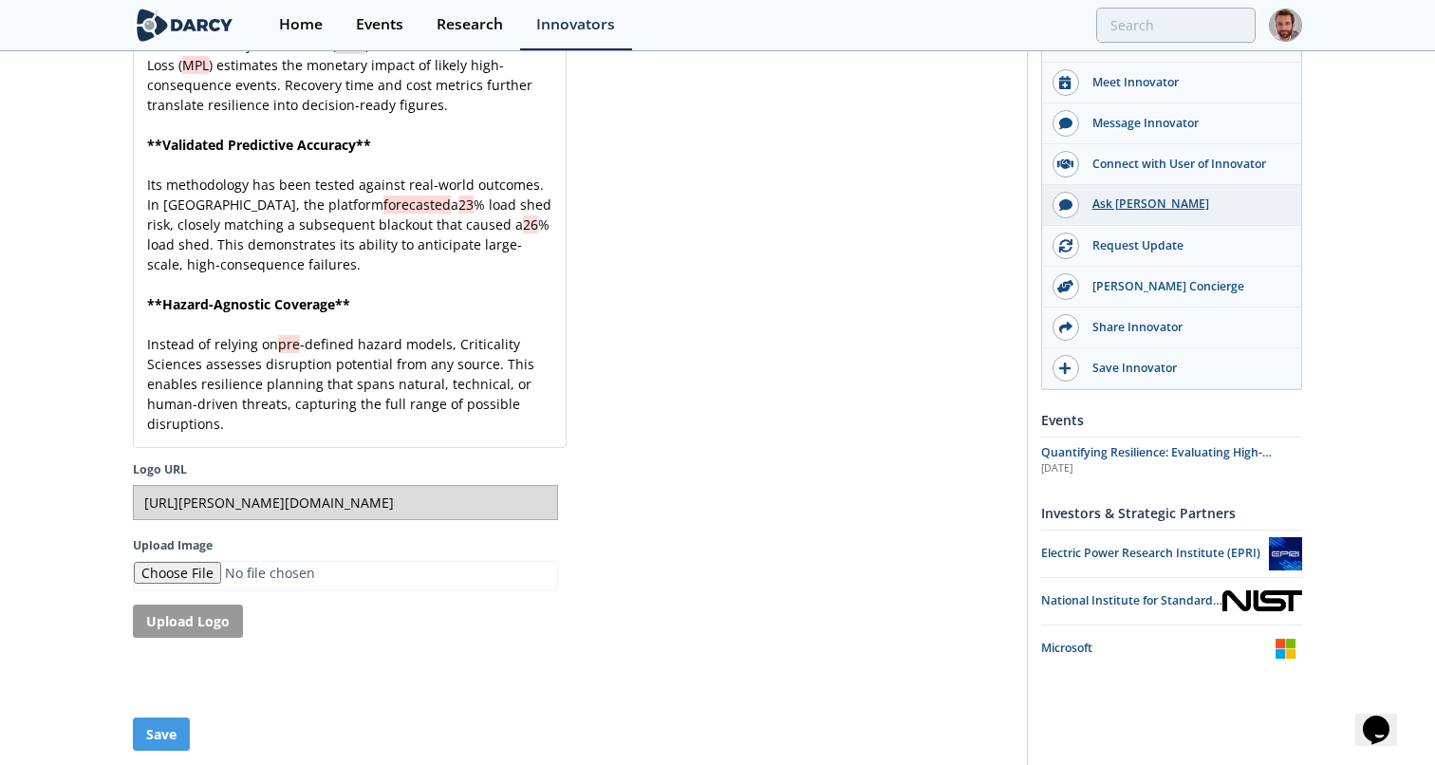
scroll to position [5394, 0]
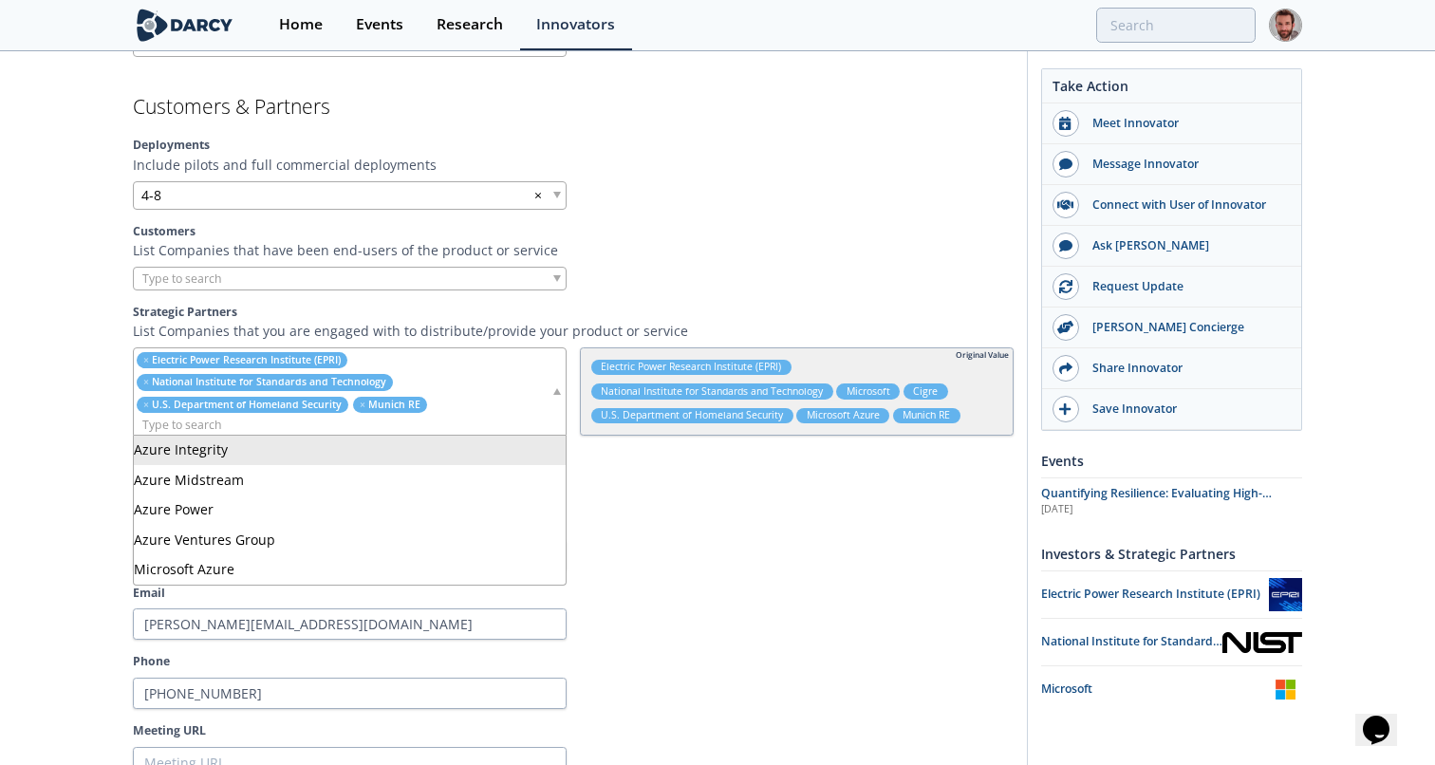
click at [511, 398] on ul "× Electric Power Research Institute (EPRI) × National Institute for Standards a…" at bounding box center [342, 391] width 417 height 86
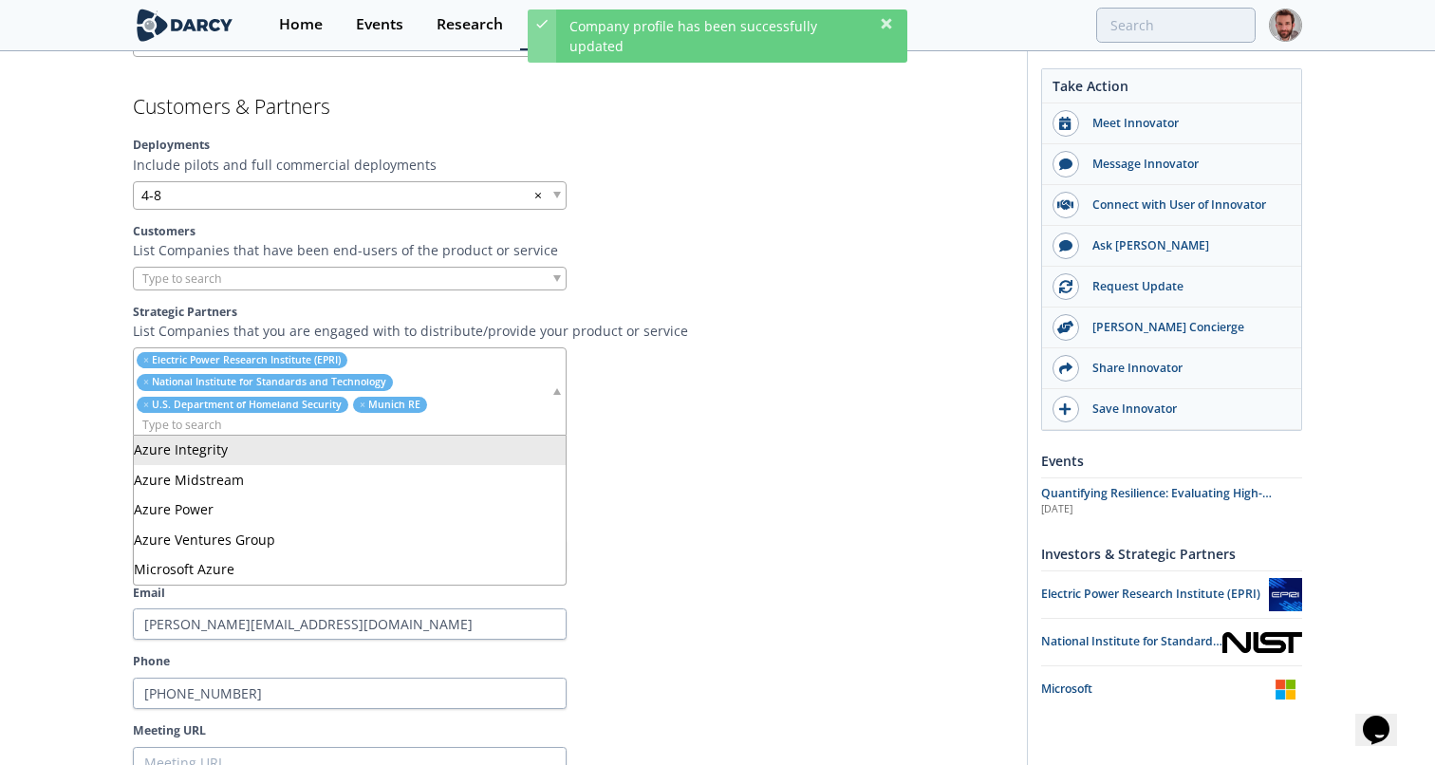
click at [460, 420] on input "search" at bounding box center [342, 425] width 417 height 20
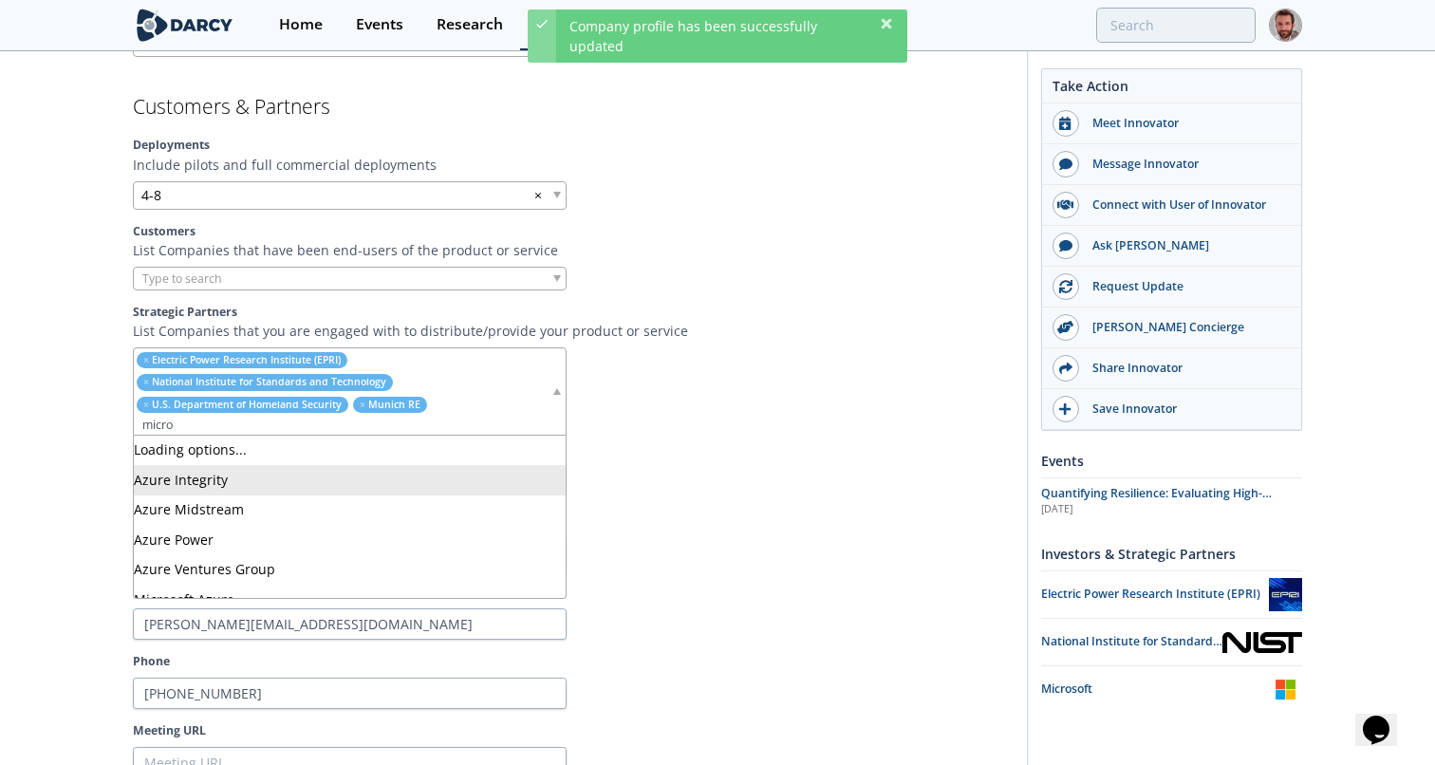
type input "micros"
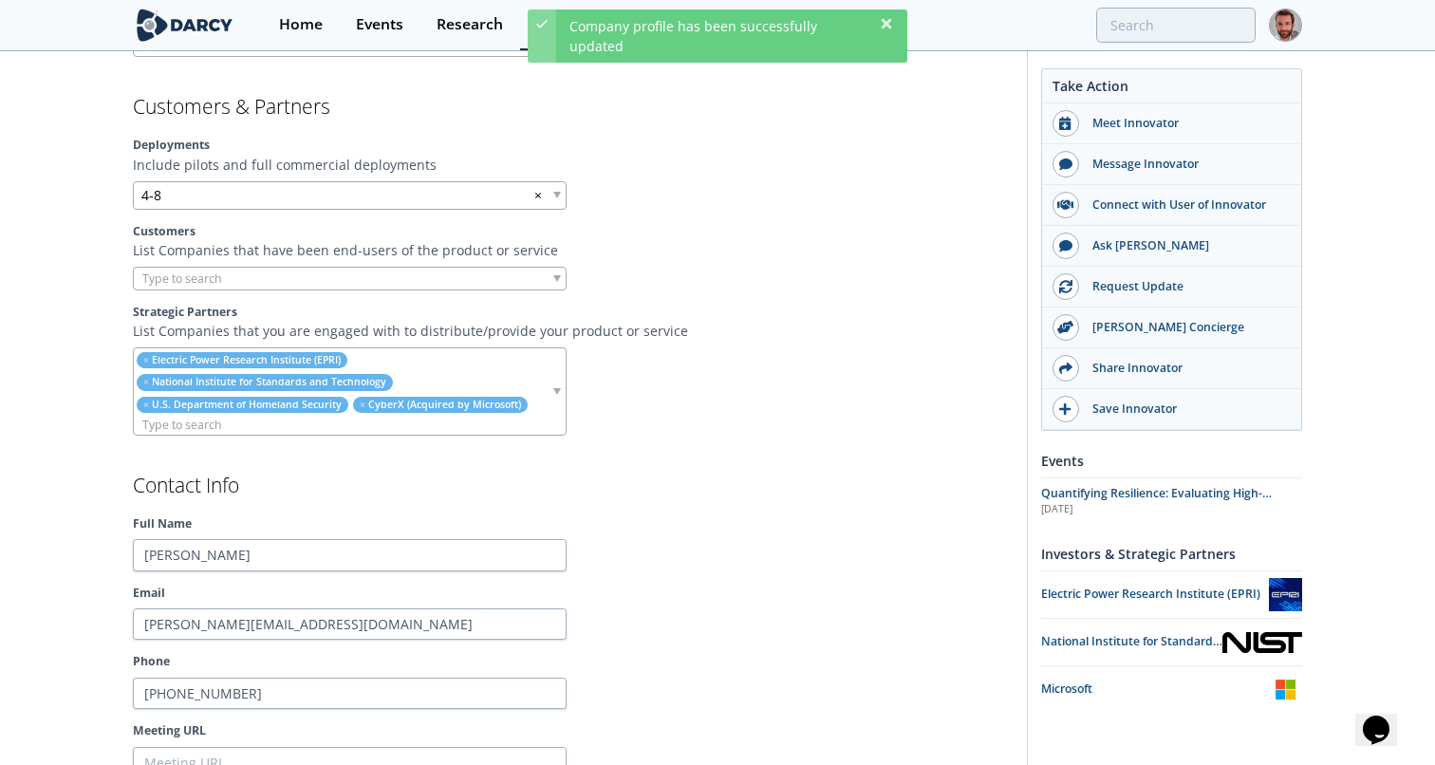
click at [454, 425] on input "search" at bounding box center [342, 425] width 417 height 20
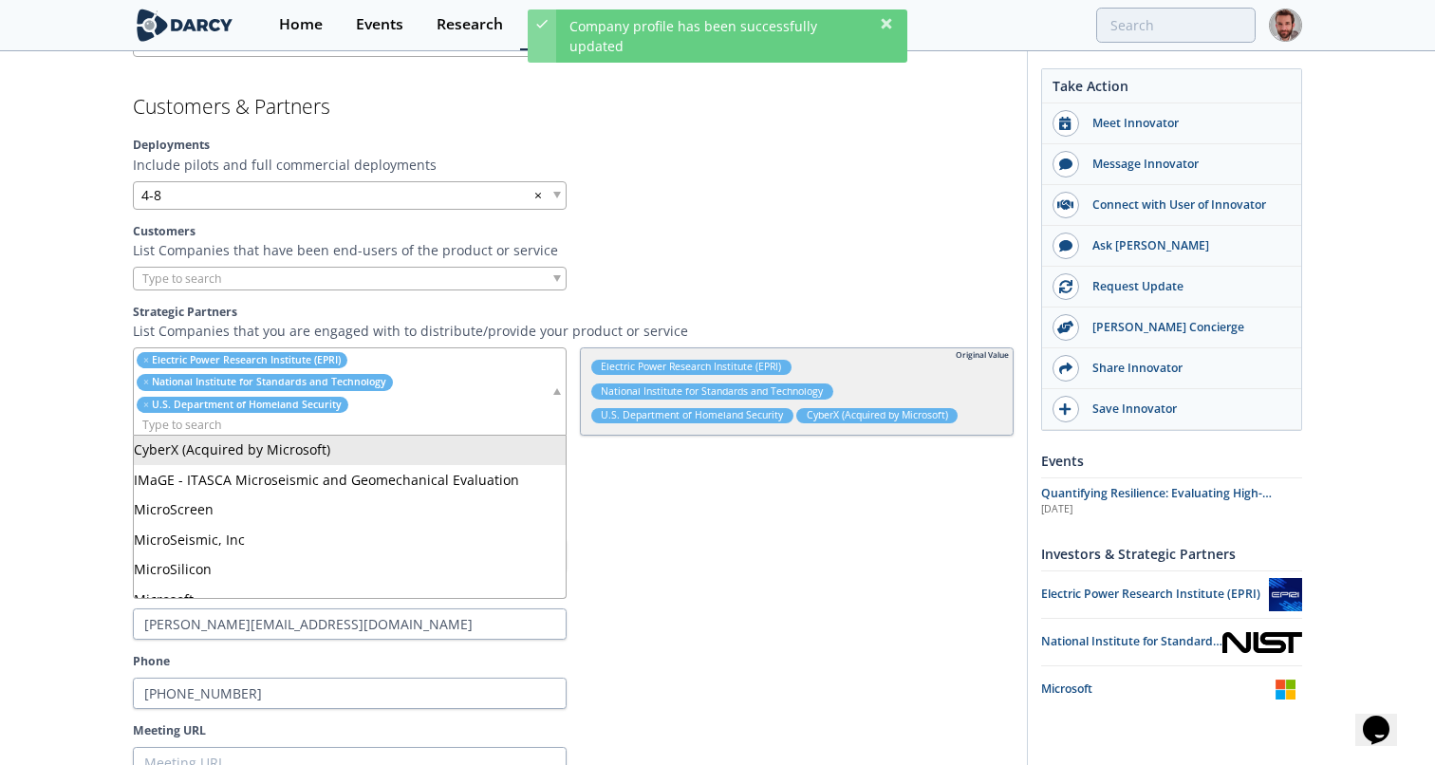
click at [666, 489] on h2 "Contact Info" at bounding box center [573, 485] width 881 height 20
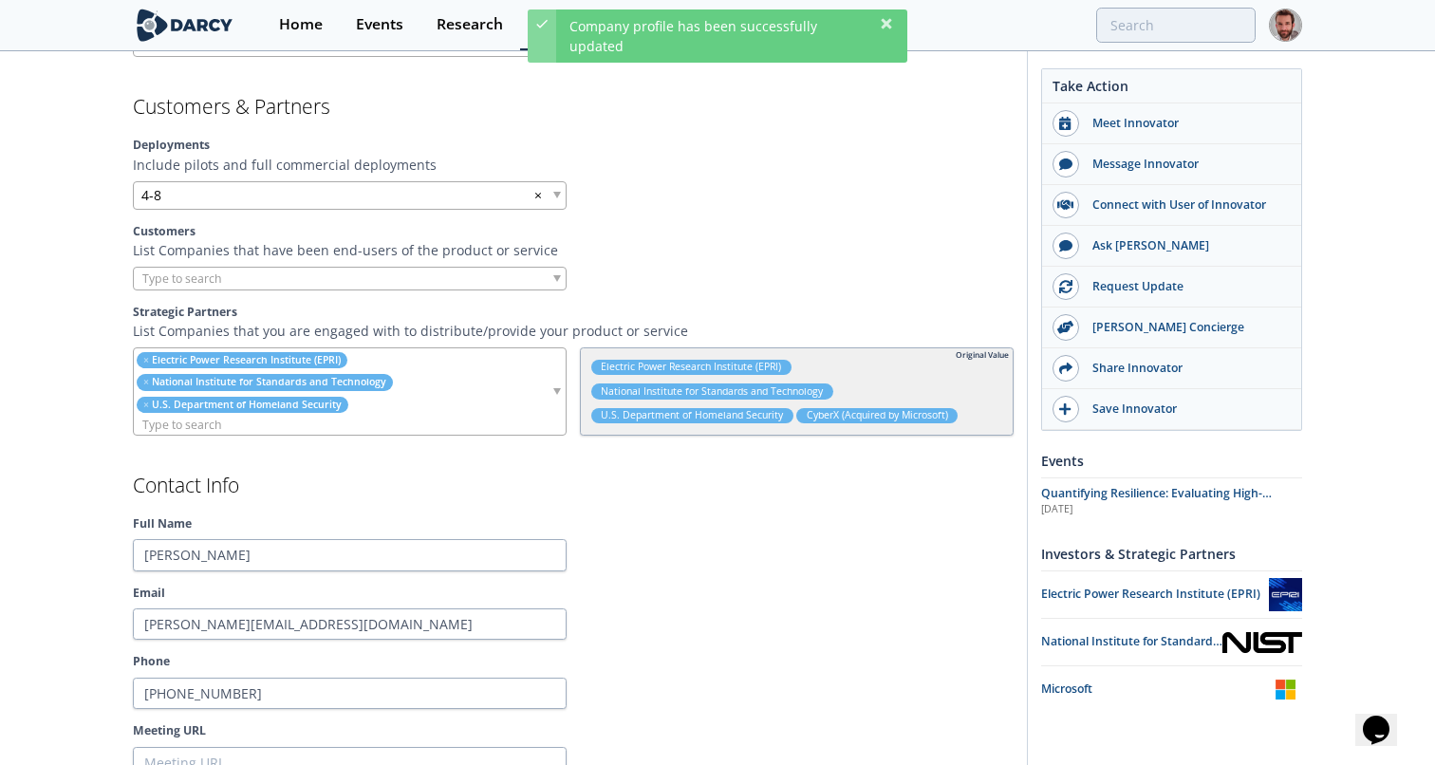
click at [501, 384] on ul "× Electric Power Research Institute (EPRI) × National Institute for Standards a…" at bounding box center [342, 391] width 417 height 86
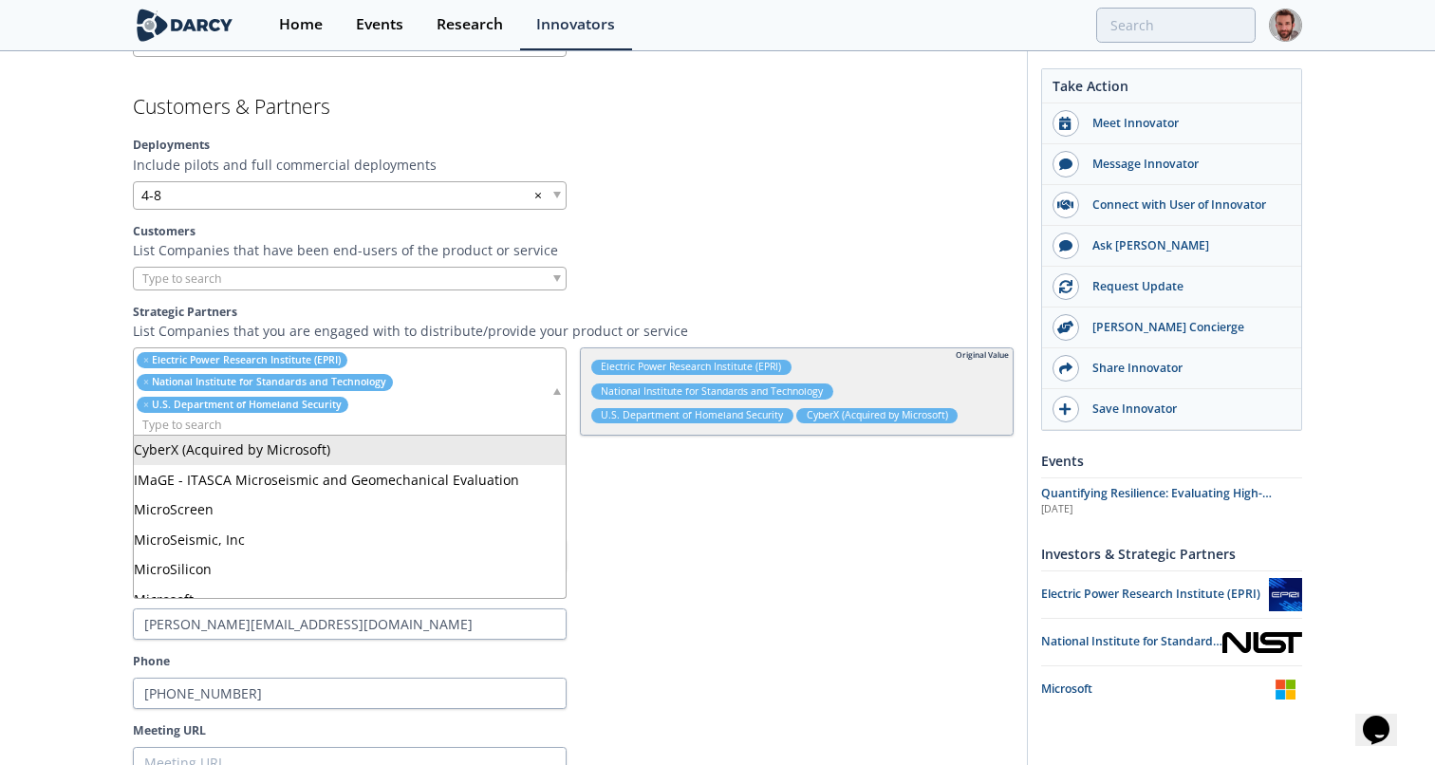
click at [633, 492] on h2 "Contact Info" at bounding box center [573, 485] width 881 height 20
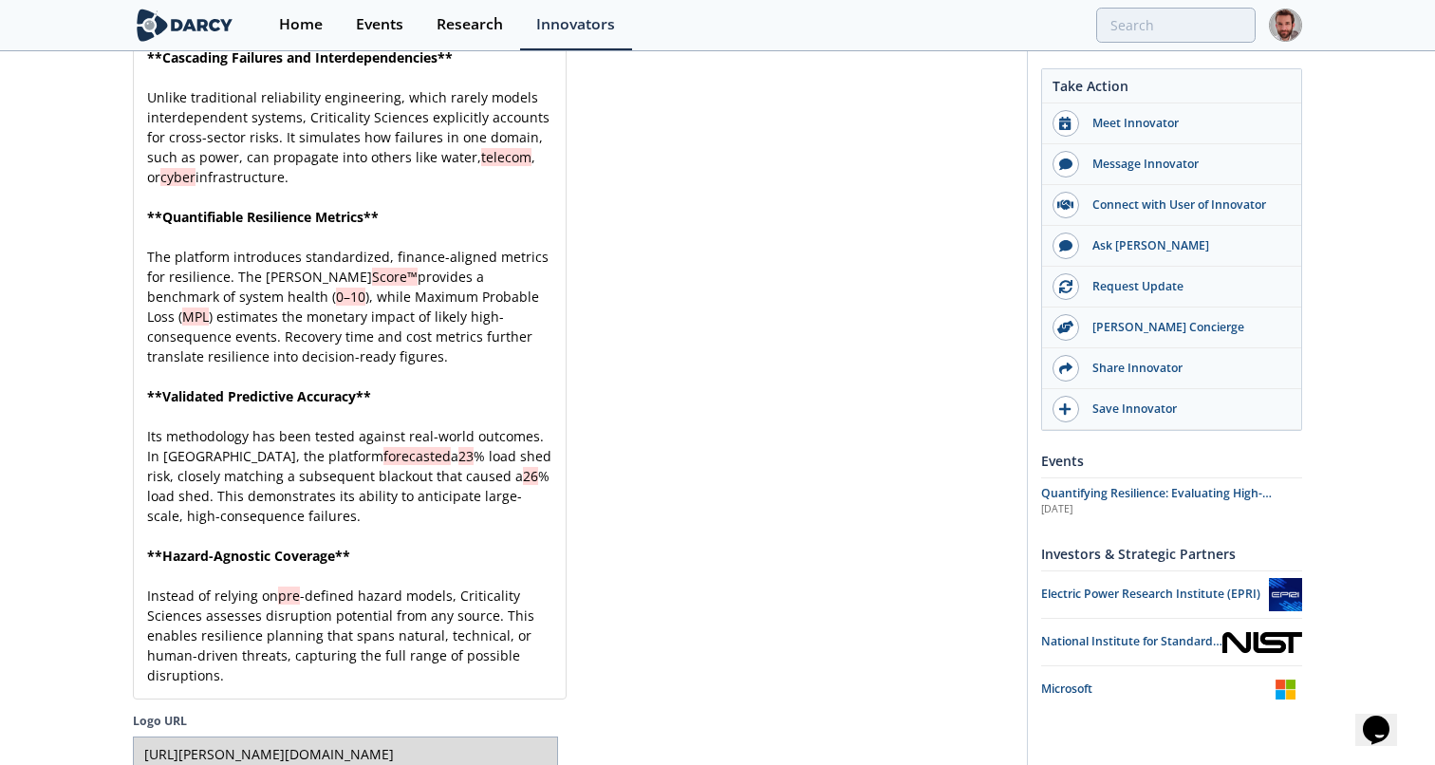
scroll to position [5395, 0]
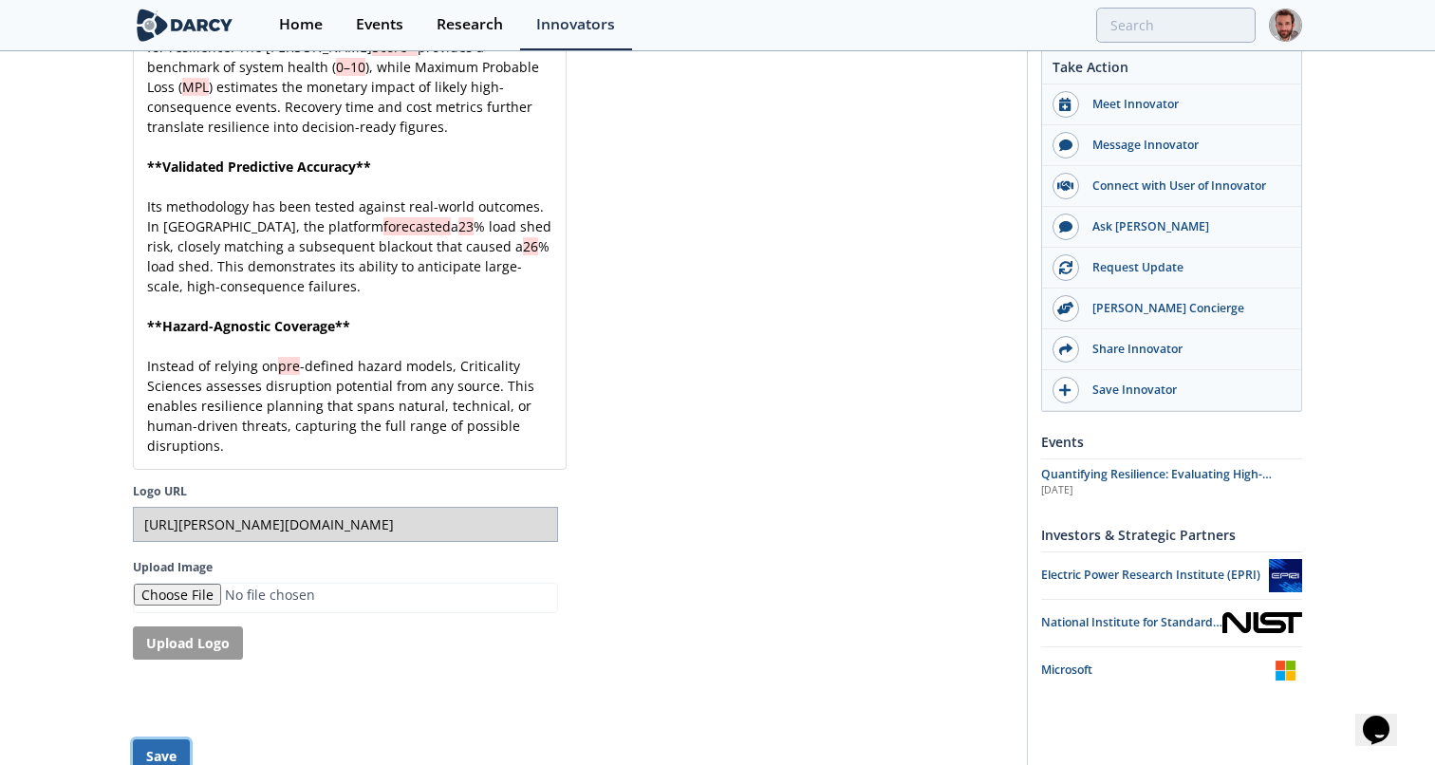
click at [141, 739] on button "Save" at bounding box center [161, 755] width 57 height 33
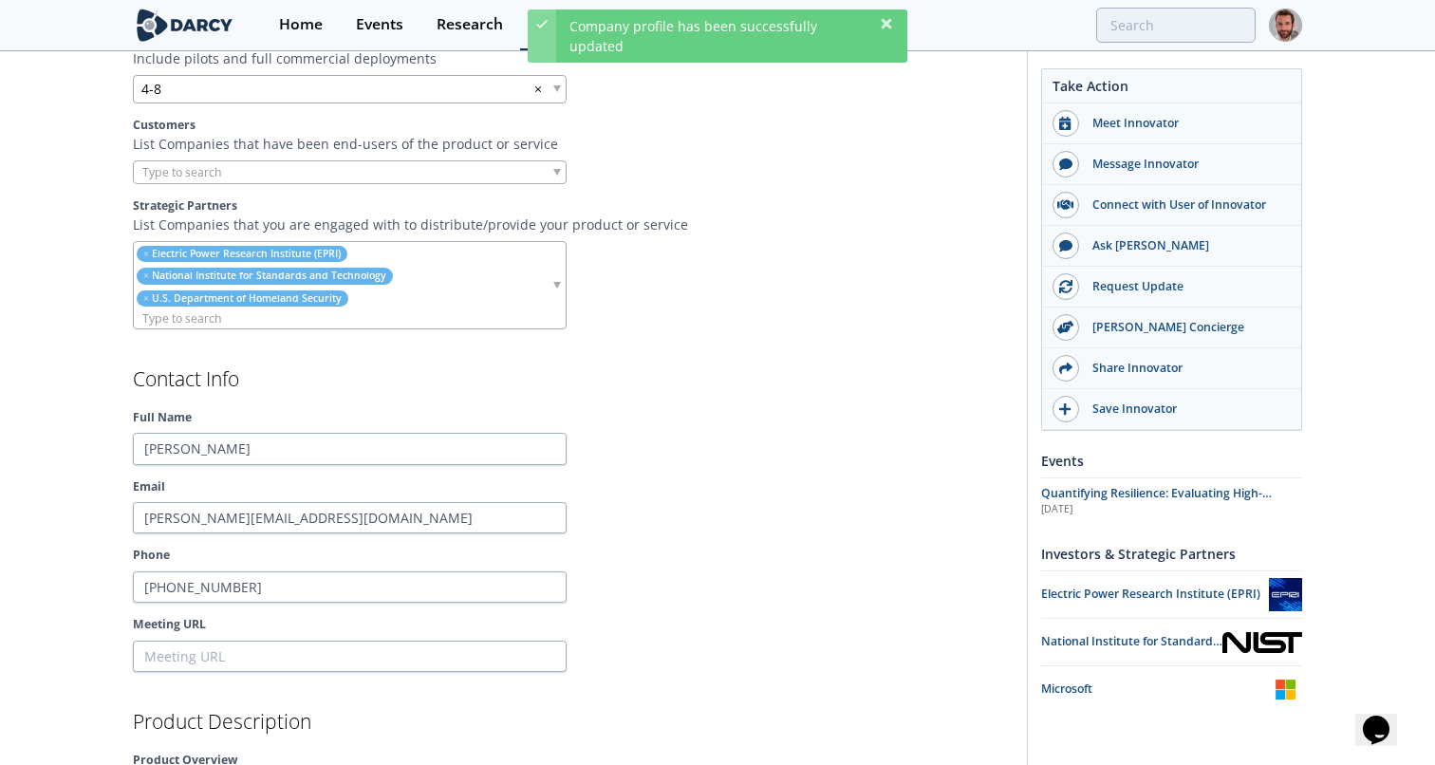
scroll to position [1642, 0]
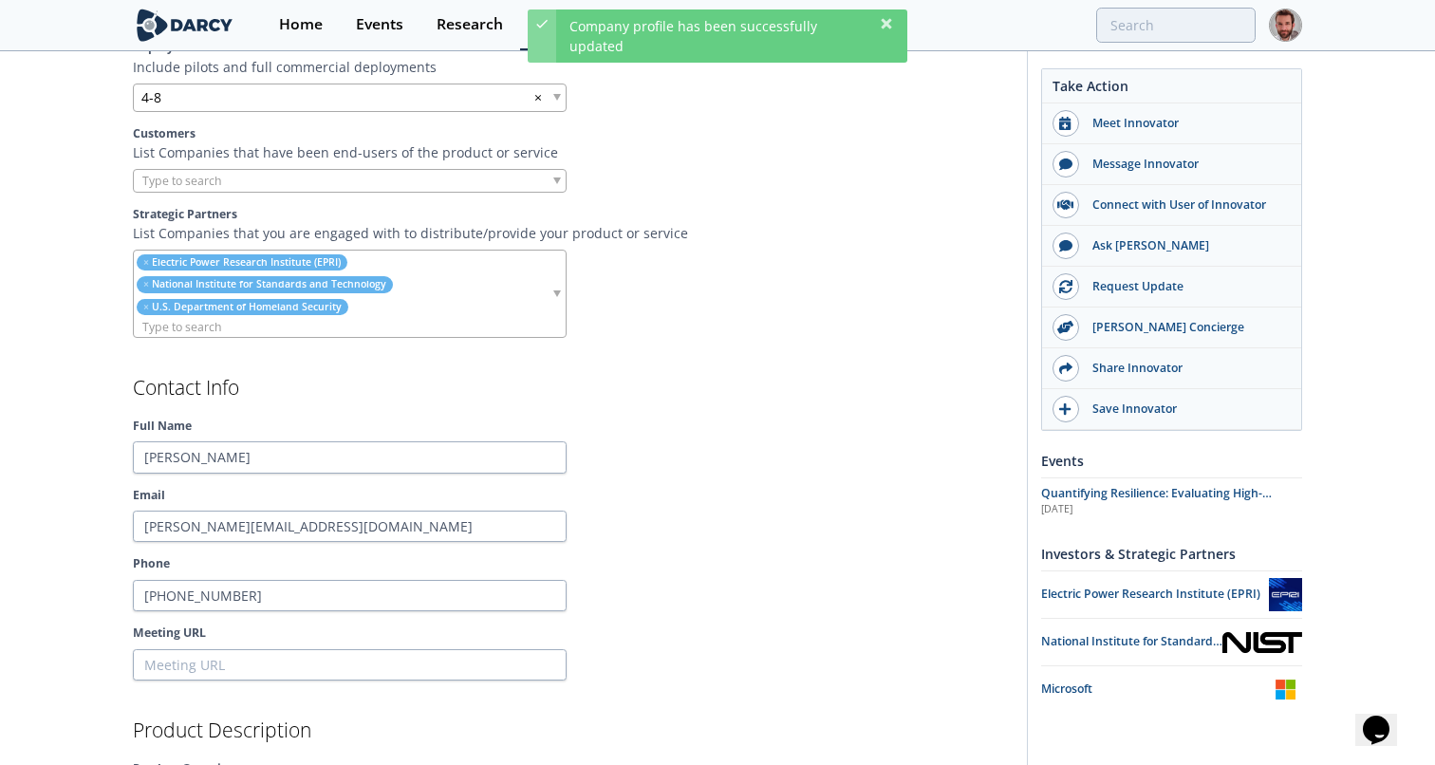
click at [471, 319] on input "search" at bounding box center [342, 327] width 417 height 20
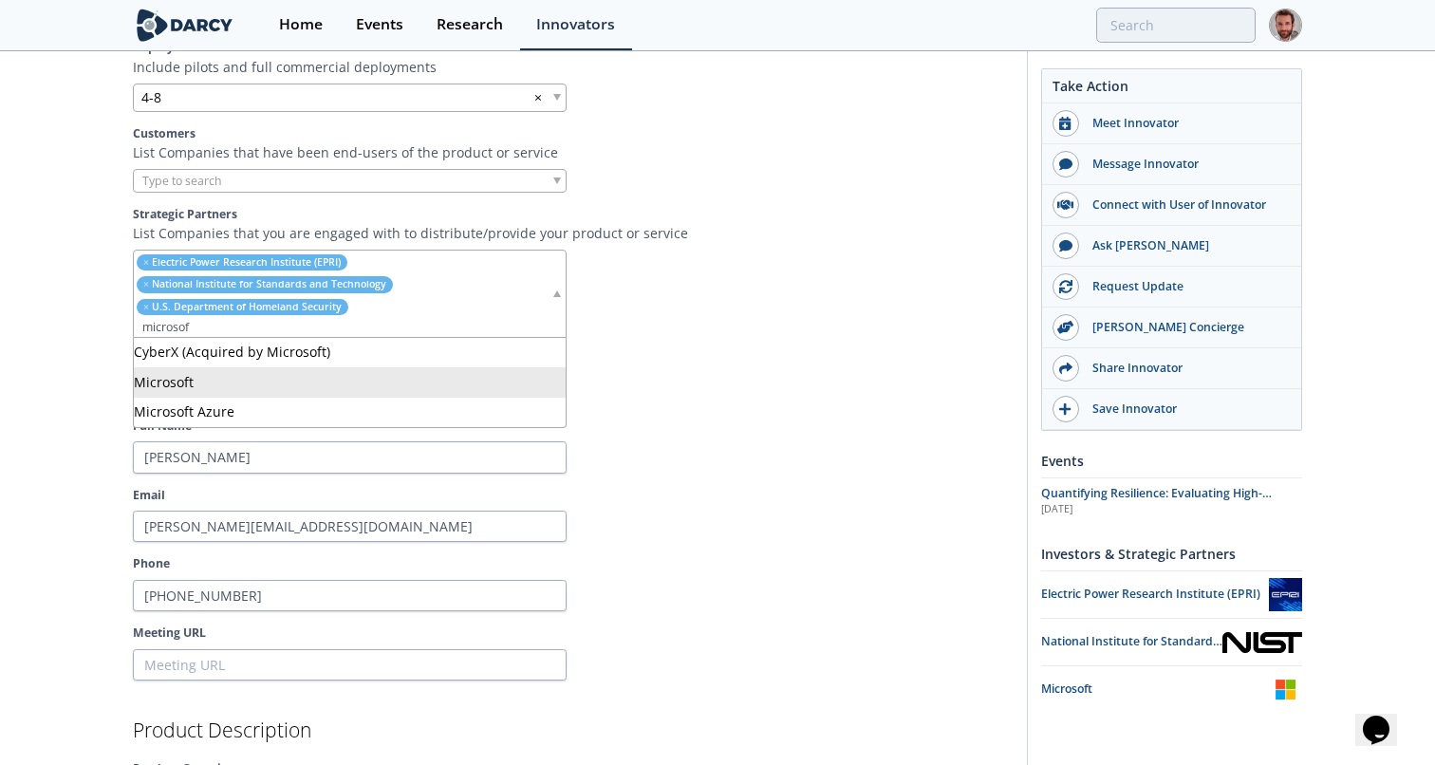
type input "microsof"
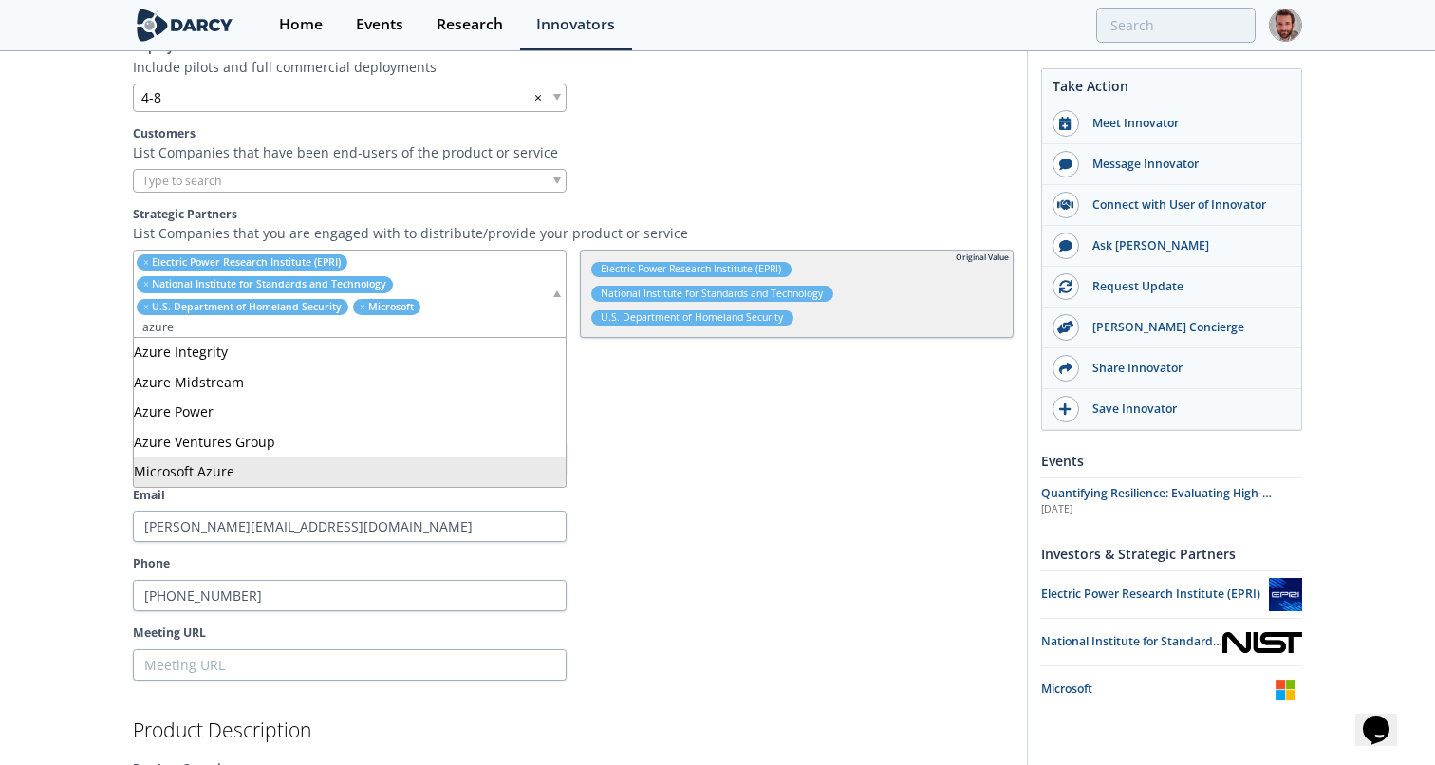
type input "azure"
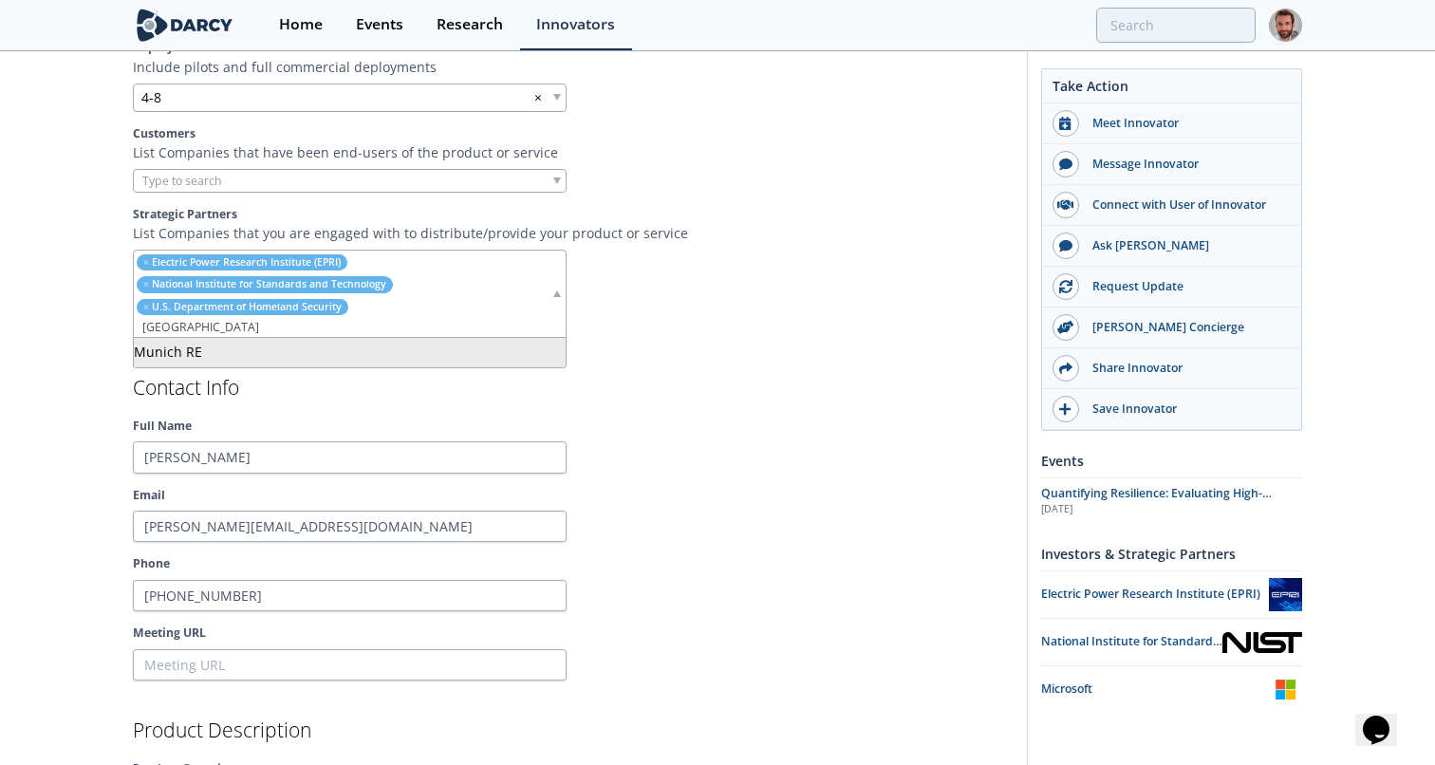
type input "munich"
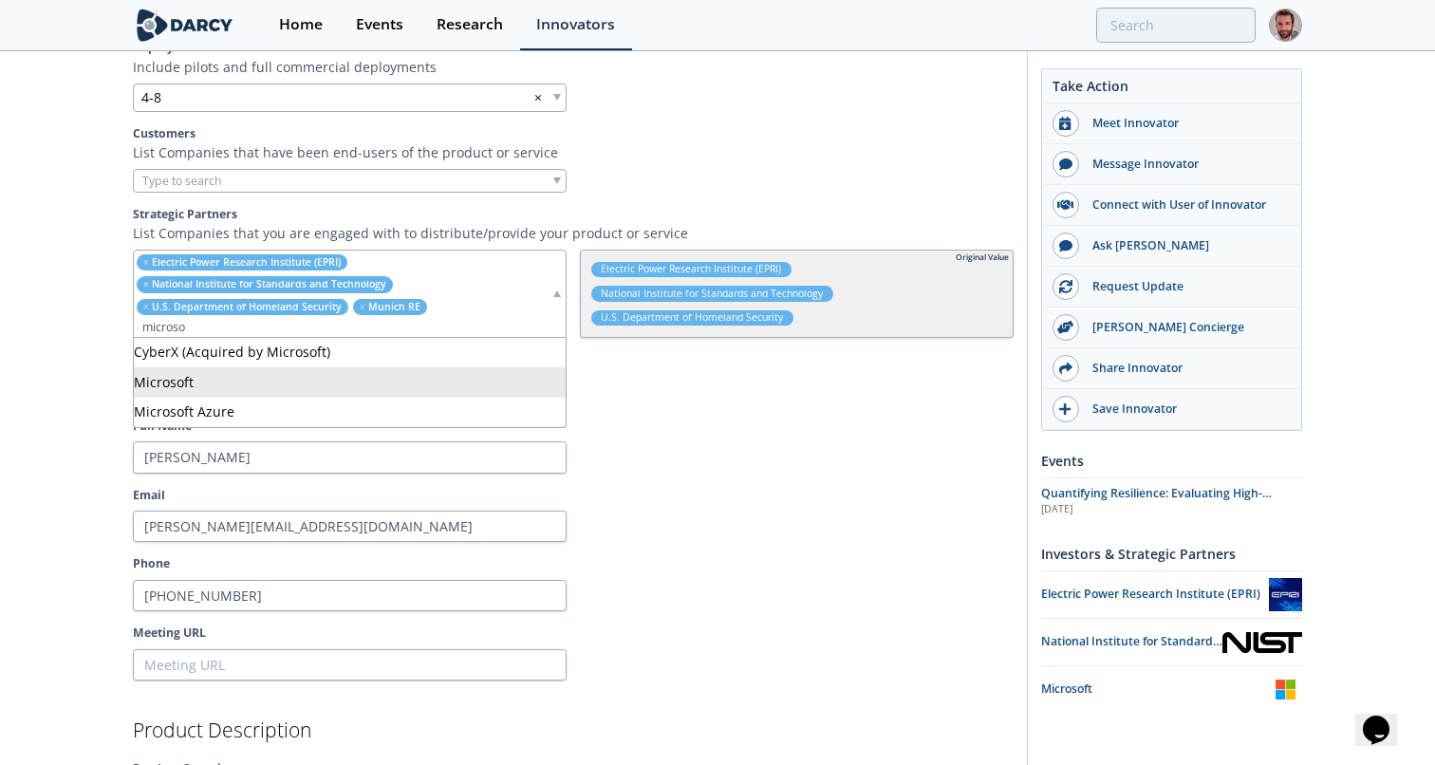
type input "microso"
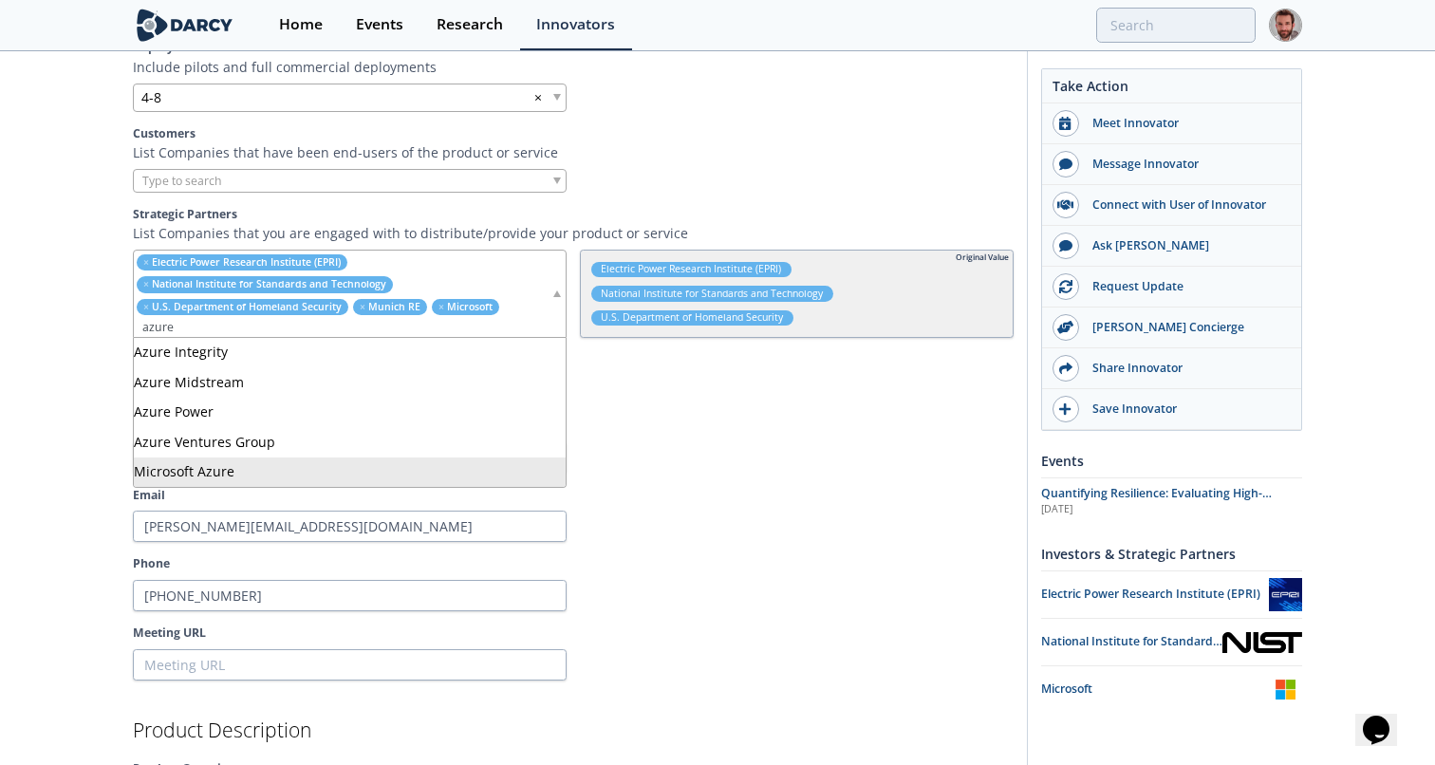
type input "azure"
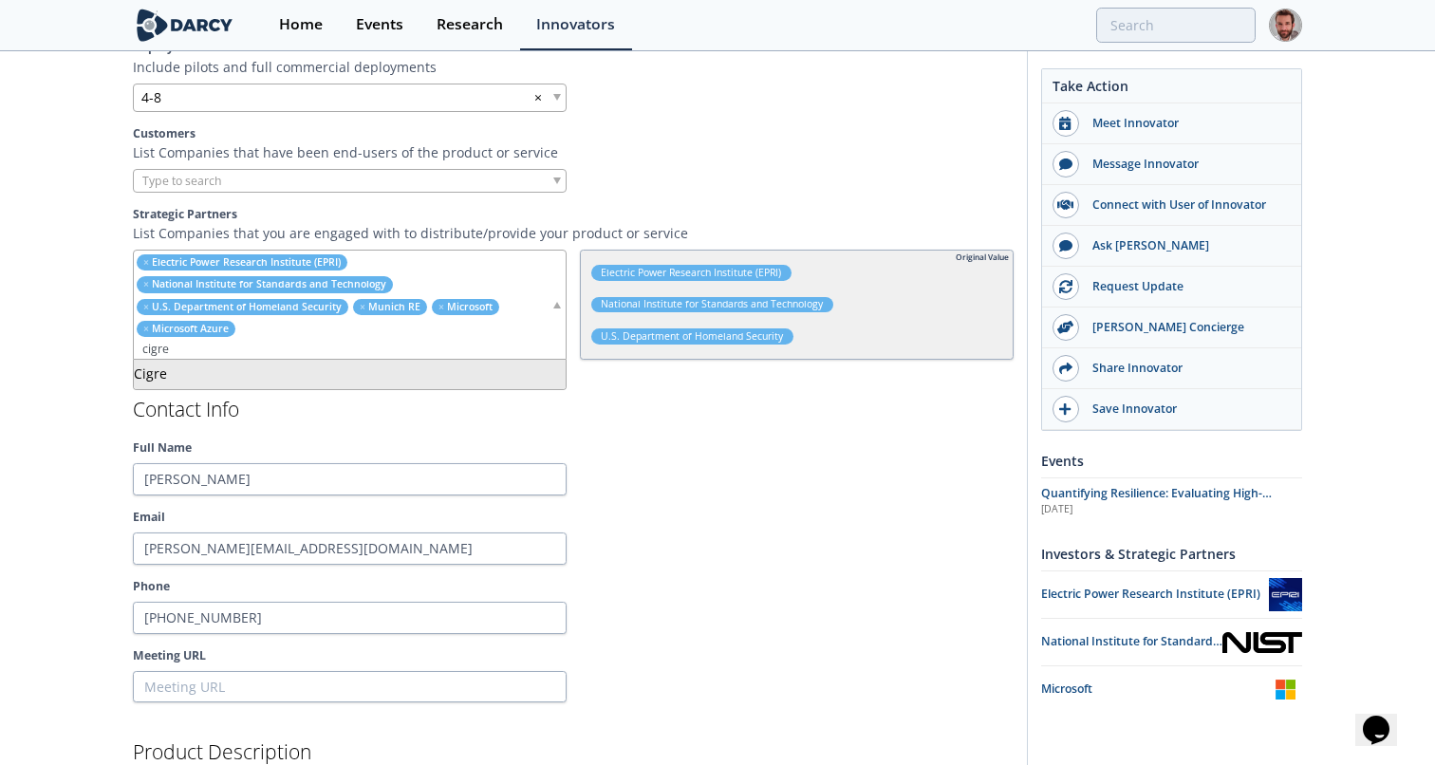
type input "cigre"
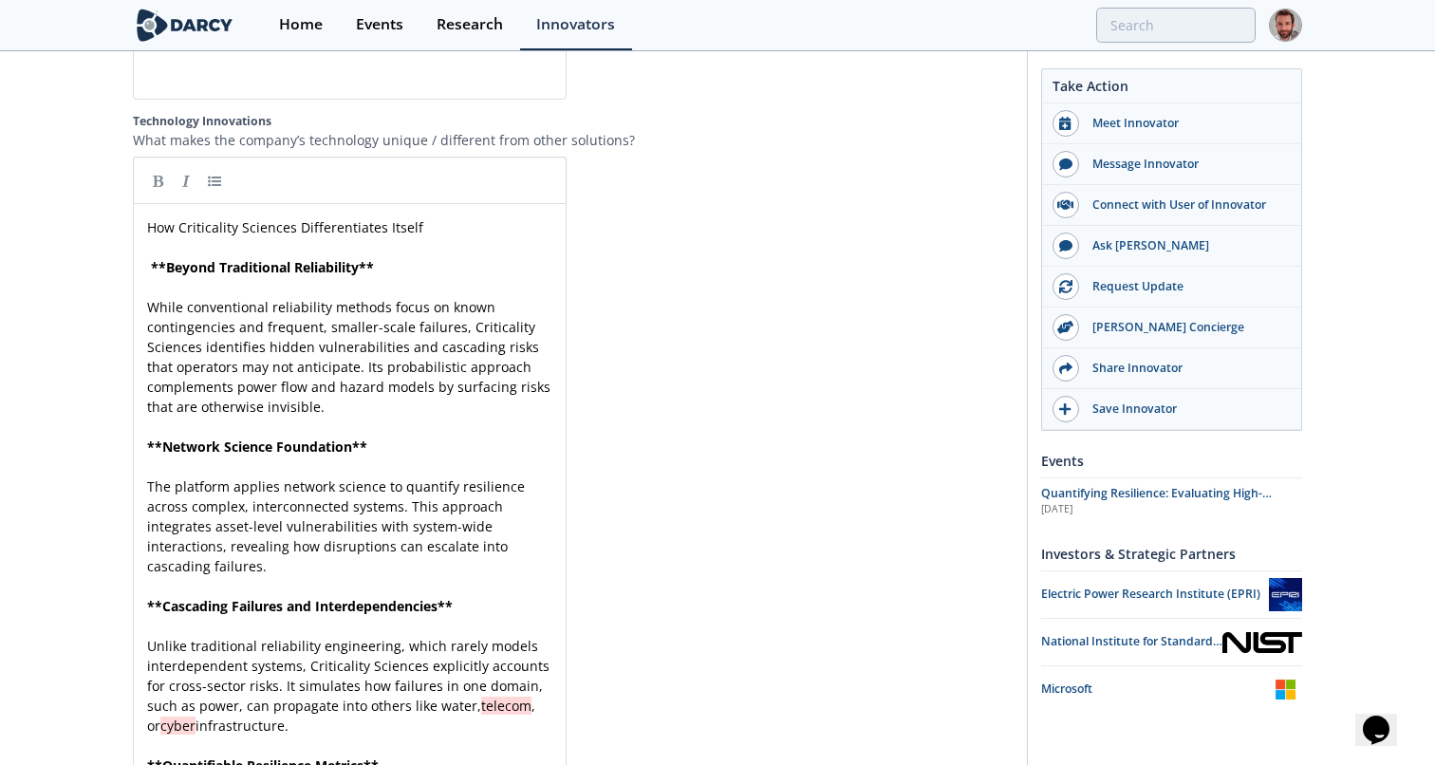
scroll to position [5417, 0]
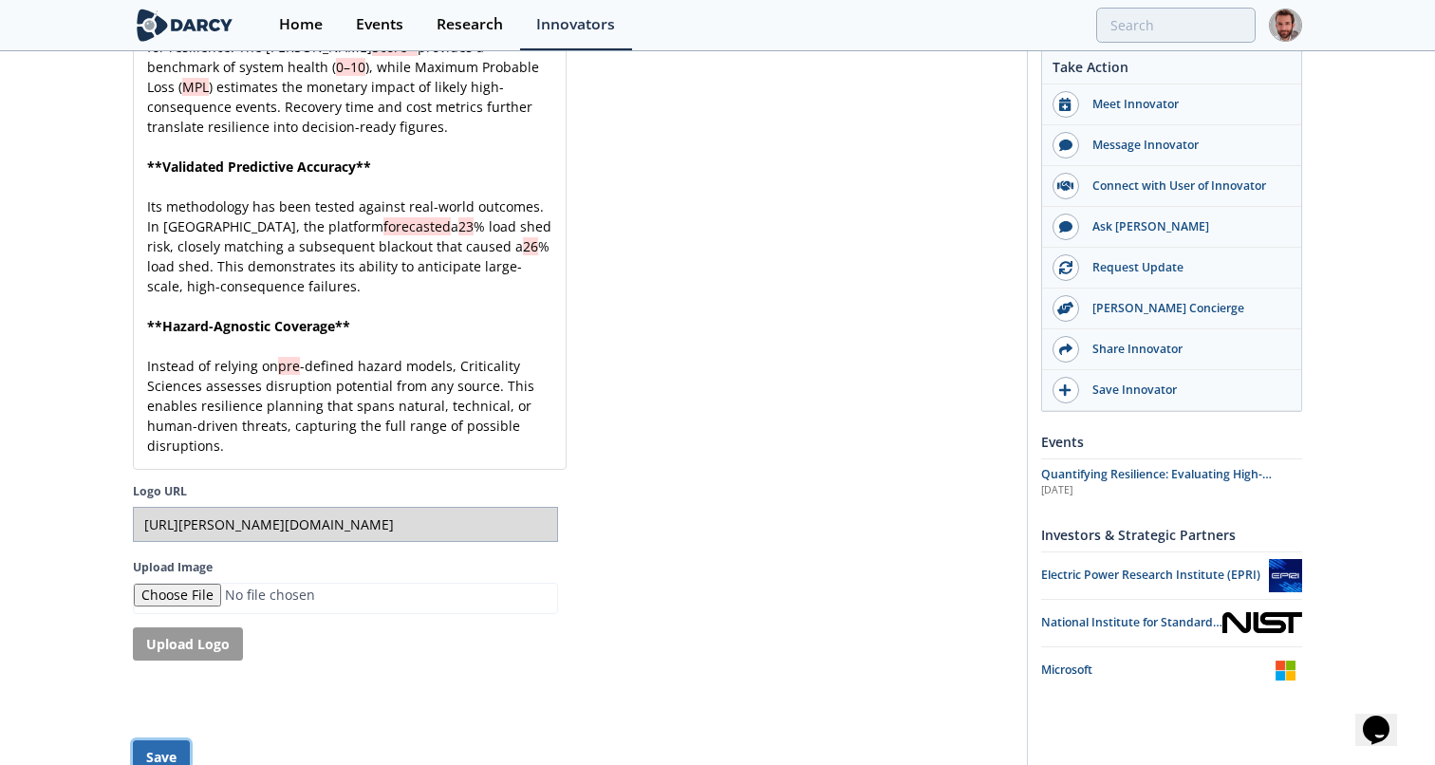
click at [155, 740] on button "Save" at bounding box center [161, 756] width 57 height 33
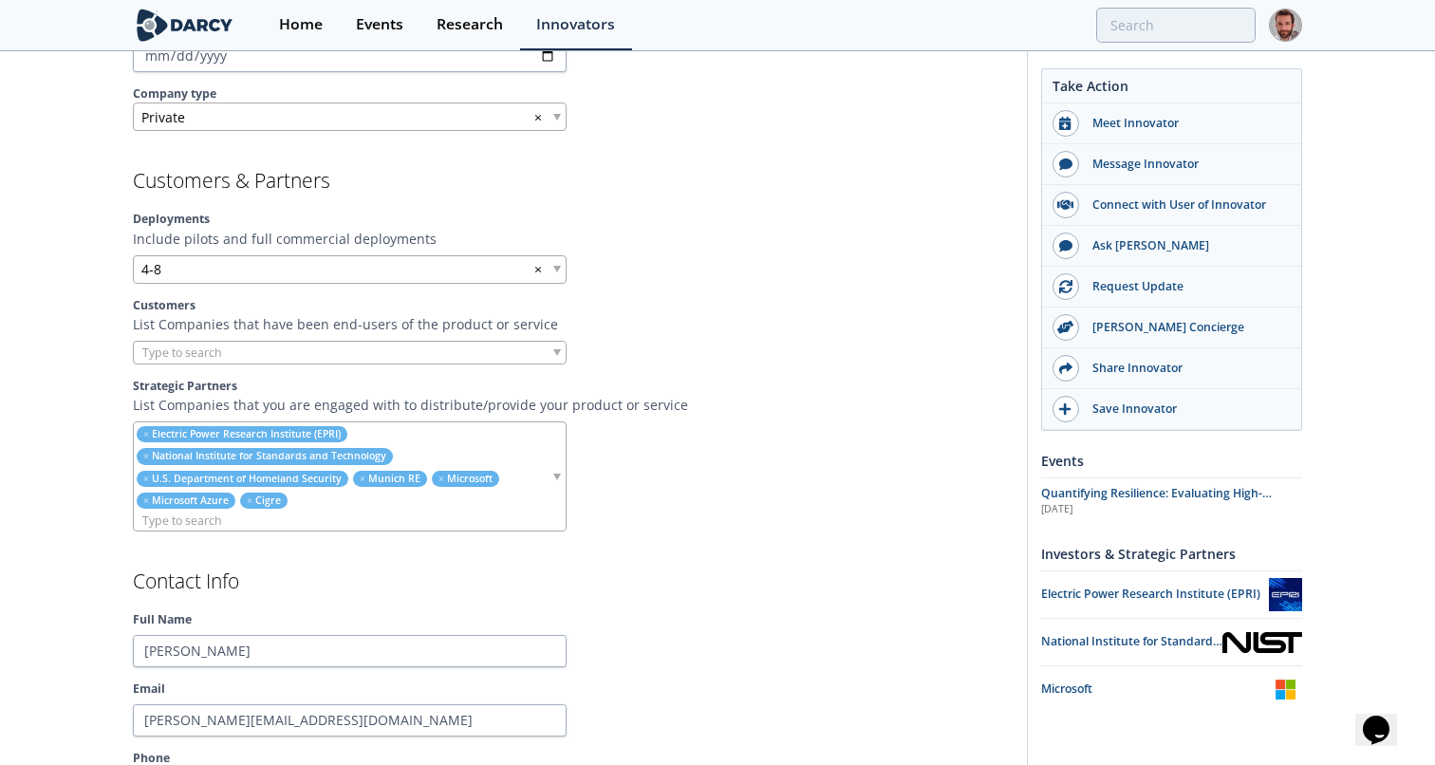
scroll to position [1477, 0]
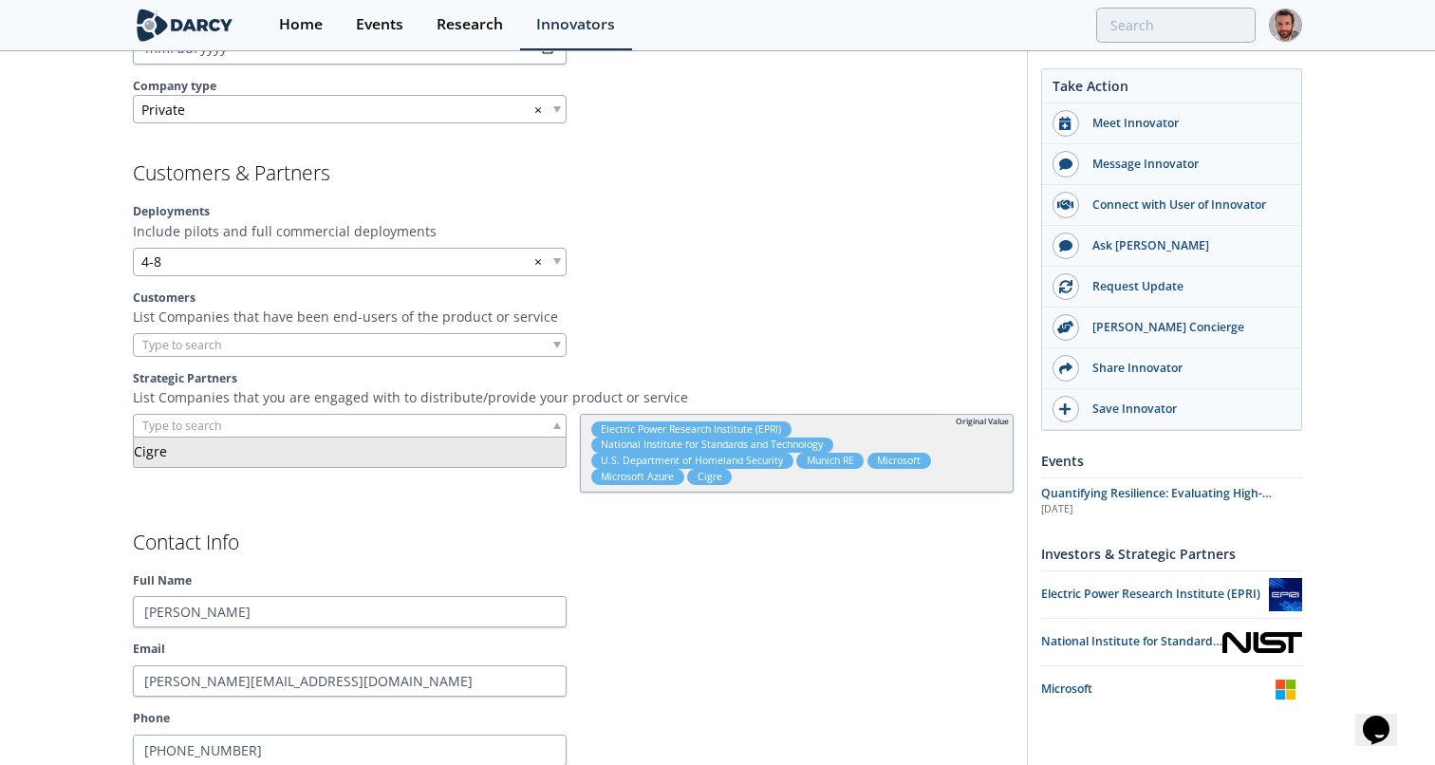
click at [776, 689] on div at bounding box center [797, 681] width 434 height 32
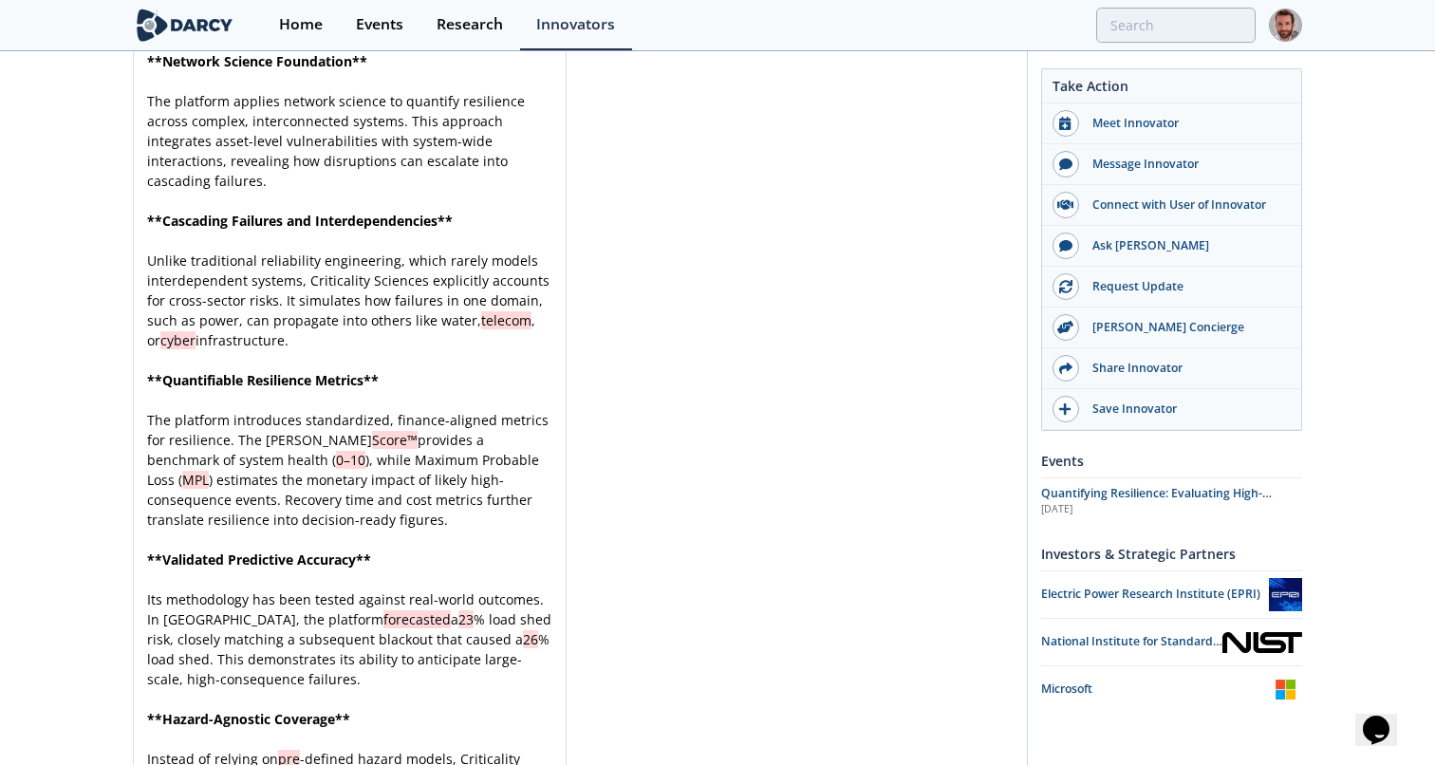
scroll to position [5385, 0]
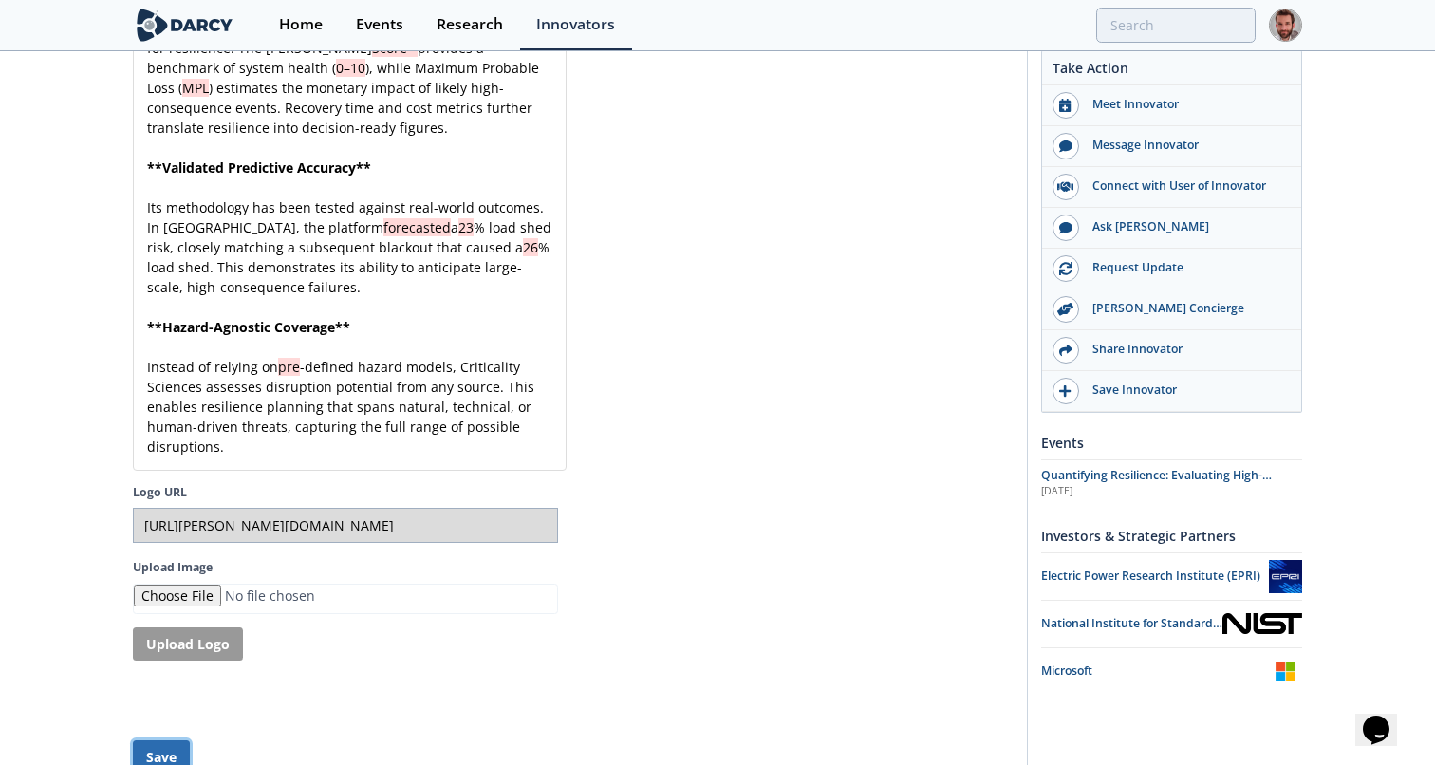
click at [175, 740] on button "Save" at bounding box center [161, 756] width 57 height 33
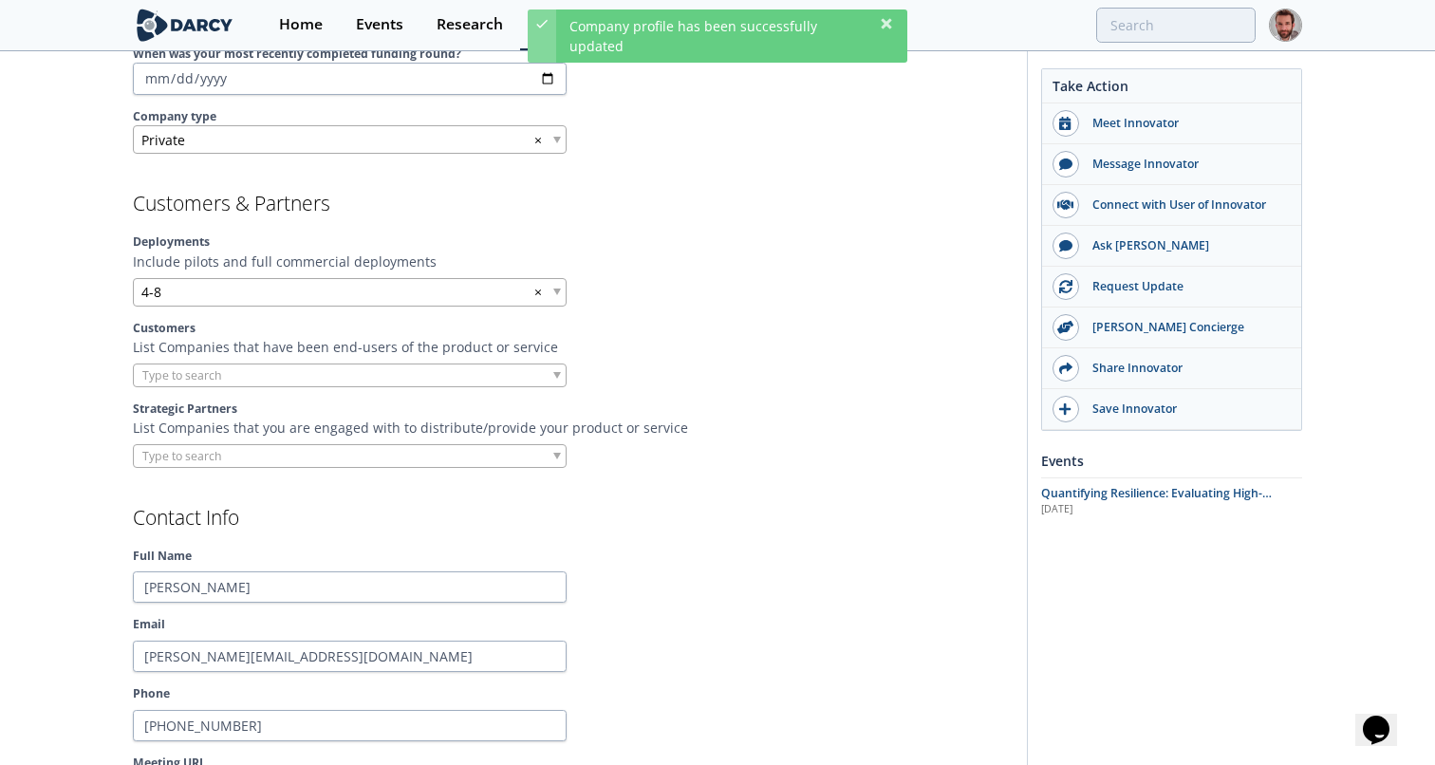
scroll to position [1449, 0]
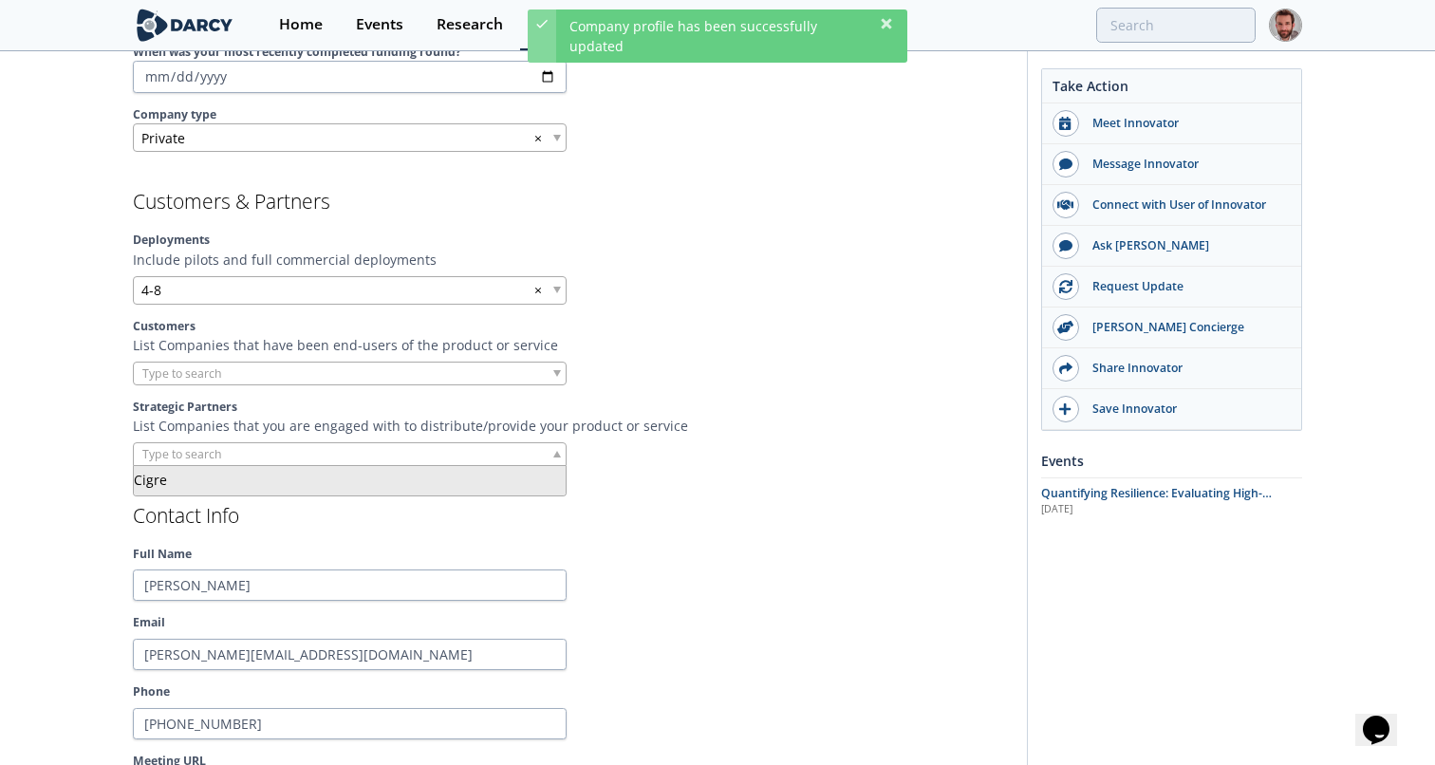
click at [395, 453] on div at bounding box center [350, 454] width 434 height 24
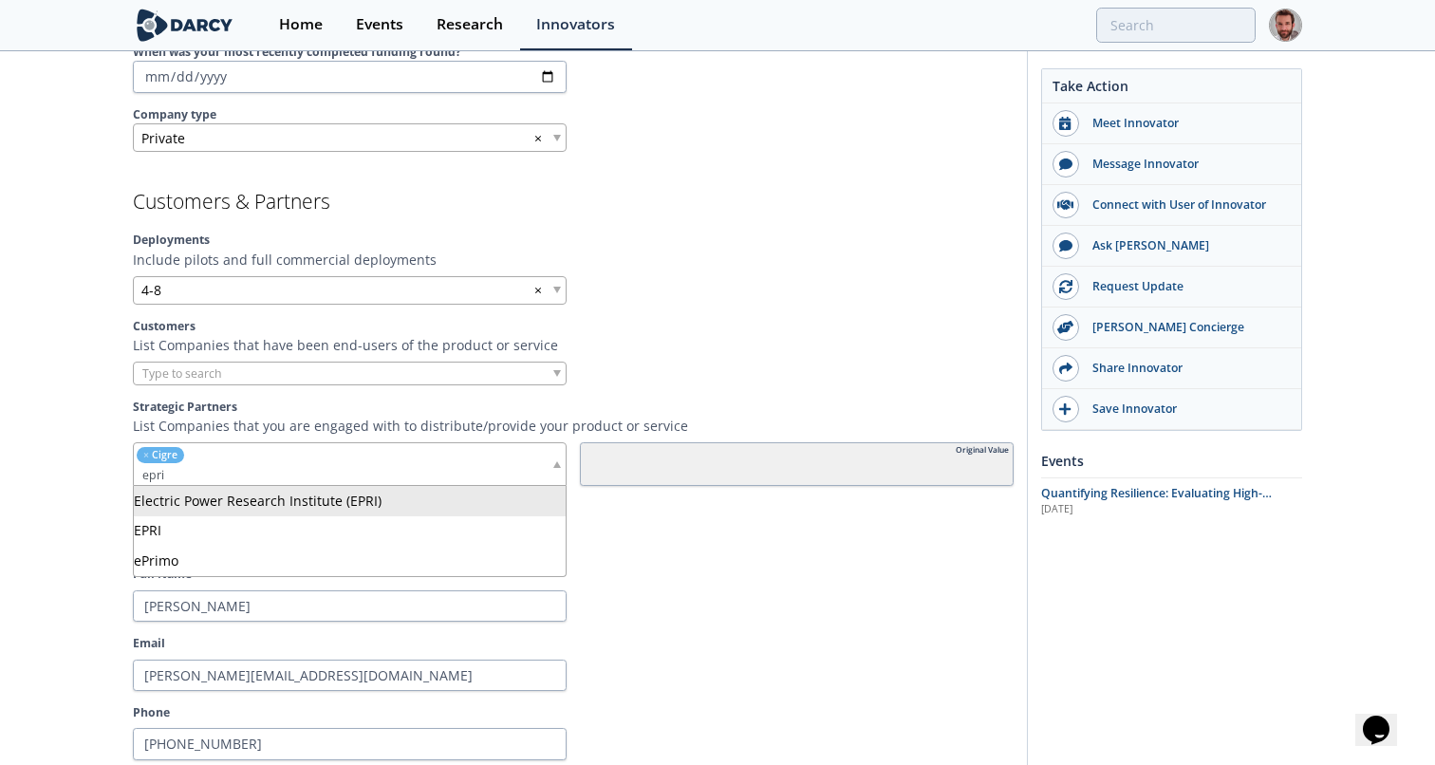
type input "epri"
type input "nist"
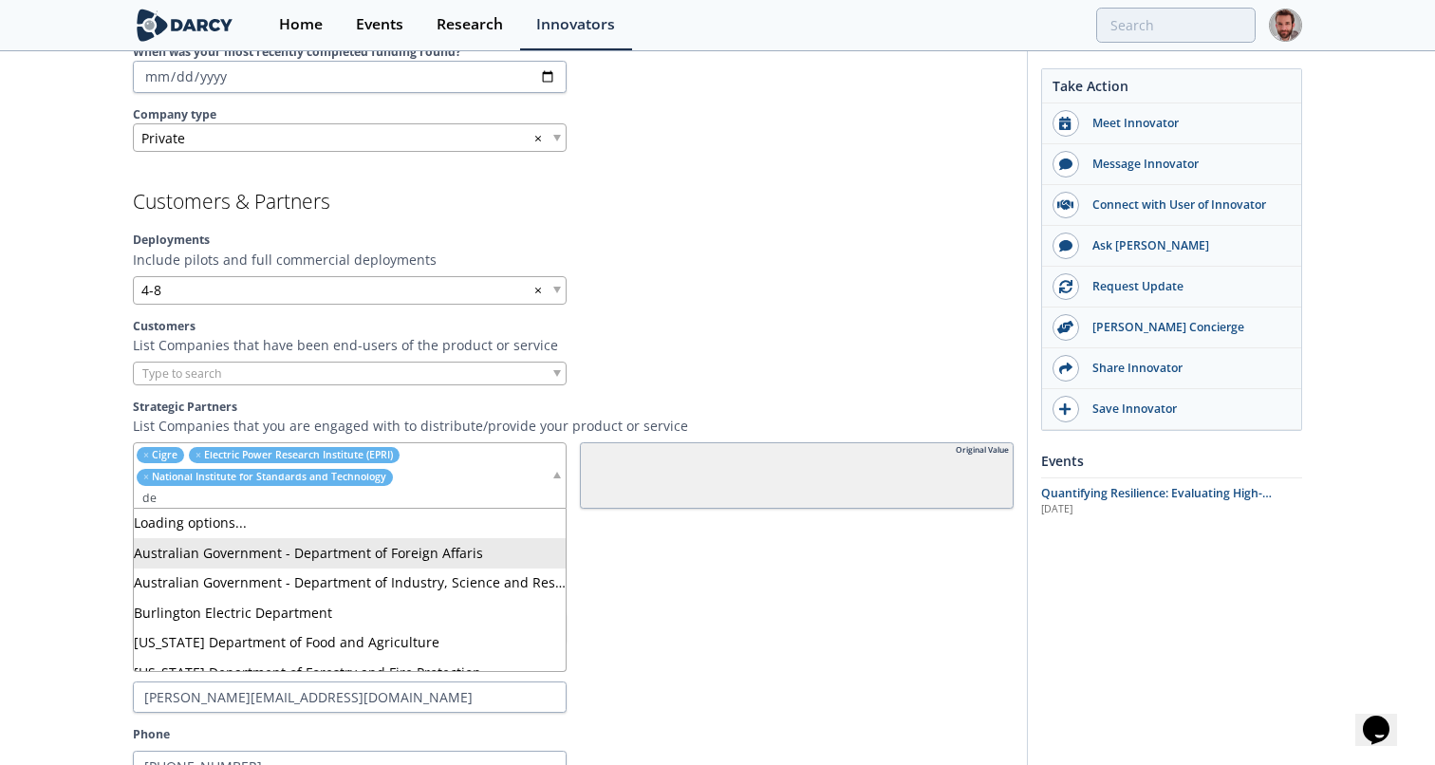
type input "d"
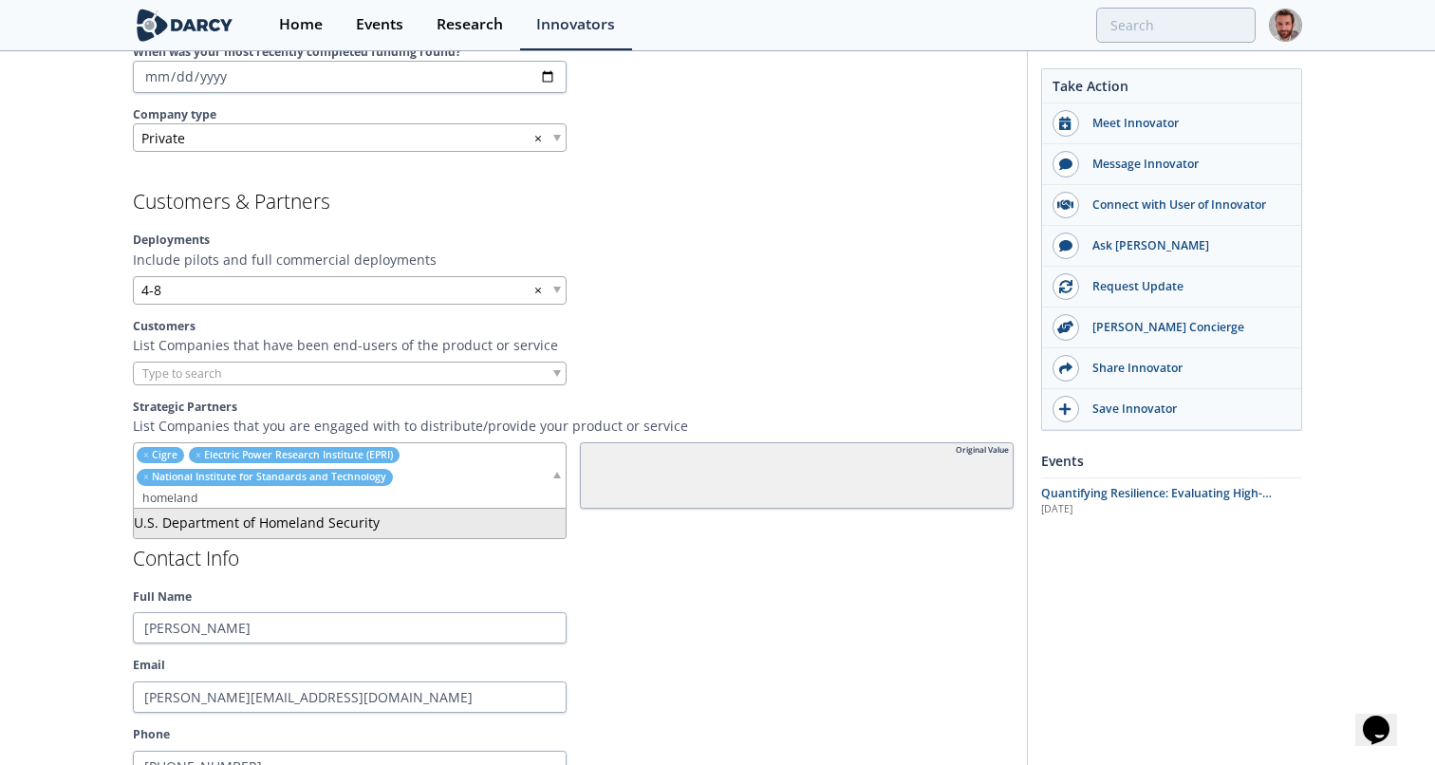
type input "homeland"
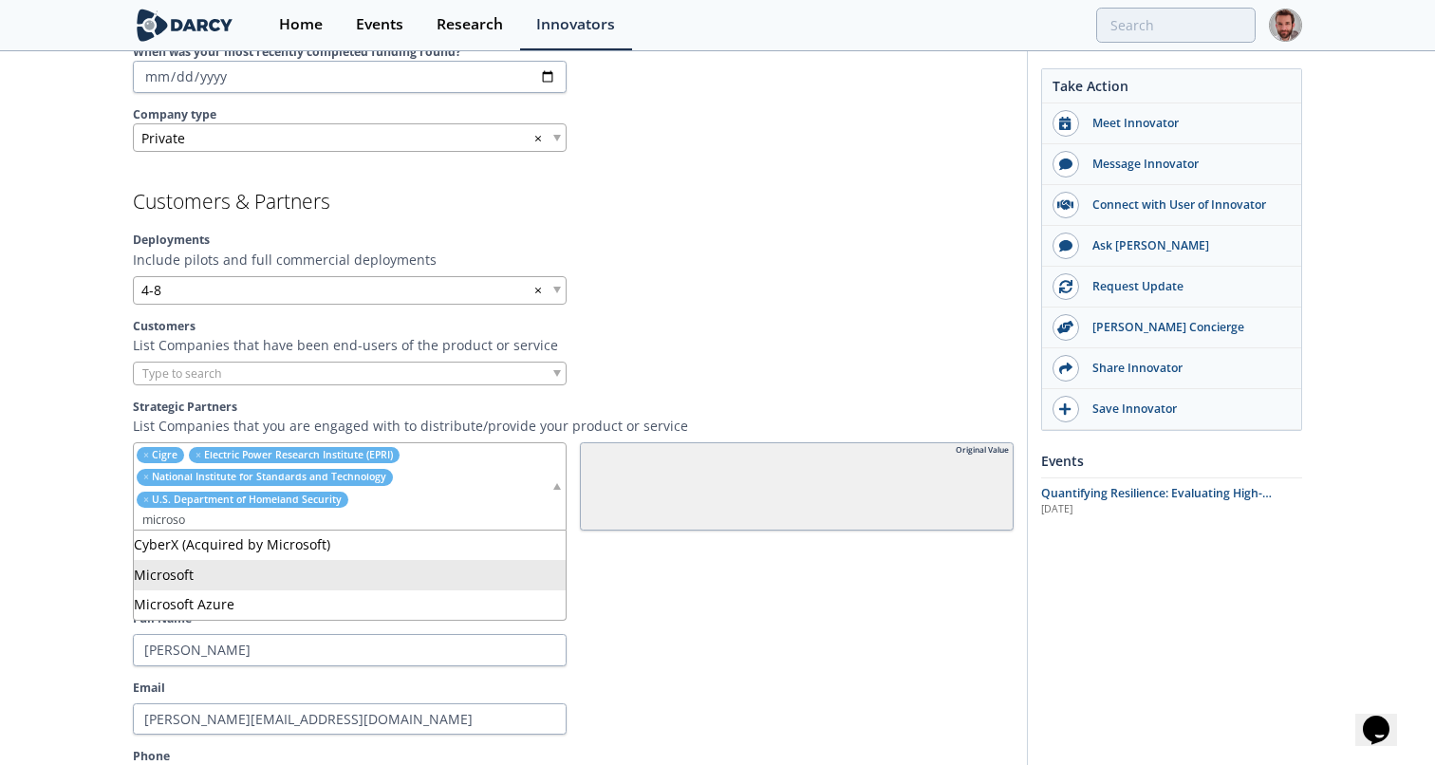
type input "microso"
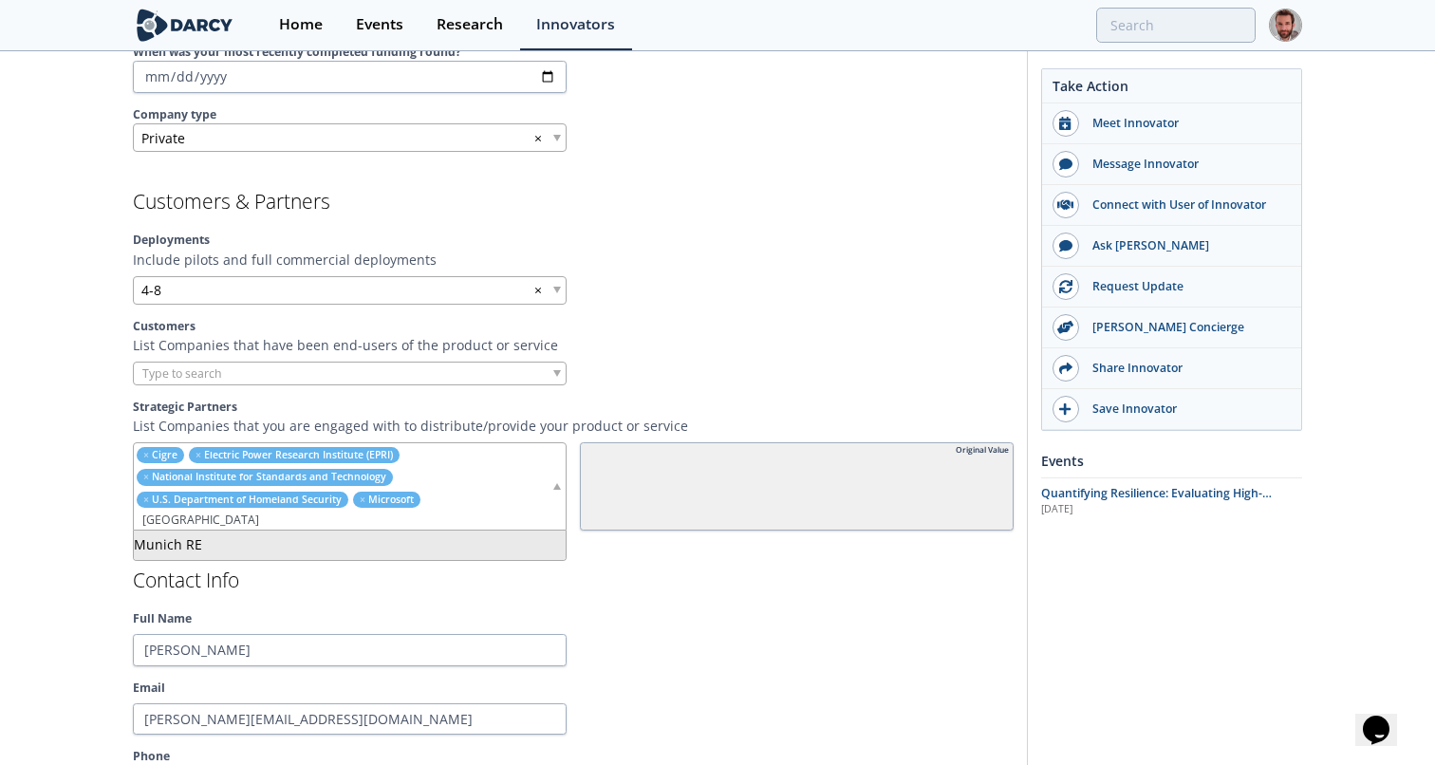
type input "munich"
click at [678, 626] on div "Full Name Susan Ginsburg" at bounding box center [573, 638] width 881 height 56
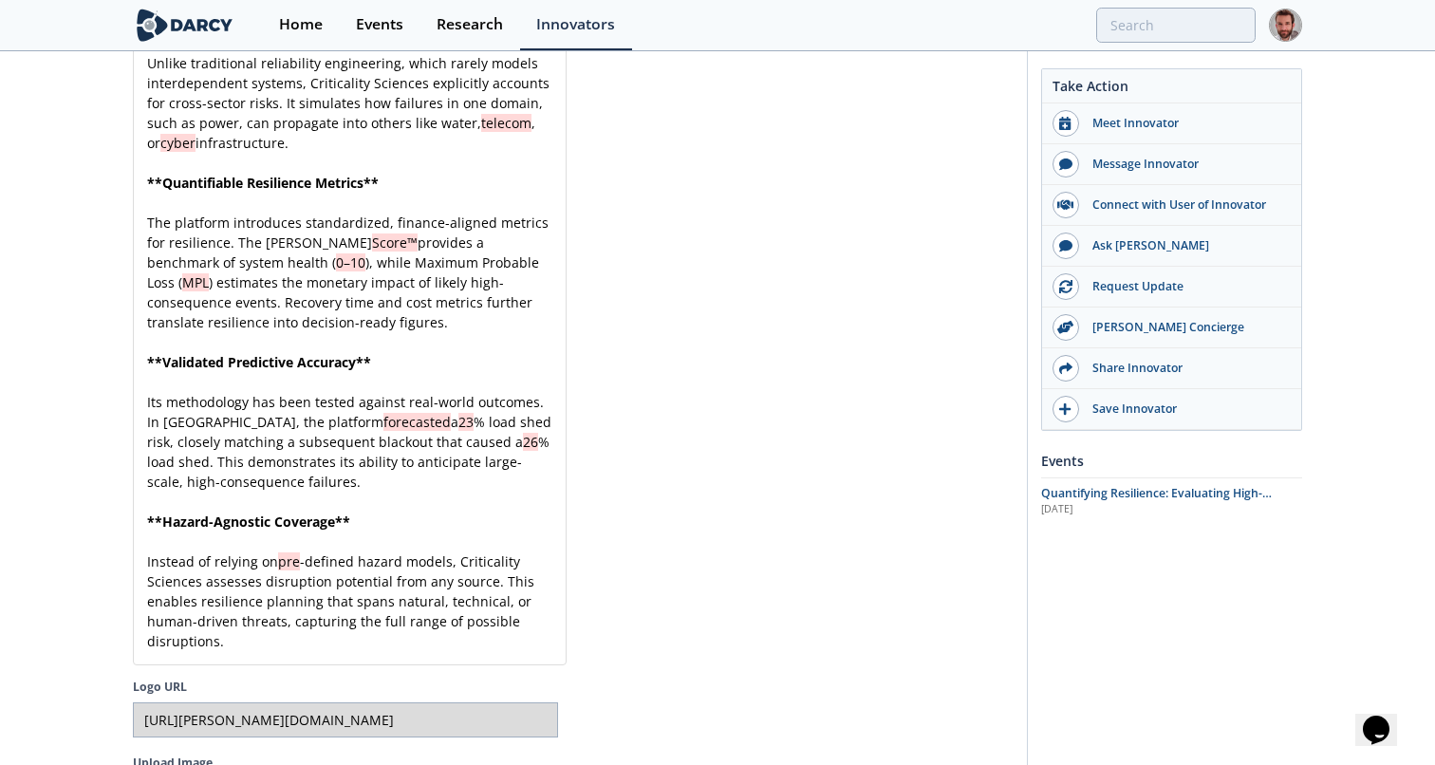
scroll to position [5395, 0]
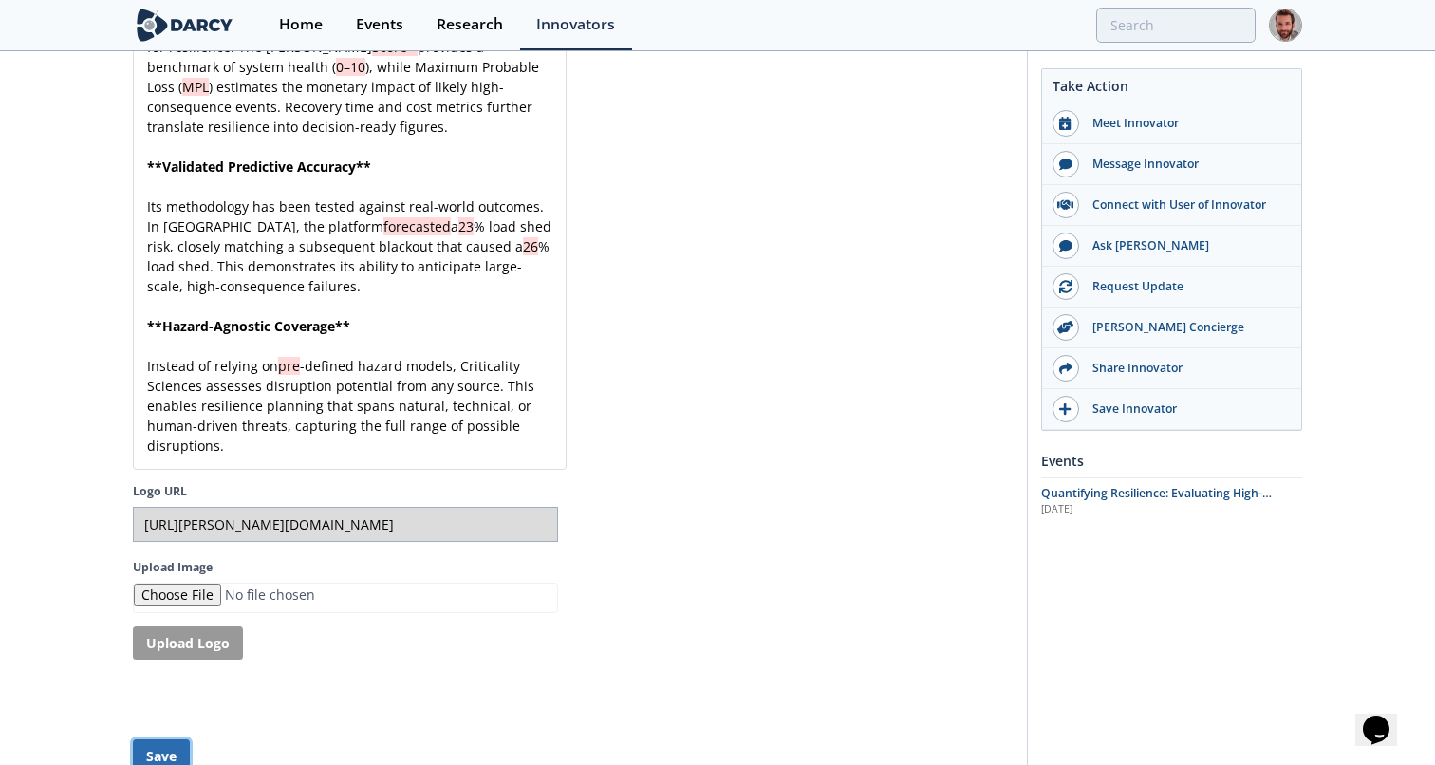
click at [147, 739] on button "Save" at bounding box center [161, 755] width 57 height 33
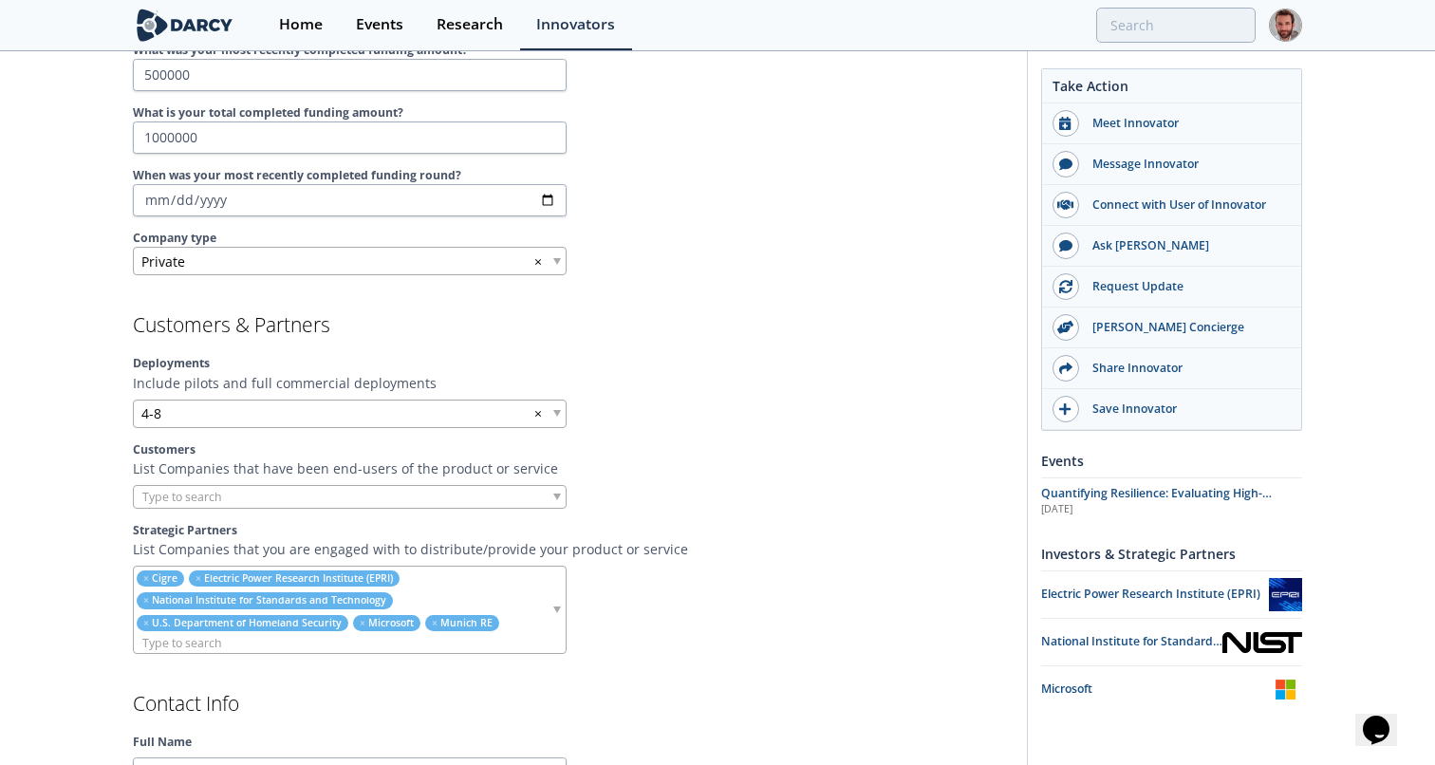
scroll to position [1345, 0]
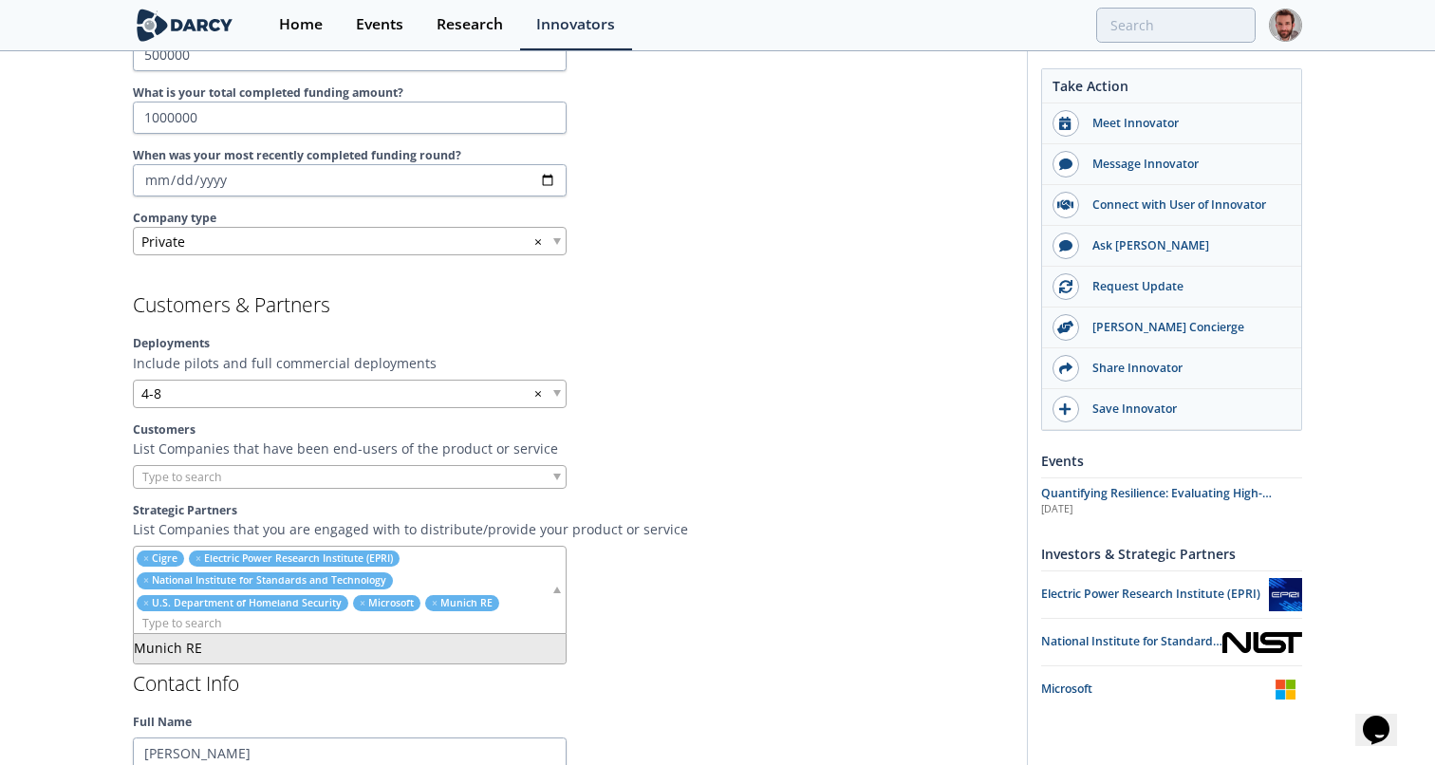
click at [492, 620] on input "search" at bounding box center [342, 623] width 417 height 20
type input "ieee"
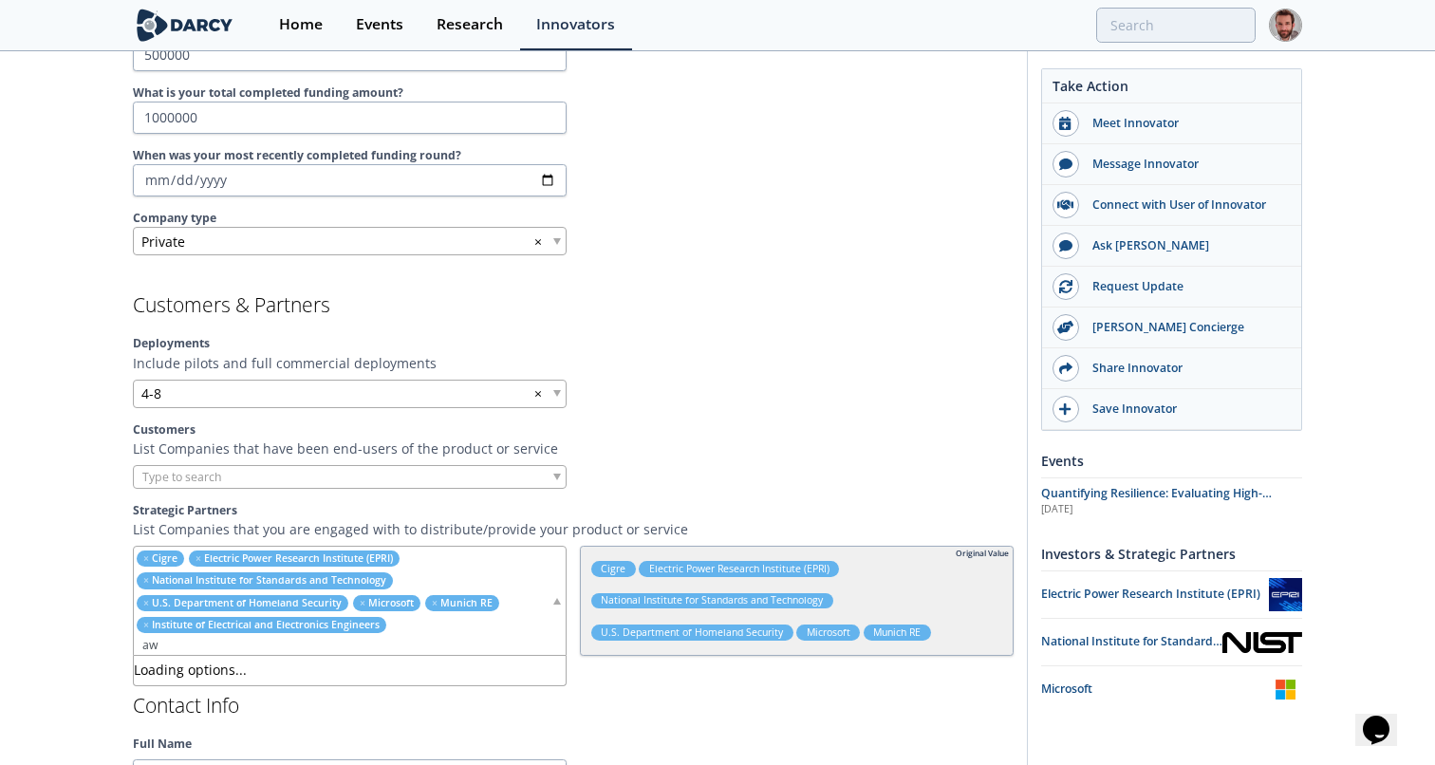
type input "a"
type input "w"
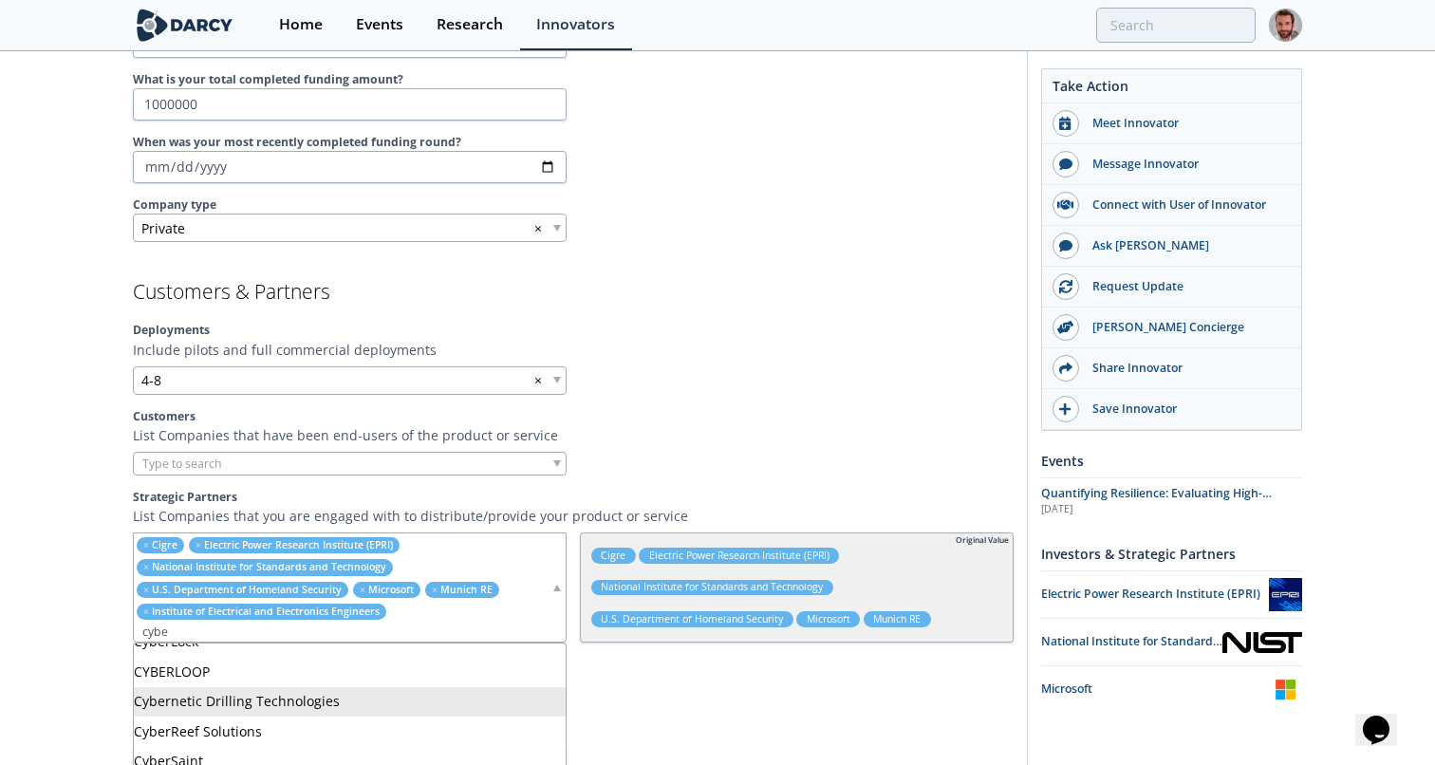
scroll to position [166, 0]
type input "c"
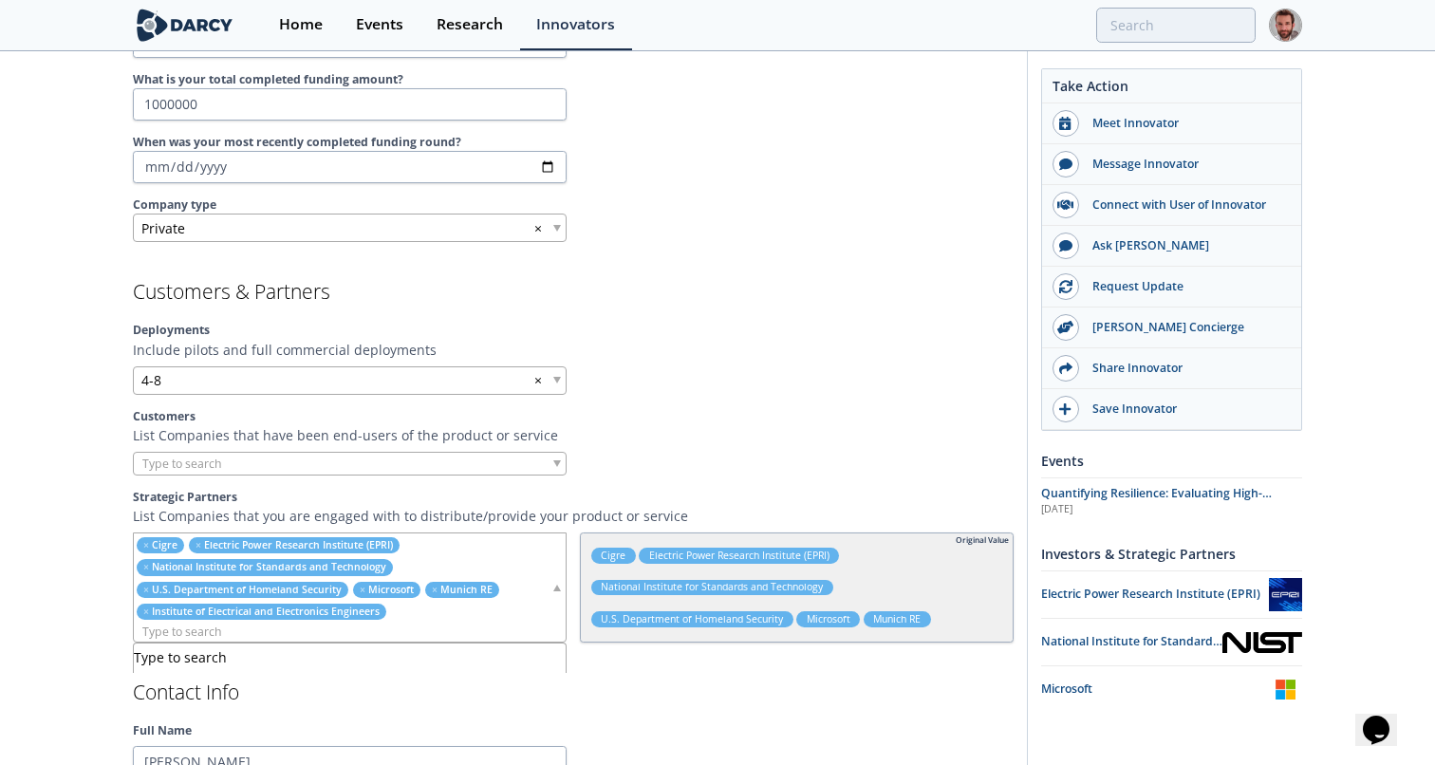
click at [671, 686] on h2 "Contact Info" at bounding box center [573, 692] width 881 height 20
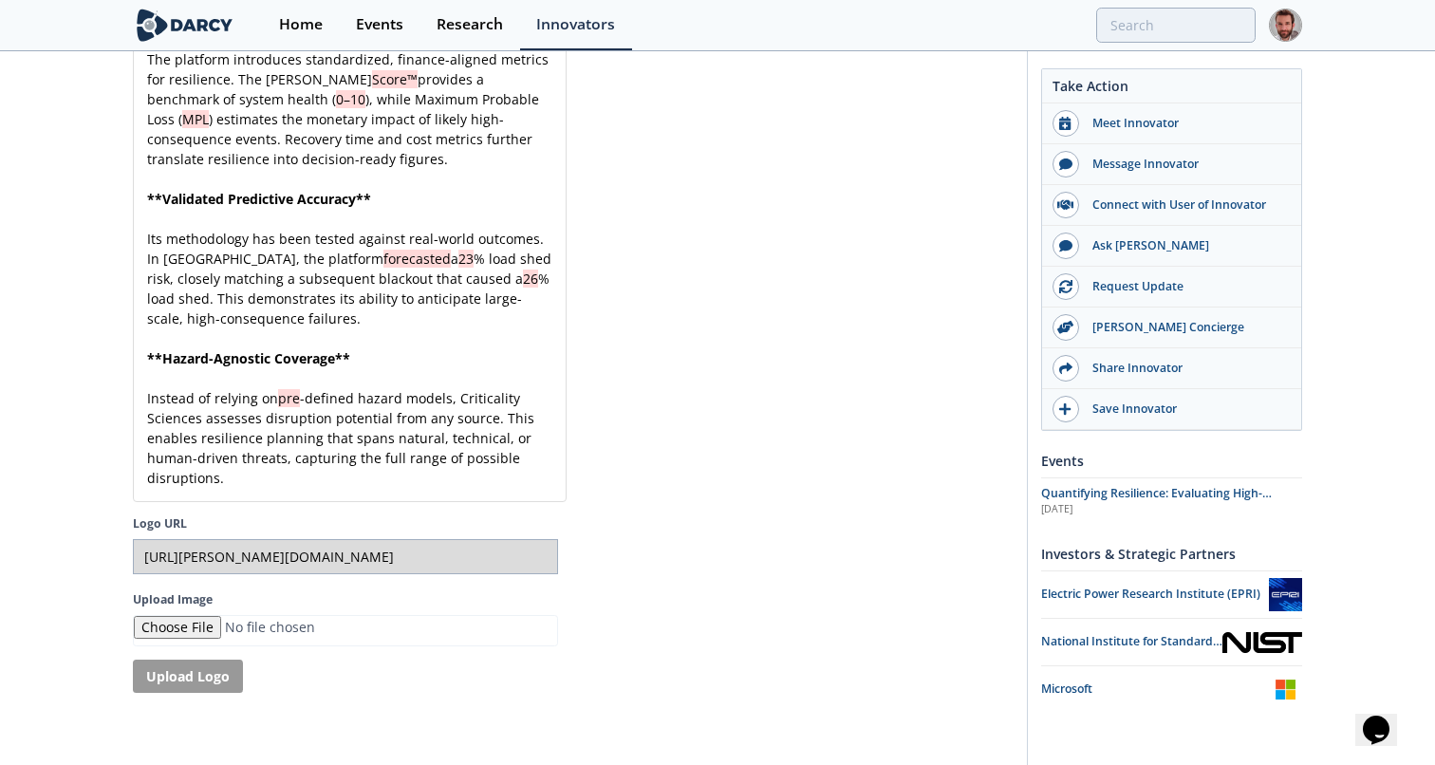
scroll to position [5417, 0]
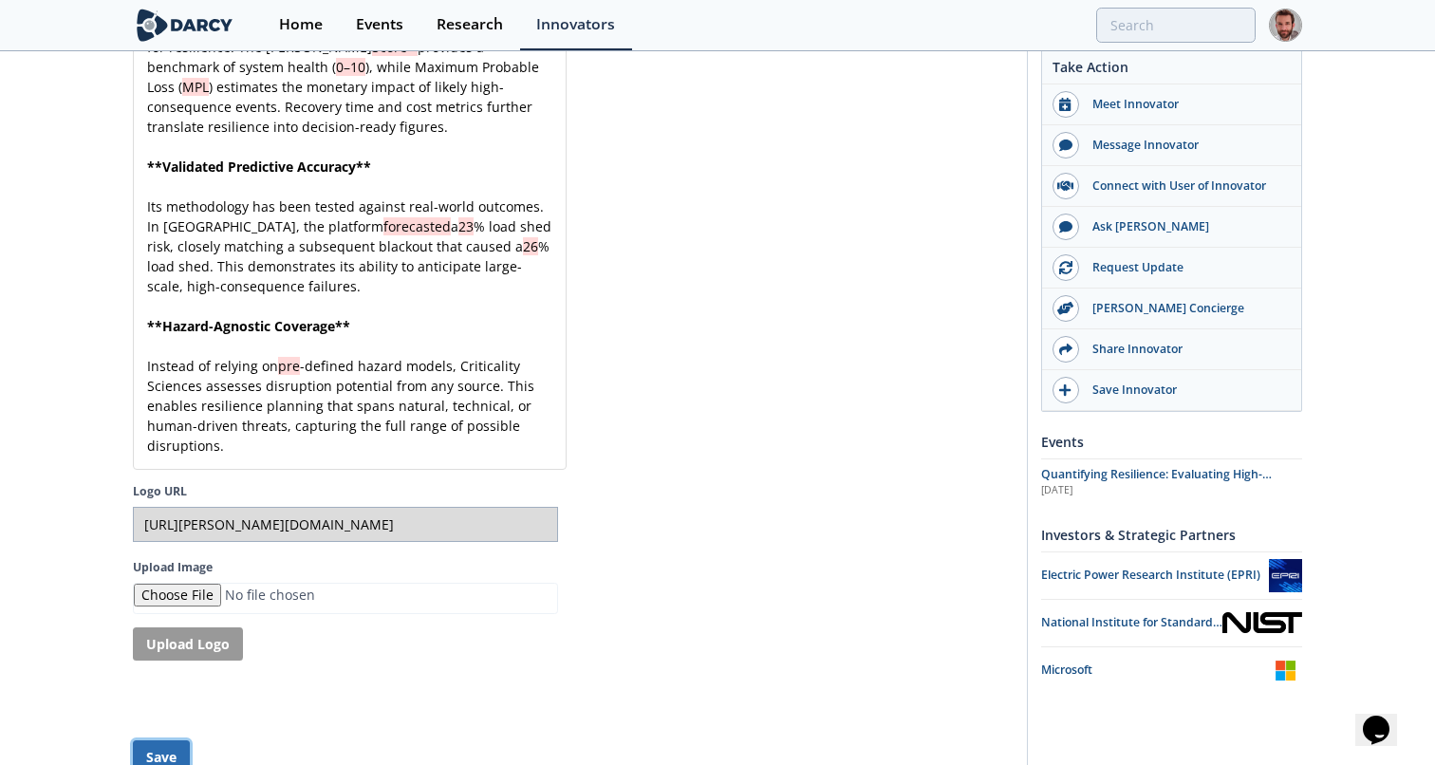
click at [151, 740] on button "Save" at bounding box center [161, 756] width 57 height 33
click at [167, 740] on button "Save" at bounding box center [161, 756] width 57 height 33
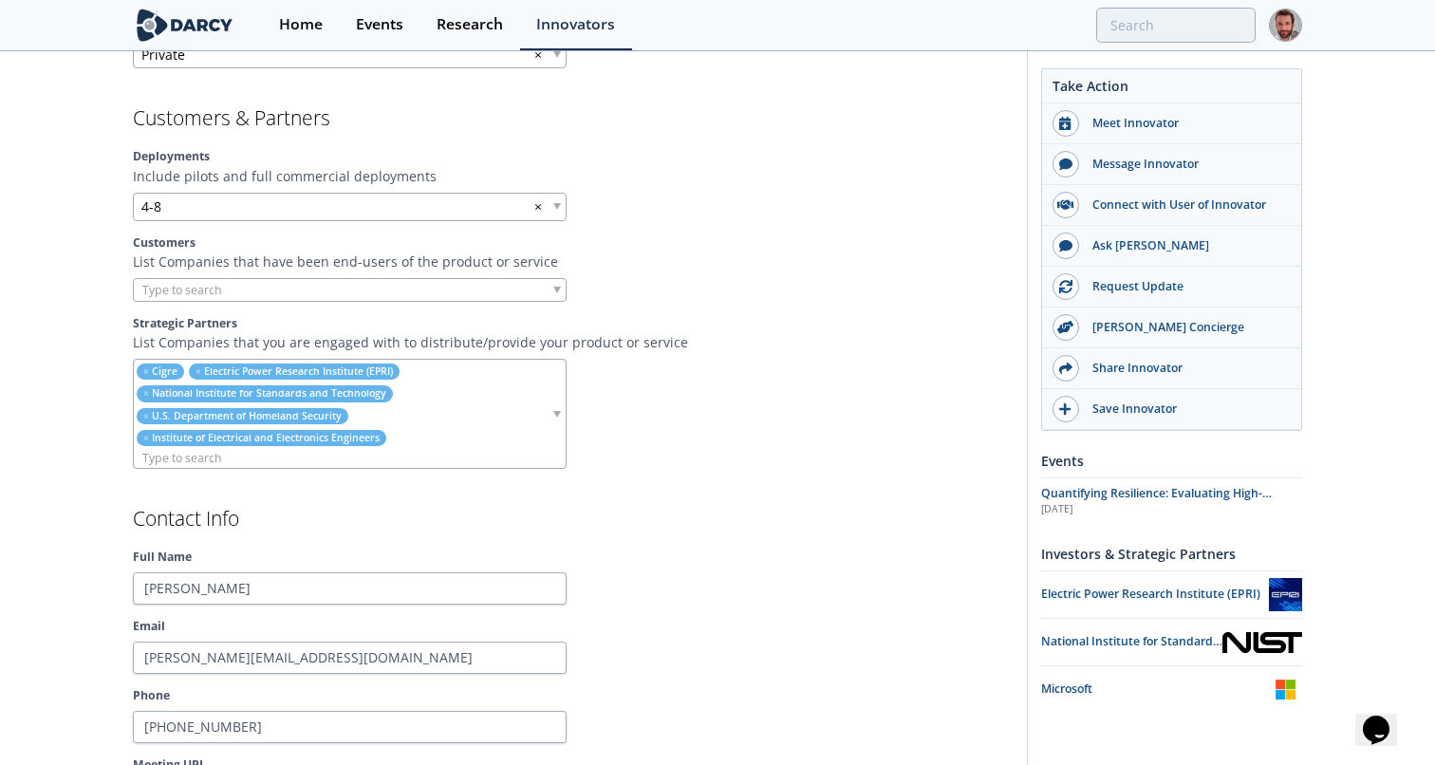
scroll to position [1642, 0]
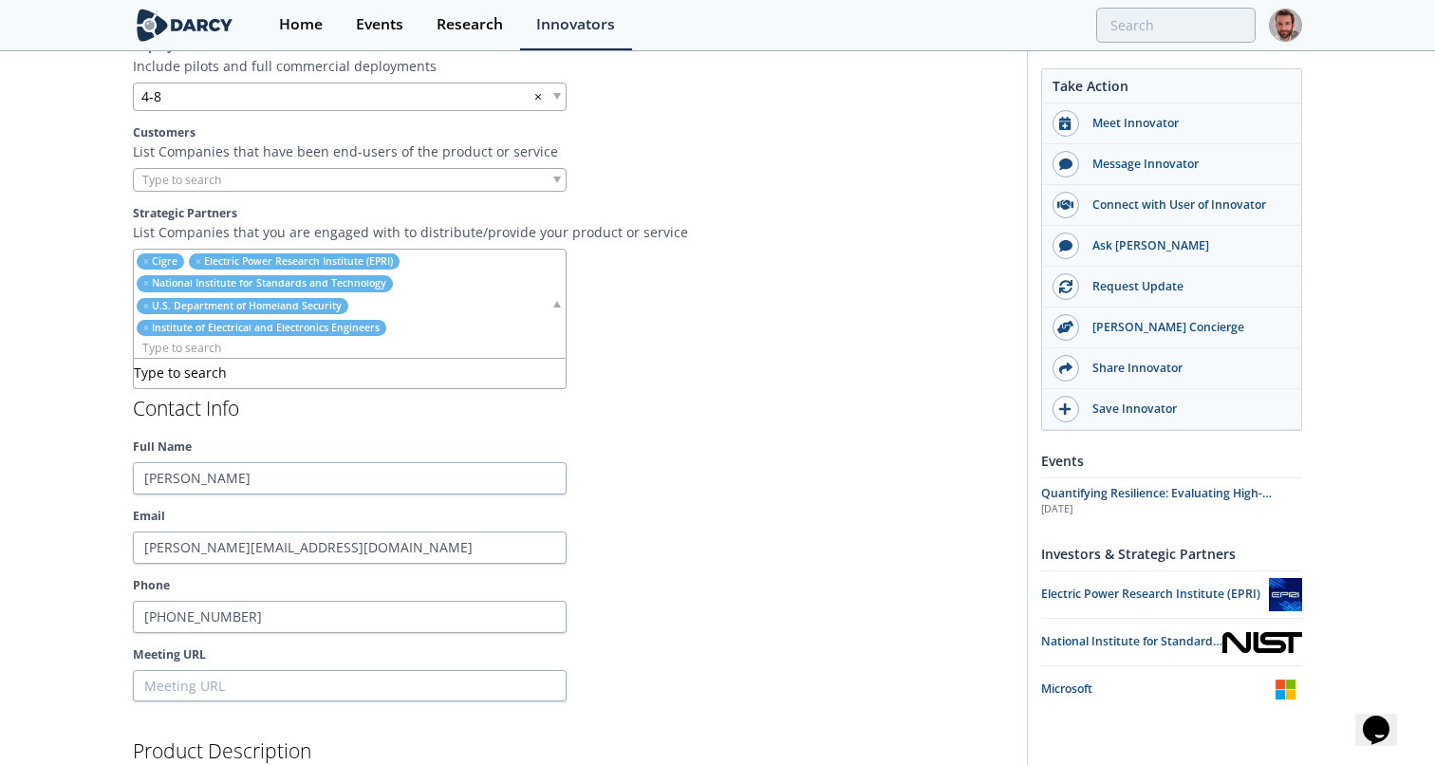
click at [361, 353] on input "search" at bounding box center [342, 348] width 417 height 20
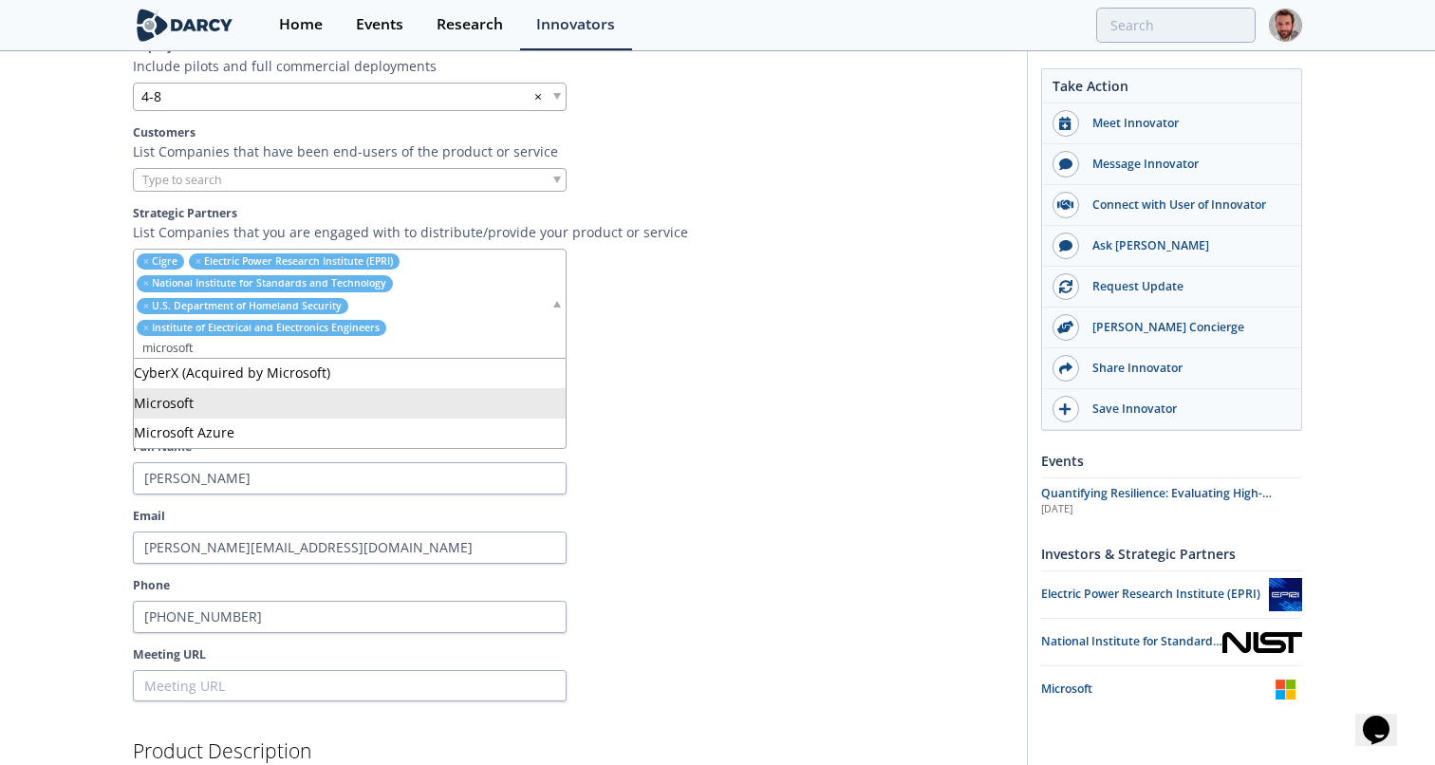
type input "microsoft"
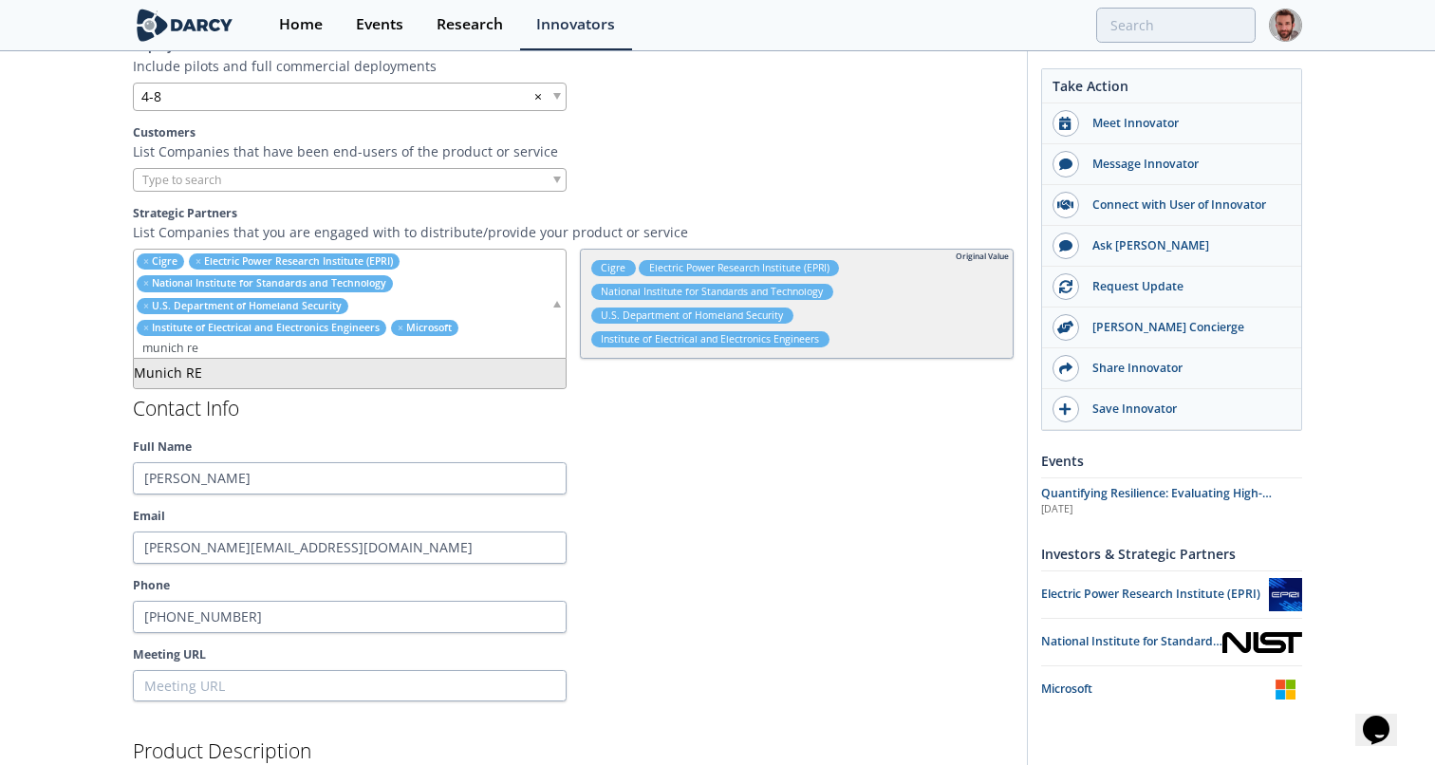
type input "munich re"
click at [650, 460] on div "Full Name Susan Ginsburg" at bounding box center [573, 466] width 881 height 56
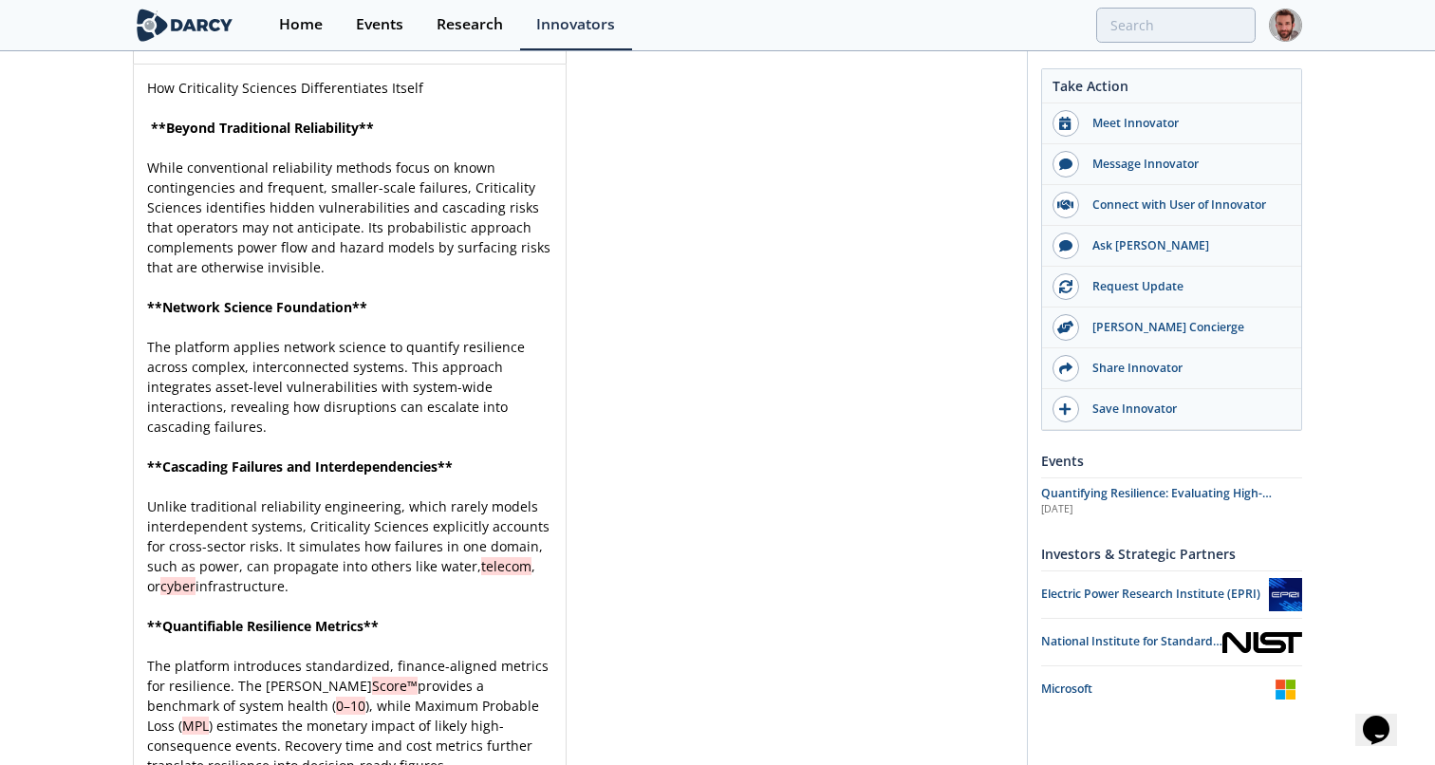
scroll to position [5417, 0]
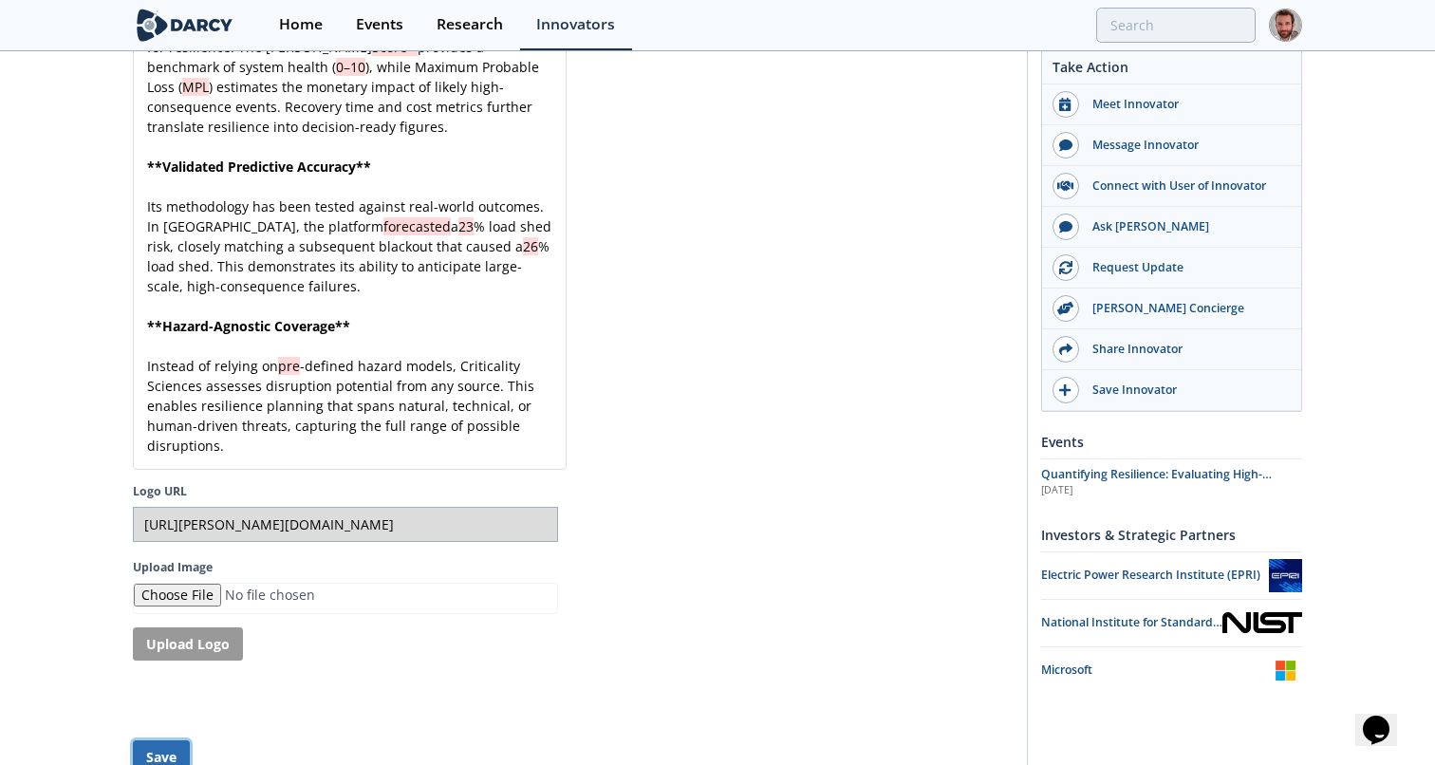
click at [169, 740] on button "Save" at bounding box center [161, 756] width 57 height 33
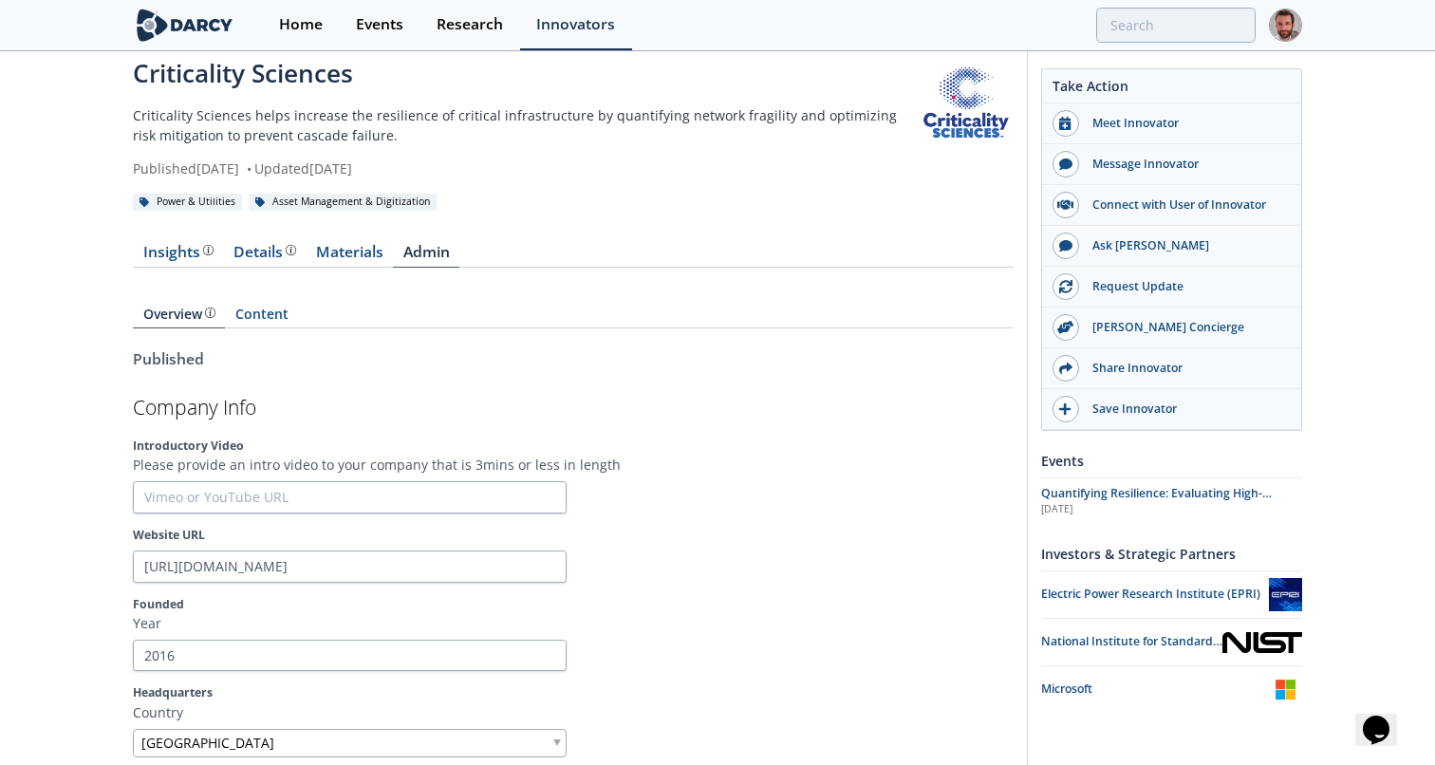
scroll to position [0, 0]
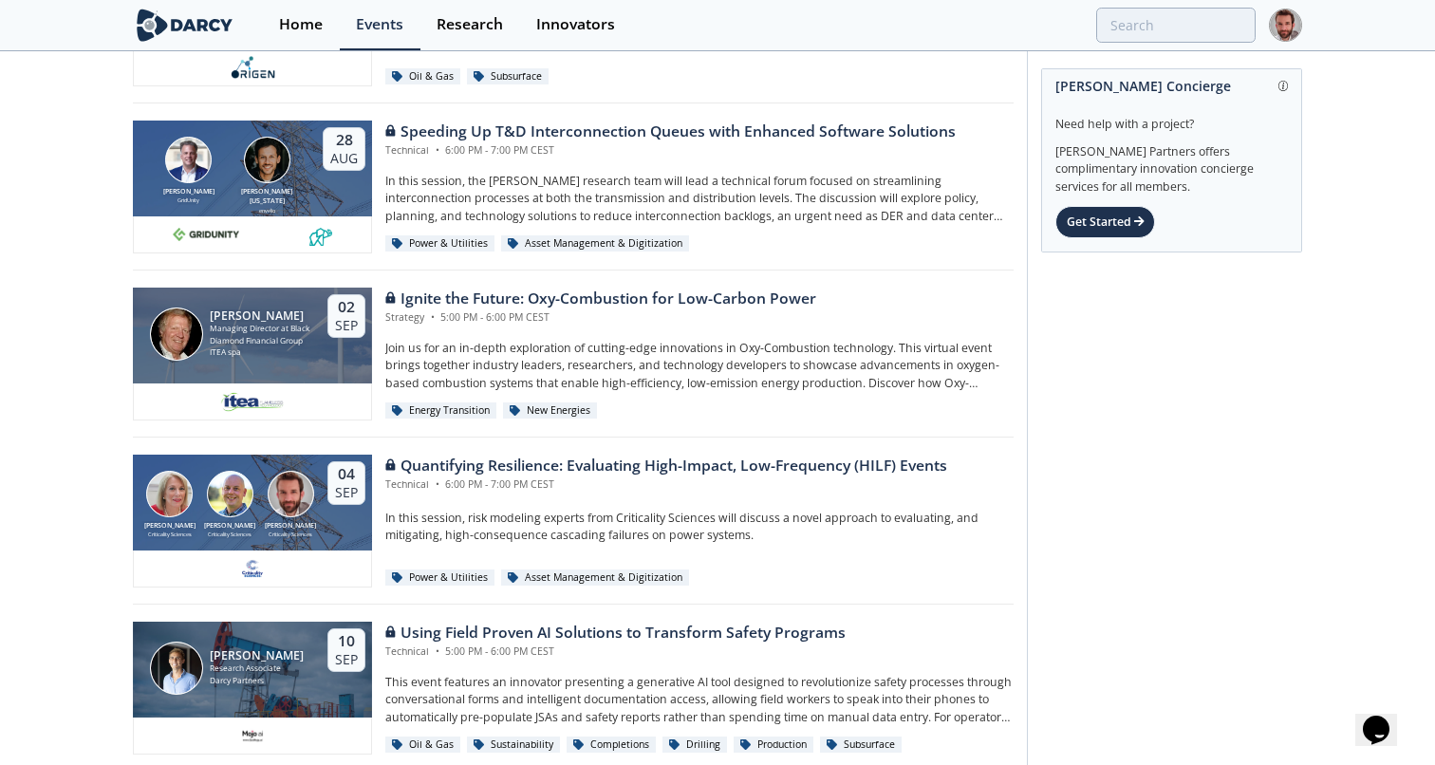
scroll to position [239, 0]
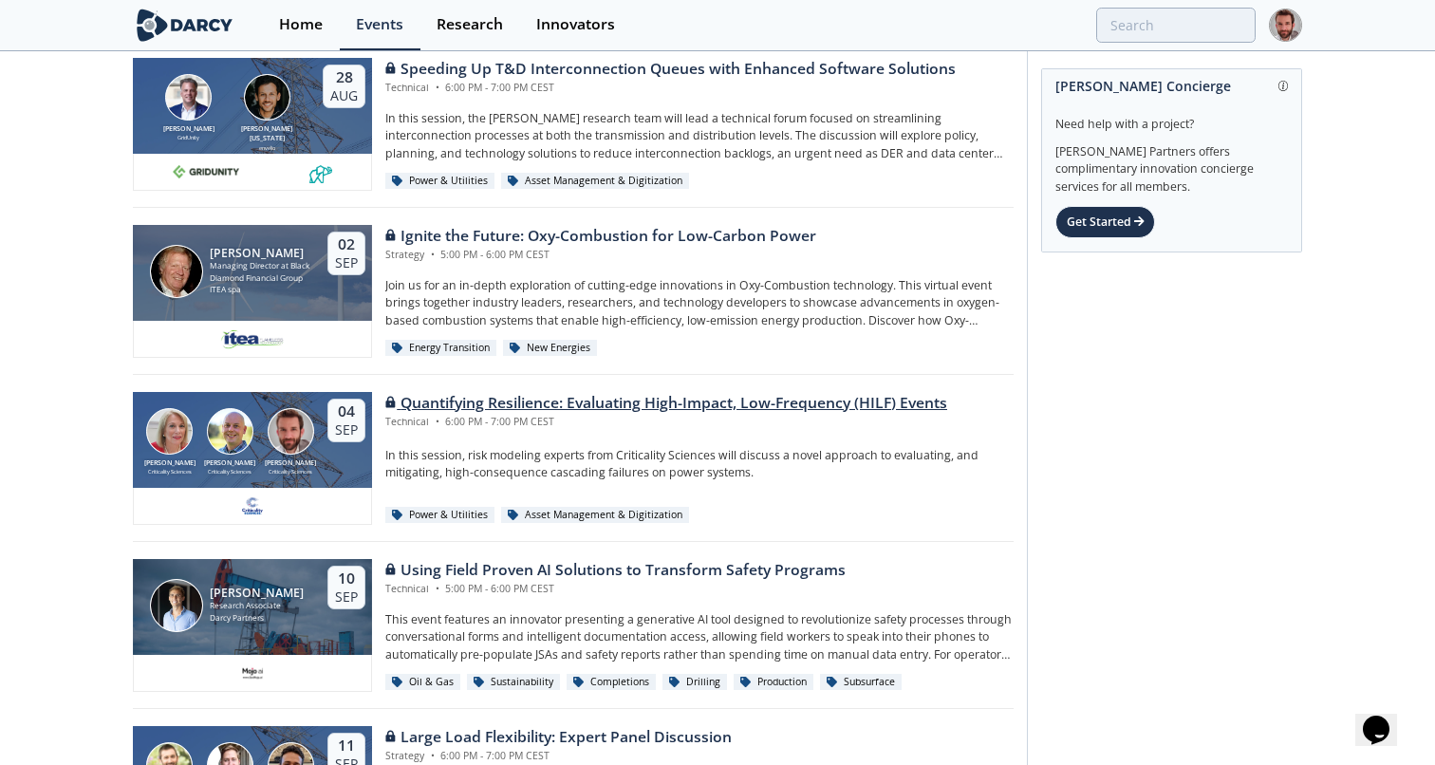
click at [850, 399] on div "Quantifying Resilience: Evaluating High-Impact, Low-Frequency (HILF) Events" at bounding box center [666, 403] width 562 height 23
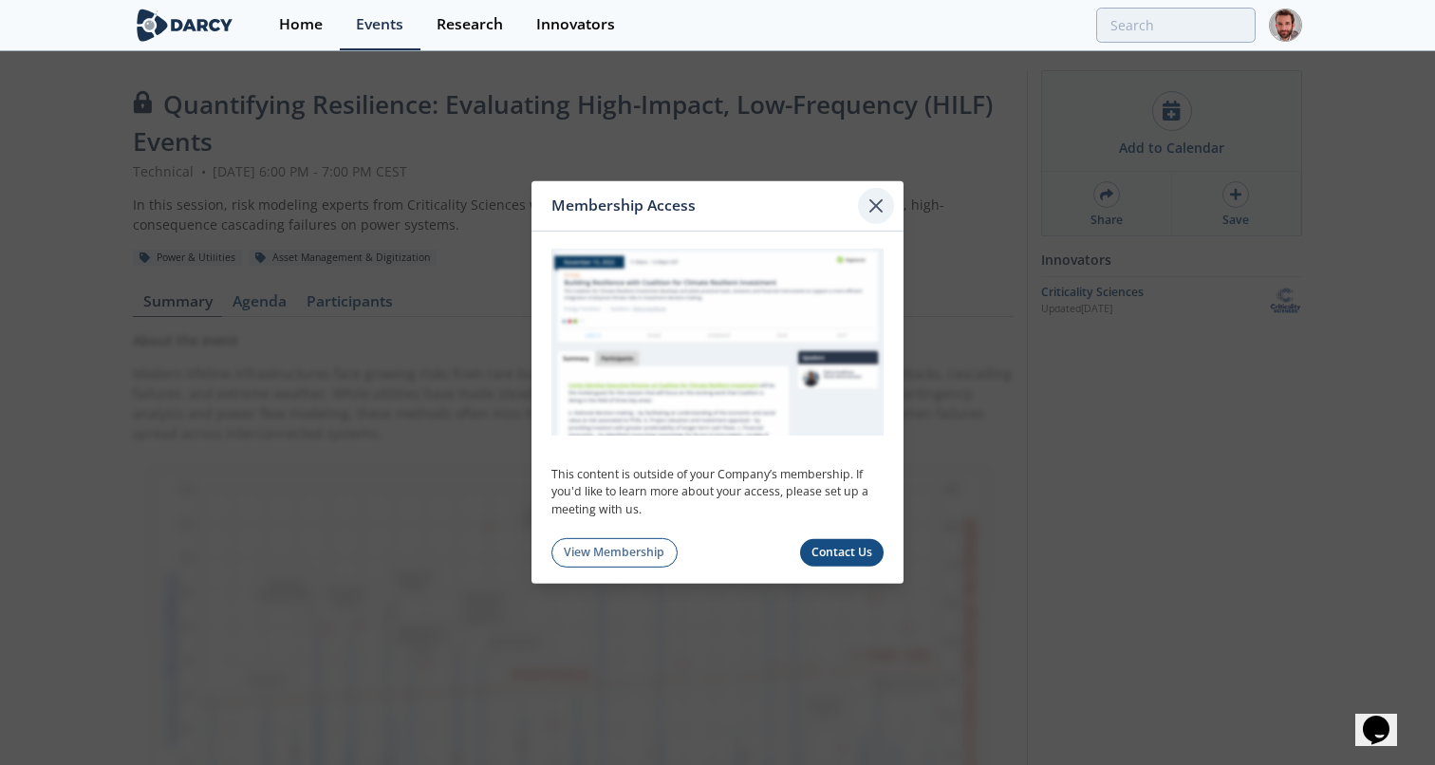
click at [872, 213] on icon at bounding box center [875, 206] width 23 height 23
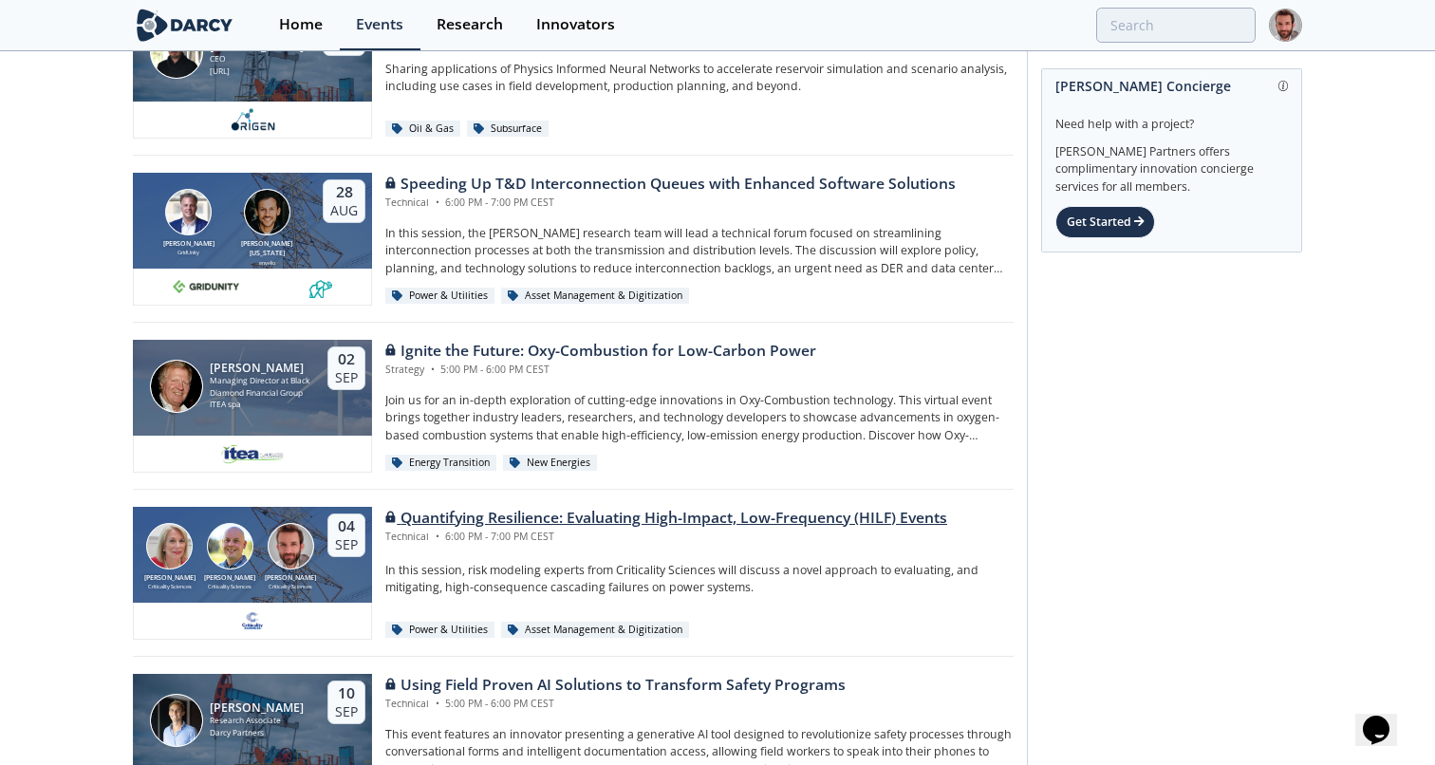
scroll to position [121, 0]
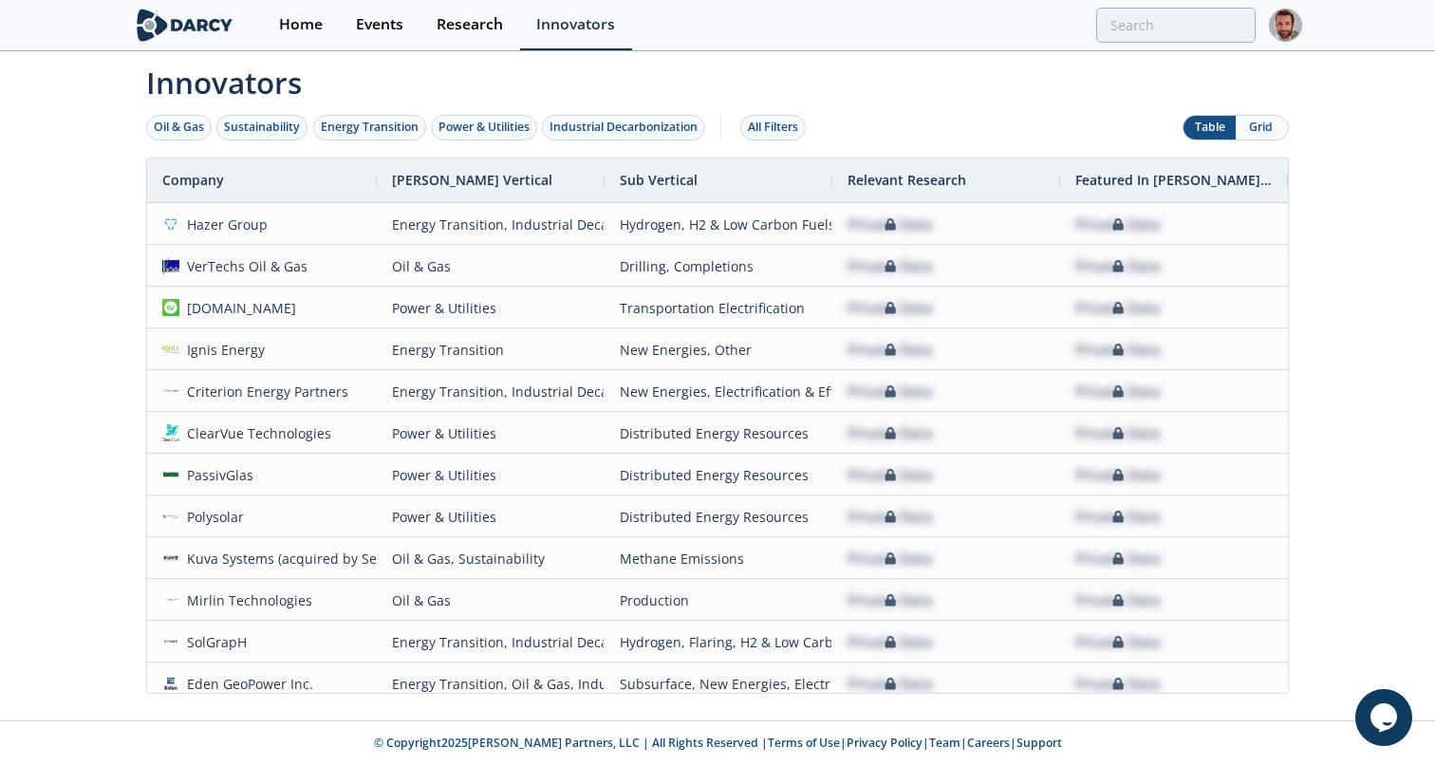
click at [1263, 122] on button "Grid" at bounding box center [1261, 128] width 52 height 24
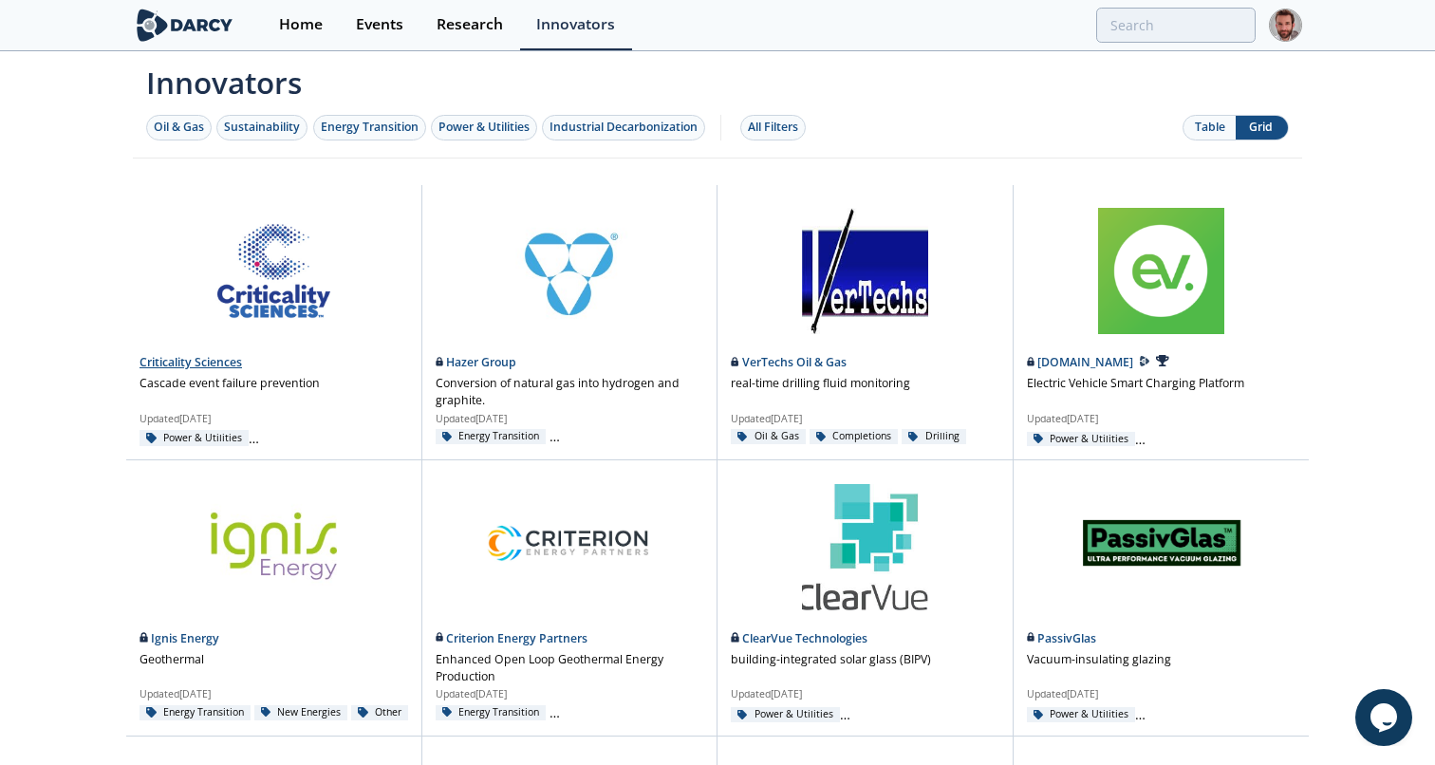
click at [255, 296] on link at bounding box center [273, 264] width 269 height 159
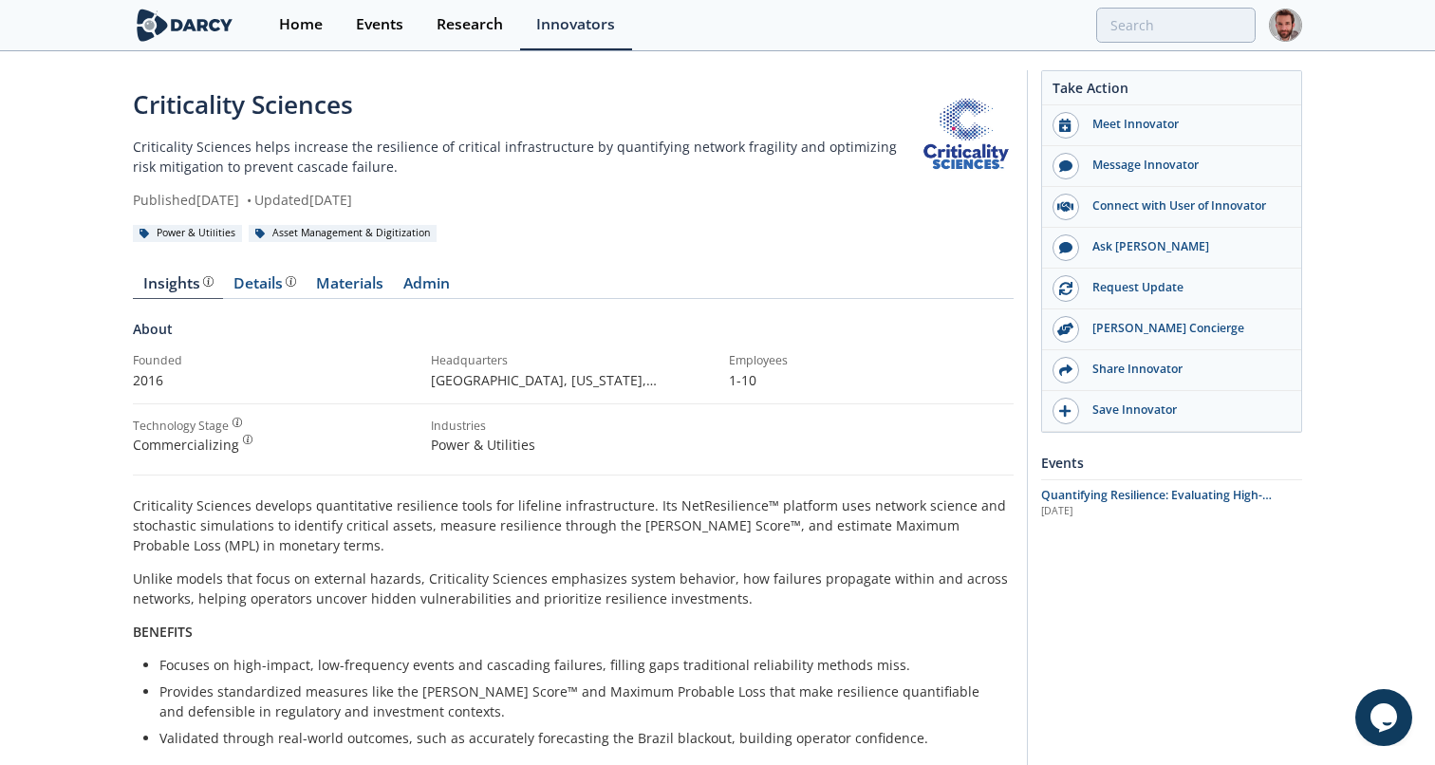
click at [1286, 25] on img at bounding box center [1285, 25] width 33 height 33
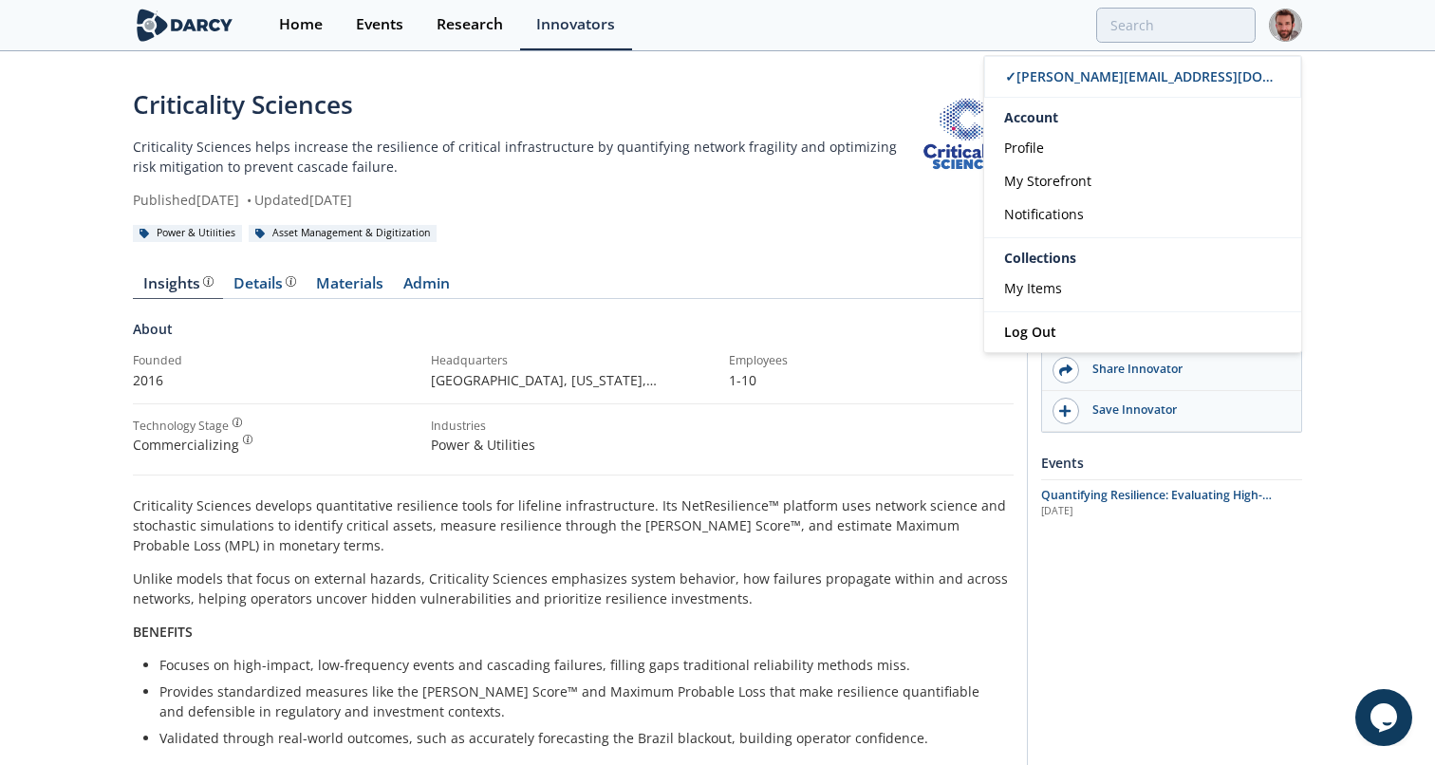
click at [1366, 271] on div "Criticality Sciences Criticality Sciences helps increase the resilience of crit…" at bounding box center [717, 636] width 1435 height 1166
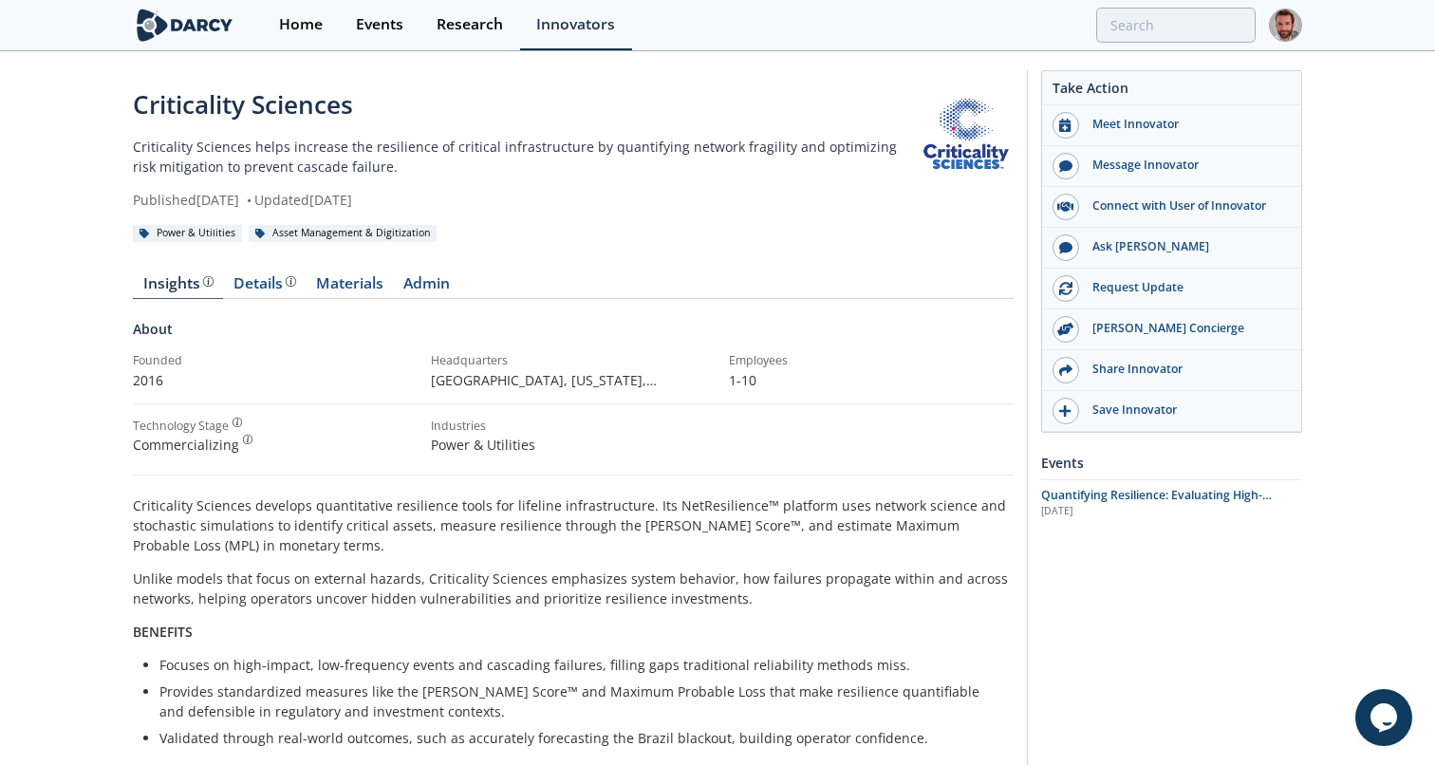
click at [1181, 645] on div "Take Action Meet Innovator Message Innovator Connect with User of Innovator Ask…" at bounding box center [1164, 631] width 275 height 1123
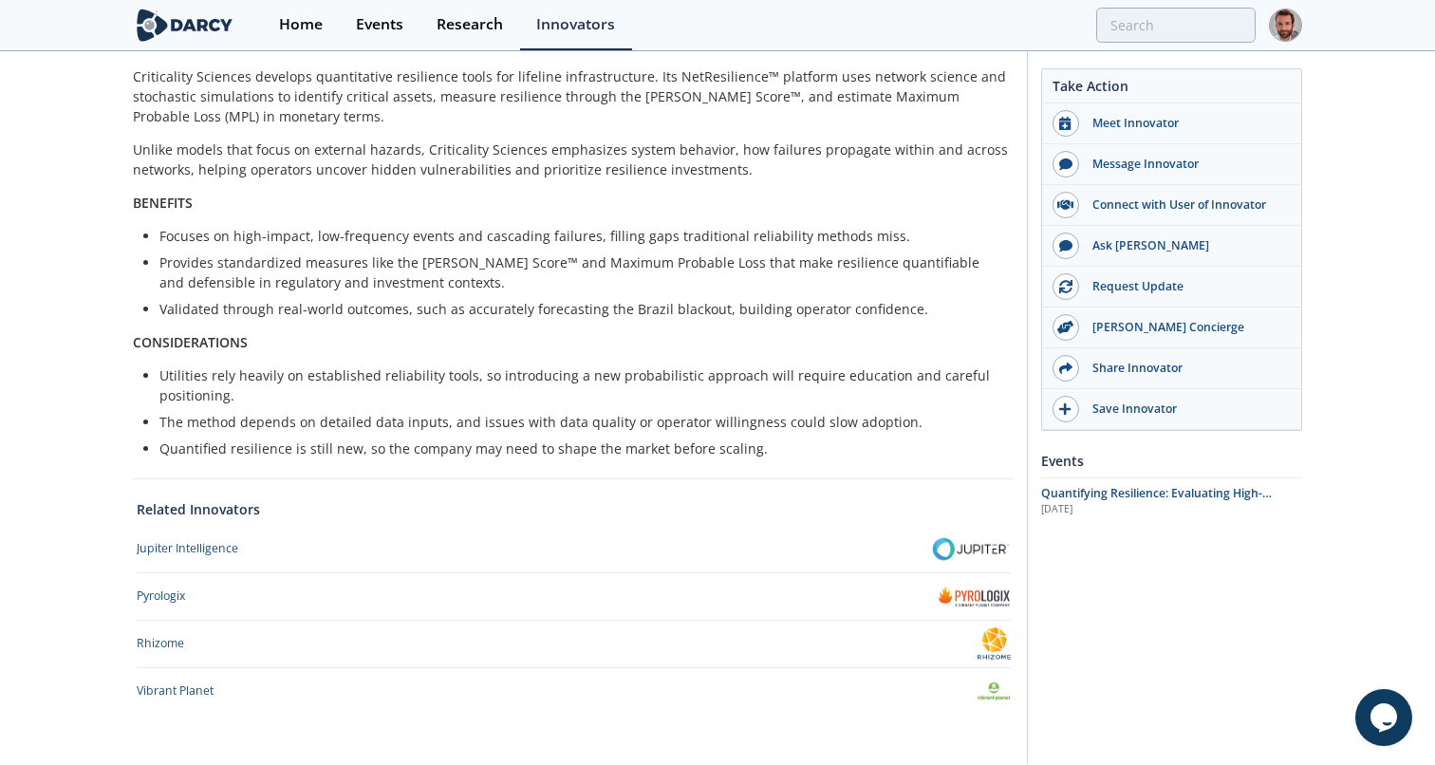
scroll to position [432, 0]
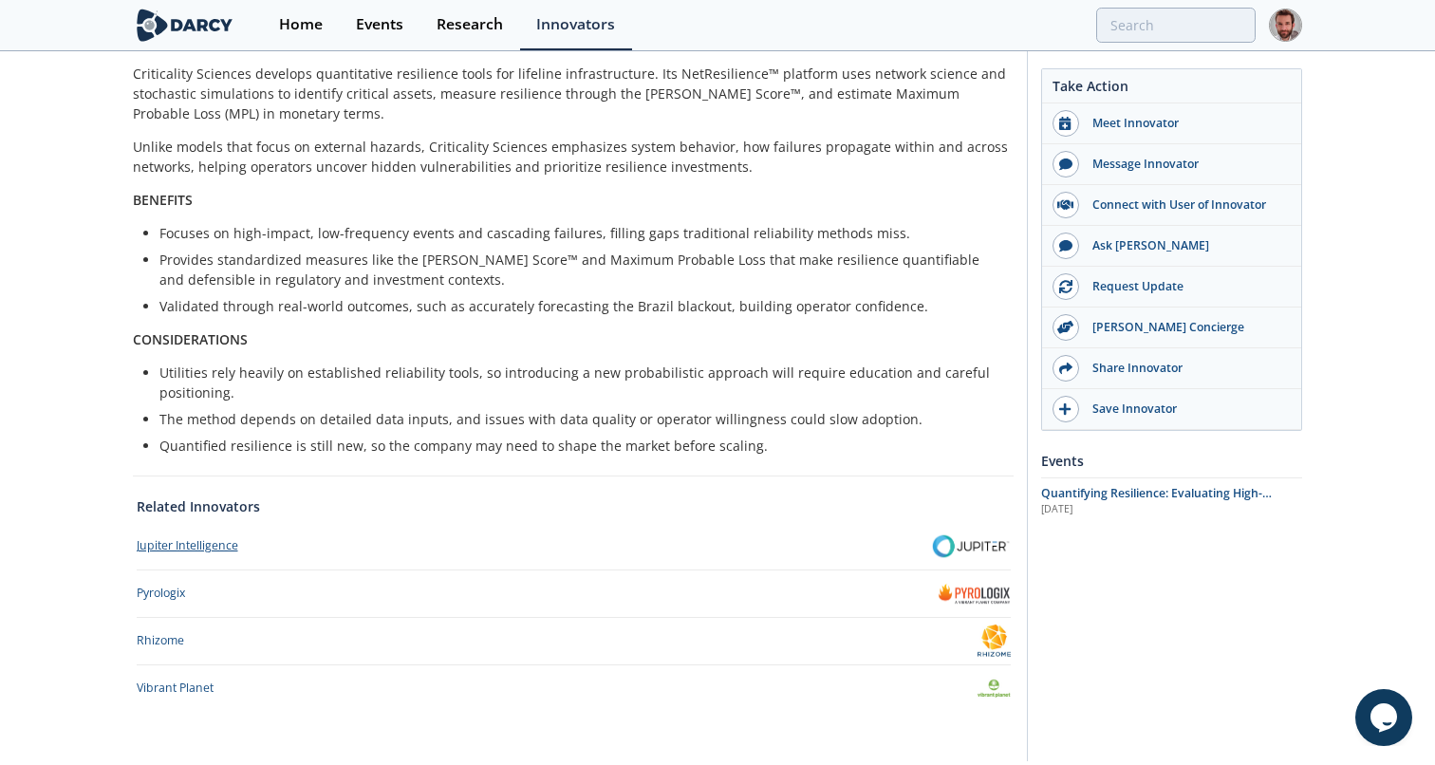
click at [176, 547] on div "Jupiter Intelligence" at bounding box center [188, 545] width 102 height 17
click at [169, 595] on div "​Pyrologix" at bounding box center [161, 592] width 48 height 17
click at [163, 640] on div "Rhizome" at bounding box center [160, 640] width 47 height 17
click at [164, 683] on div "Vibrant Planet" at bounding box center [175, 687] width 77 height 17
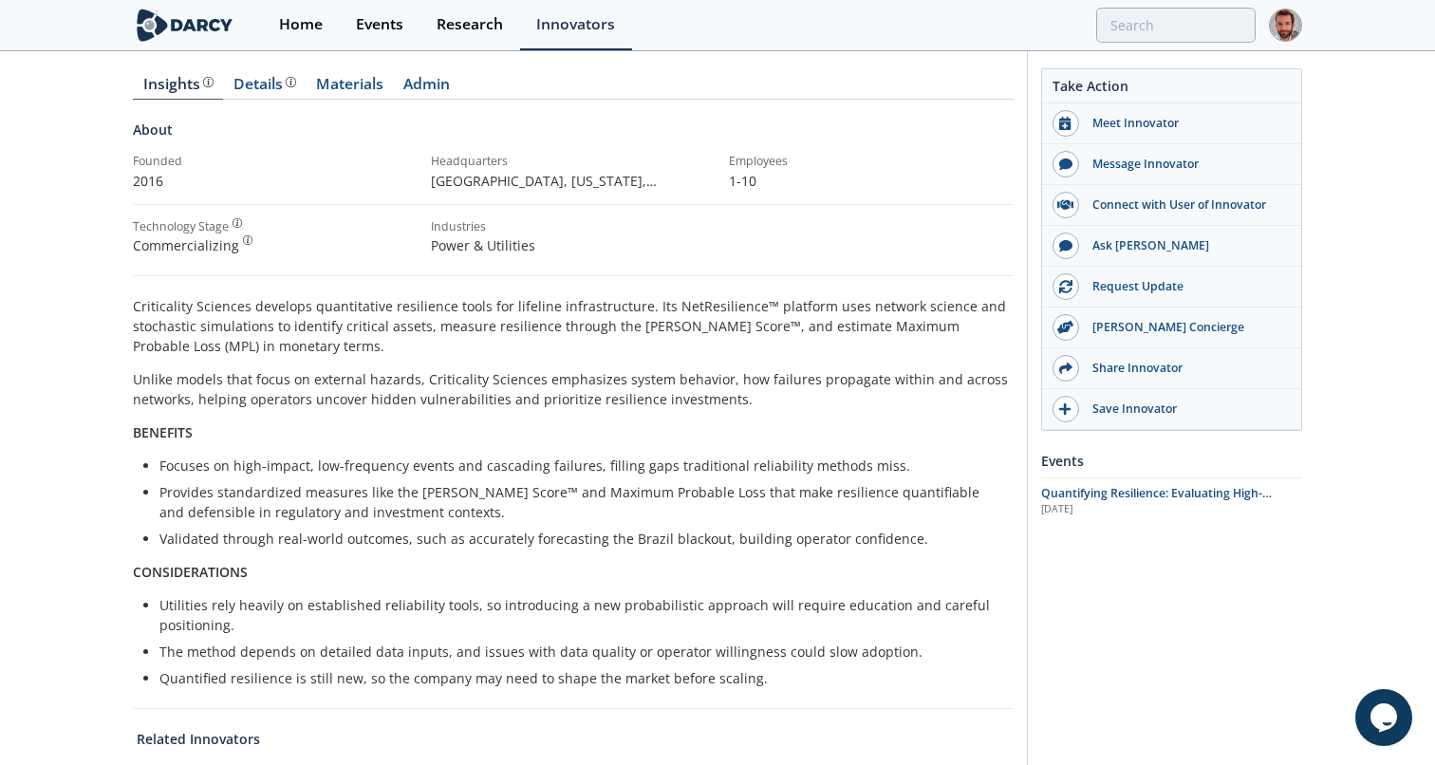
scroll to position [185, 0]
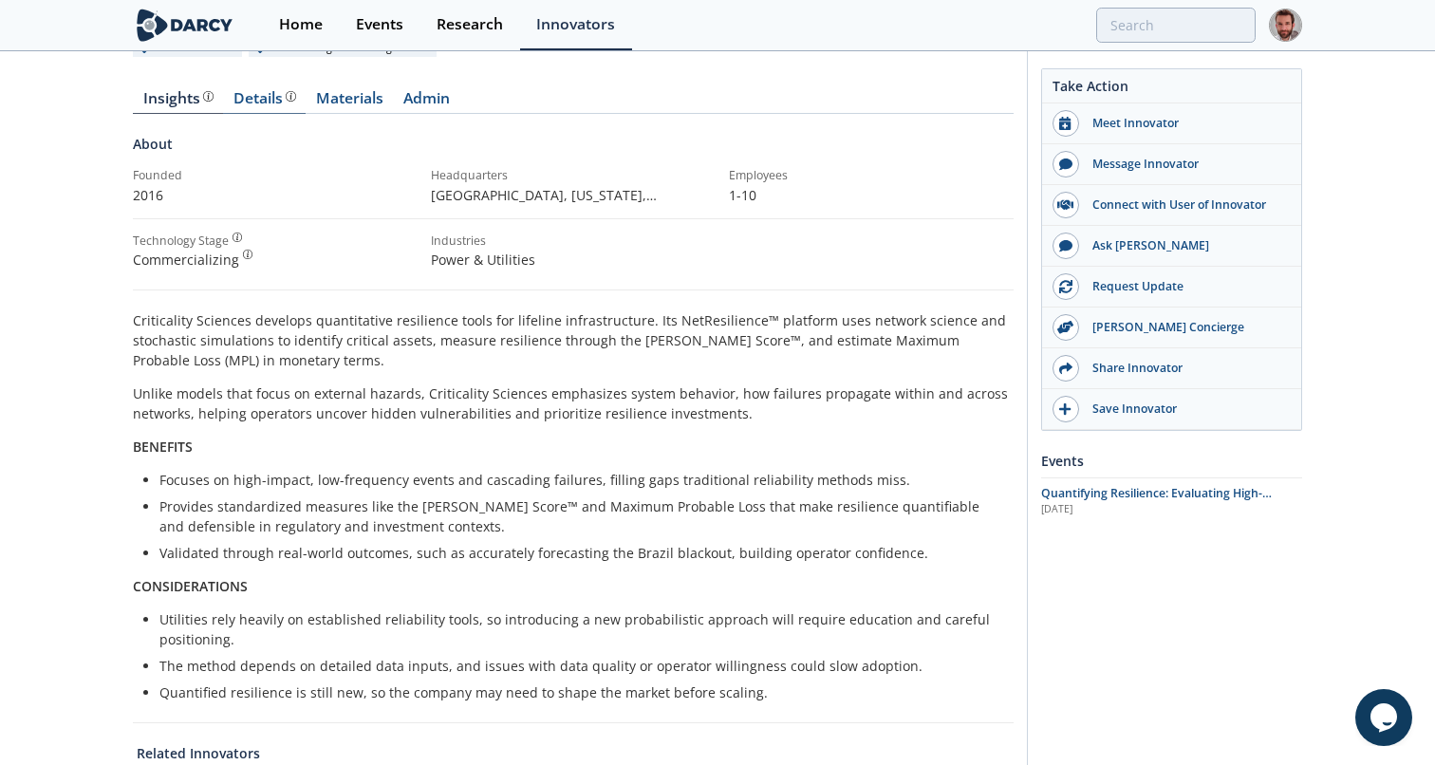
click at [265, 106] on div "Details" at bounding box center [264, 98] width 63 height 15
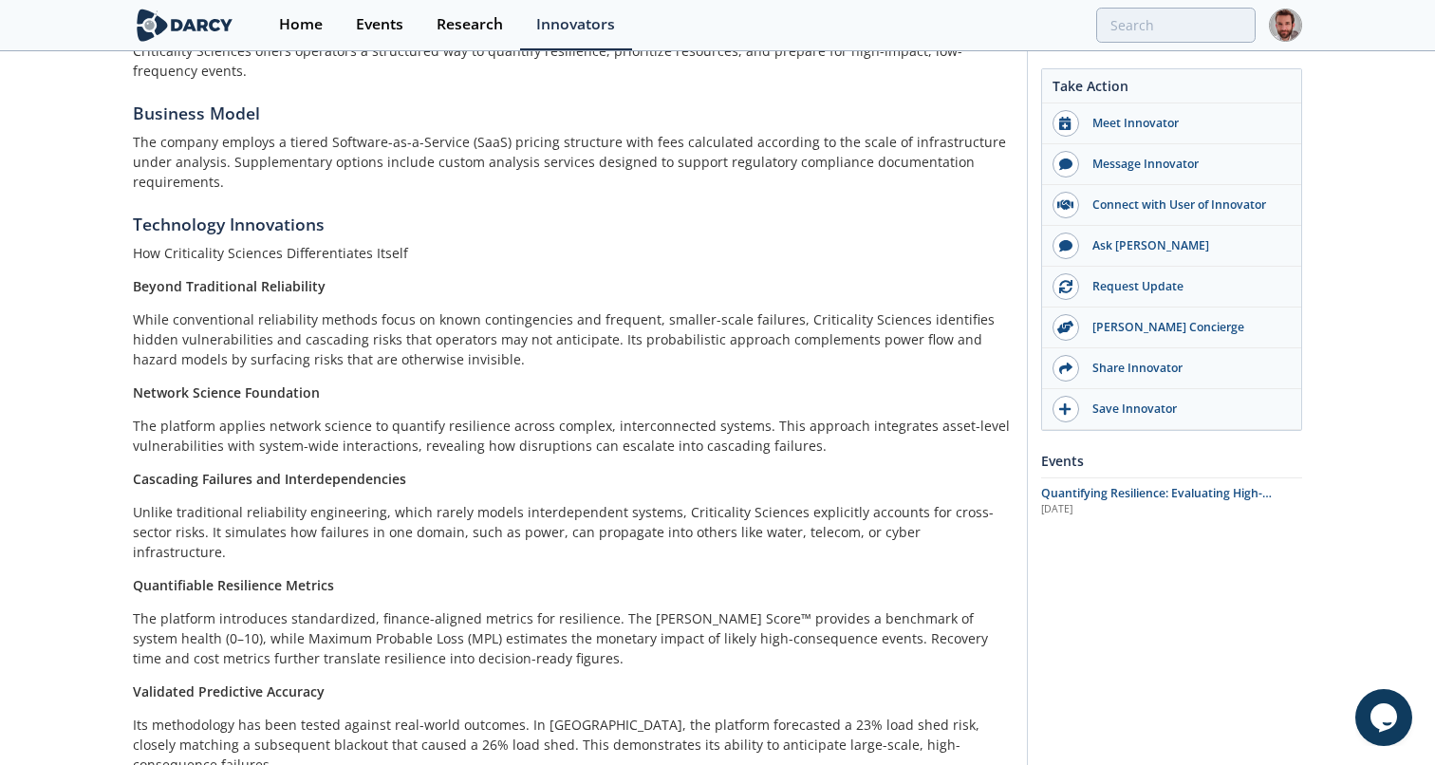
scroll to position [763, 0]
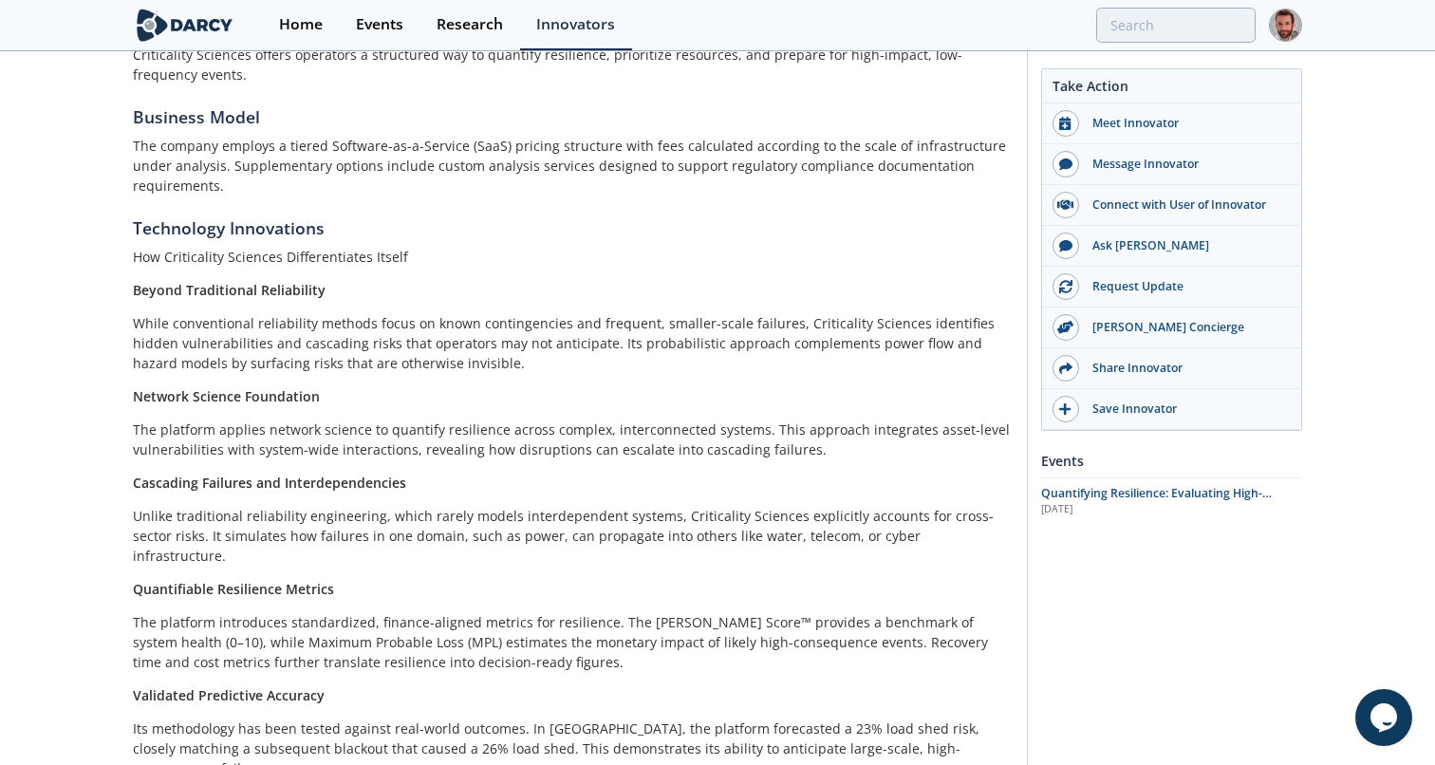
click at [843, 329] on p "While conventional reliability methods focus on known contingencies and frequen…" at bounding box center [573, 343] width 881 height 60
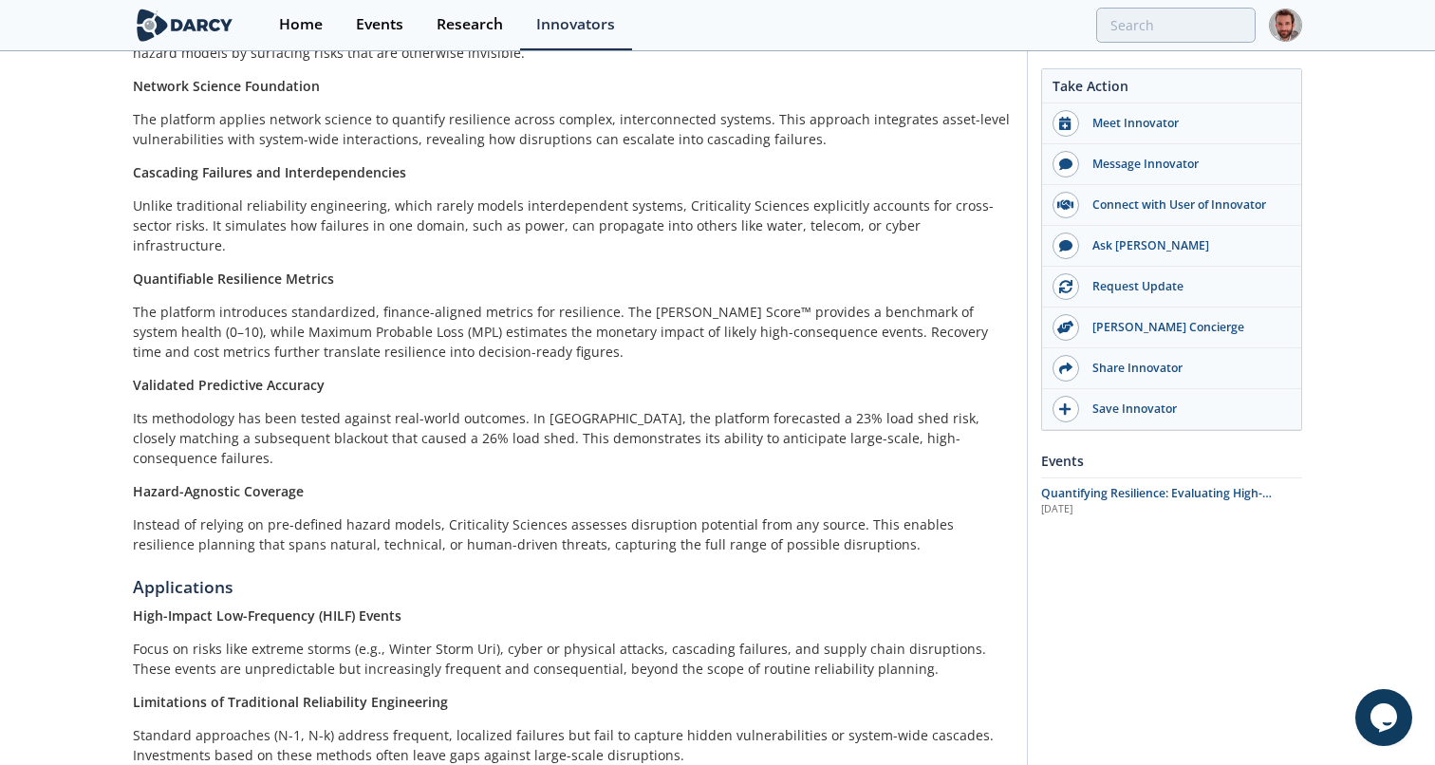
scroll to position [1384, 0]
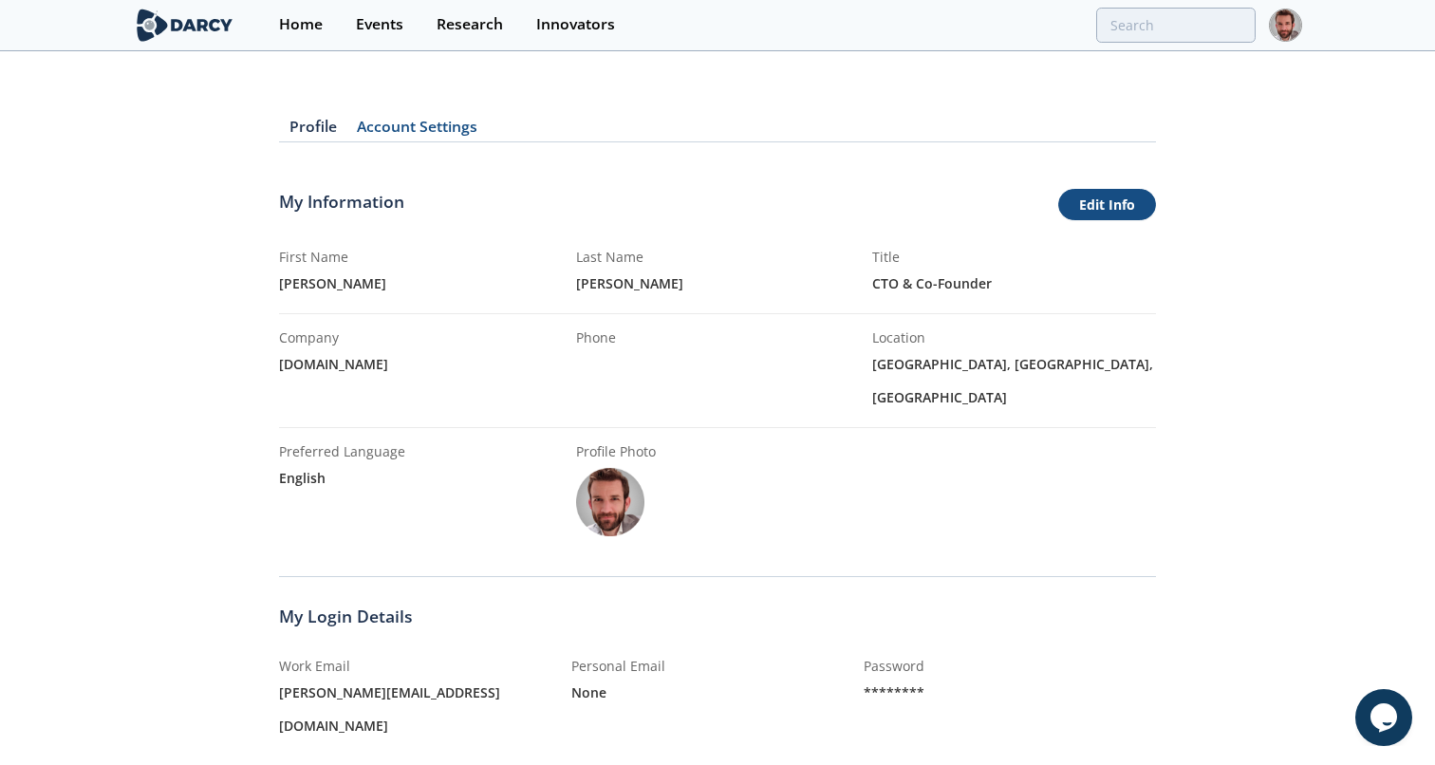
click at [1118, 205] on link "Edit Info" at bounding box center [1107, 205] width 98 height 32
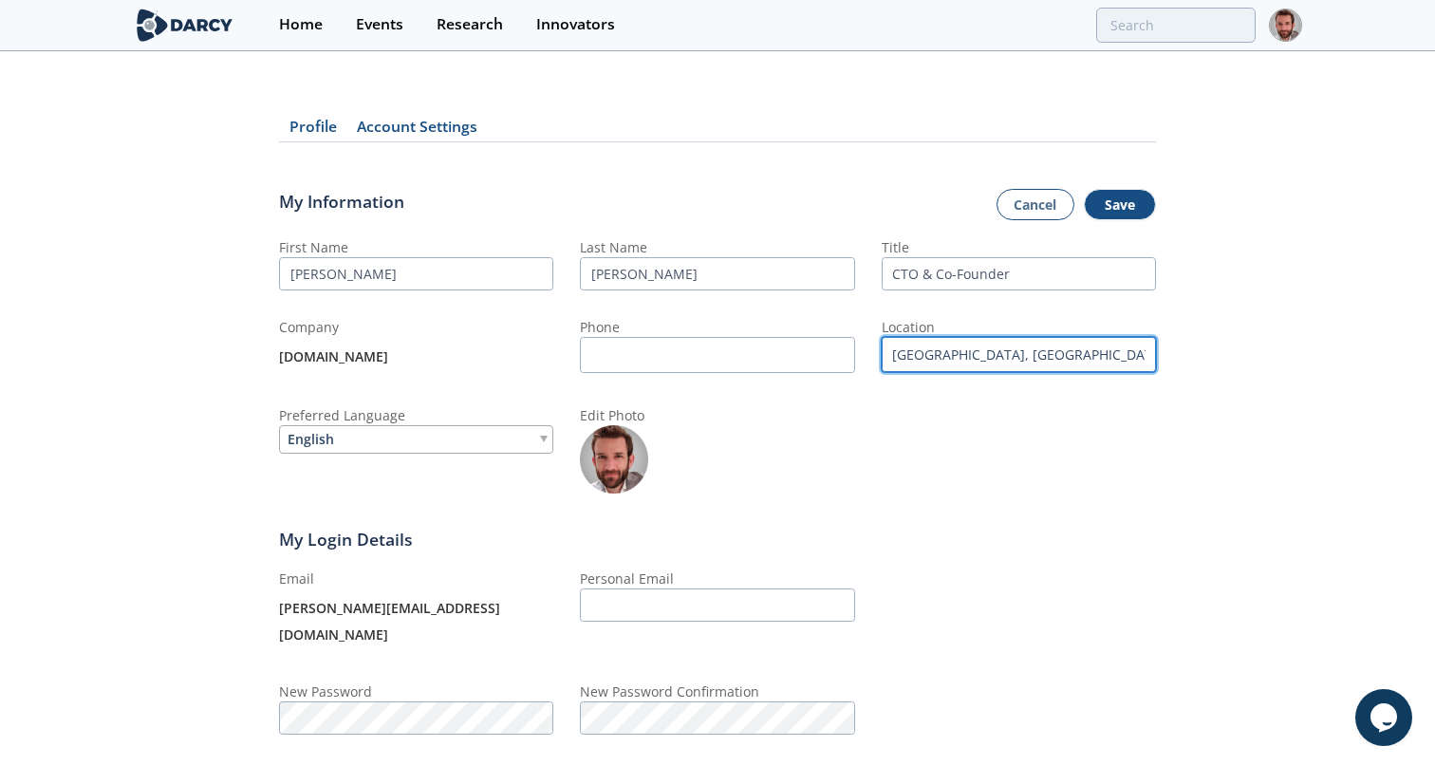
click at [1085, 358] on input "Ljubljana, Ljubljana, Slovenia" at bounding box center [1018, 354] width 274 height 35
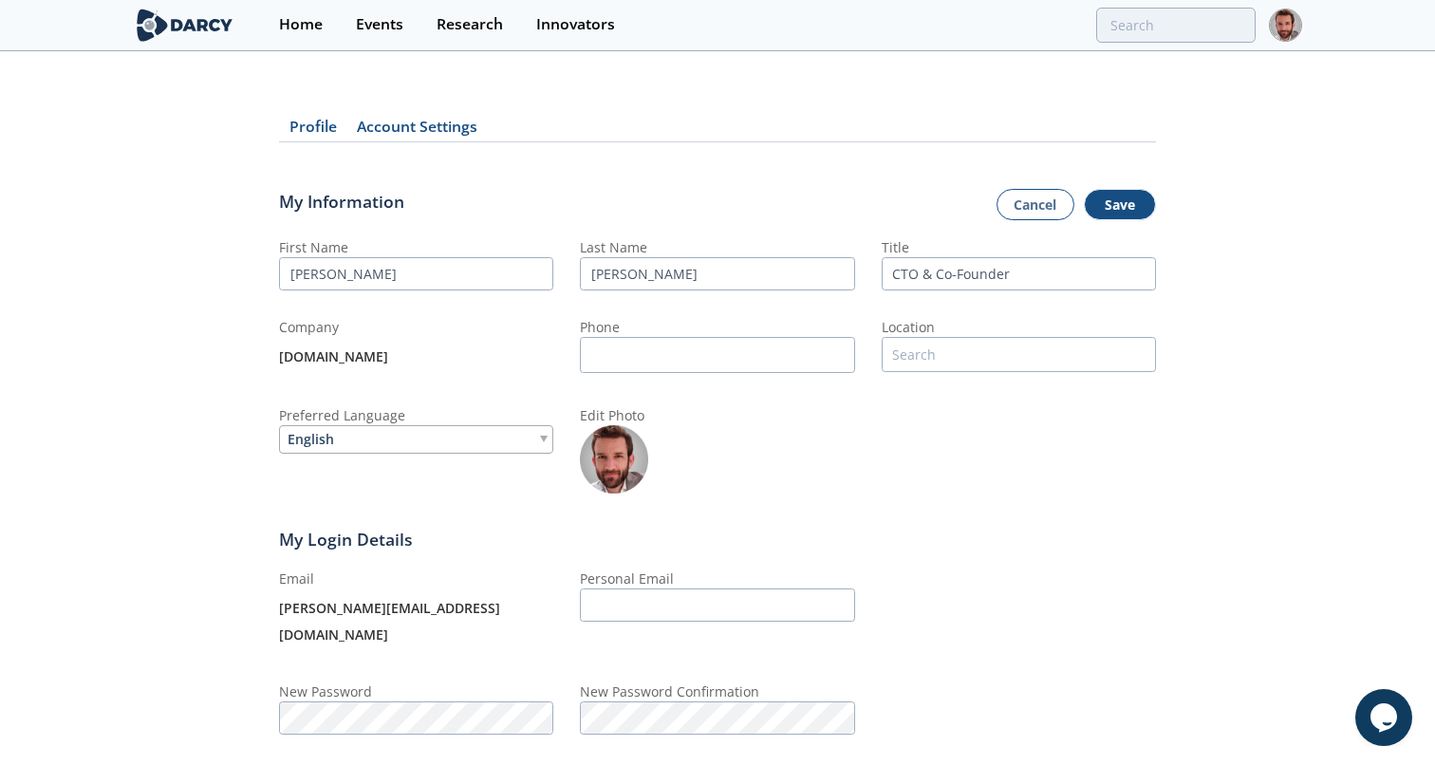
click at [1223, 321] on div "Profile Account Settings My Information Cancel Save First Name Ross Last Name D…" at bounding box center [717, 430] width 1435 height 701
type input "Ljubljana, Ljubljana, Slovenia"
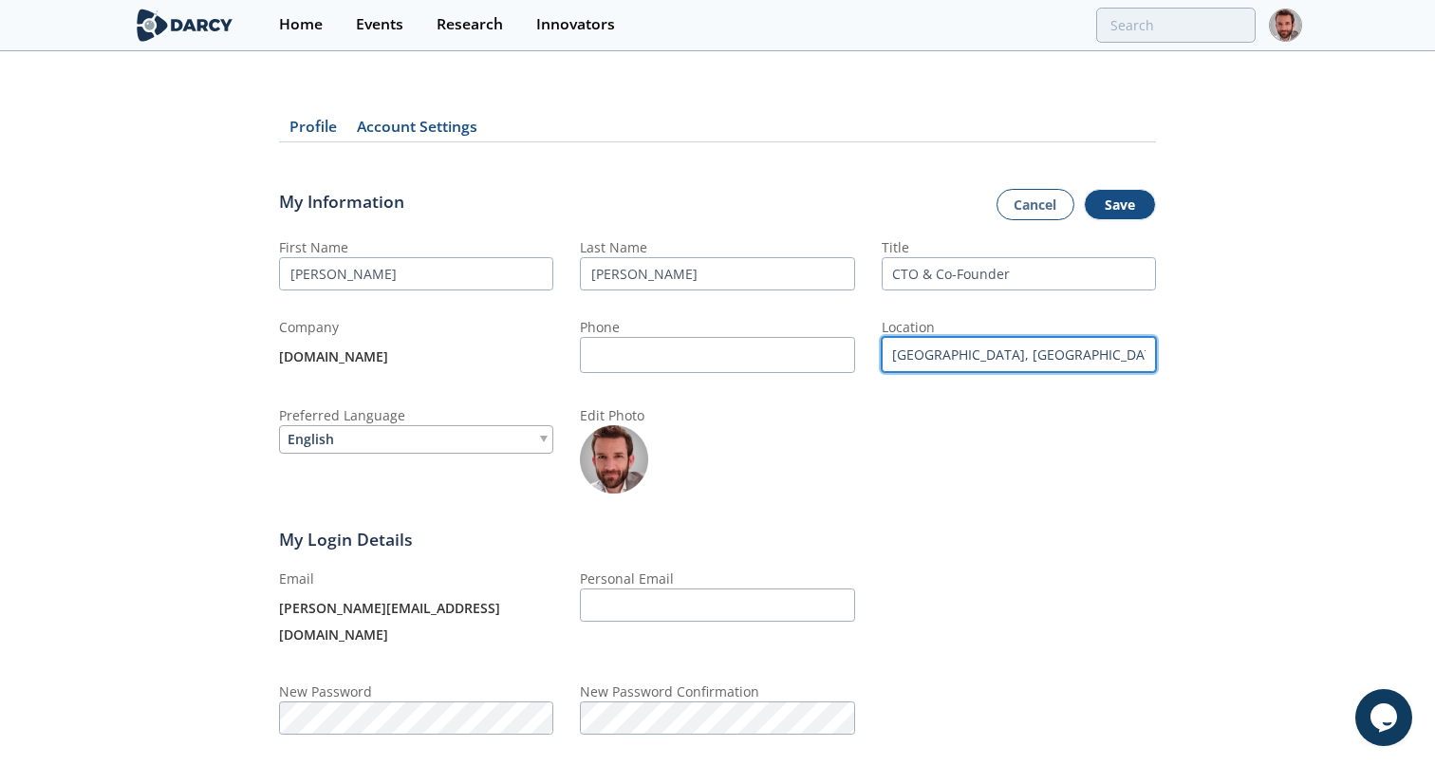
click at [1088, 356] on input "Ljubljana, Ljubljana, Slovenia" at bounding box center [1018, 354] width 274 height 35
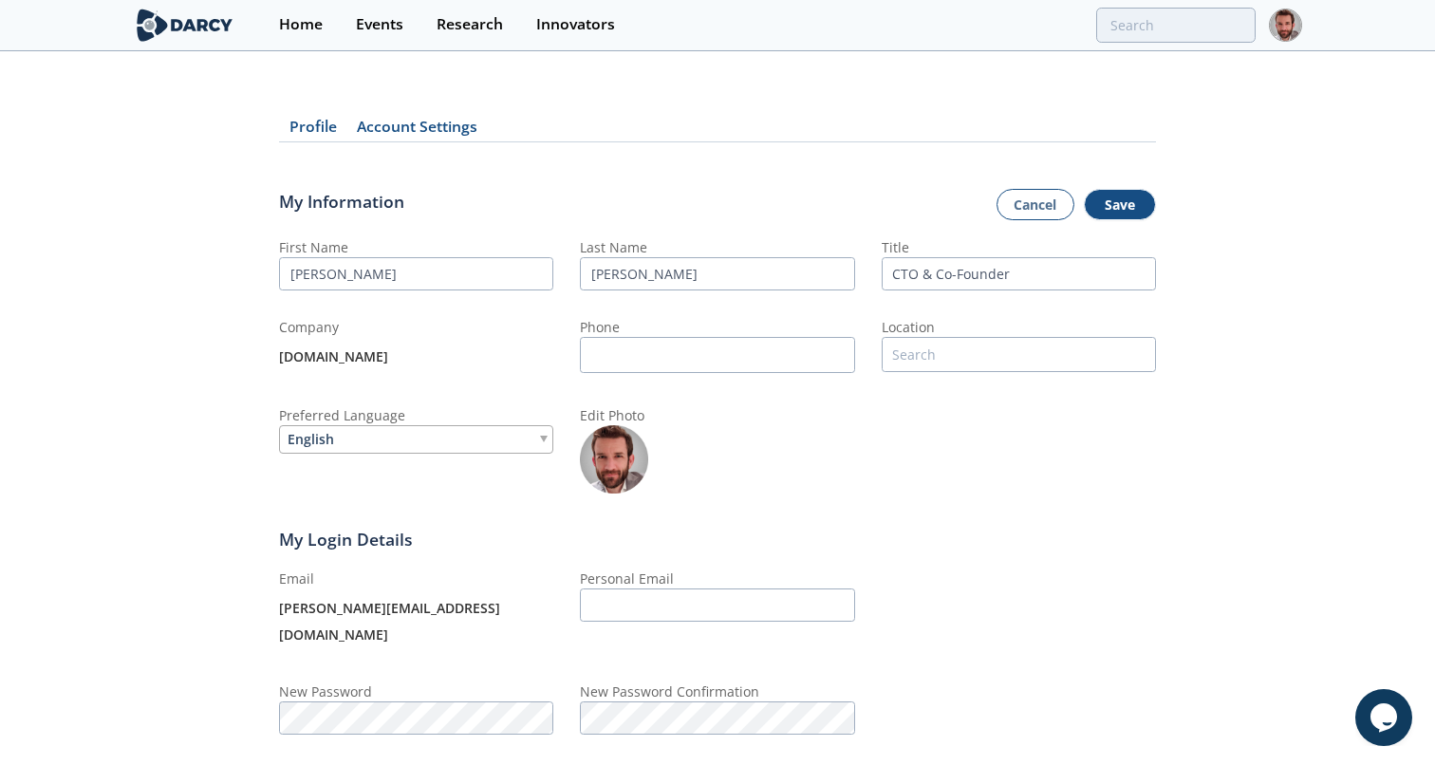
click at [1189, 343] on div "Profile Account Settings My Information Cancel Save First Name Ross Last Name D…" at bounding box center [717, 430] width 1435 height 701
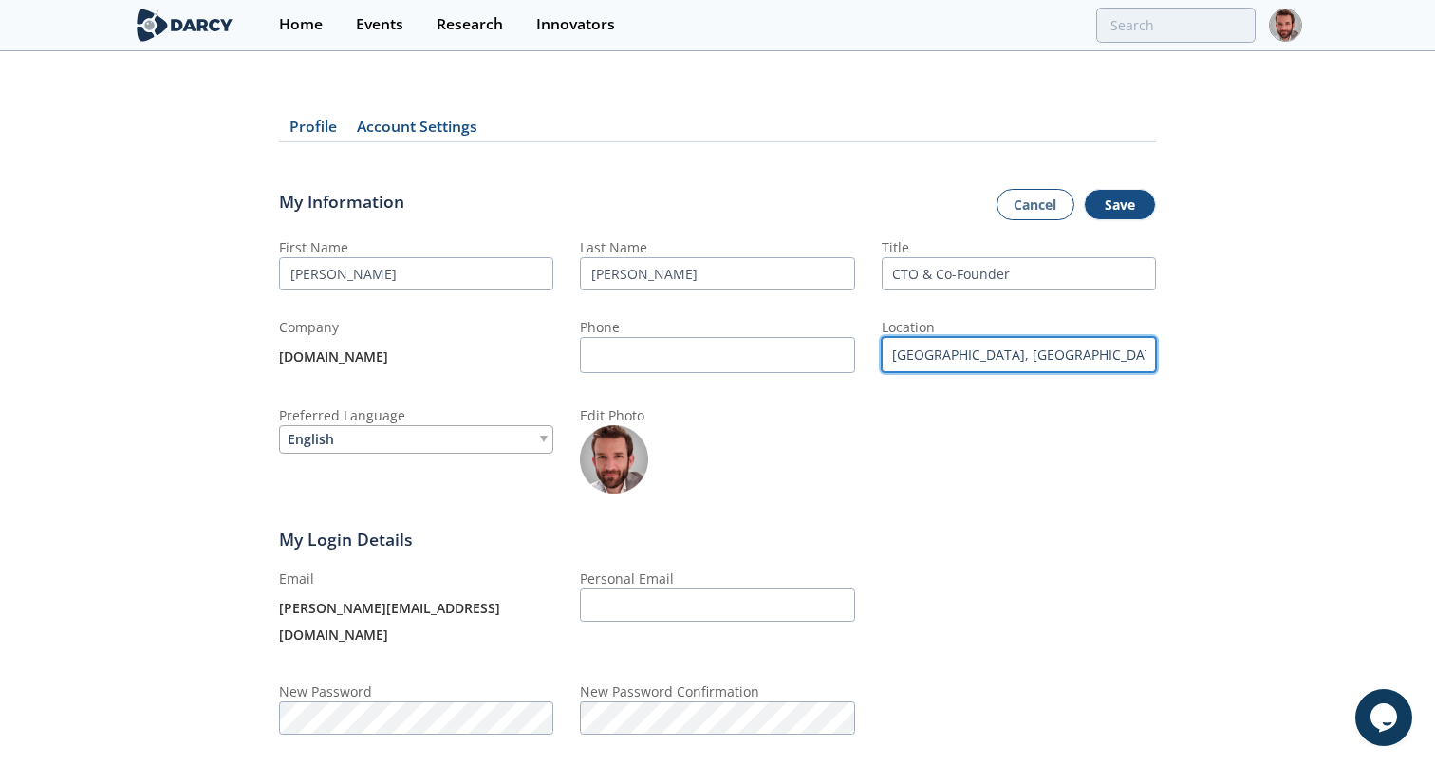
click at [1098, 345] on input "Ljubljana, Ljubljana, Slovenia" at bounding box center [1018, 354] width 274 height 35
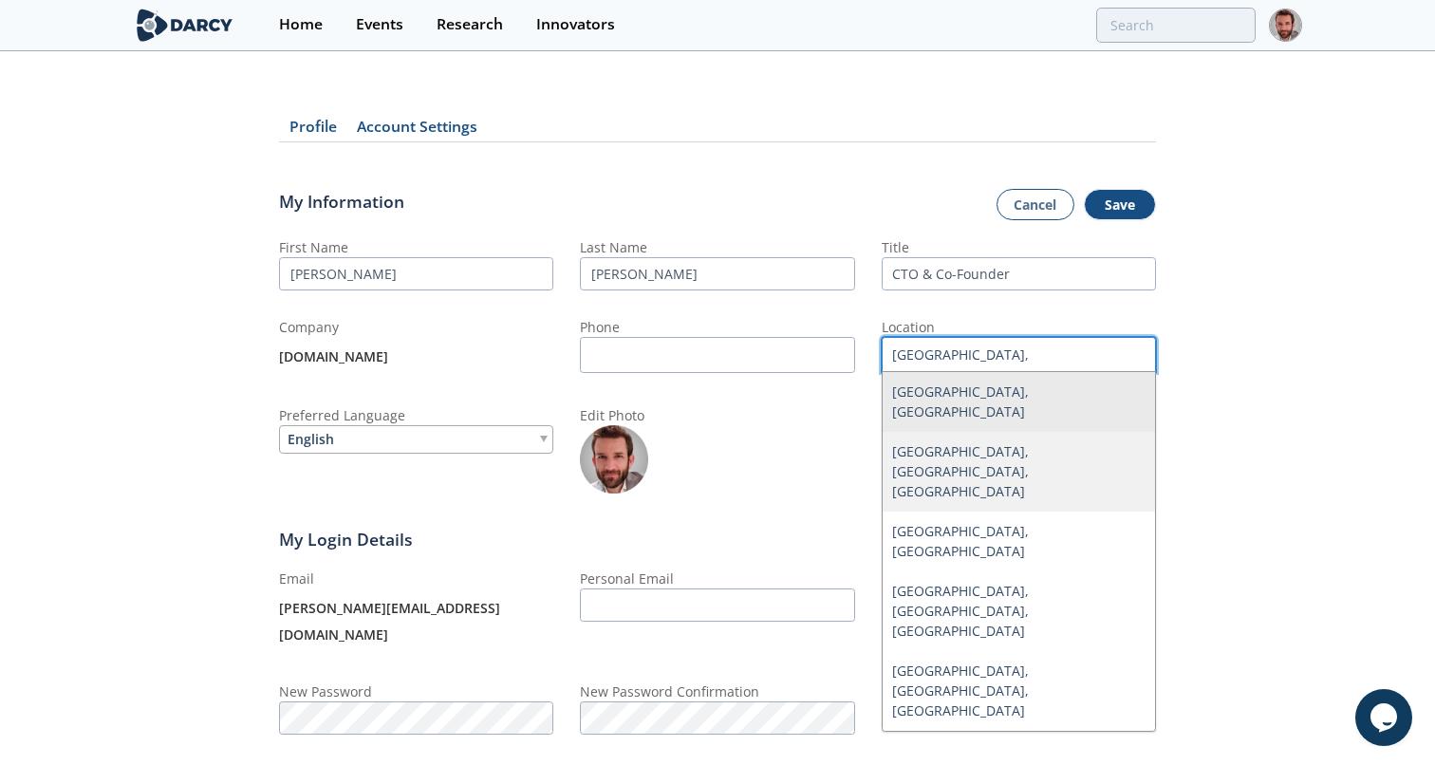
type input "Alexandria, VA, USA"
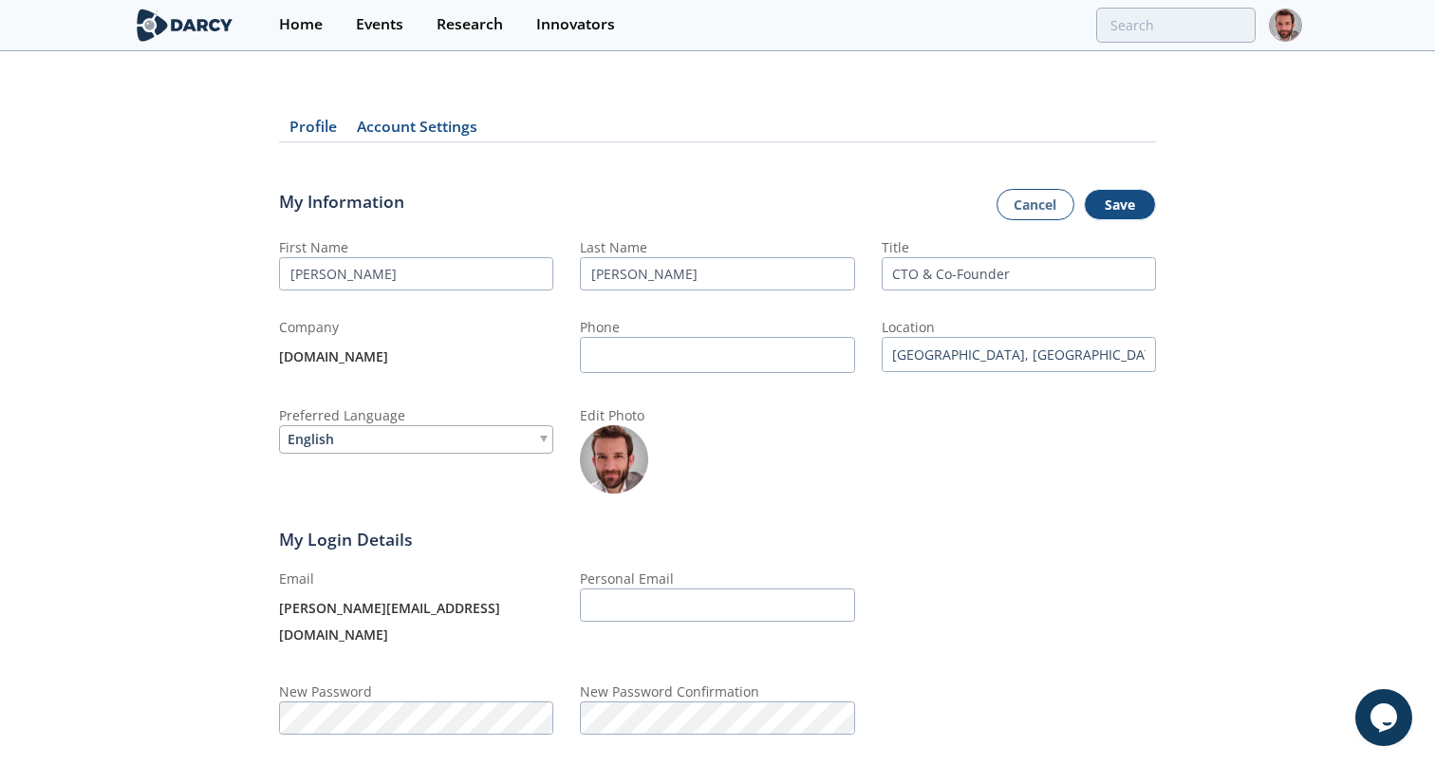
click at [1189, 269] on div "Profile Account Settings My Information Cancel Save First Name Ross Last Name D…" at bounding box center [717, 430] width 1435 height 701
click at [1130, 203] on button "Save" at bounding box center [1120, 205] width 72 height 32
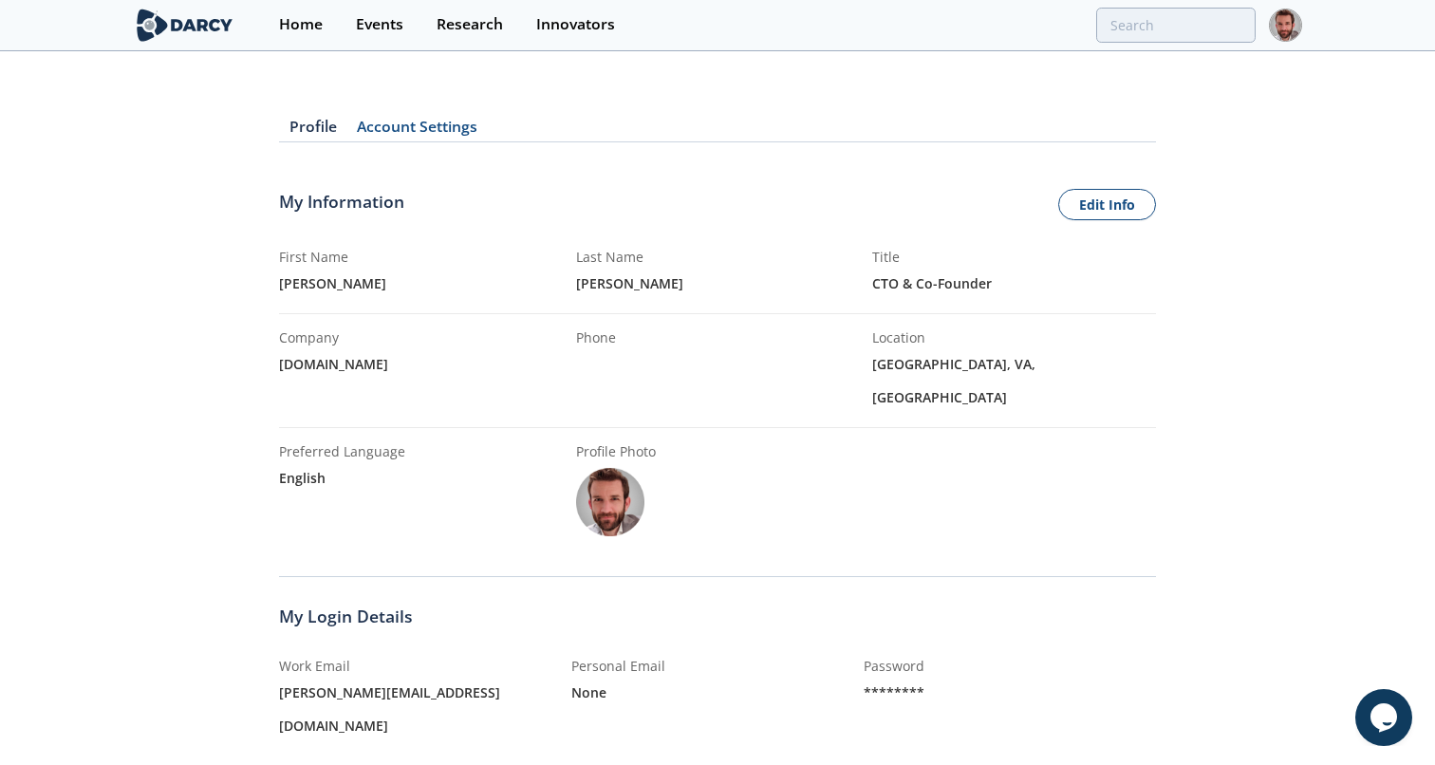
click at [409, 122] on link "Account Settings" at bounding box center [416, 131] width 140 height 23
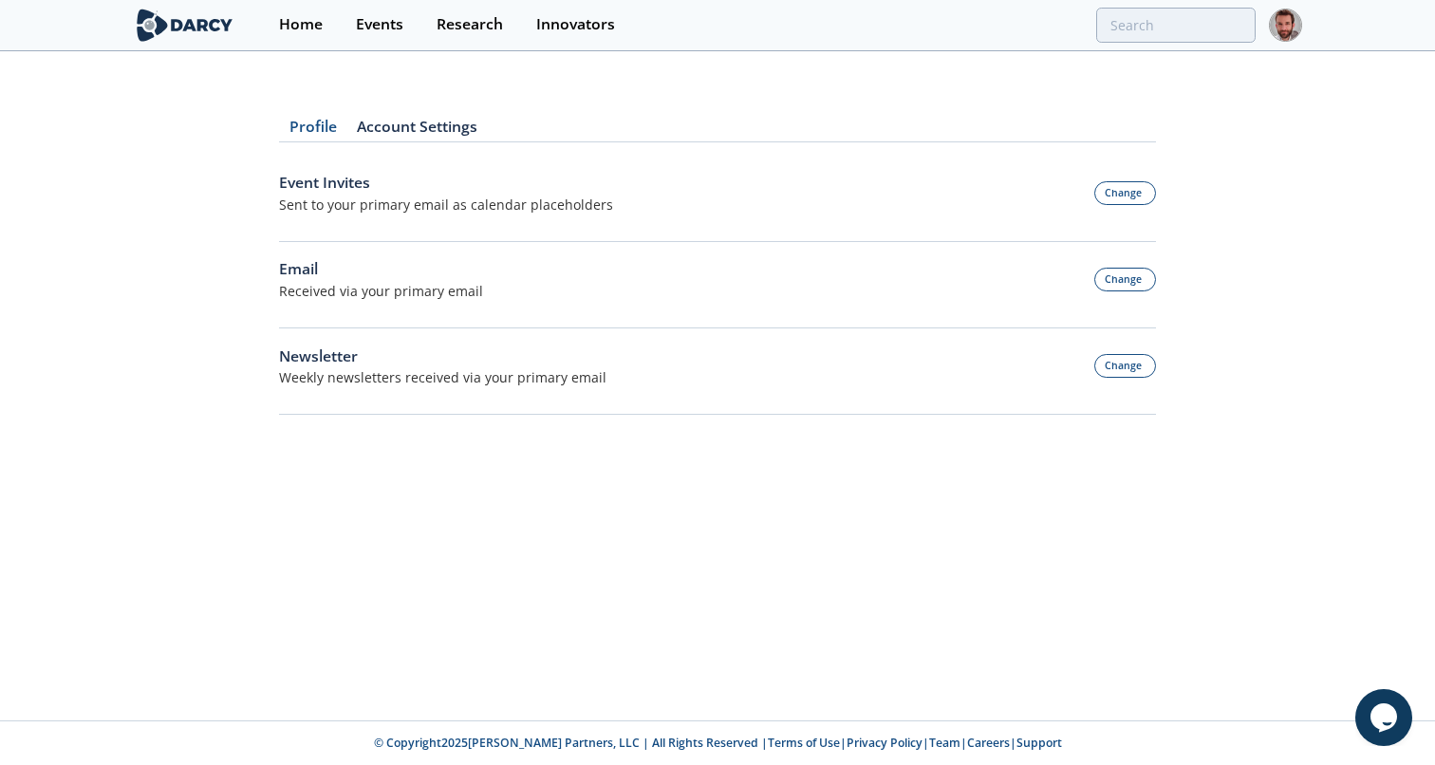
click at [315, 118] on div "Profile Account Settings Event Invites Sent to your primary email as calendar p…" at bounding box center [717, 256] width 877 height 352
click at [305, 136] on link "Profile" at bounding box center [312, 131] width 67 height 23
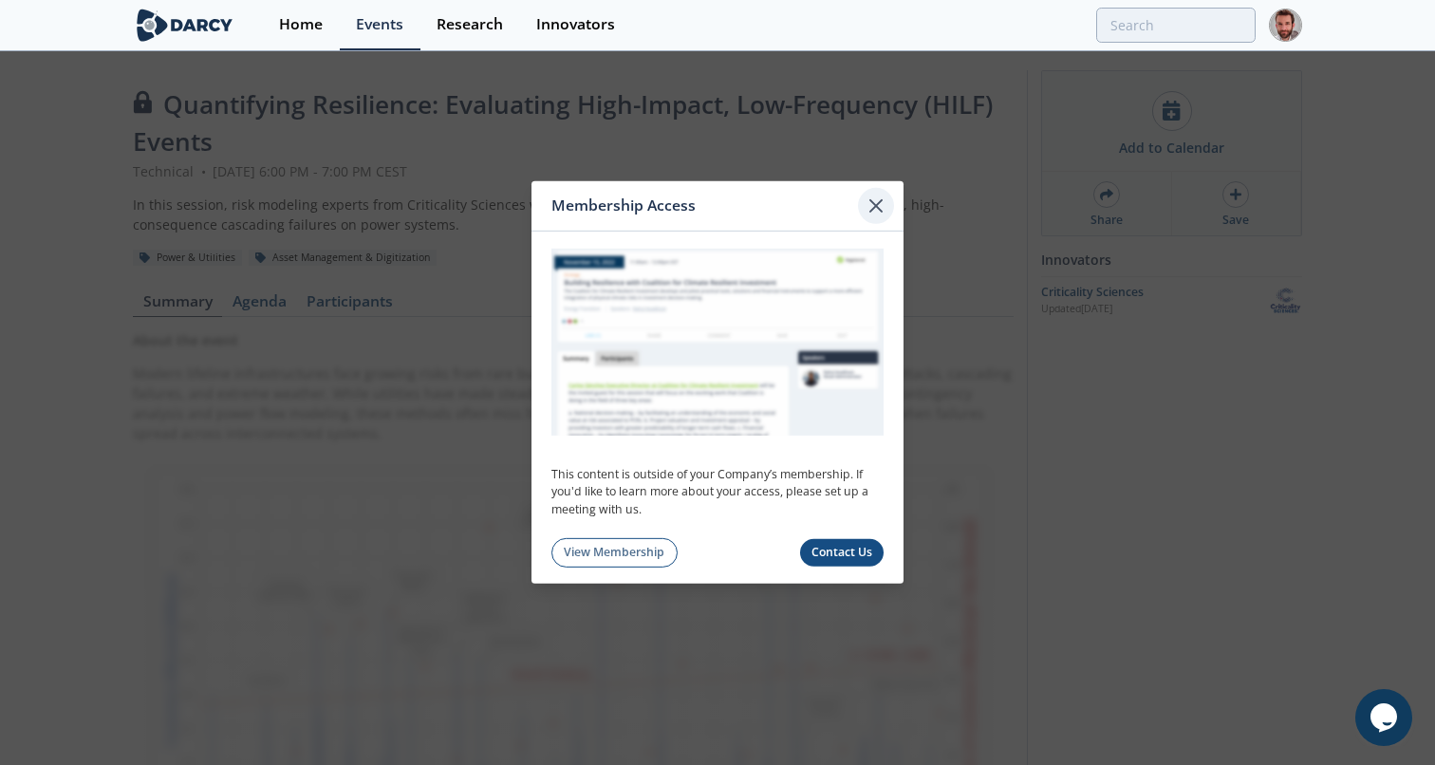
click at [874, 205] on icon at bounding box center [875, 205] width 11 height 11
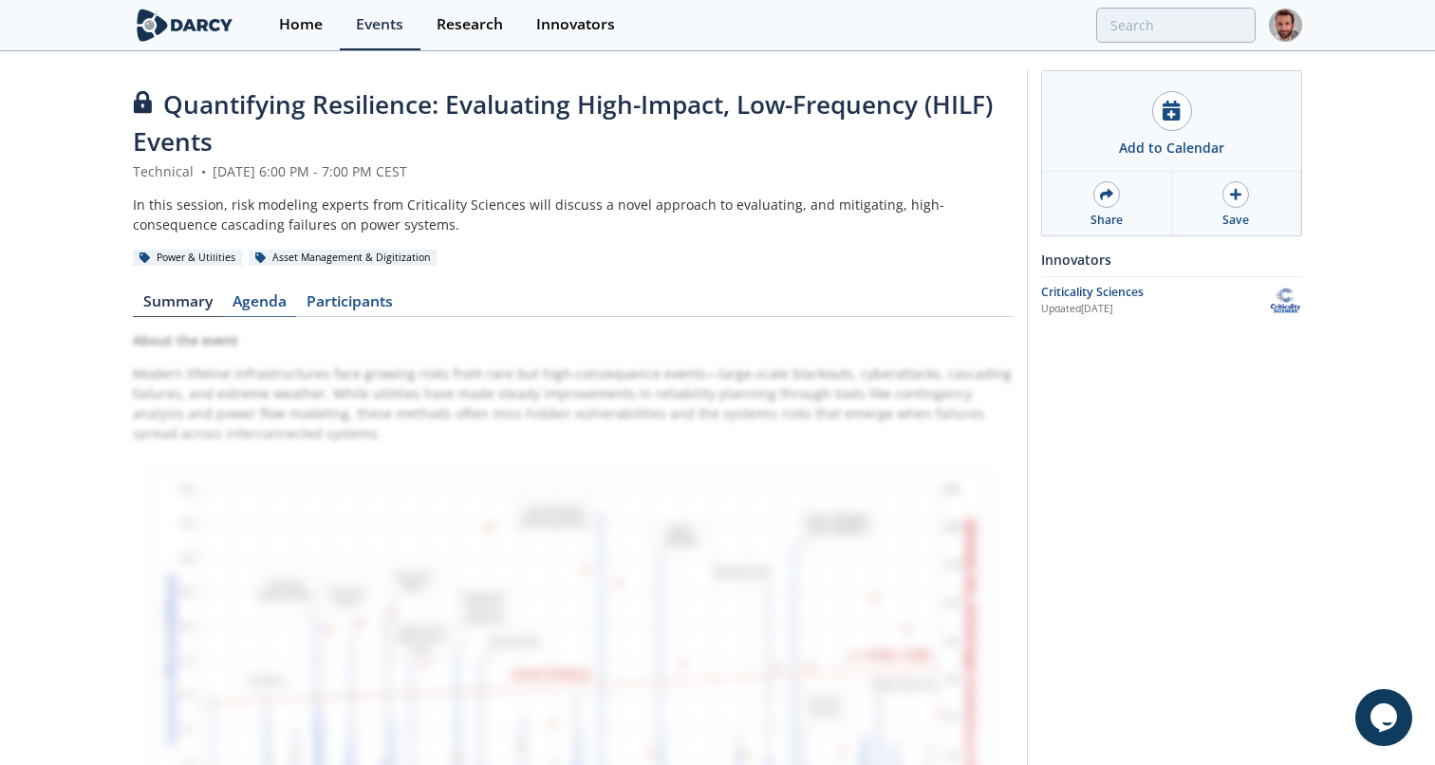
click at [254, 298] on link "Agenda" at bounding box center [259, 305] width 74 height 23
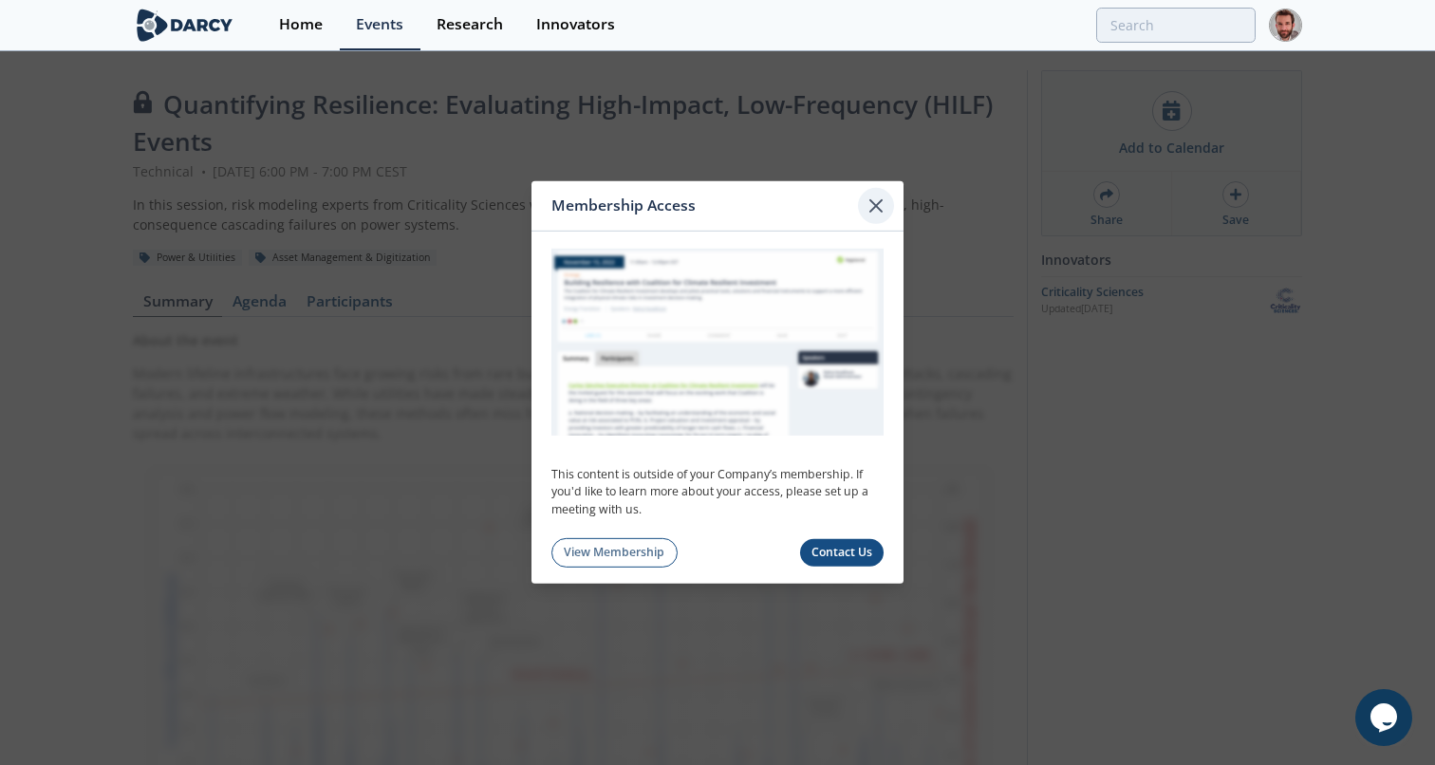
click at [865, 196] on icon at bounding box center [875, 206] width 23 height 23
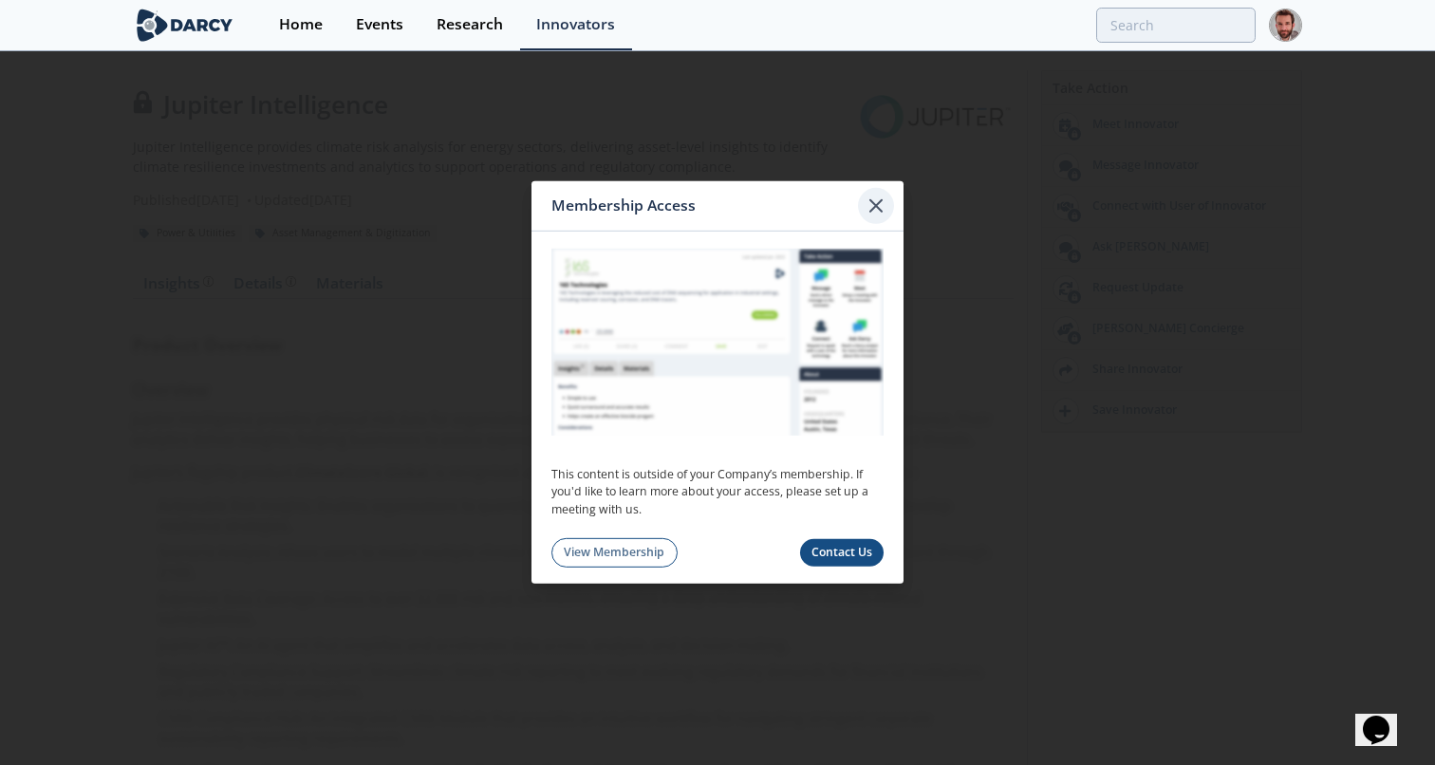
click at [874, 213] on icon at bounding box center [875, 206] width 23 height 23
click at [877, 201] on icon at bounding box center [875, 206] width 23 height 23
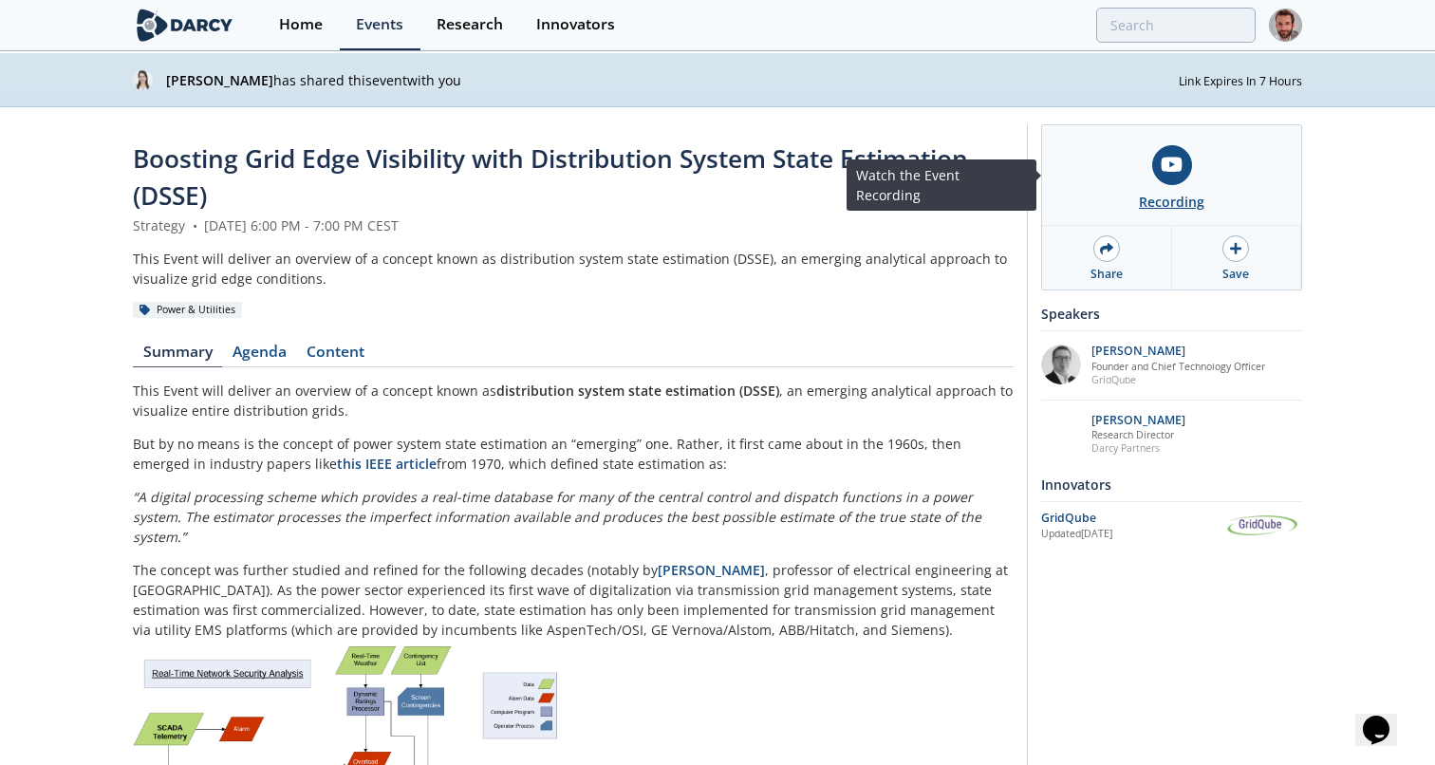
click at [1177, 164] on icon at bounding box center [1170, 165] width 21 height 15
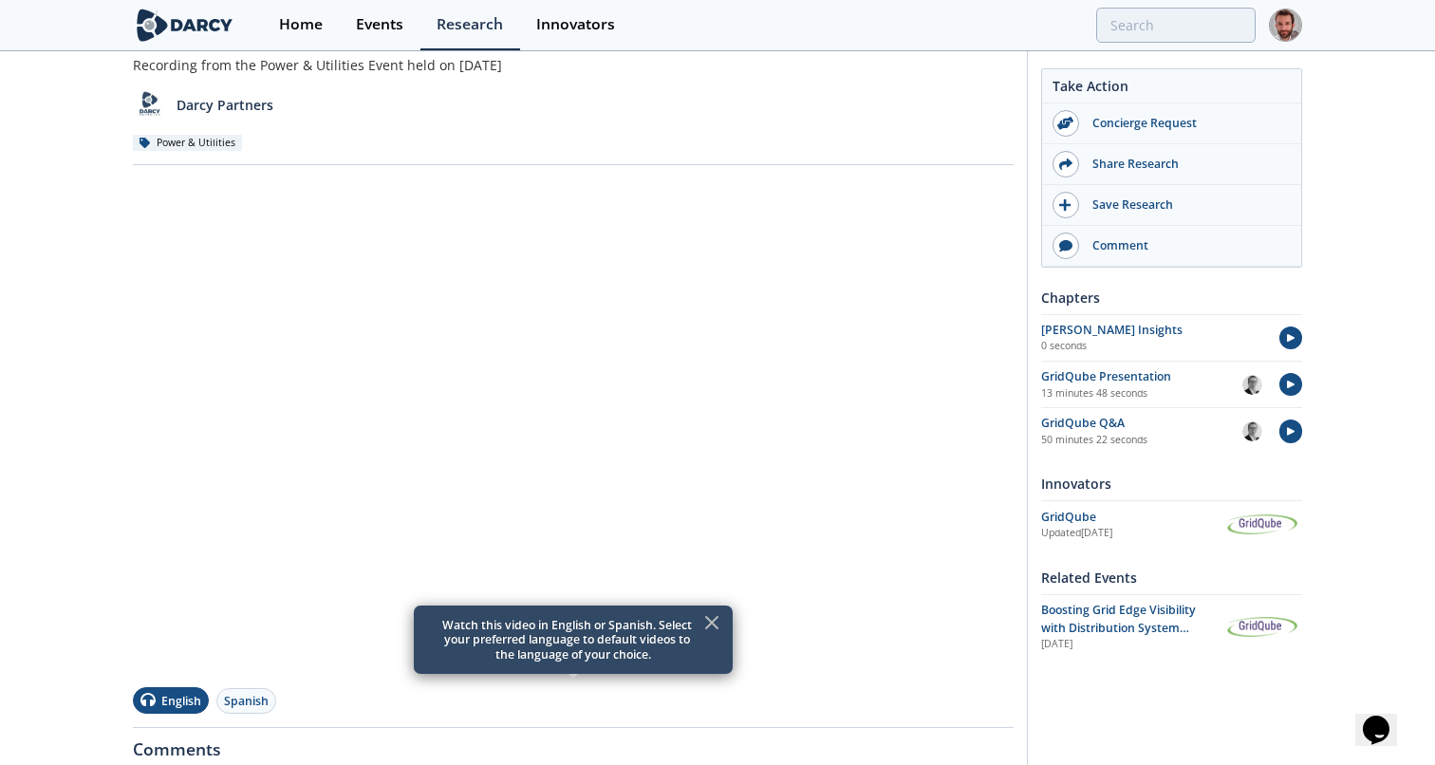
scroll to position [192, 0]
click at [1355, 223] on div "Event Recording - Boosting Grid Edge Visibility with Distribution System State …" at bounding box center [717, 526] width 1435 height 1221
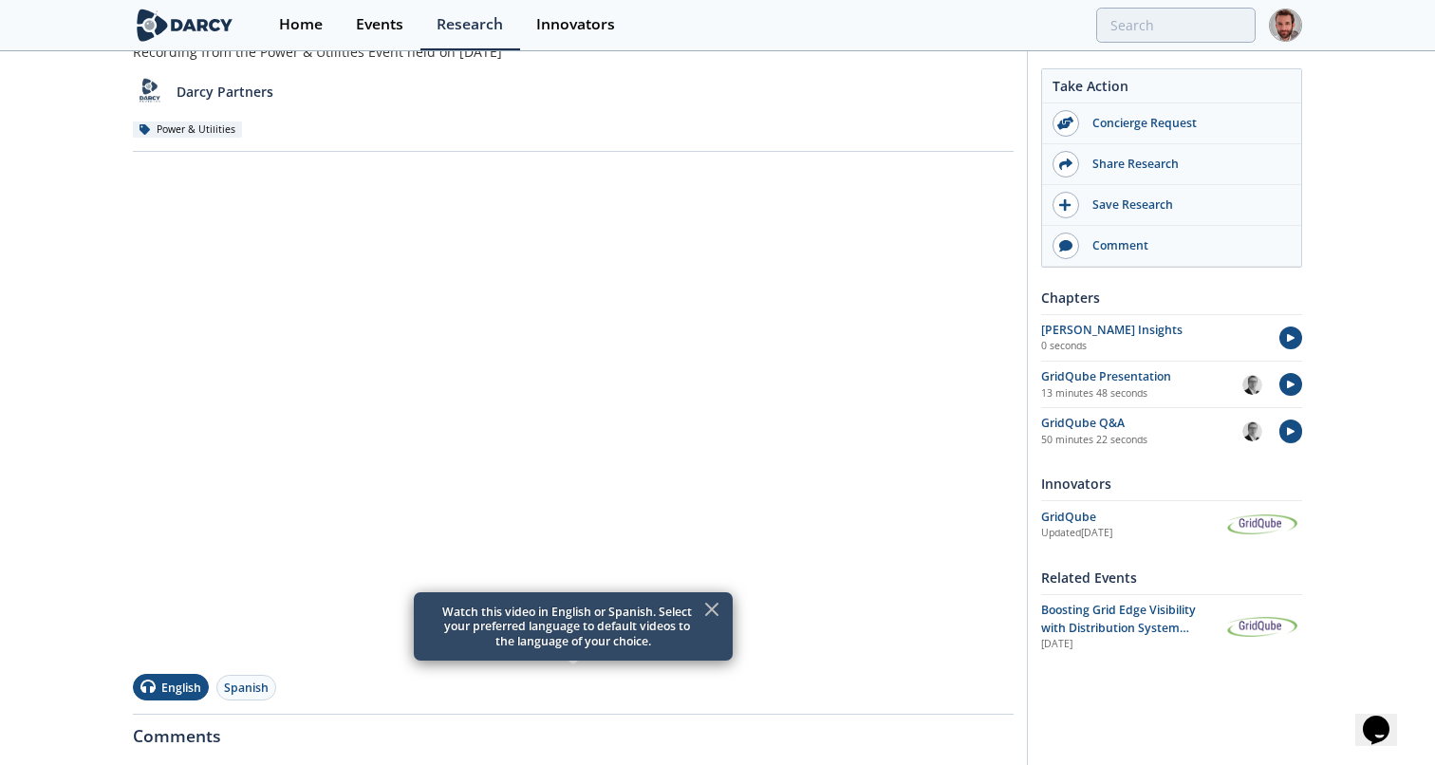
scroll to position [209, 0]
click at [711, 606] on icon at bounding box center [711, 607] width 11 height 11
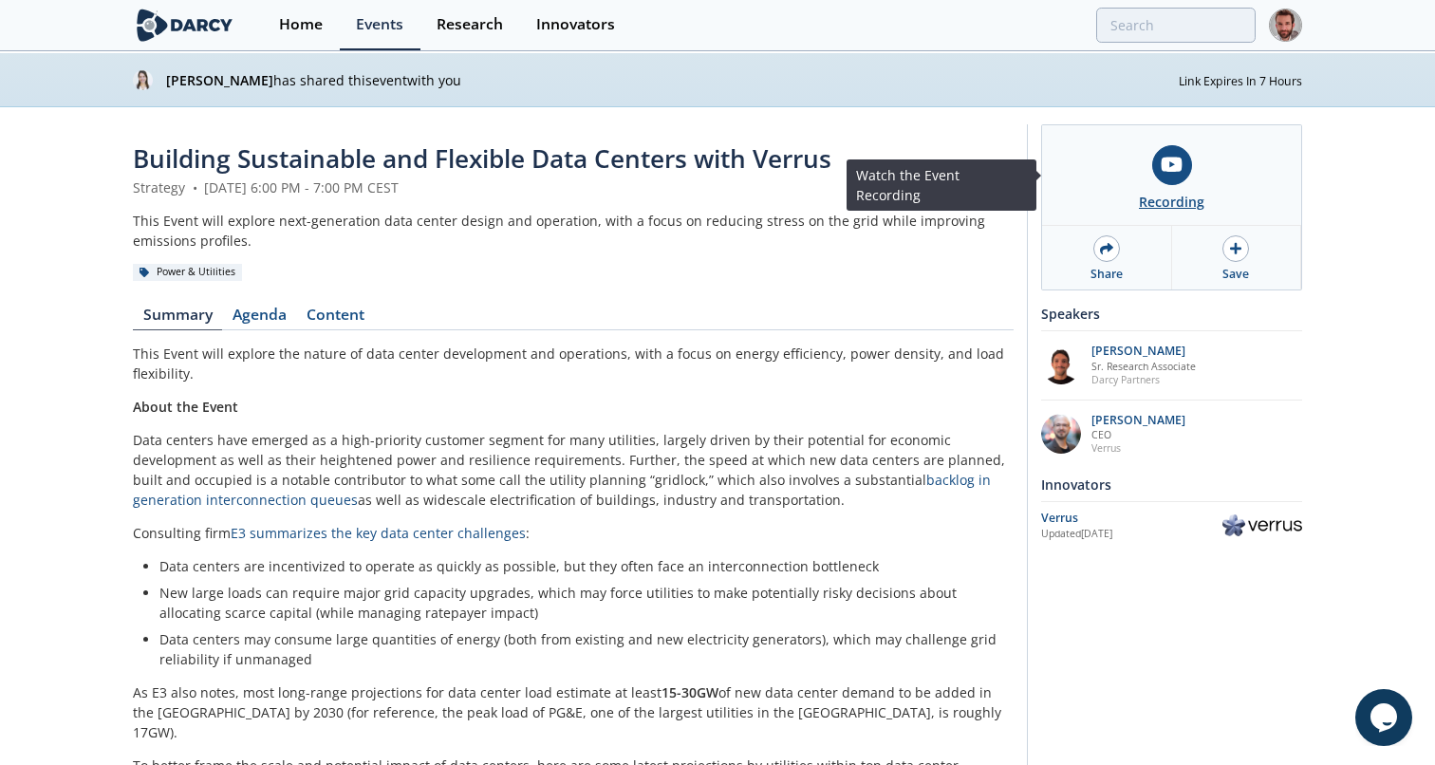
click at [1159, 175] on div at bounding box center [1172, 165] width 40 height 40
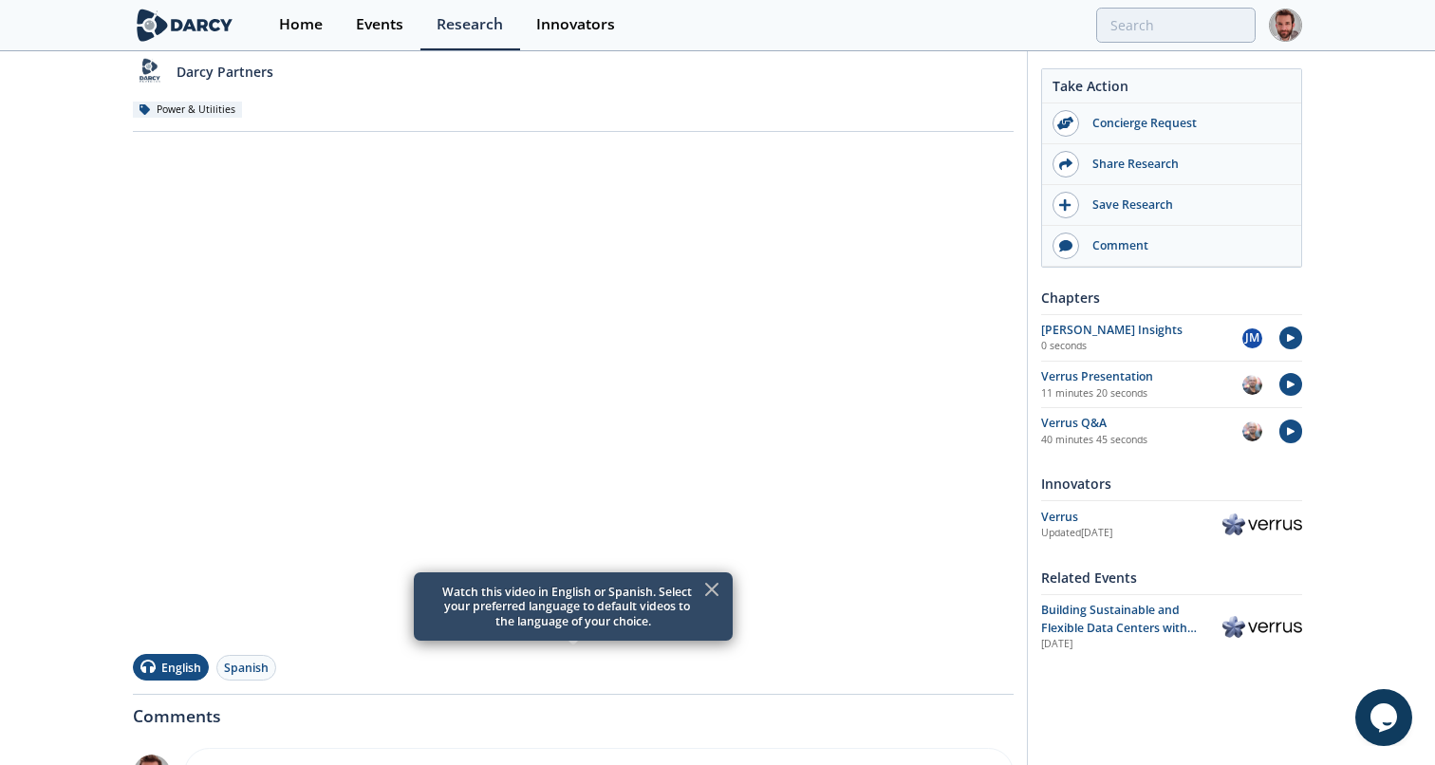
scroll to position [229, 0]
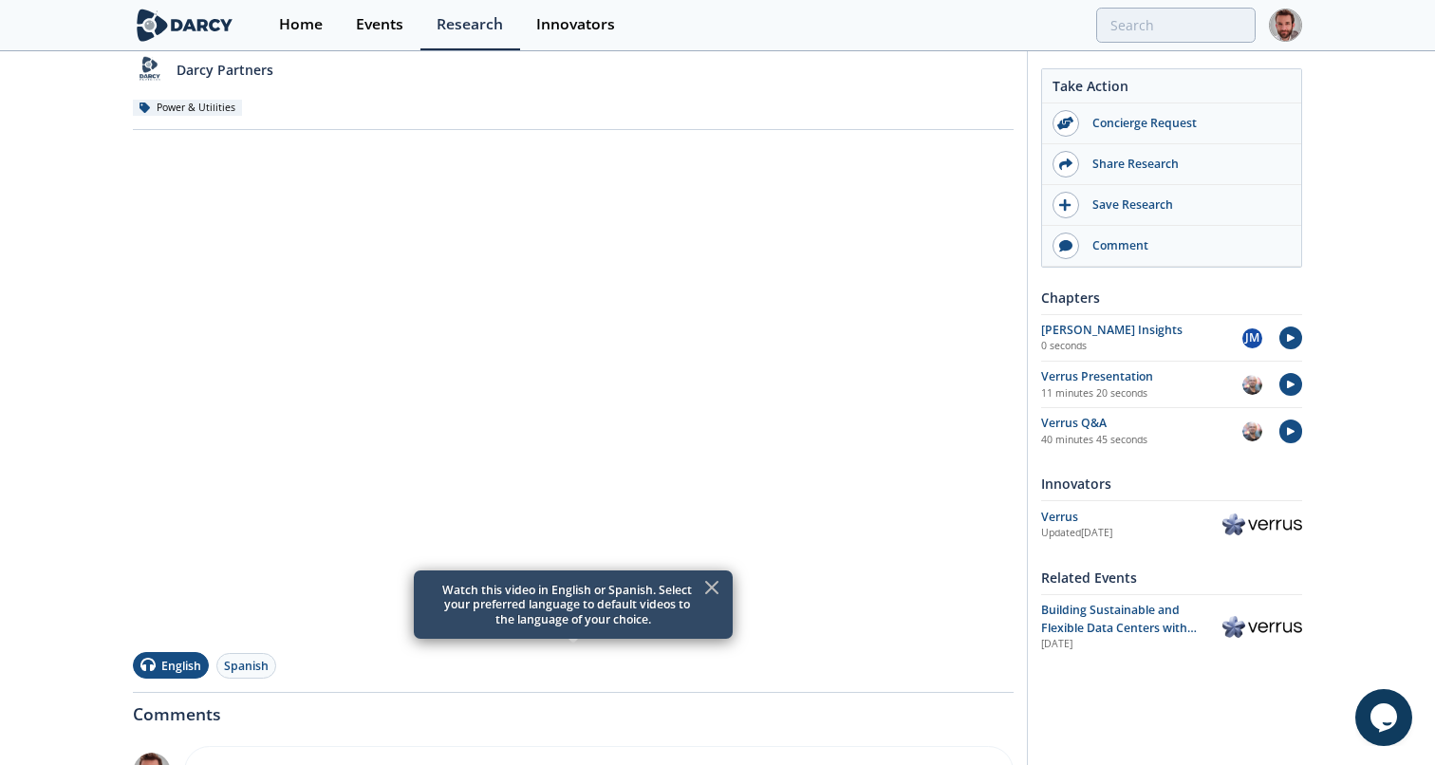
click at [712, 590] on icon at bounding box center [711, 587] width 23 height 23
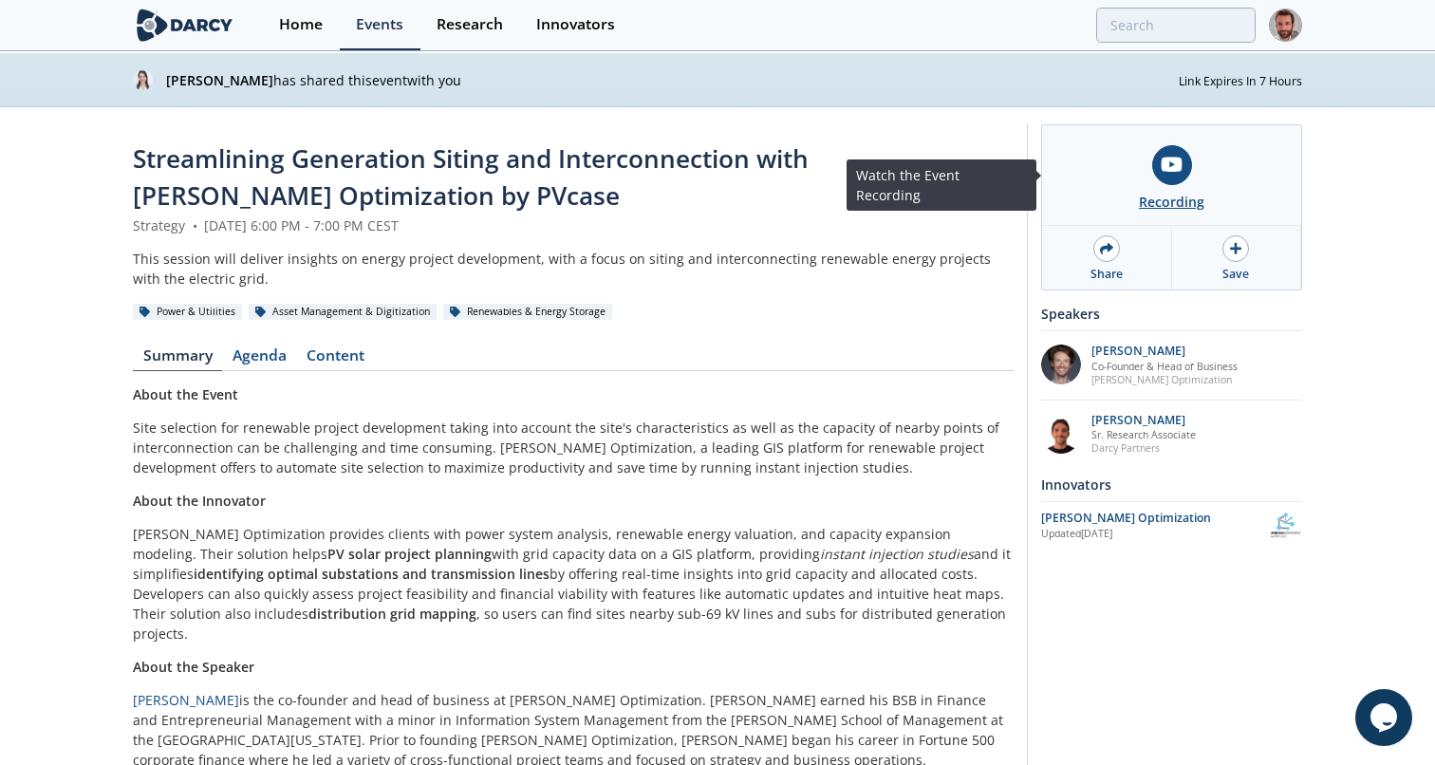
click at [1171, 174] on icon at bounding box center [1171, 165] width 23 height 20
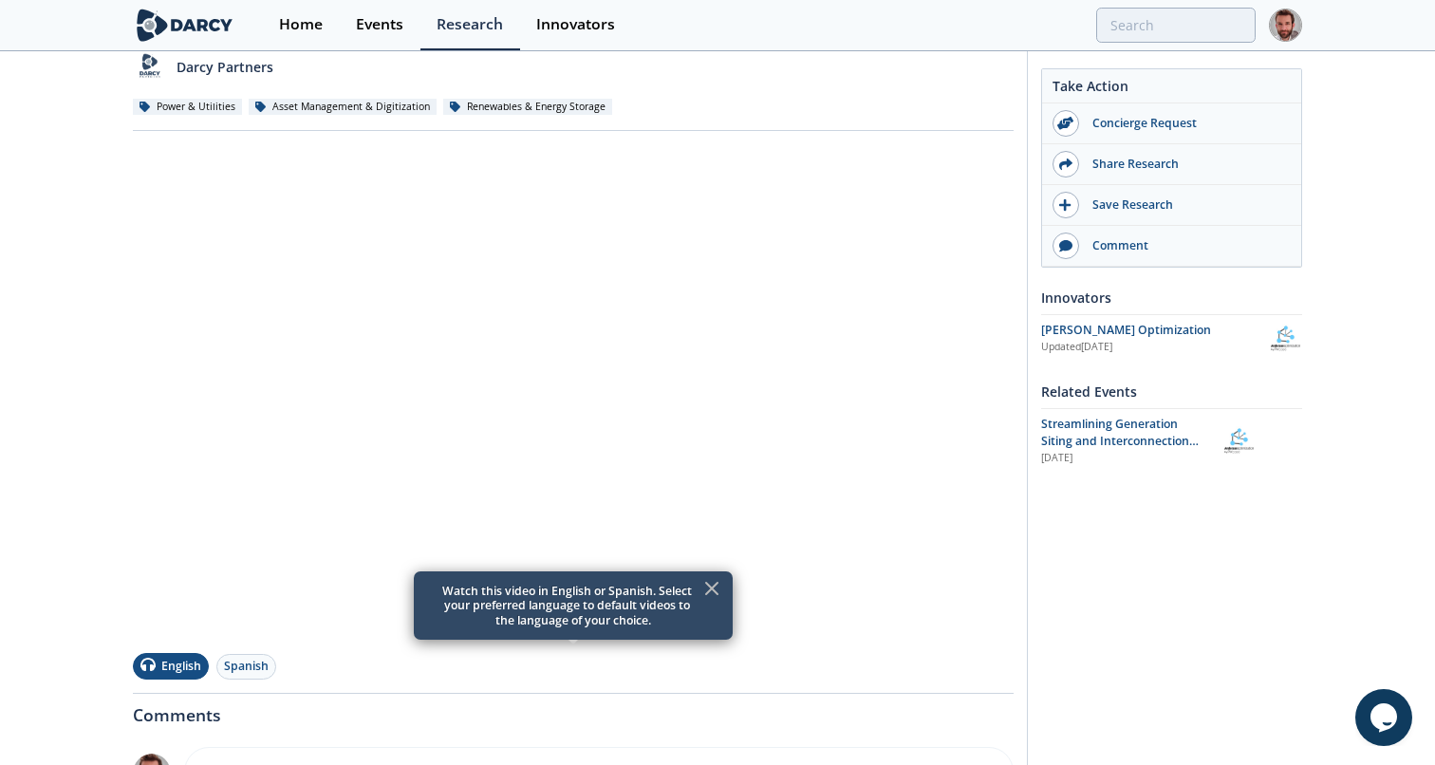
scroll to position [239, 0]
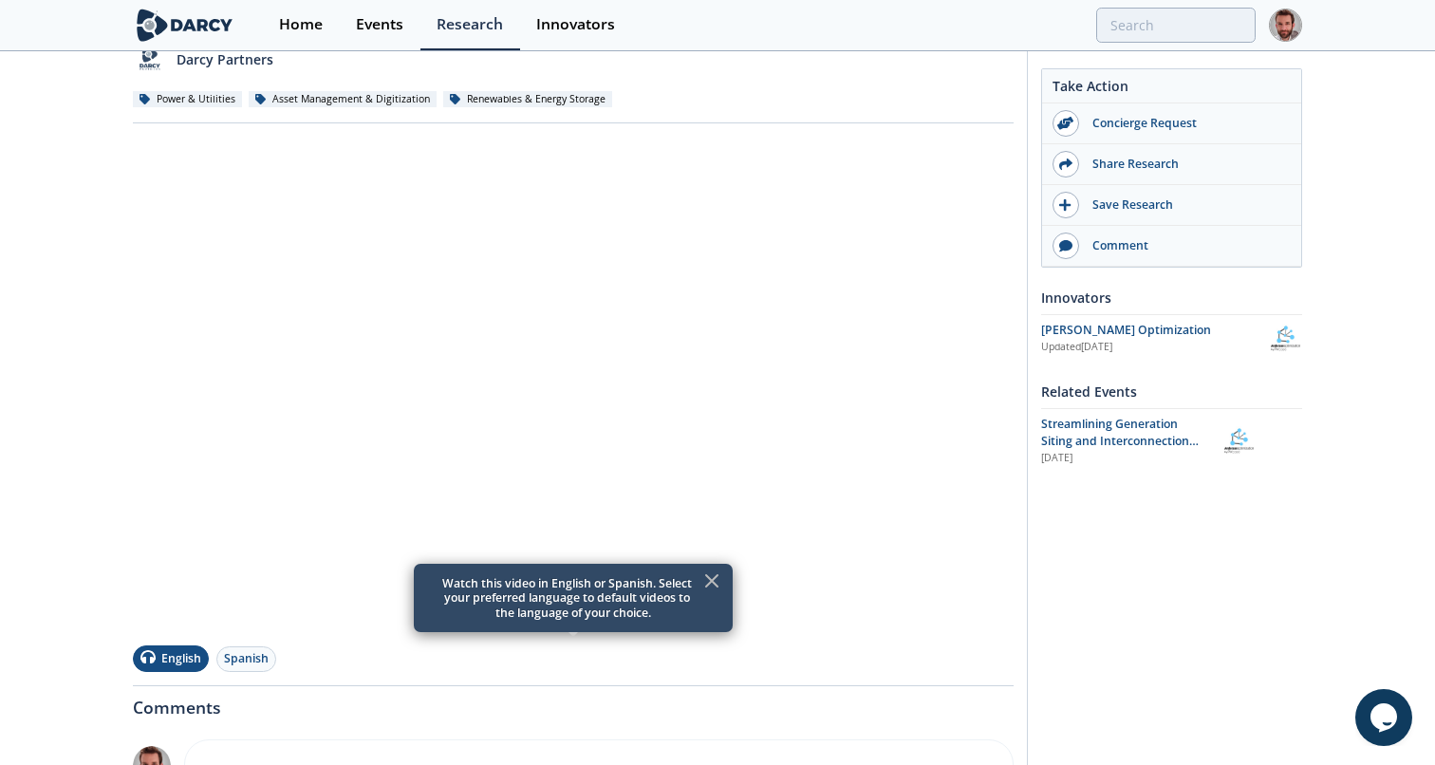
click at [1018, 380] on div "Event Recording - Streamlining Generation Siting and Interconnection with [PERS…" at bounding box center [717, 467] width 1169 height 1198
click at [715, 574] on icon at bounding box center [711, 580] width 23 height 23
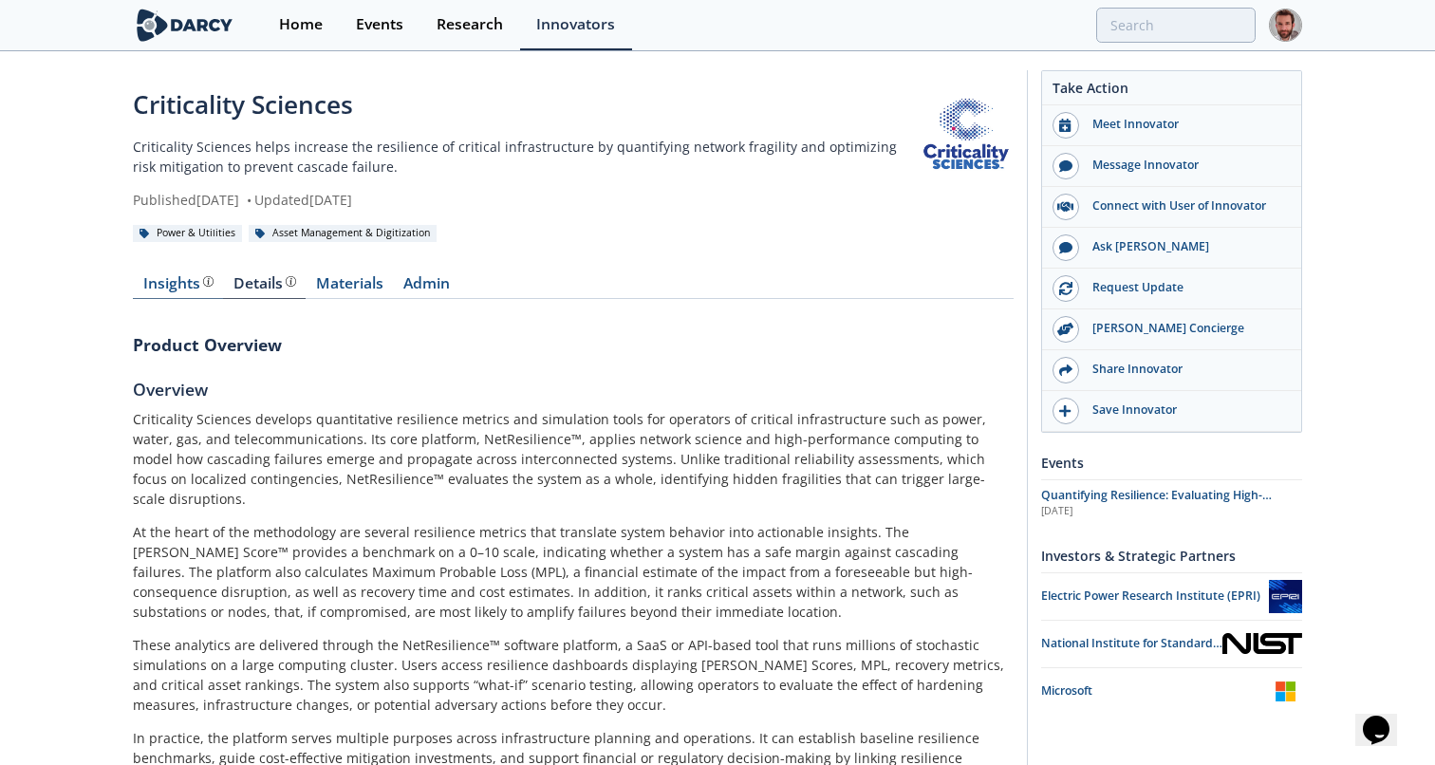
click at [178, 276] on div "Insights" at bounding box center [178, 283] width 70 height 15
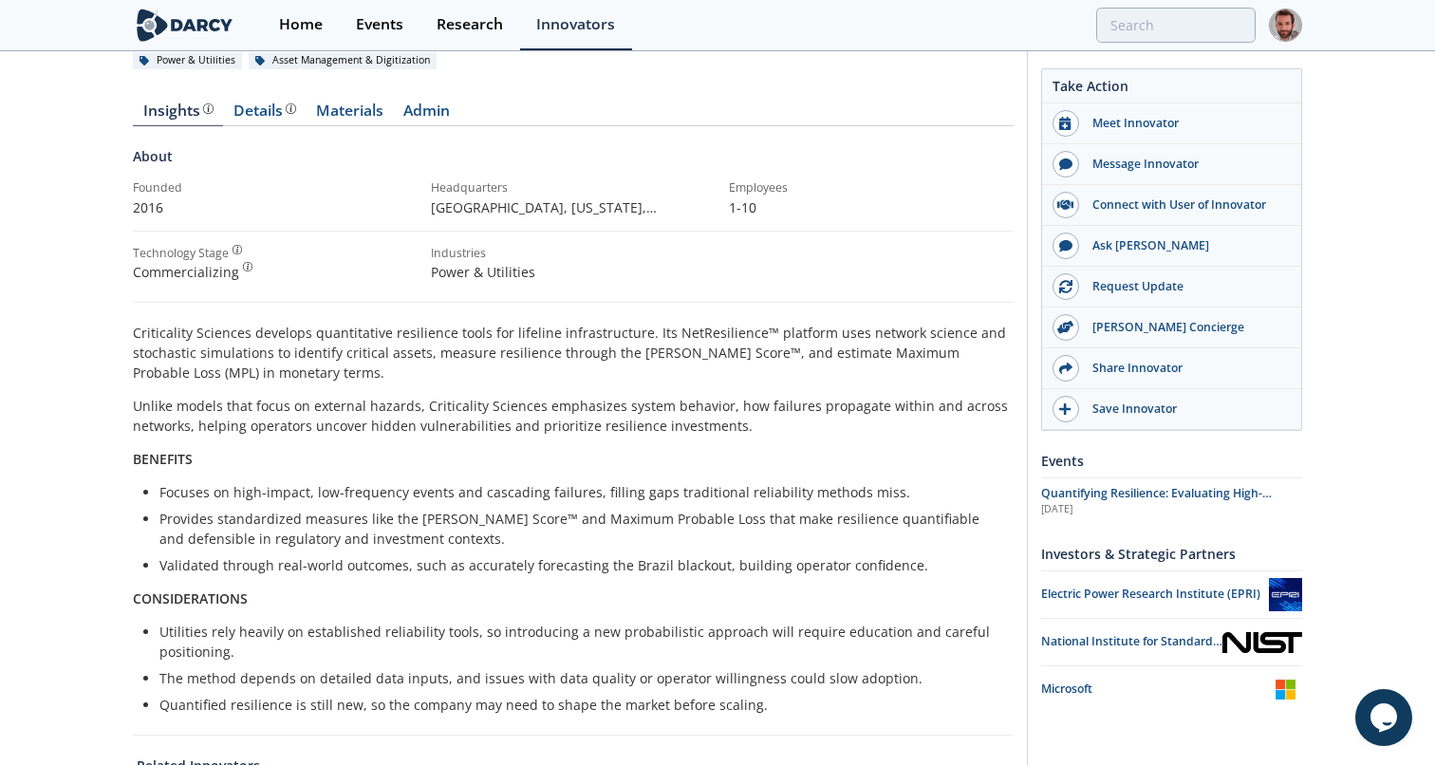
scroll to position [152, 0]
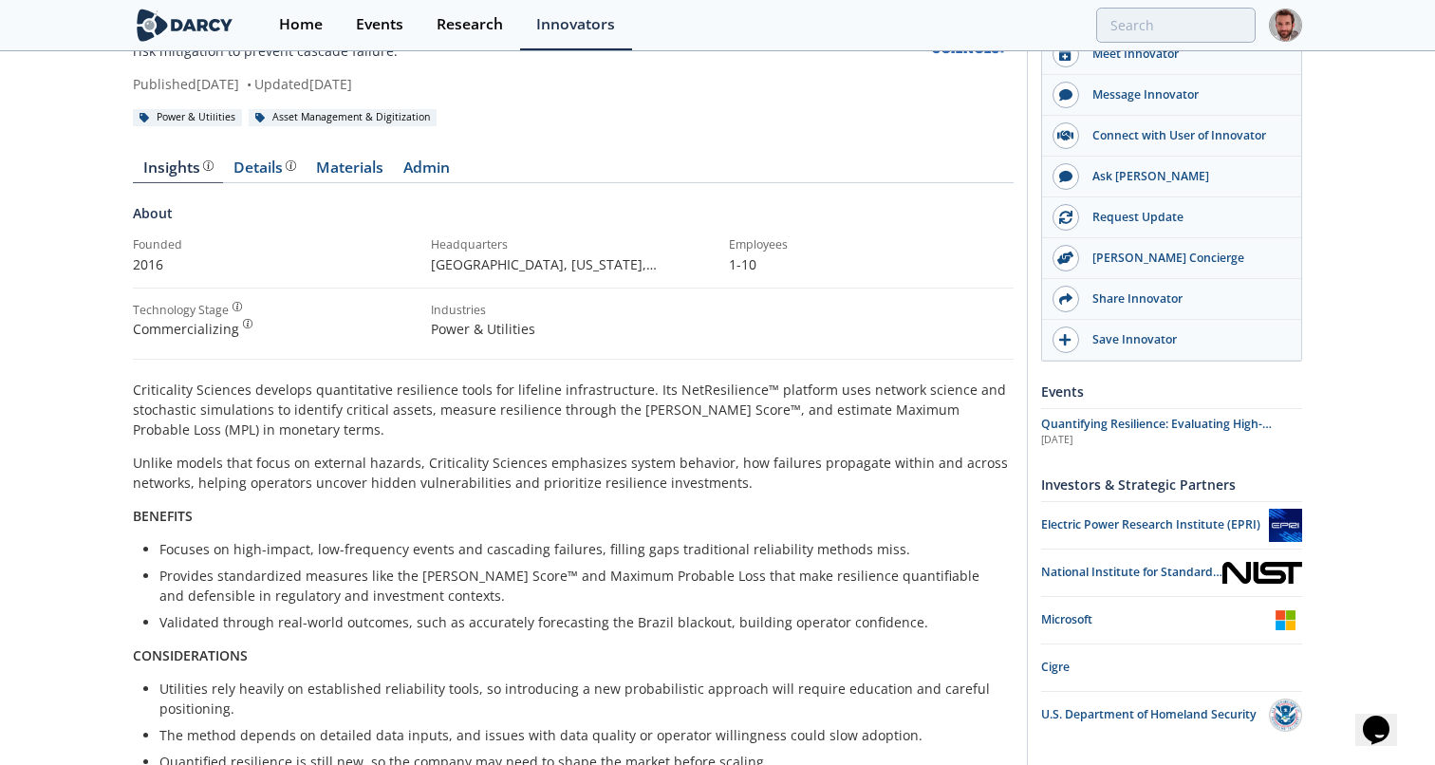
scroll to position [118, 0]
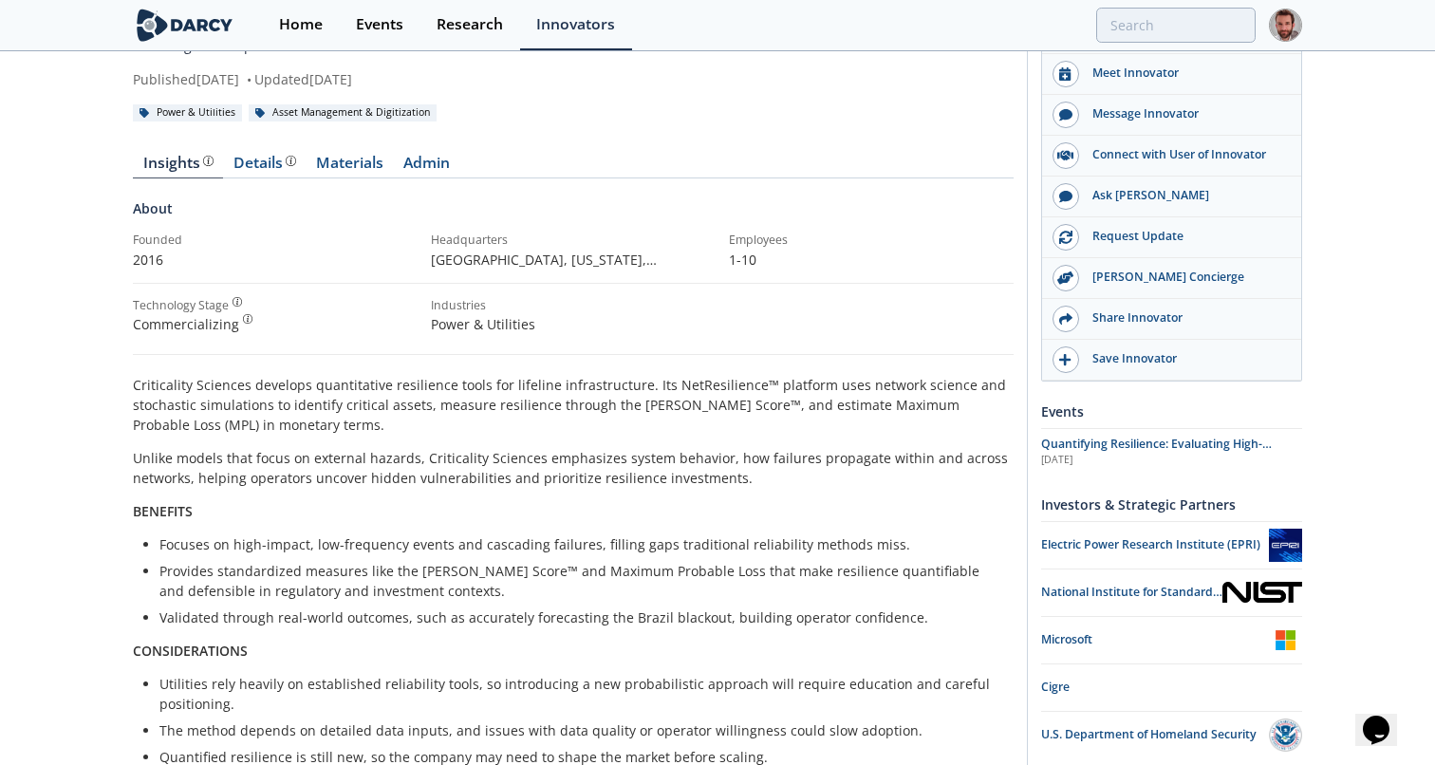
scroll to position [121, 0]
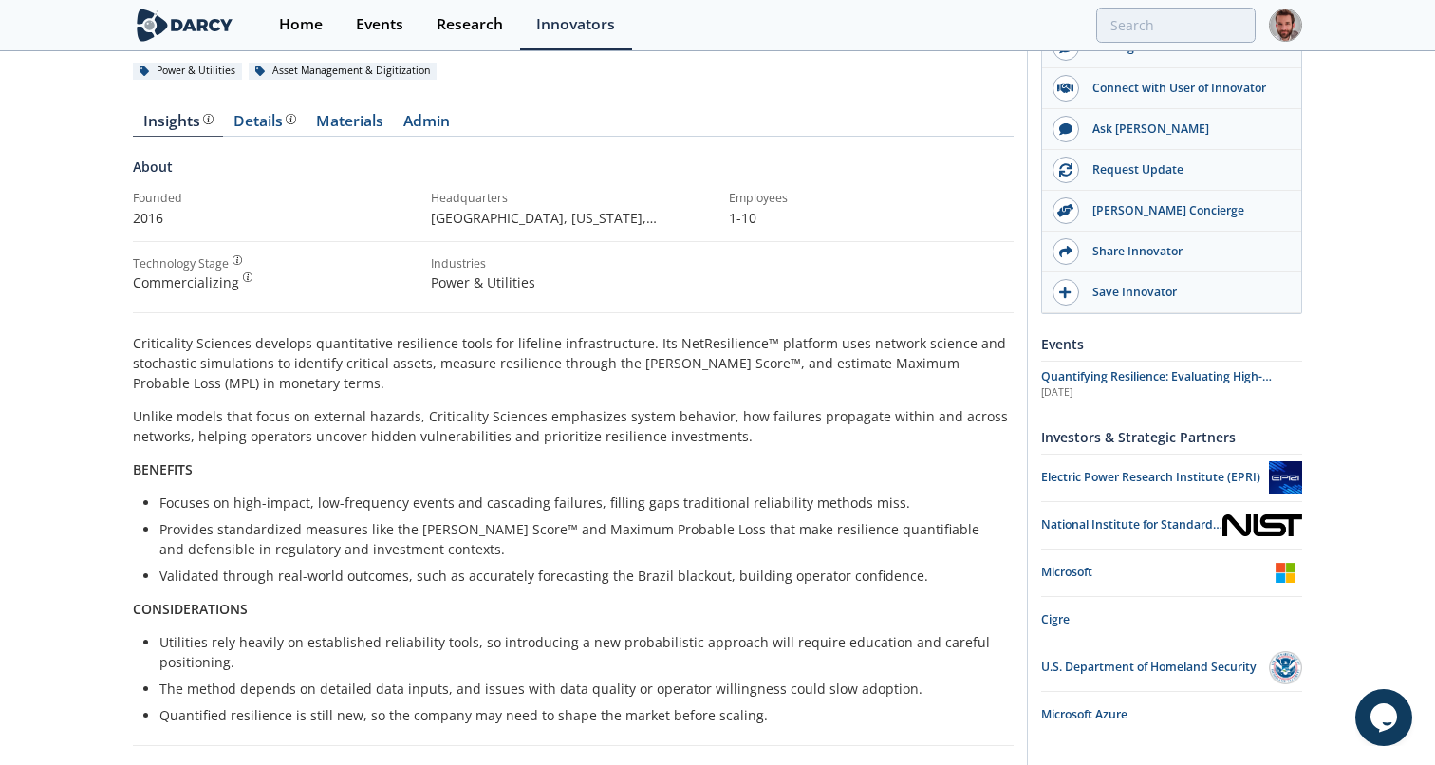
scroll to position [164, 0]
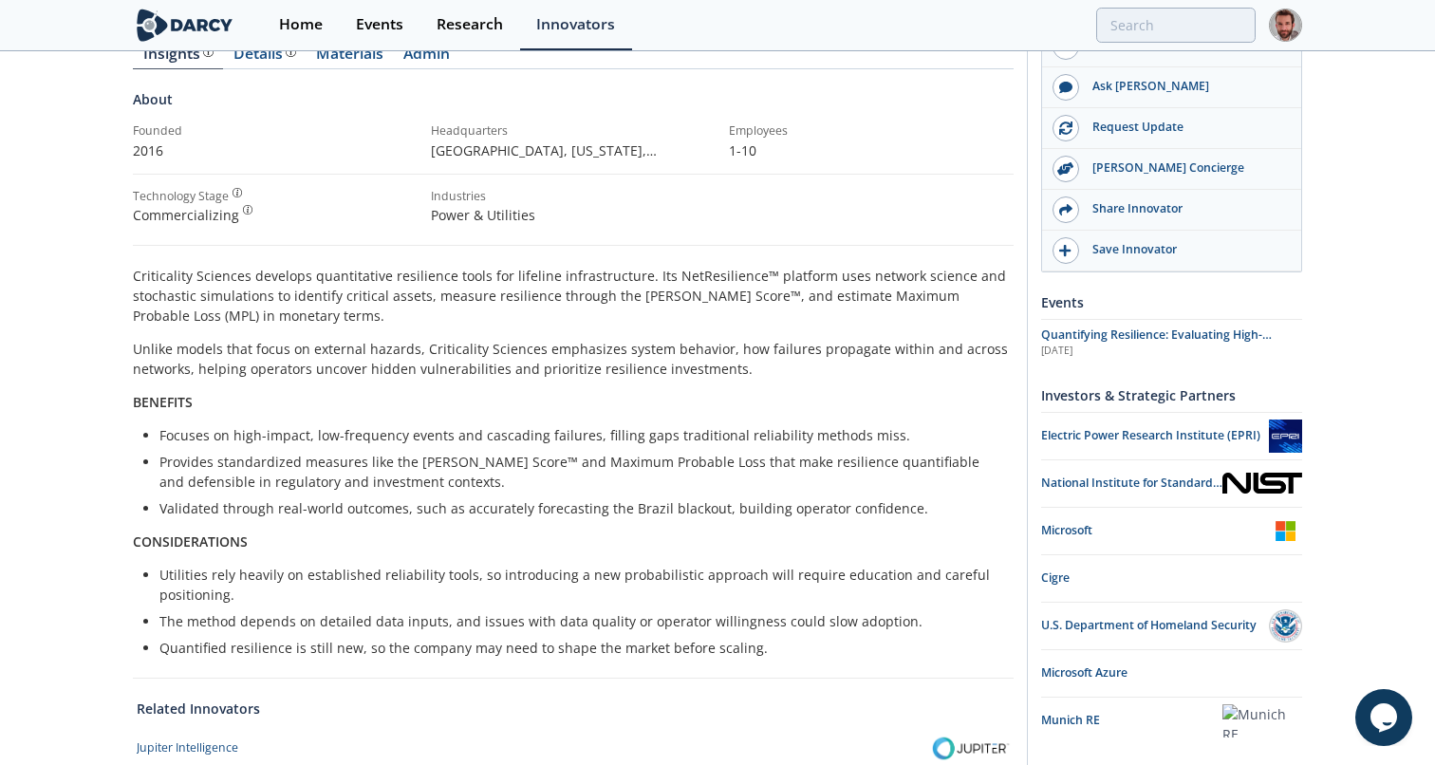
scroll to position [231, 0]
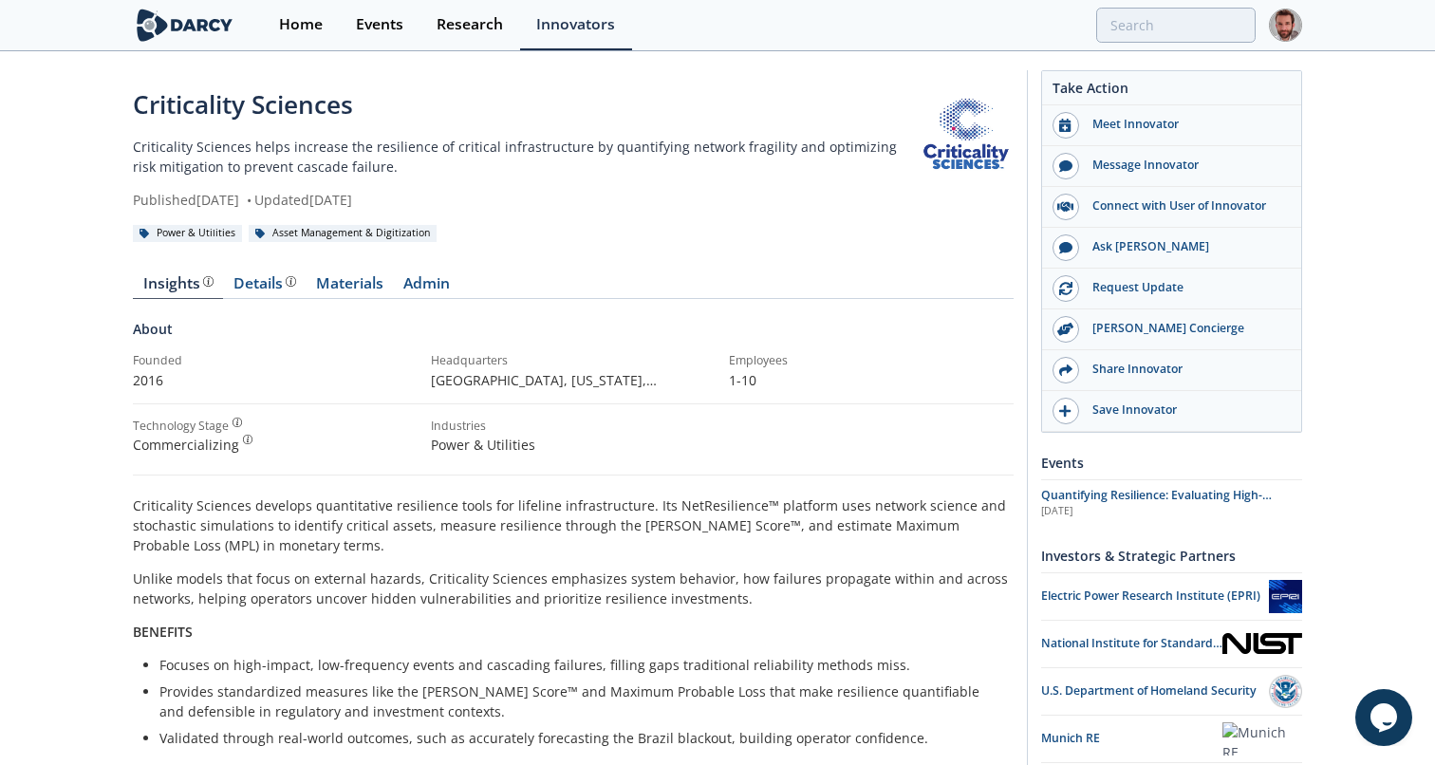
scroll to position [500, 0]
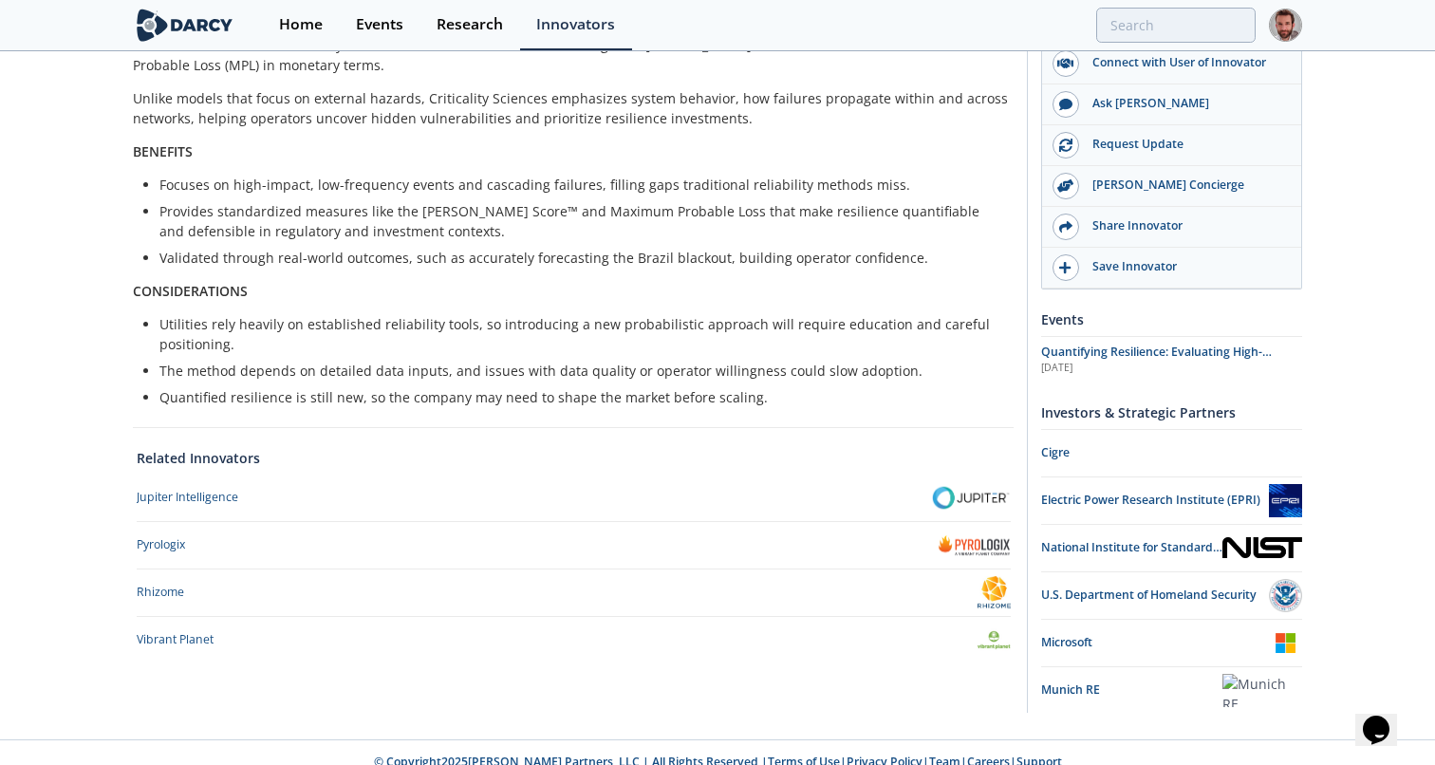
scroll to position [500, 0]
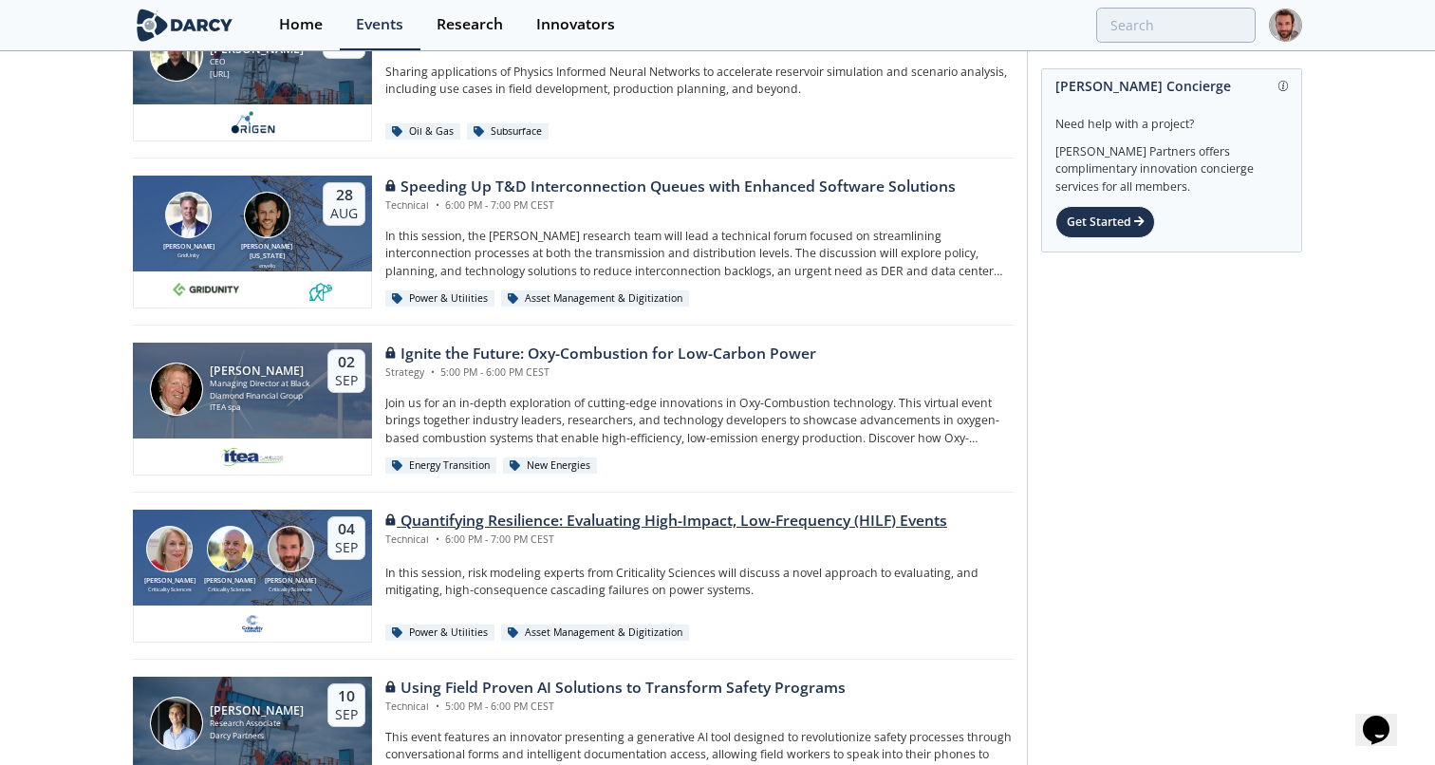
click at [979, 516] on div "Quantifying Resilience: Evaluating High-Impact, Low-Frequency (HILF) Events Tec…" at bounding box center [699, 528] width 628 height 37
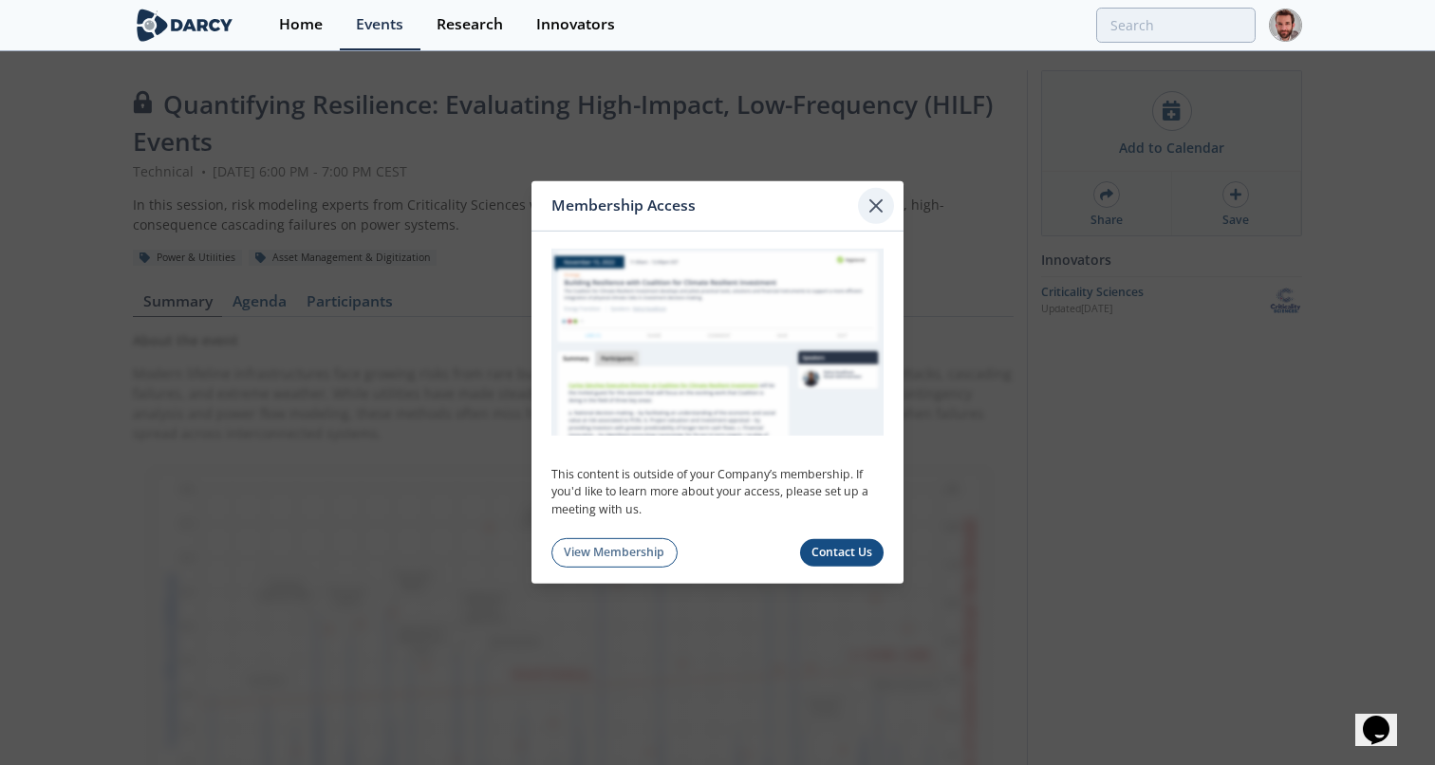
click at [880, 204] on icon at bounding box center [875, 206] width 23 height 23
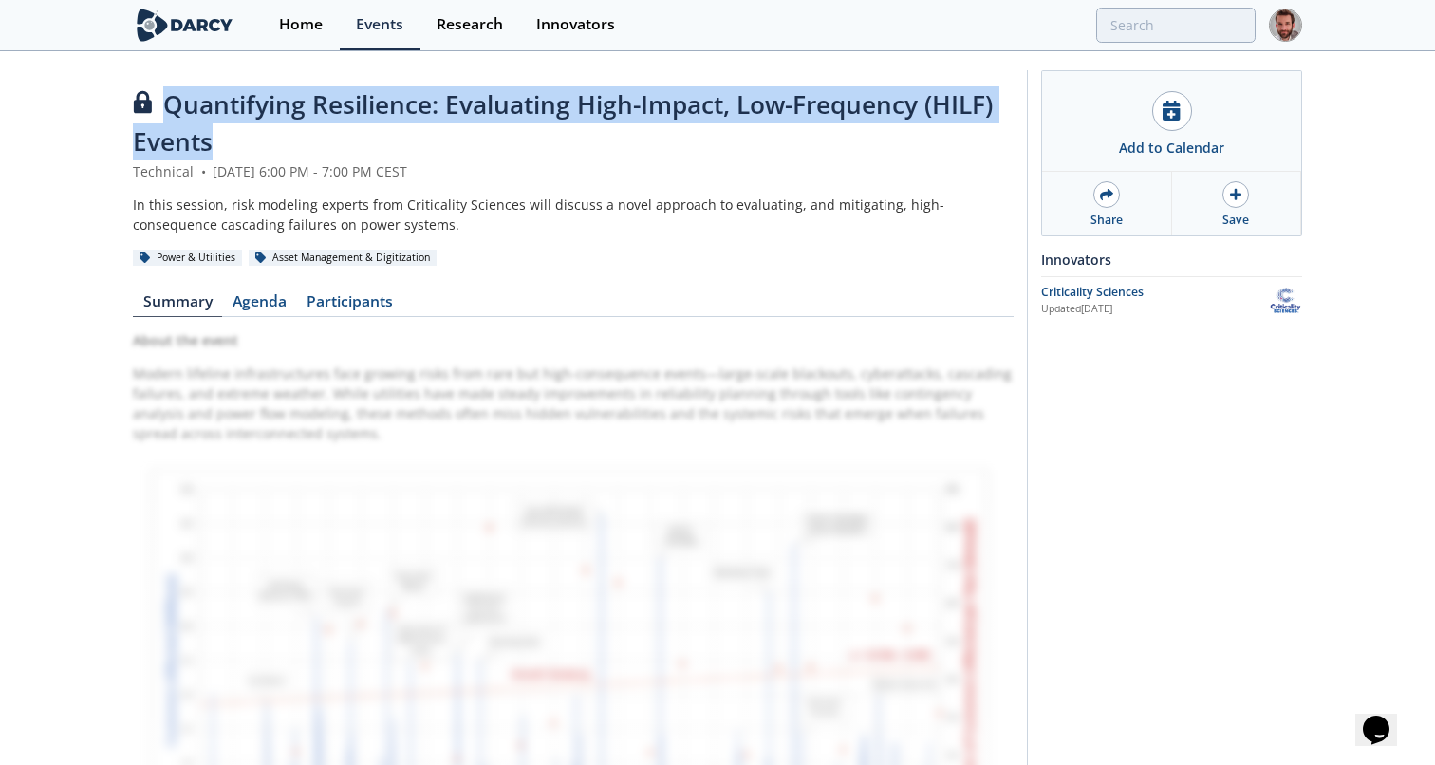
drag, startPoint x: 230, startPoint y: 139, endPoint x: 168, endPoint y: 108, distance: 69.2
click at [168, 109] on div "Quantifying Resilience: Evaluating High-Impact, Low-Frequency (HILF) Events" at bounding box center [573, 123] width 881 height 75
copy span "Quantifying Resilience: Evaluating High-Impact, Low-Frequency (HILF) Events"
